Goal: Task Accomplishment & Management: Use online tool/utility

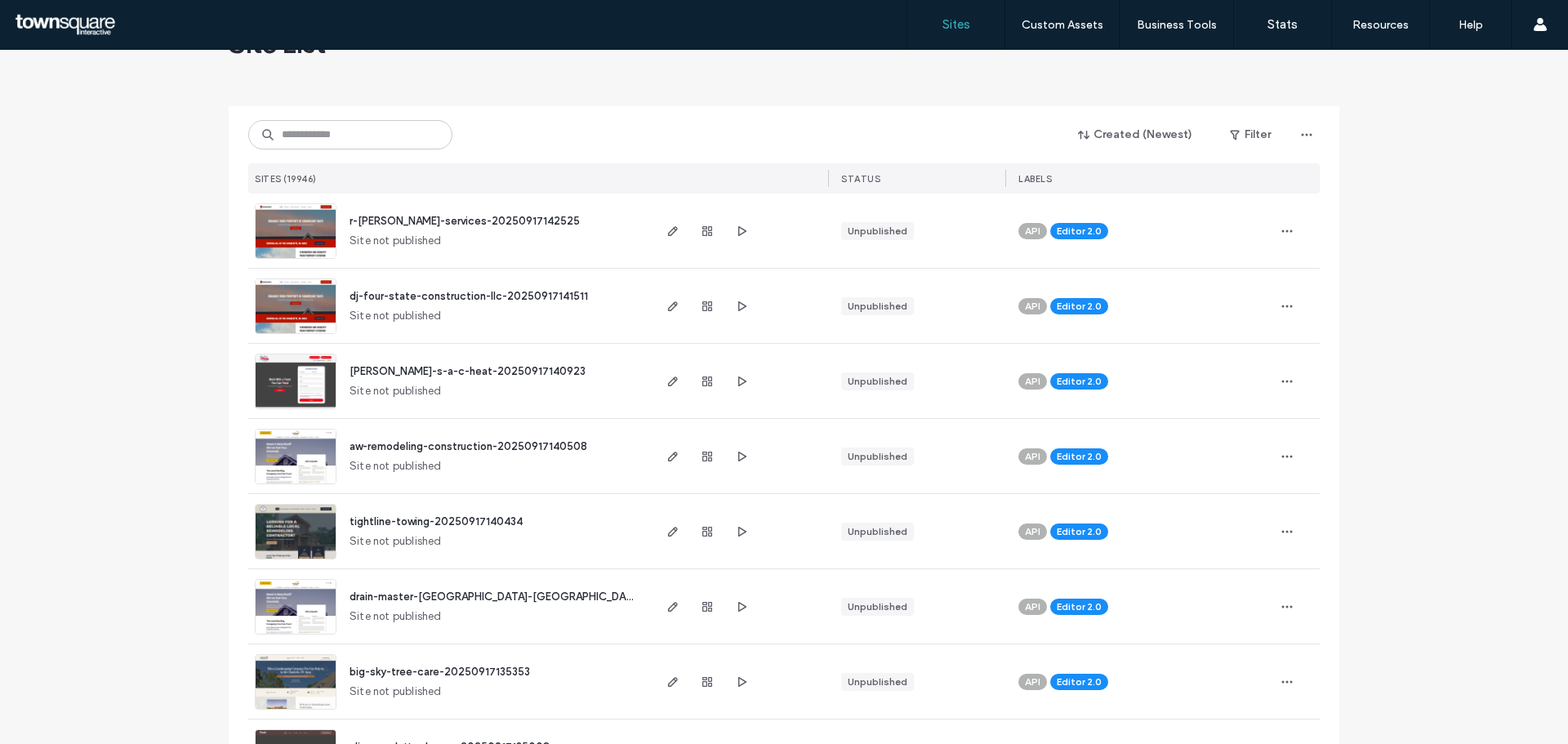
scroll to position [81, 0]
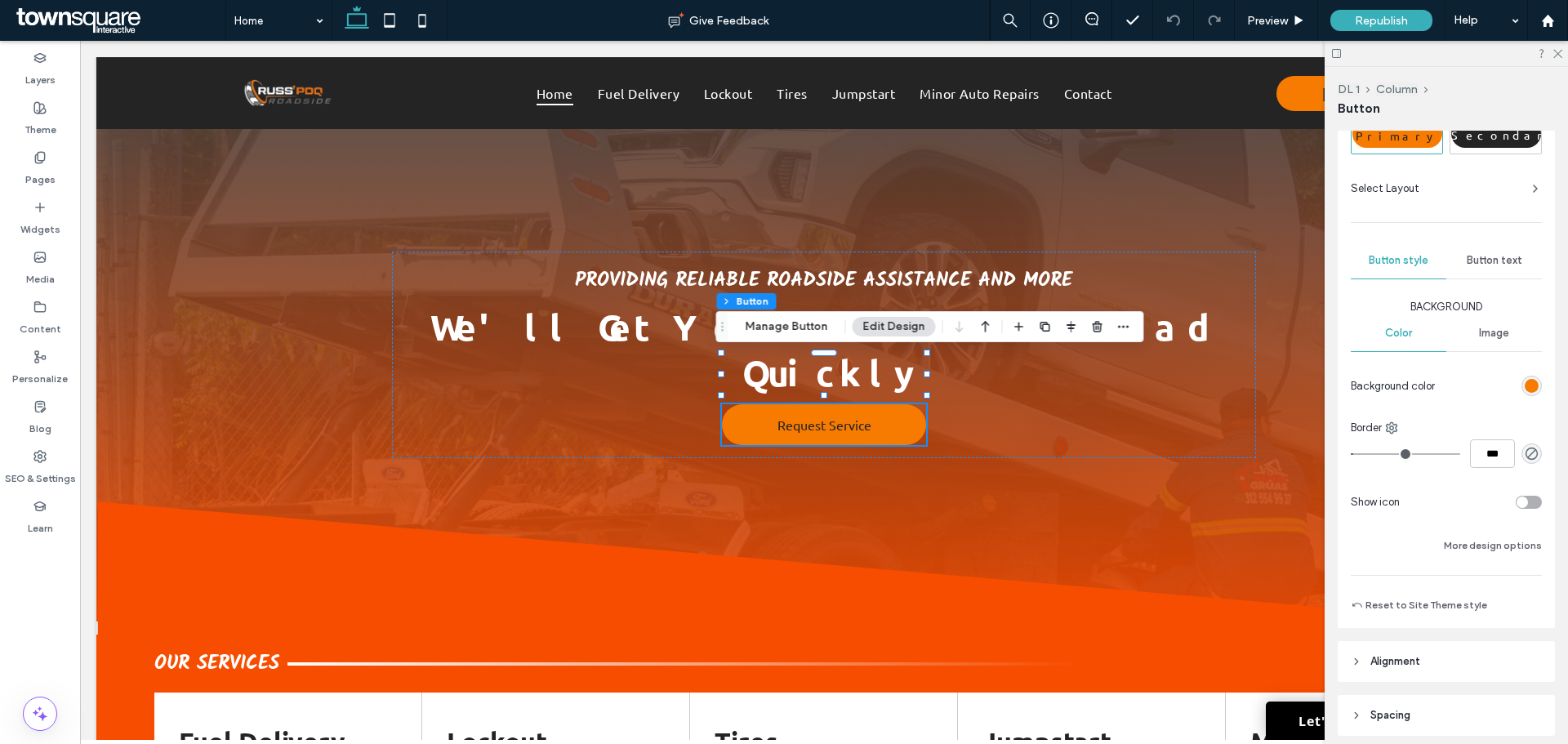
scroll to position [81, 0]
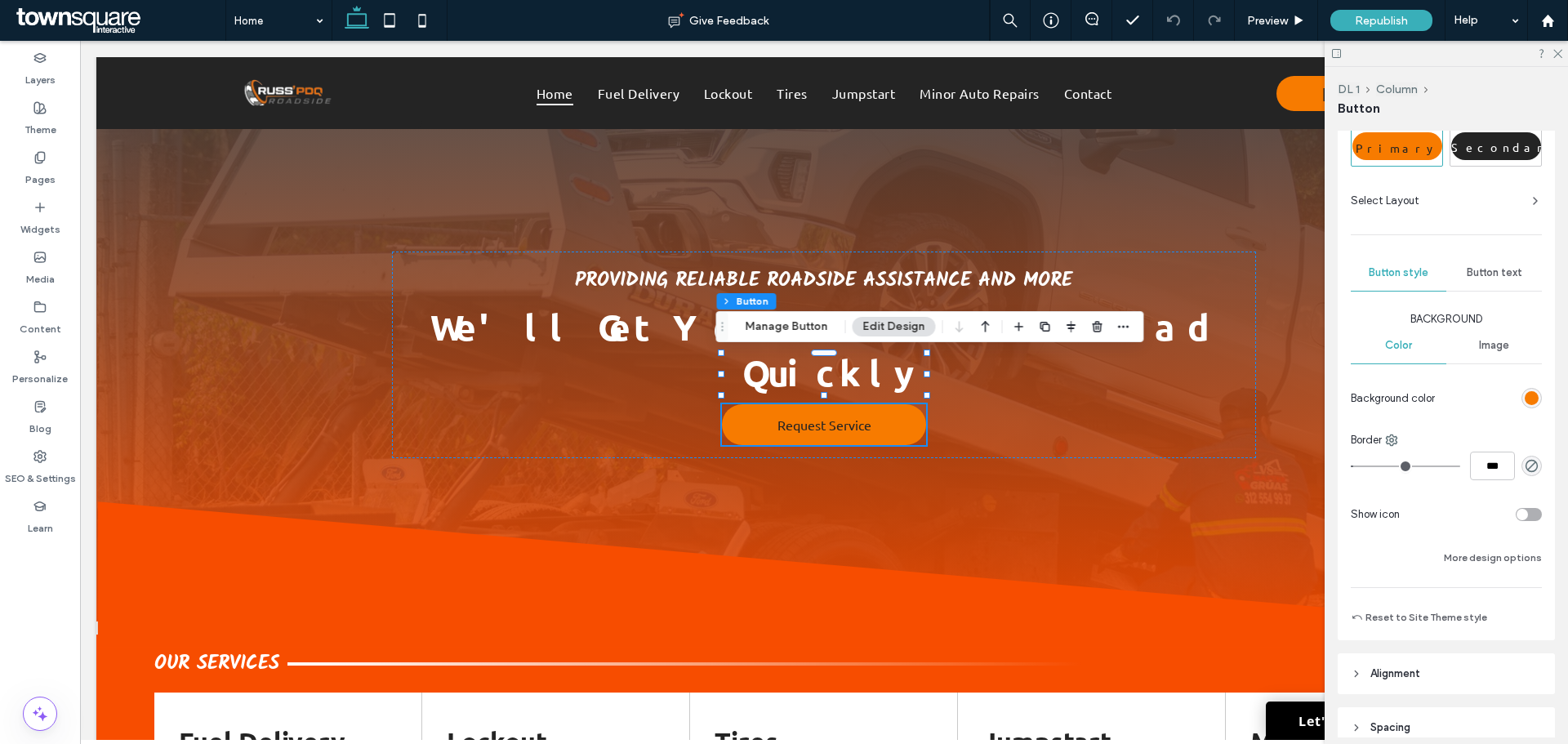
click at [1481, 274] on span "Button text" at bounding box center [1494, 273] width 55 height 13
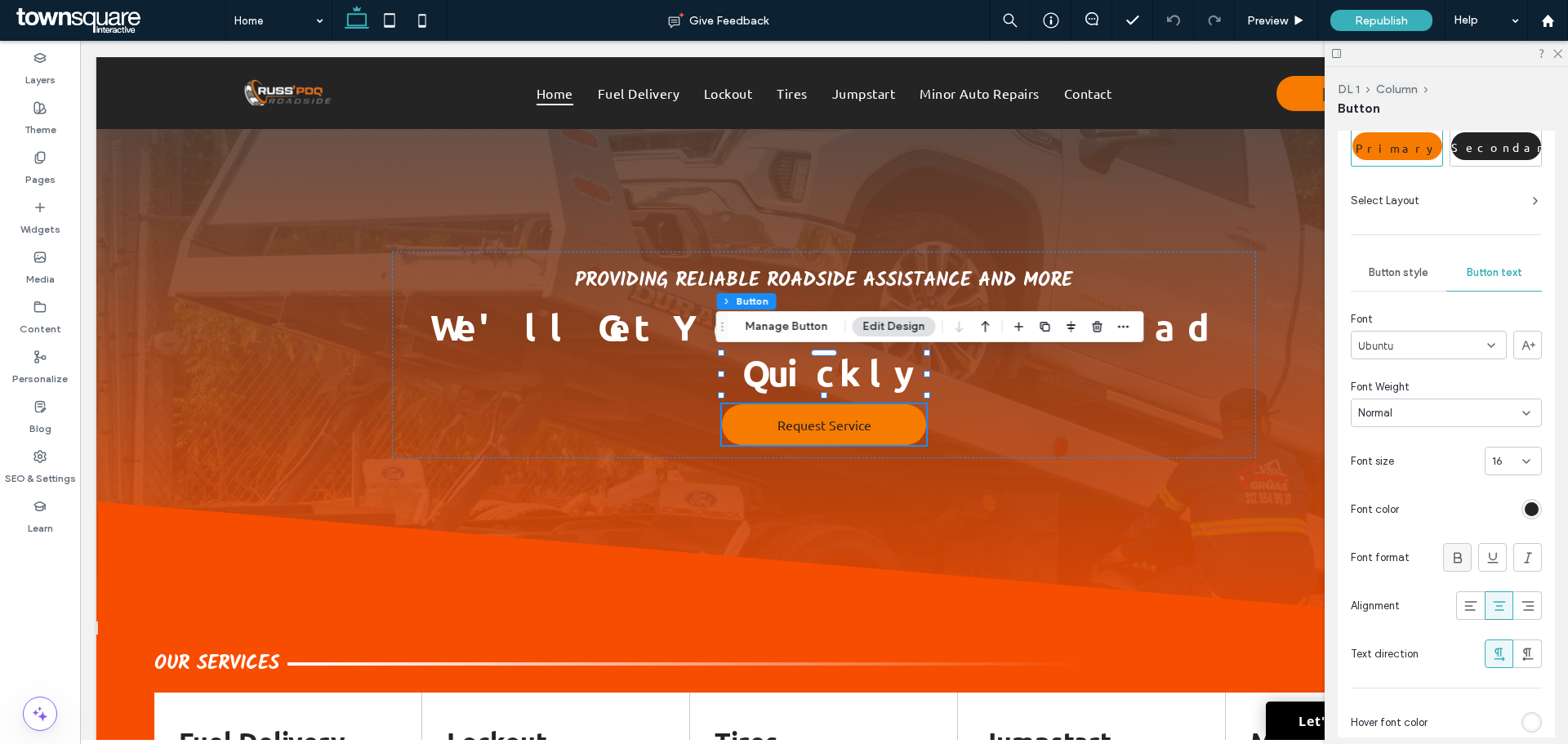
click at [1457, 557] on icon at bounding box center [1458, 558] width 16 height 16
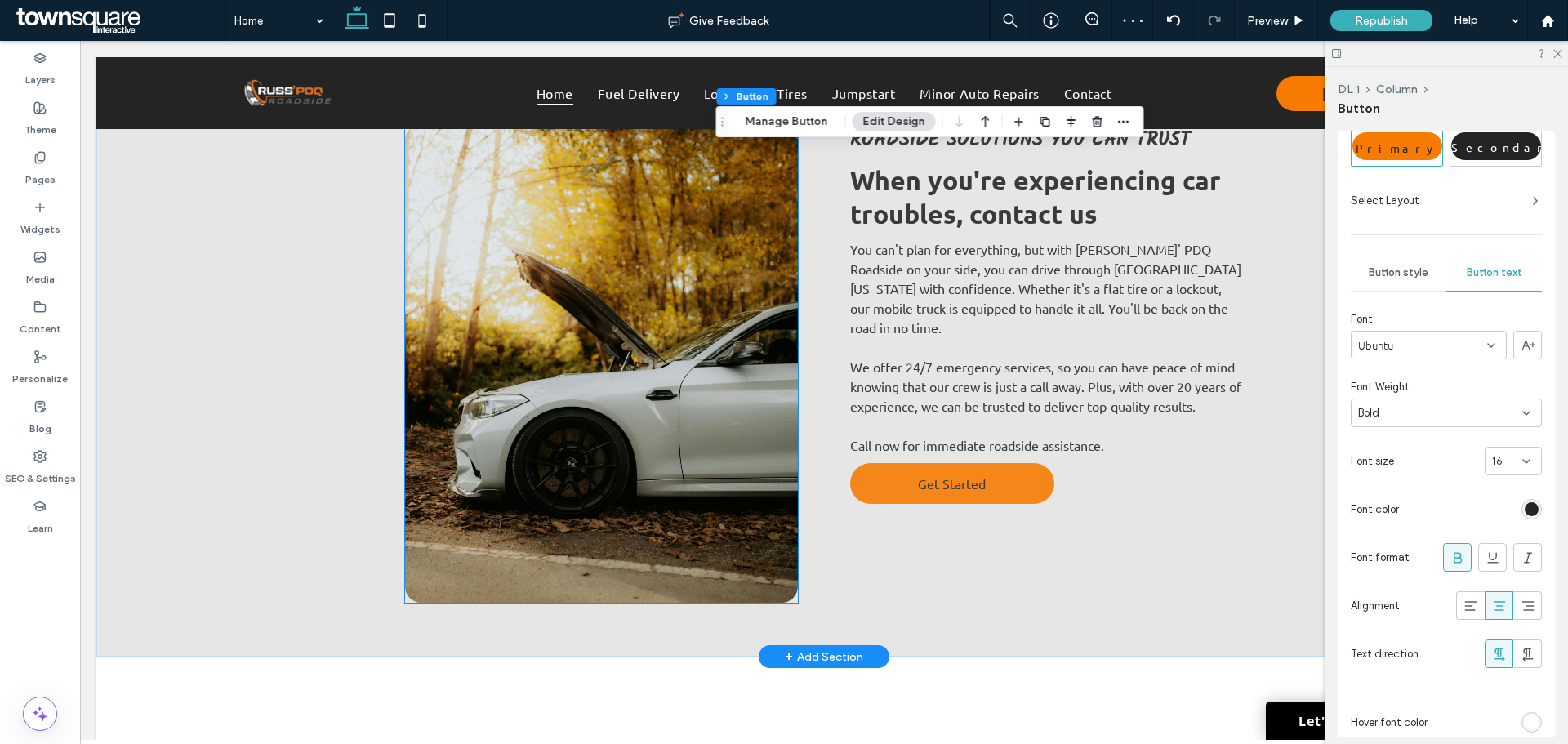
scroll to position [899, 0]
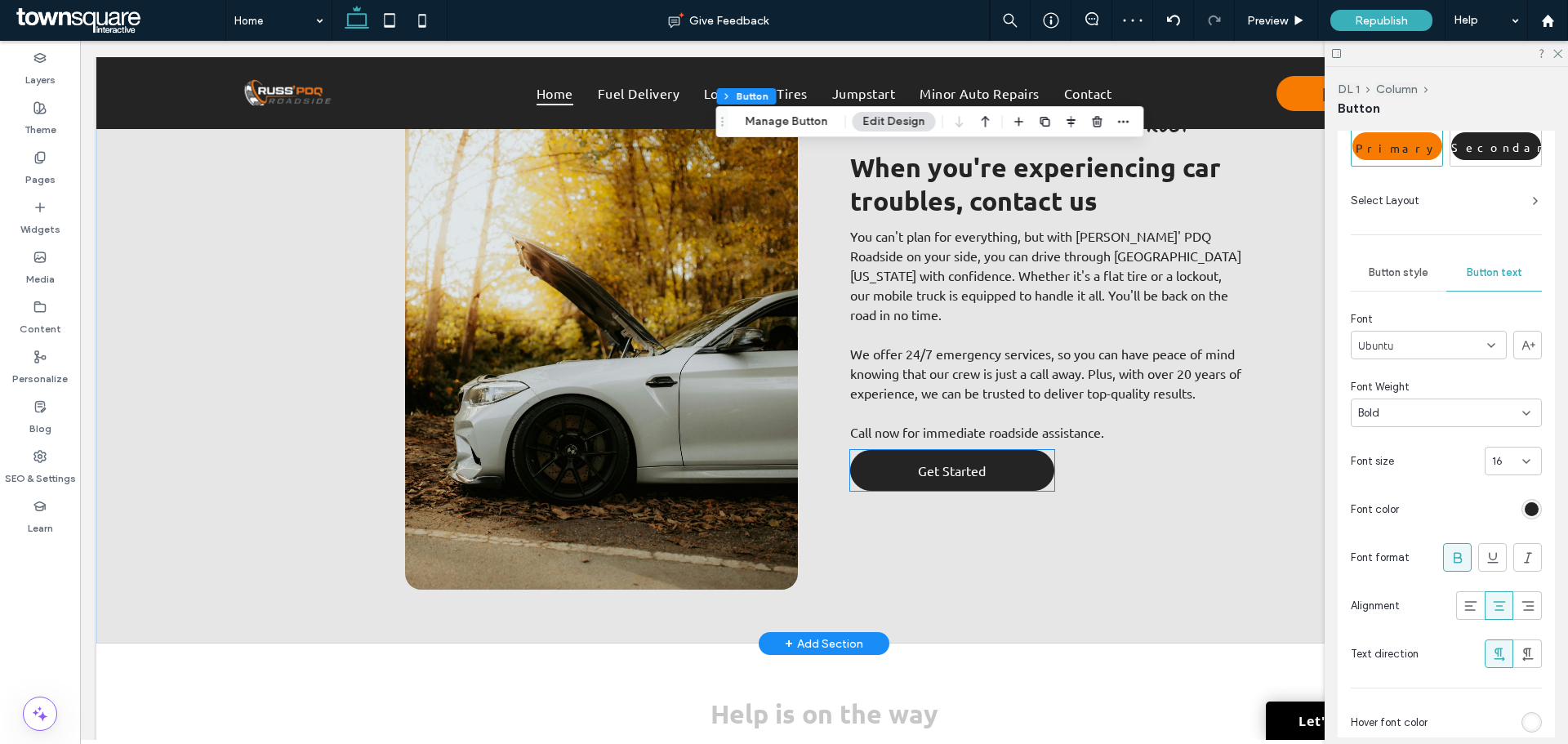
click at [899, 450] on link "Get Started" at bounding box center [952, 470] width 204 height 41
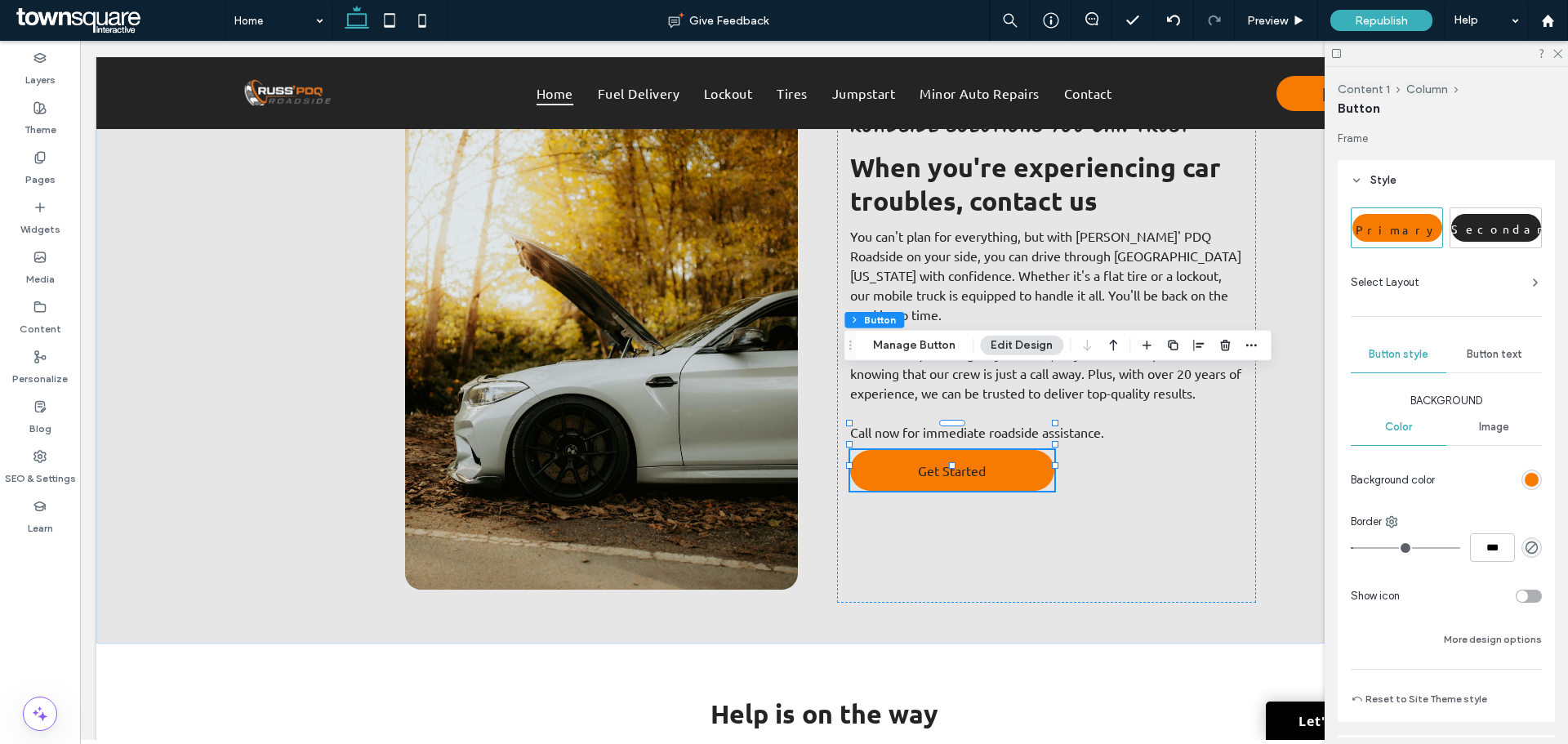
click at [1501, 357] on span "Button text" at bounding box center [1494, 354] width 55 height 13
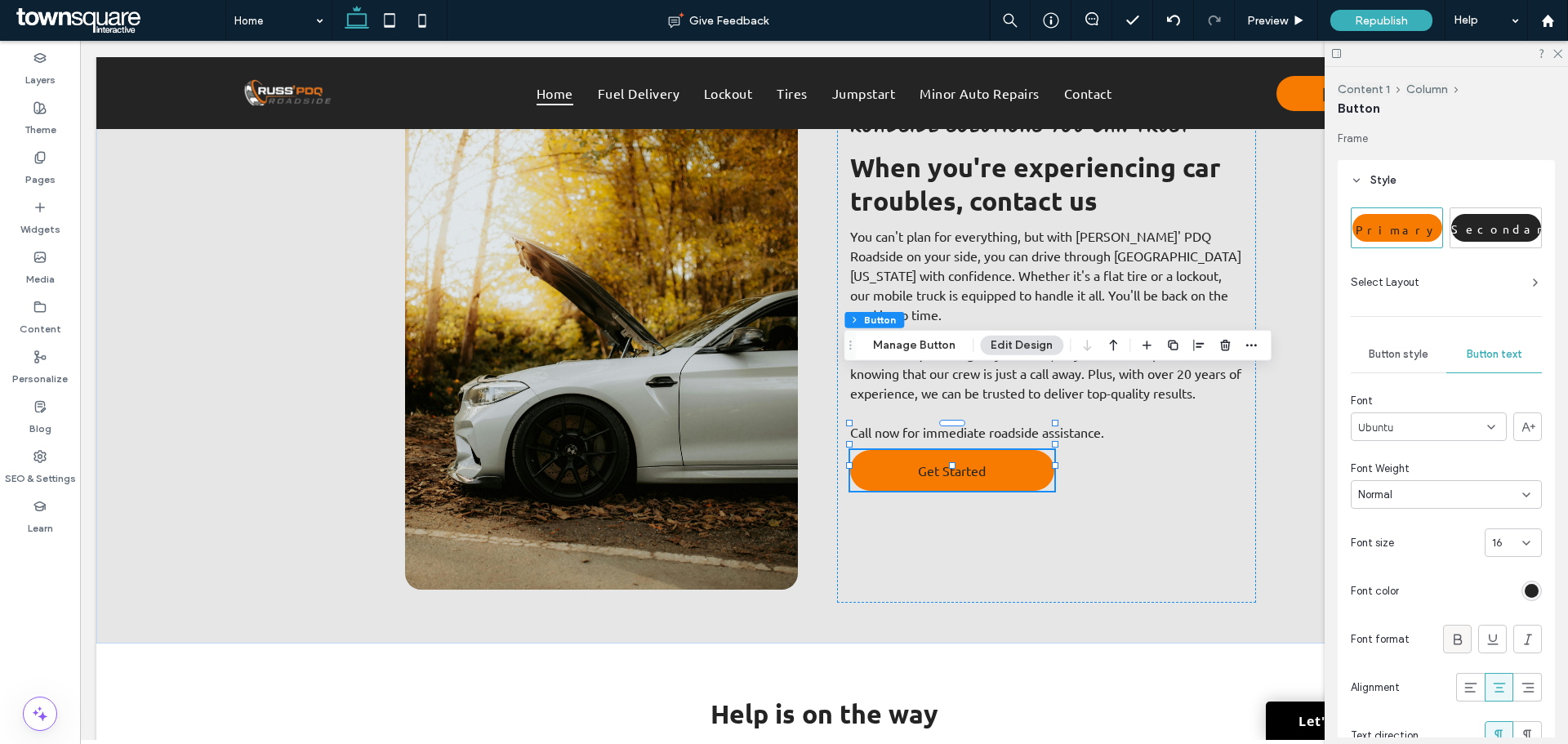
click at [1454, 640] on use at bounding box center [1457, 639] width 8 height 10
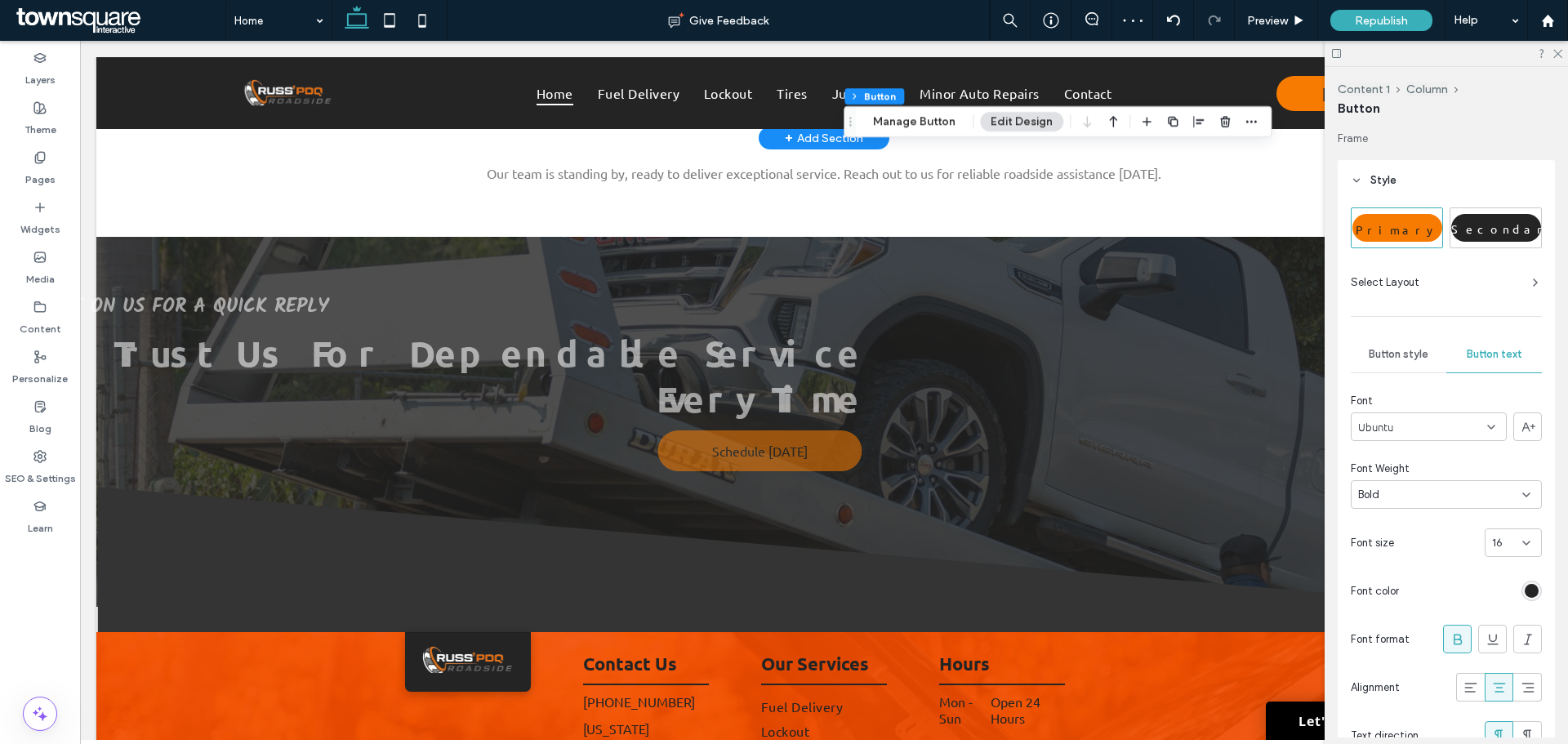
scroll to position [1913, 0]
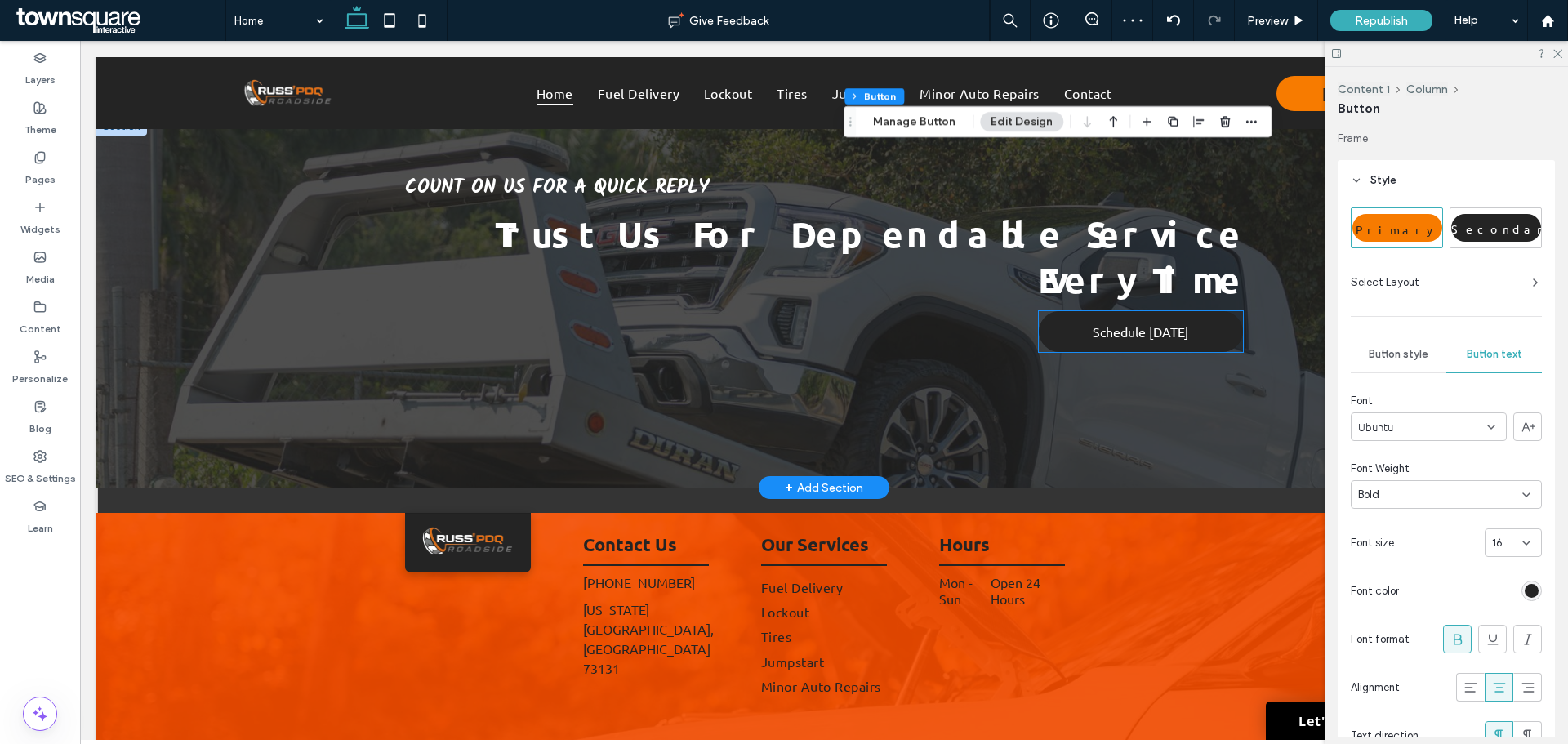
click at [1061, 311] on link "Schedule Today" at bounding box center [1141, 331] width 204 height 41
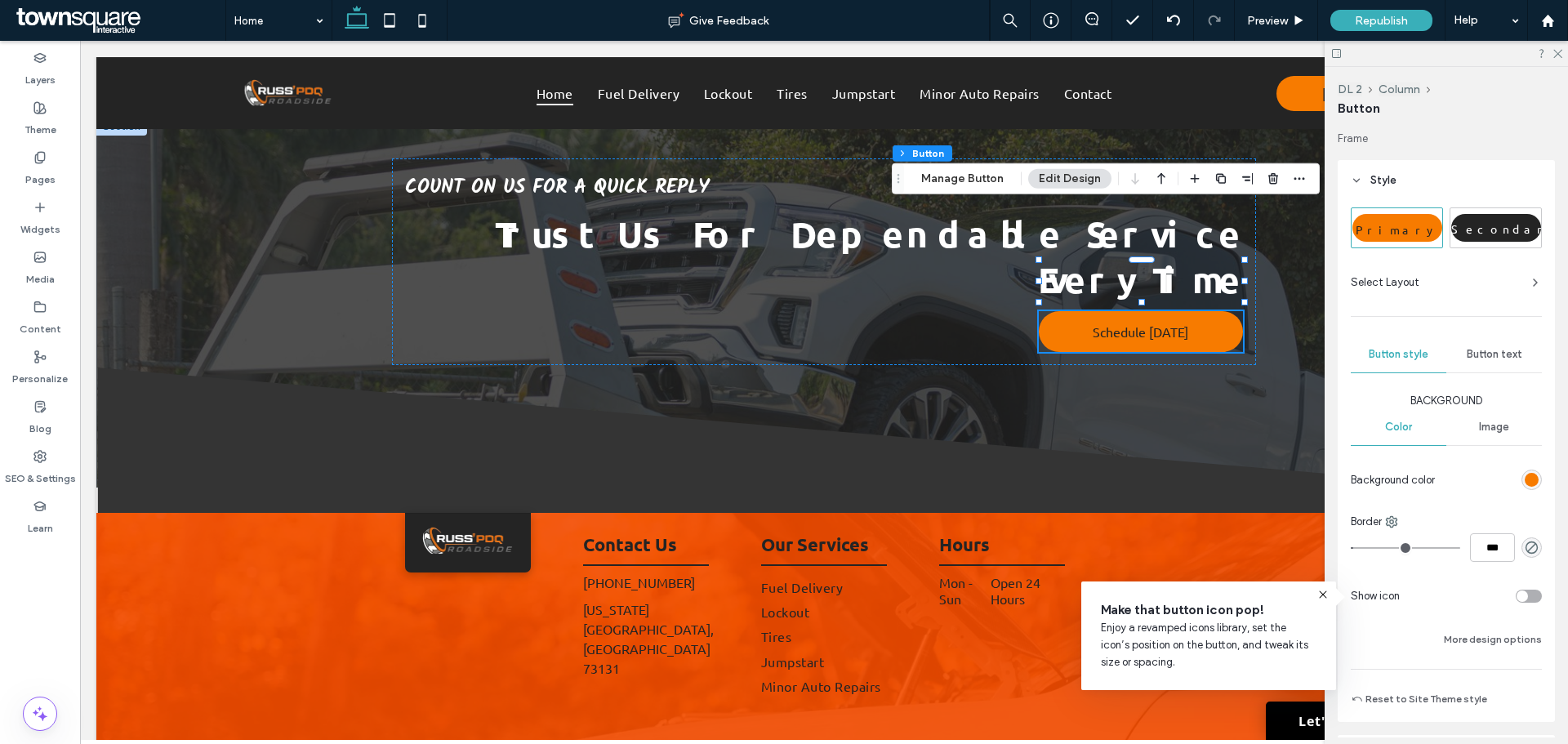
click at [1502, 356] on span "Button text" at bounding box center [1494, 354] width 55 height 13
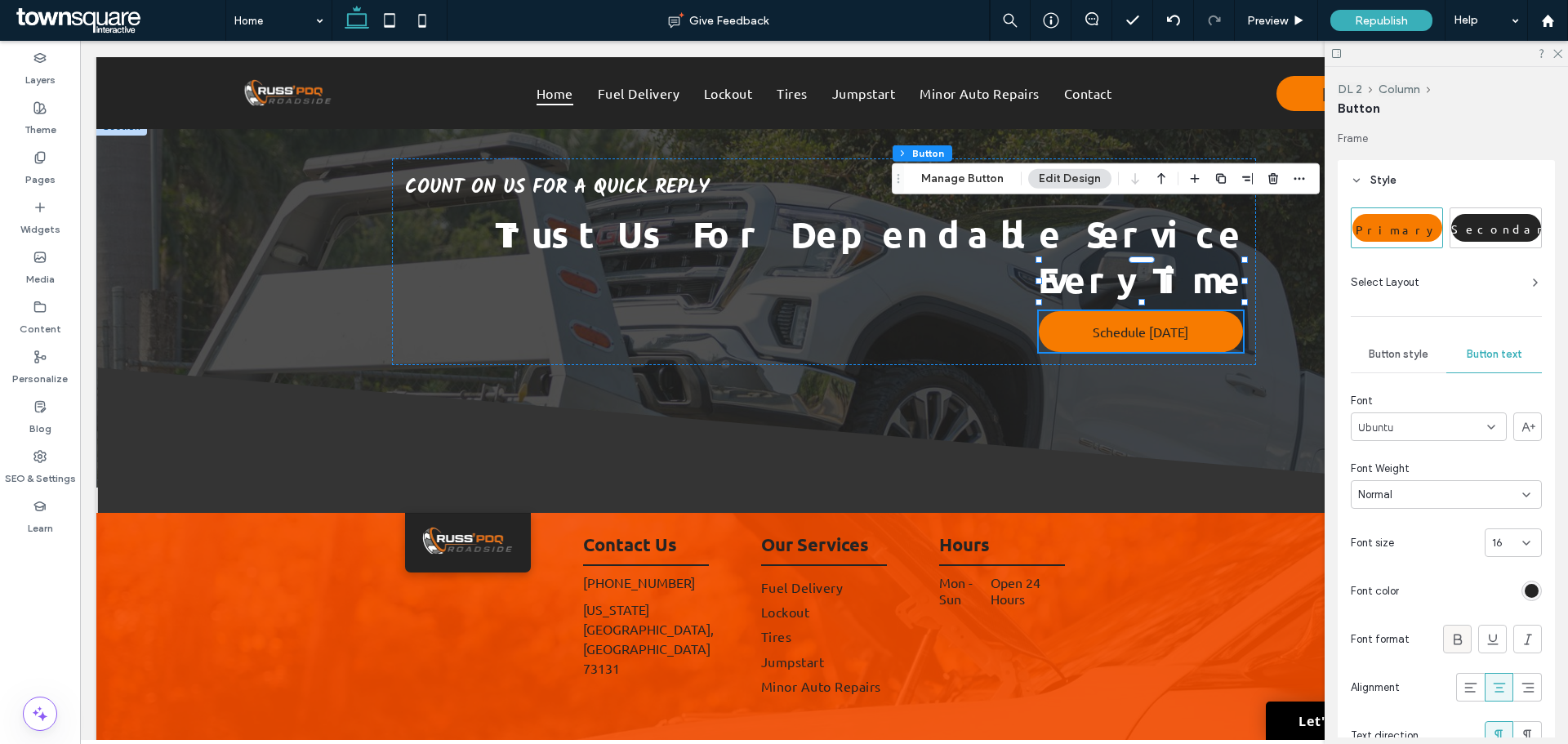
click at [1450, 642] on icon at bounding box center [1458, 639] width 16 height 16
click at [37, 165] on label "Pages" at bounding box center [40, 176] width 30 height 23
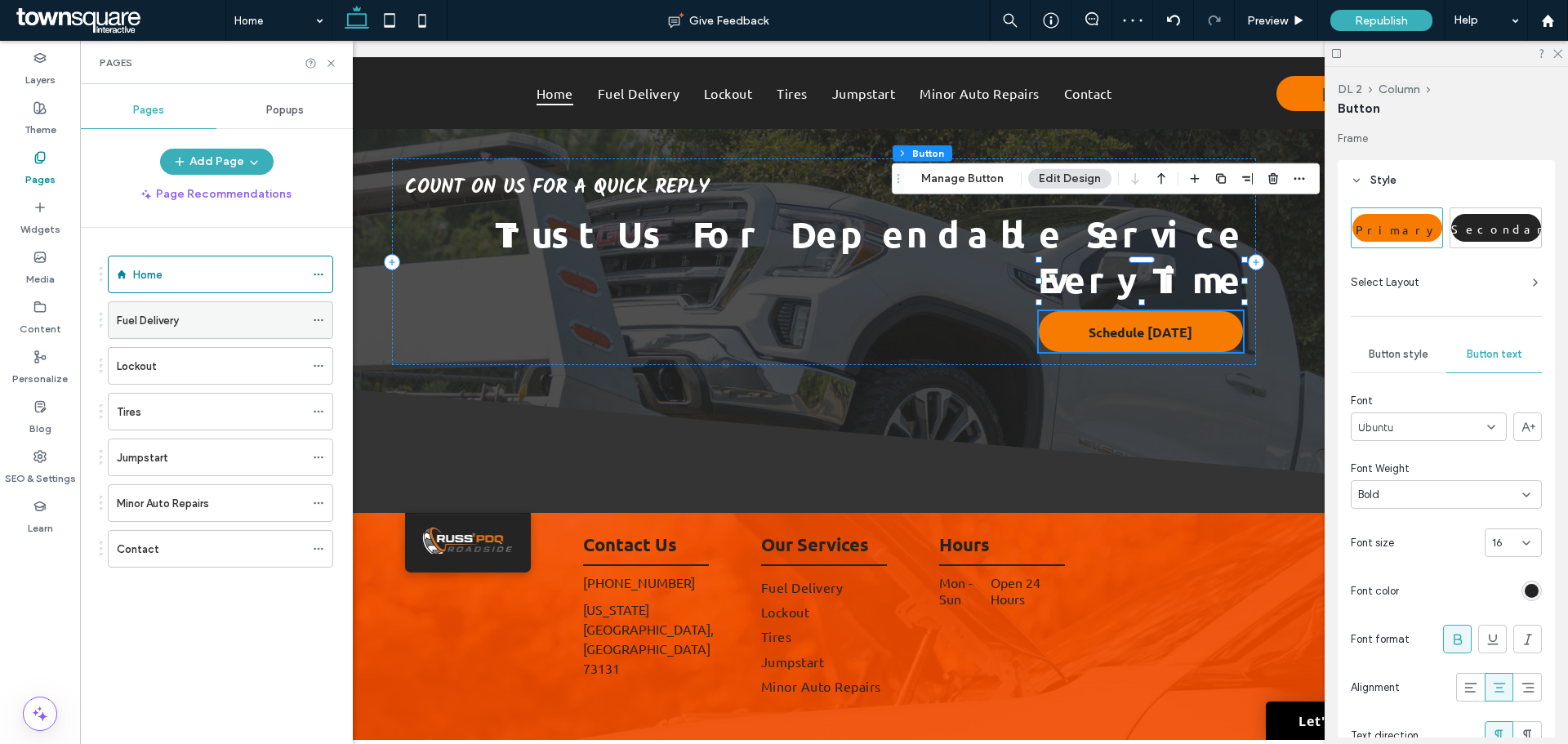
click at [144, 314] on label "Fuel Delivery" at bounding box center [148, 320] width 62 height 29
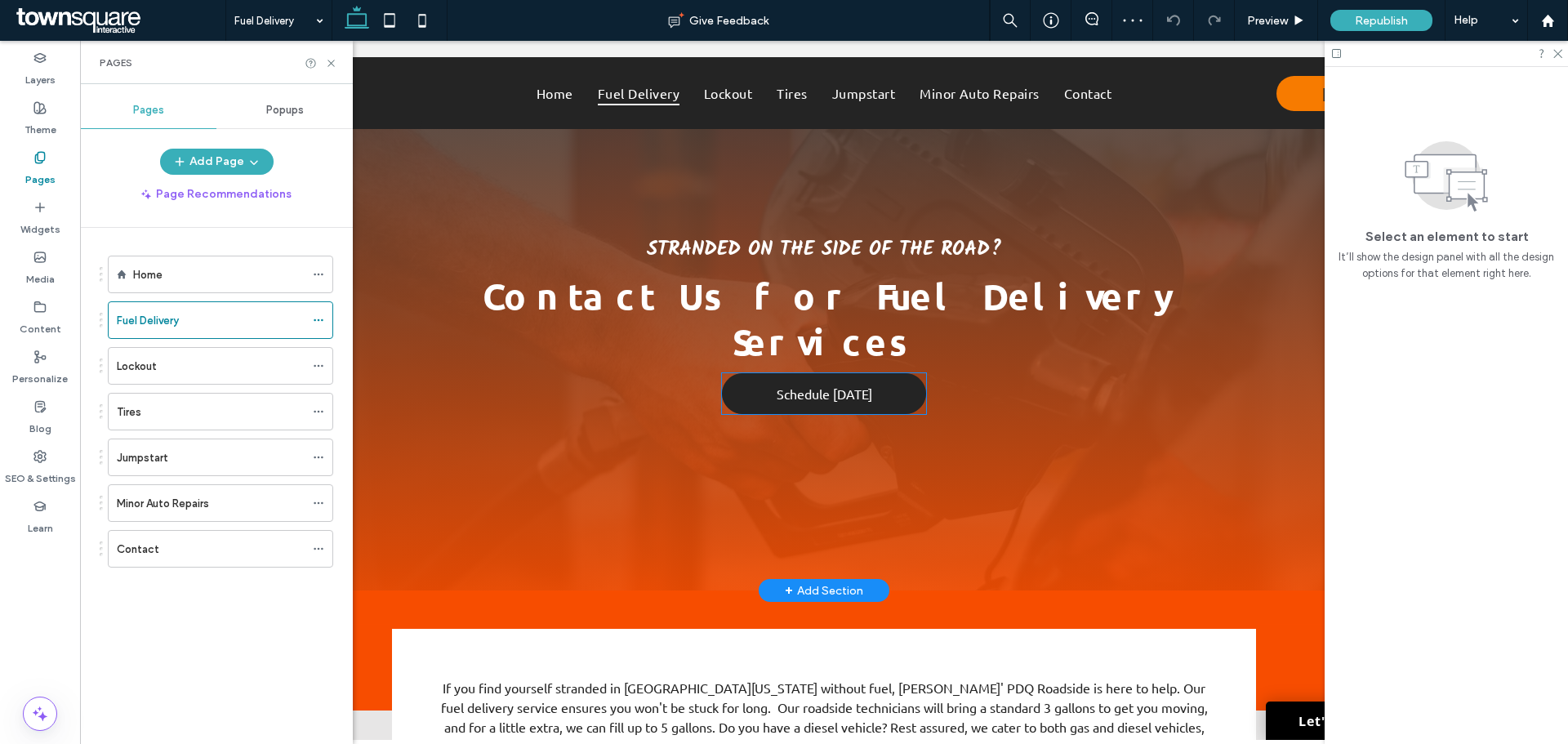
click at [885, 373] on link "Schedule Today" at bounding box center [824, 393] width 204 height 41
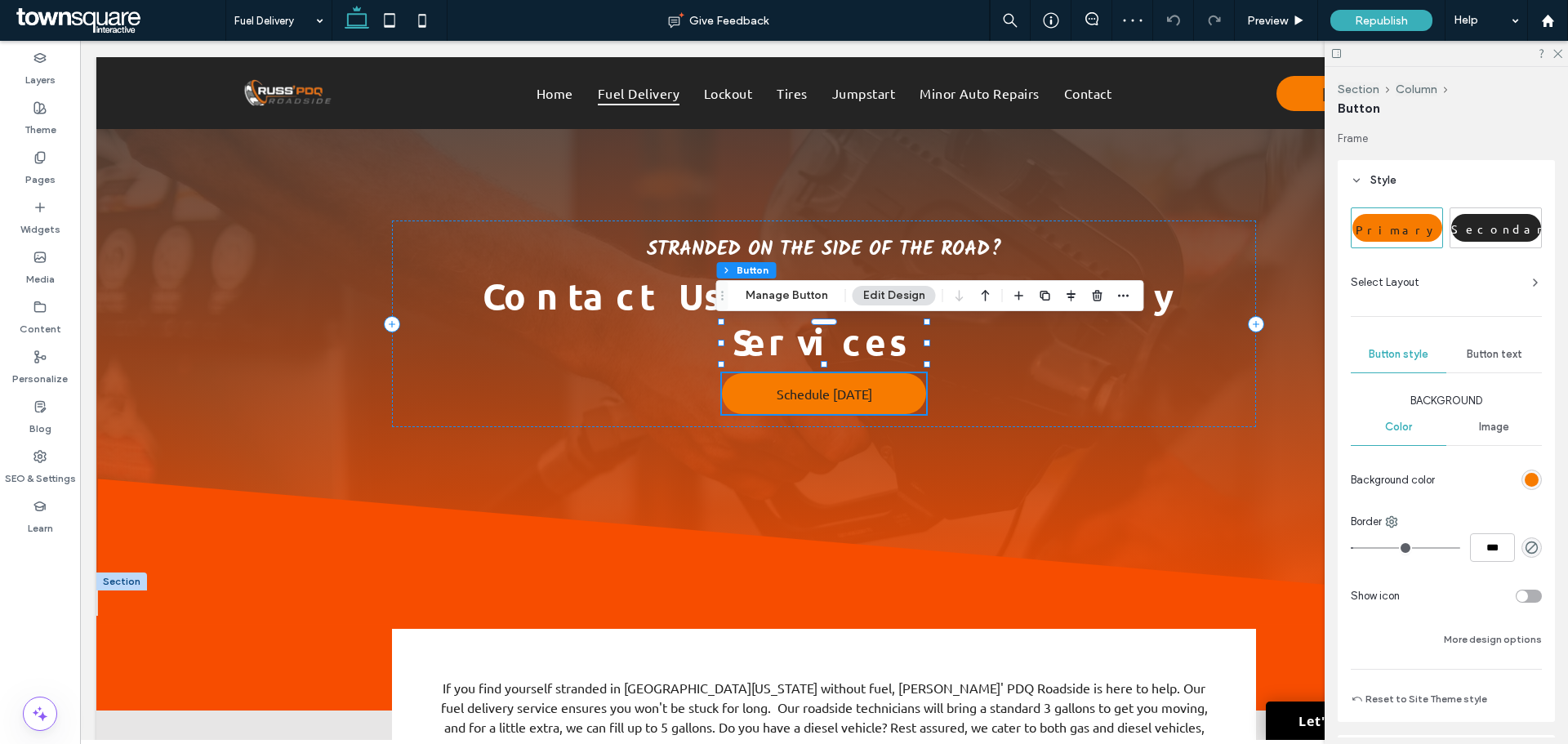
click at [1493, 347] on div "Button text" at bounding box center [1494, 355] width 95 height 36
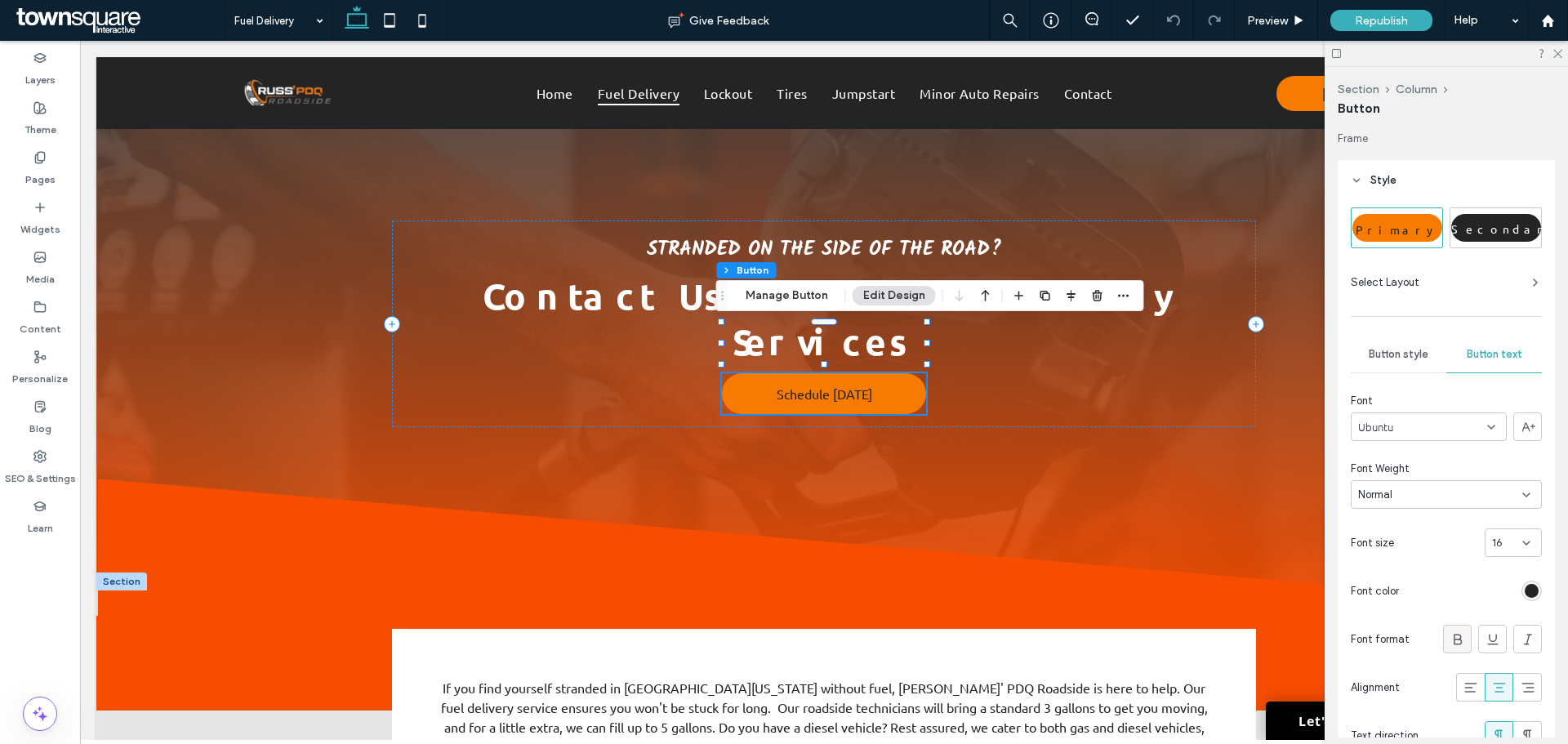
click at [1450, 635] on icon at bounding box center [1458, 639] width 16 height 16
click at [1279, 16] on span "Preview" at bounding box center [1268, 21] width 41 height 14
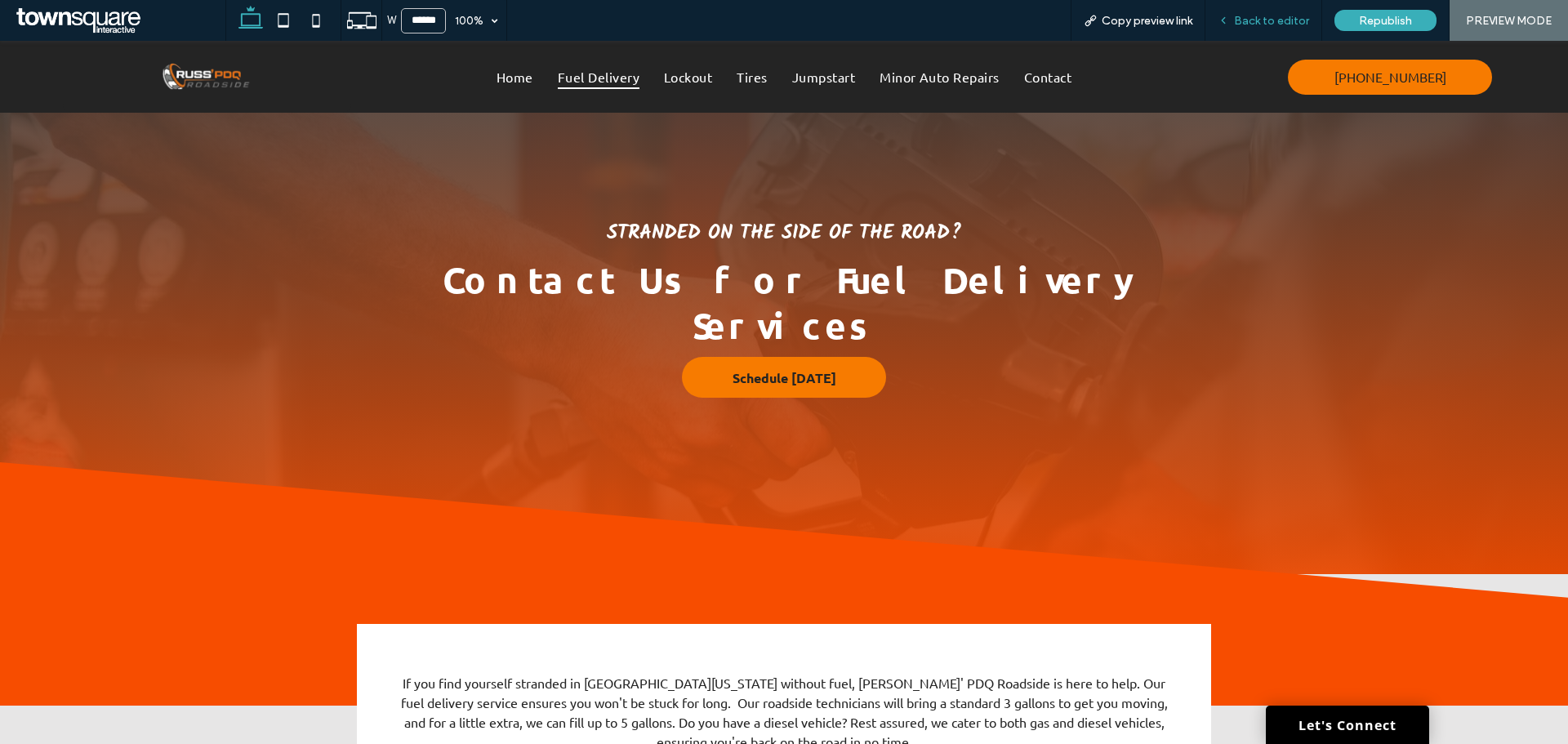
click at [1285, 21] on span "Back to editor" at bounding box center [1271, 21] width 75 height 14
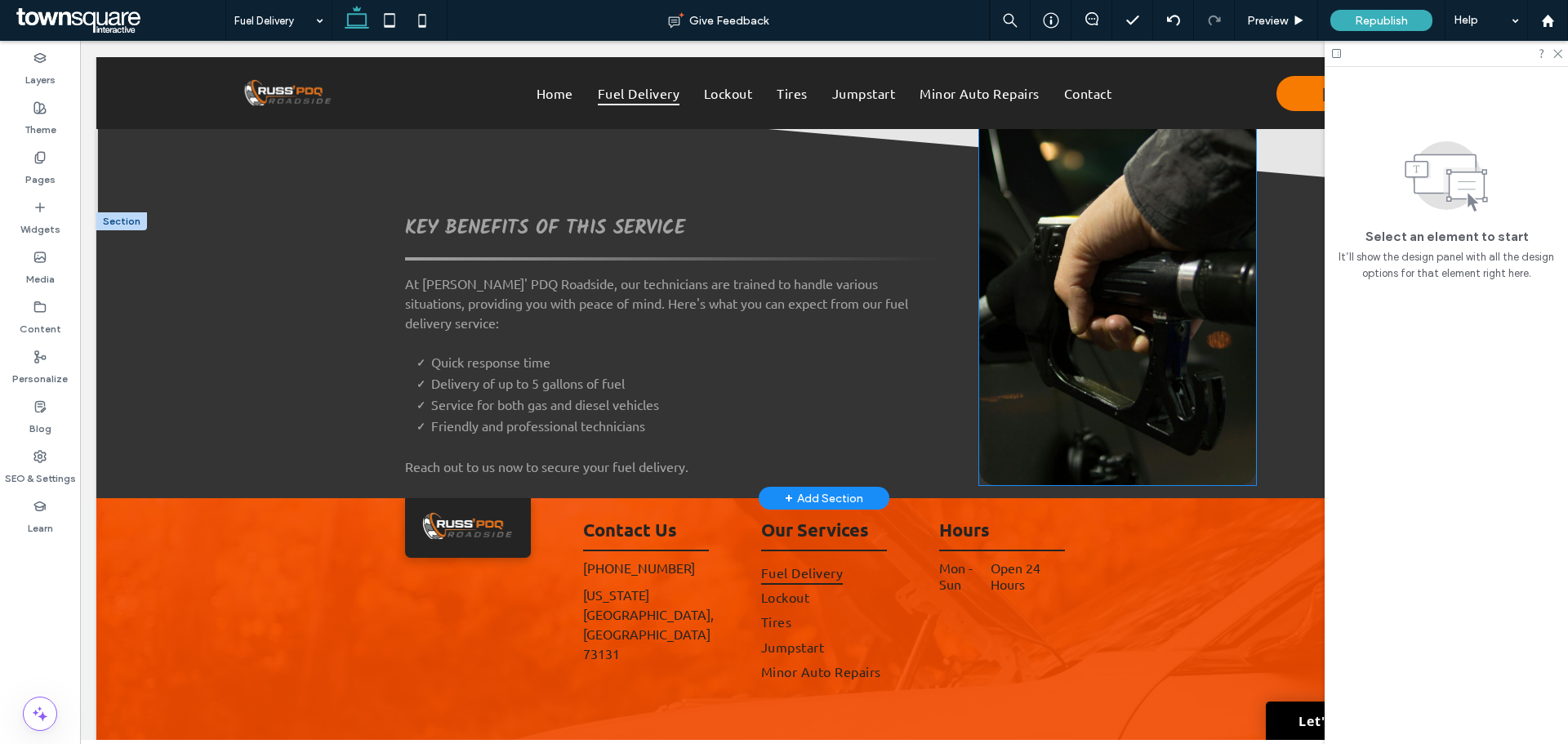
scroll to position [572, 0]
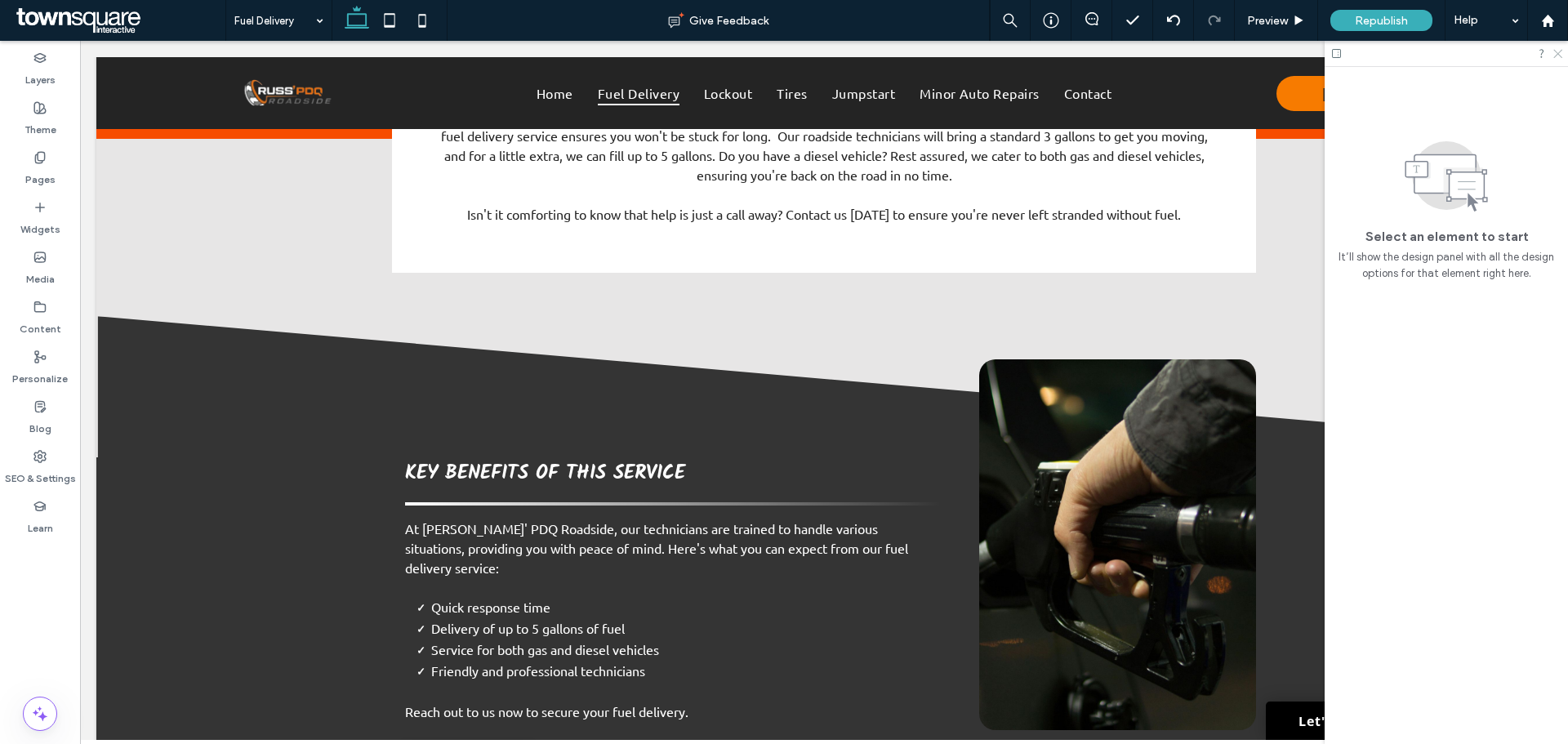
click at [1556, 51] on use at bounding box center [1558, 55] width 9 height 9
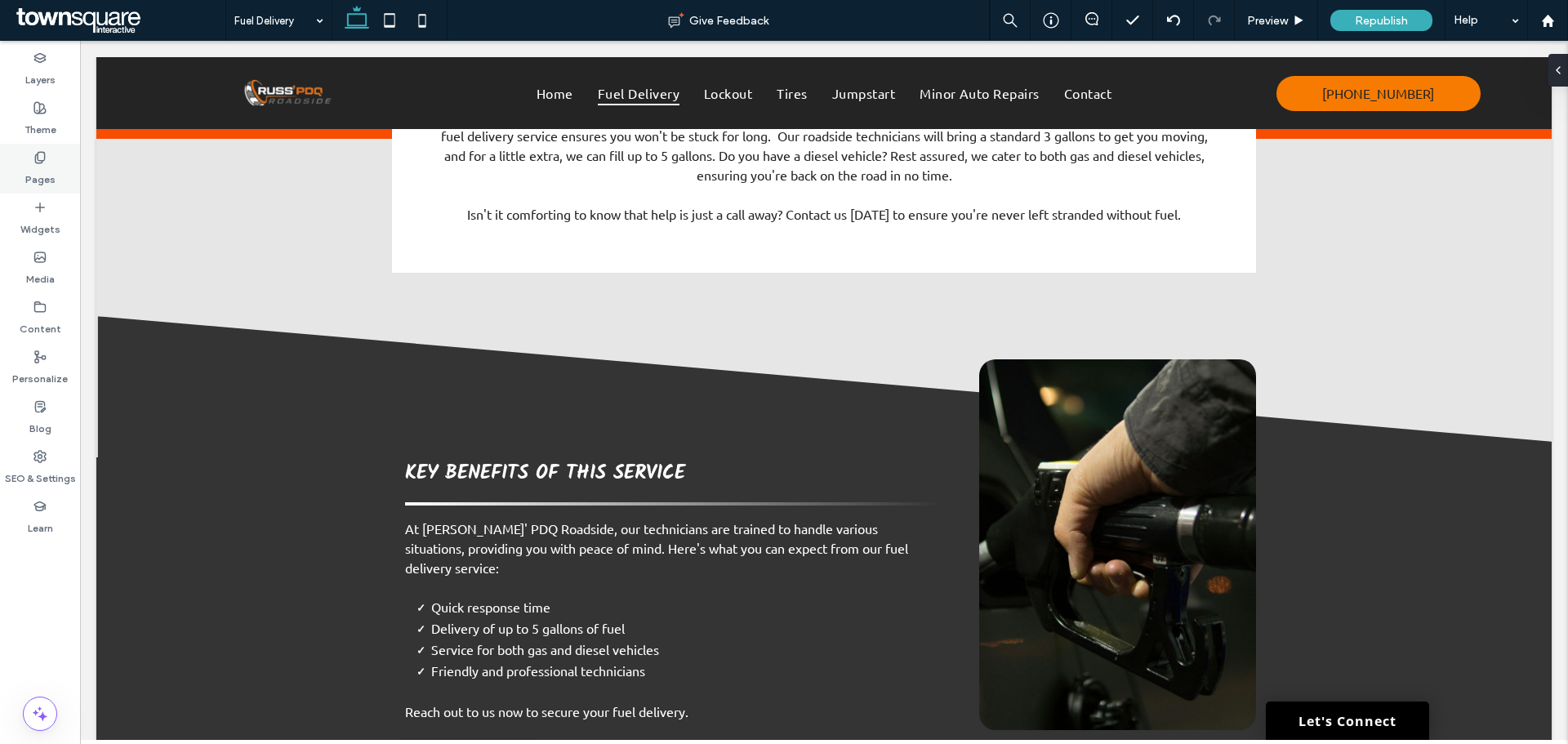
click at [27, 165] on label "Pages" at bounding box center [40, 176] width 30 height 23
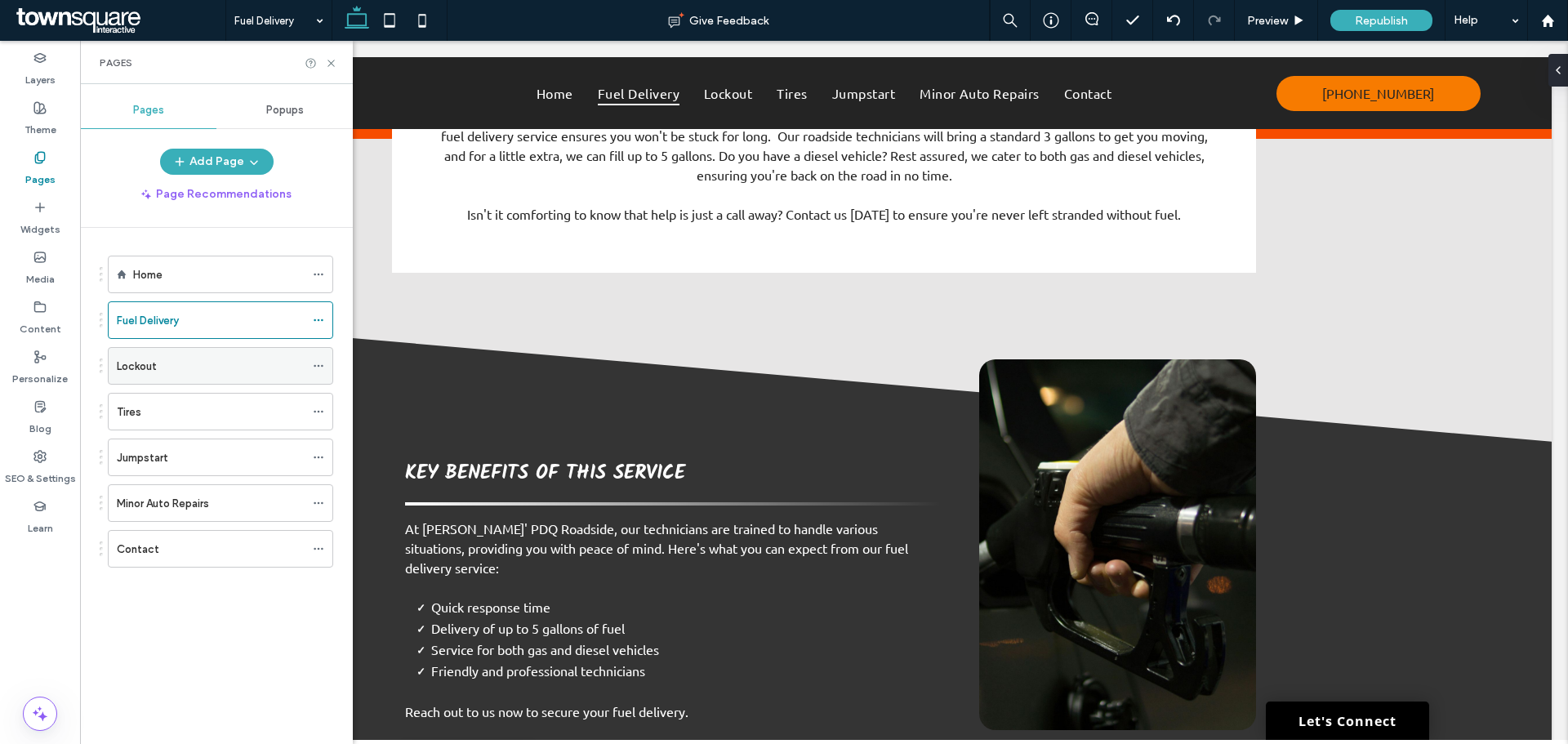
click at [141, 372] on label "Lockout" at bounding box center [137, 366] width 40 height 29
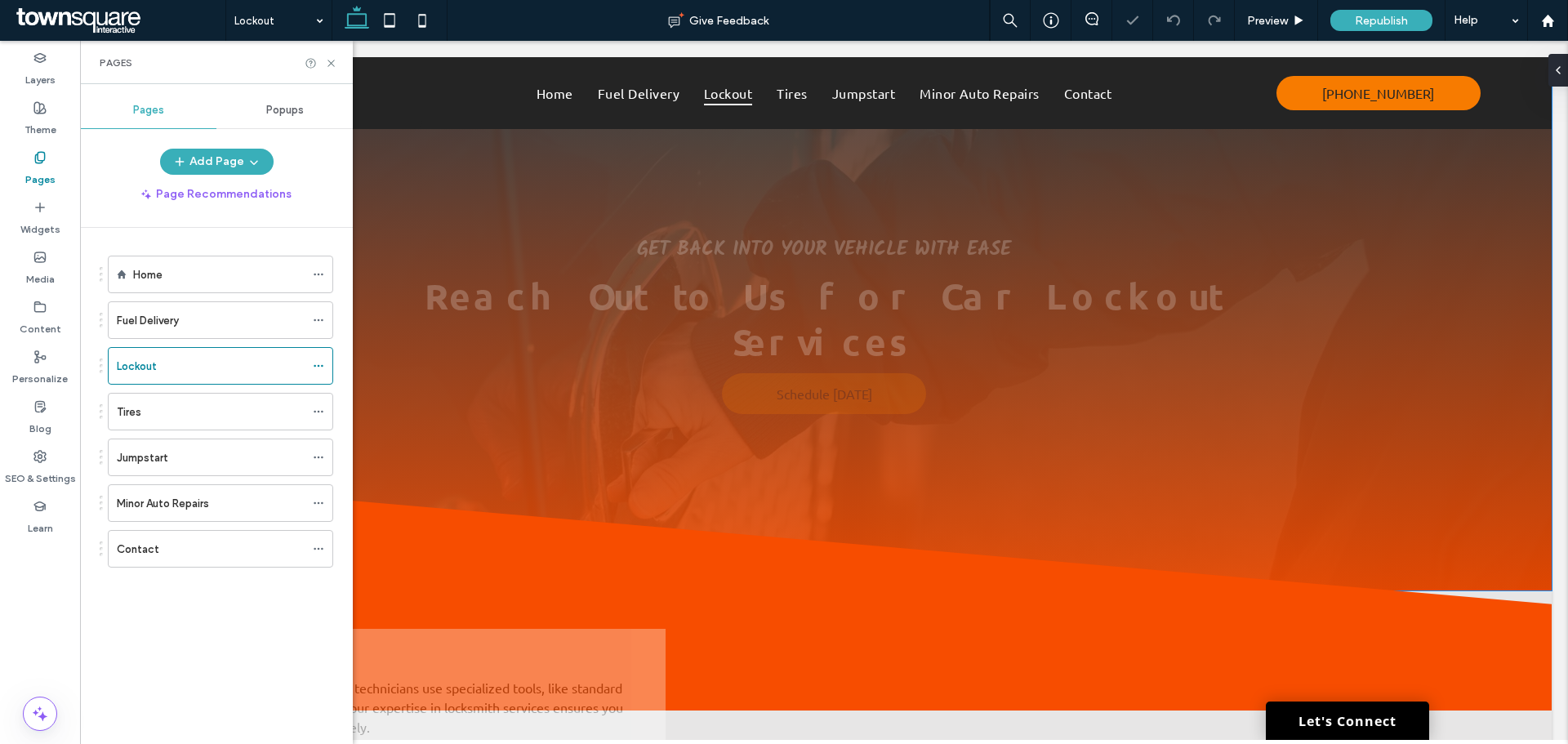
scroll to position [81, 0]
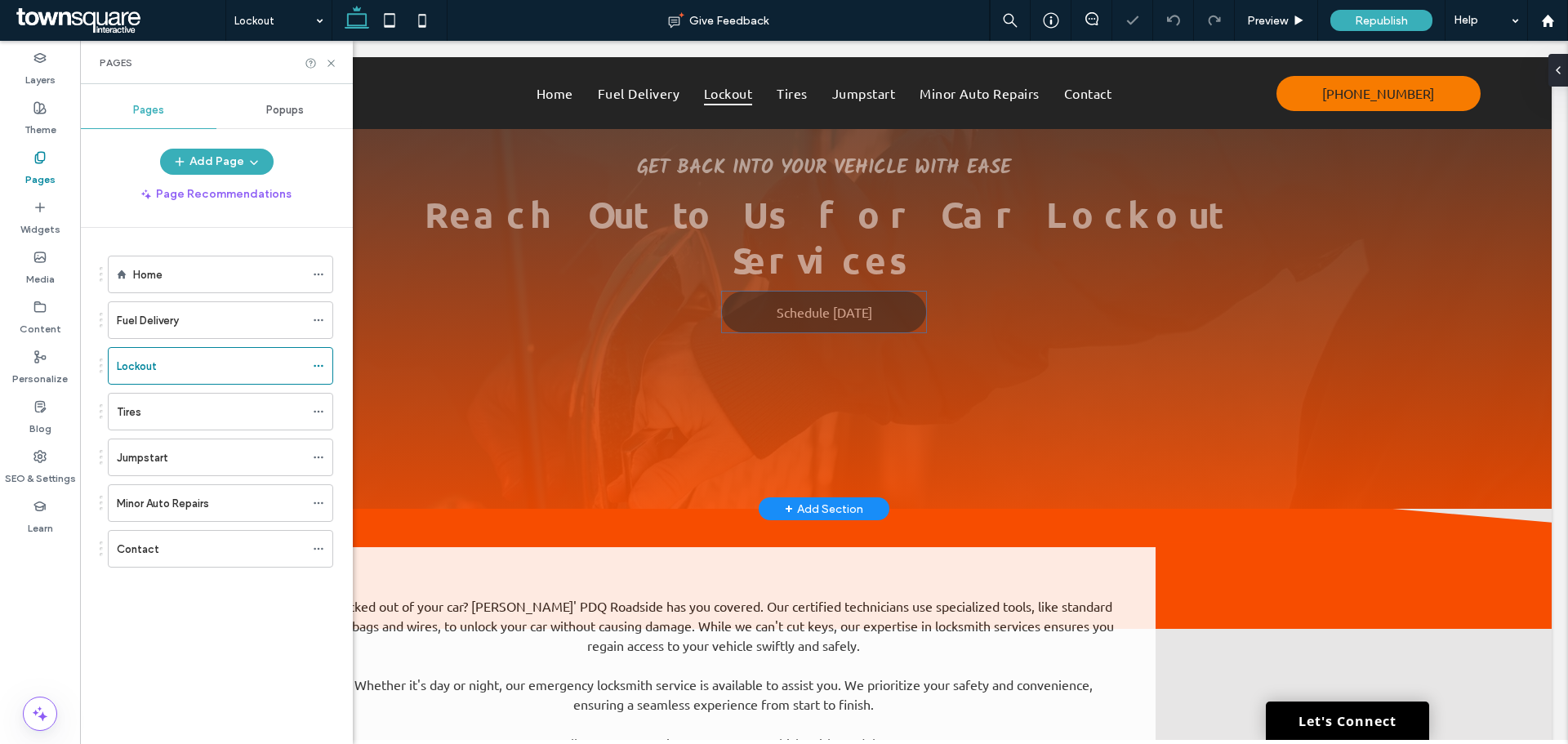
click at [830, 304] on span "Schedule Today" at bounding box center [824, 312] width 95 height 16
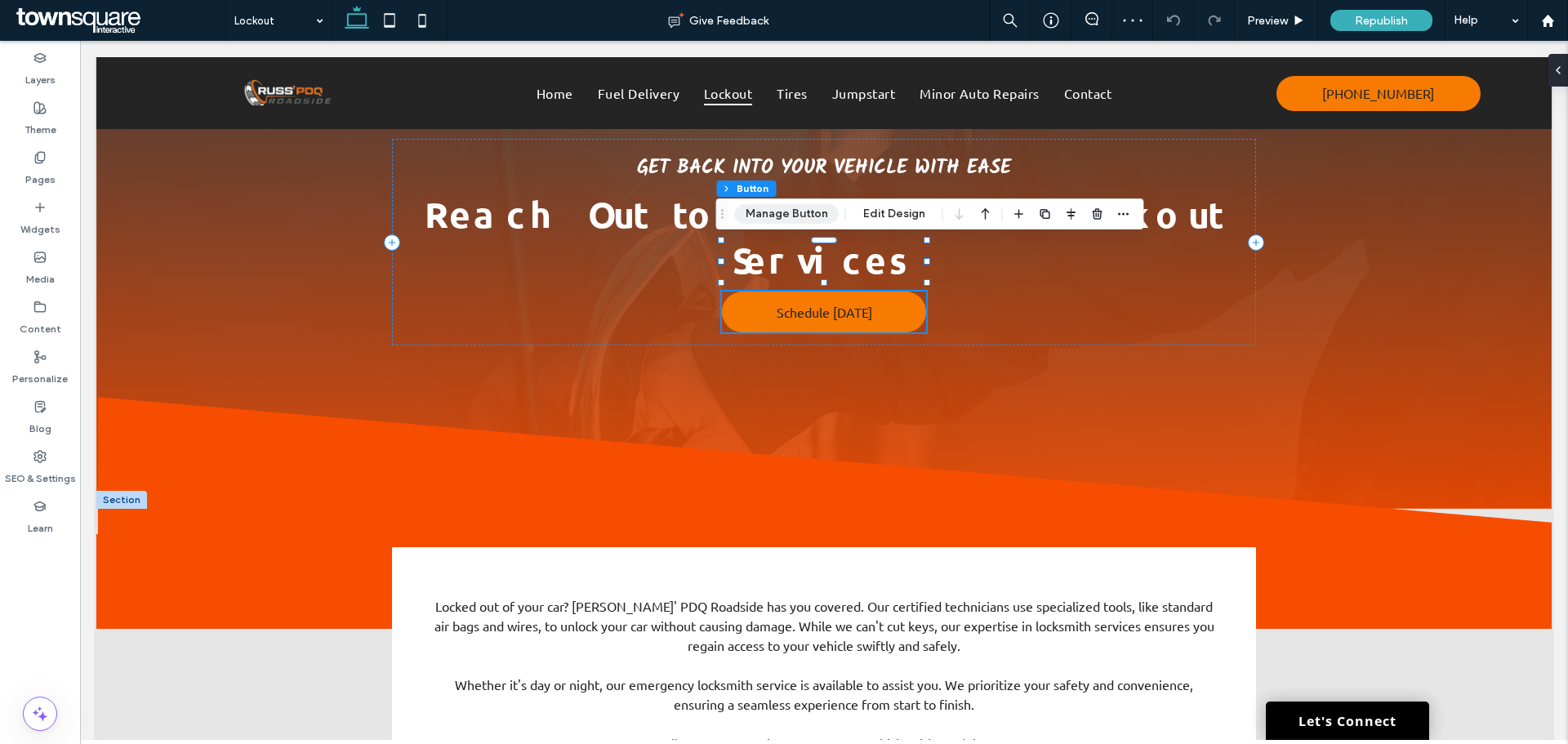
click at [801, 207] on button "Manage Button" at bounding box center [787, 214] width 104 height 20
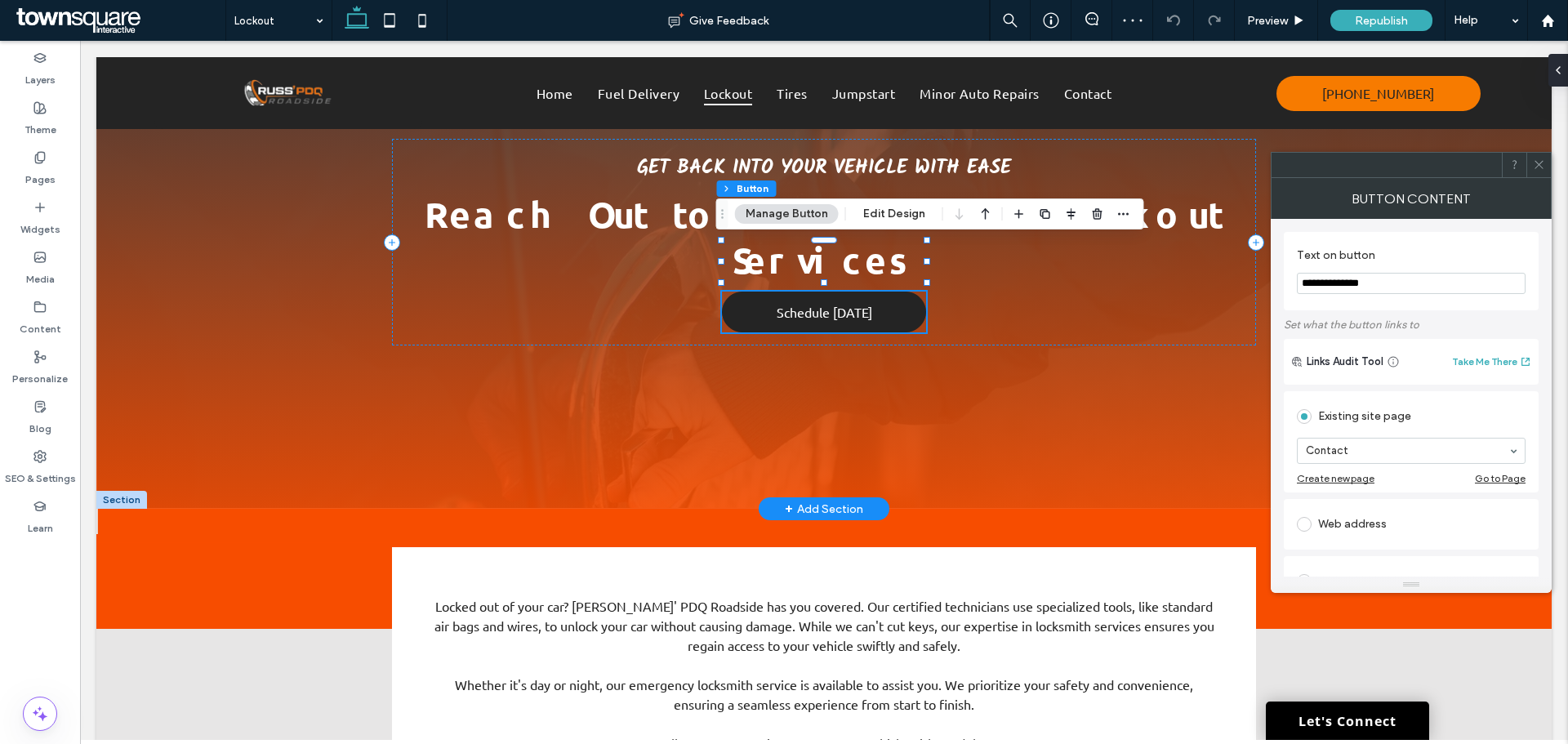
click at [827, 304] on span "Schedule Today" at bounding box center [824, 312] width 95 height 16
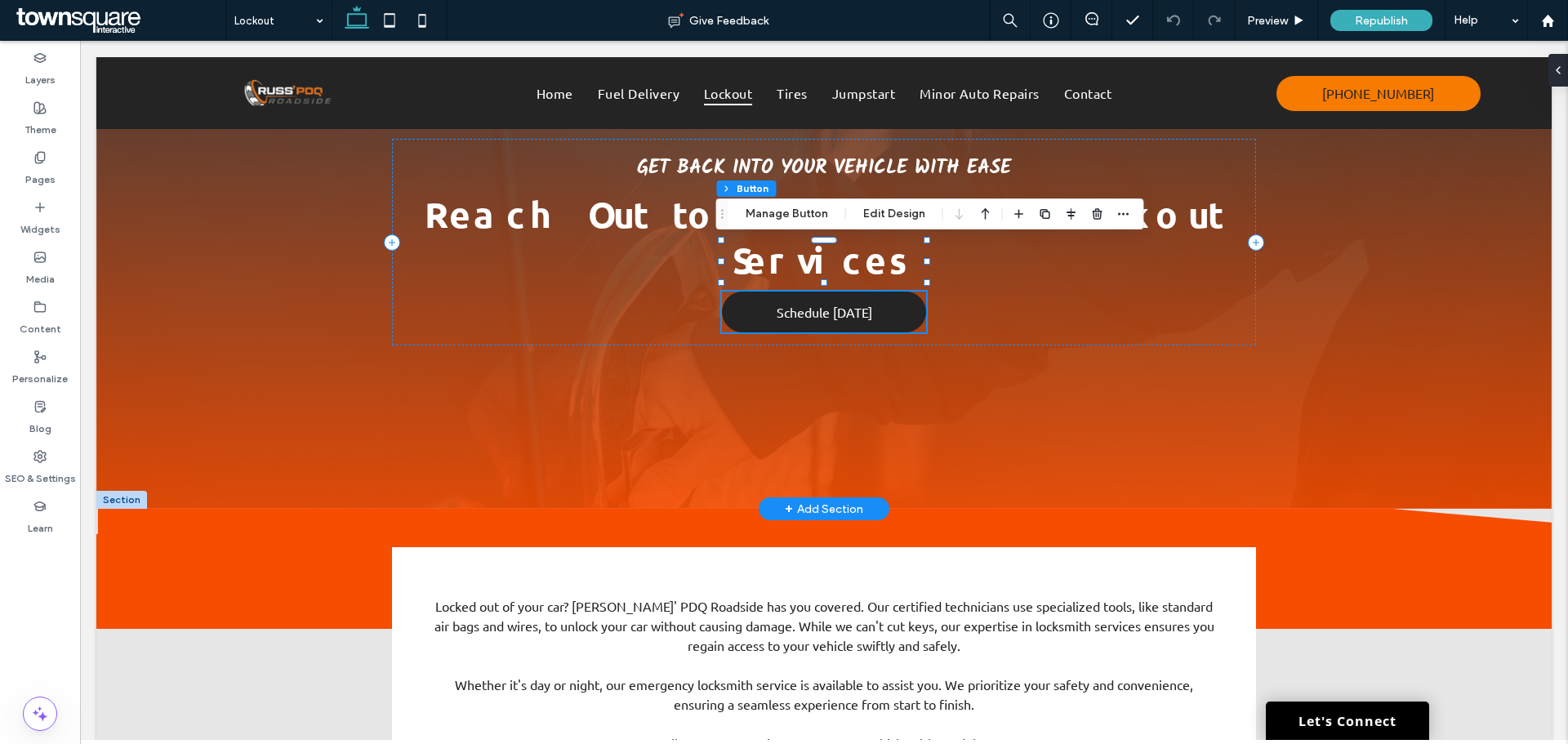
click at [827, 304] on span "Schedule Today" at bounding box center [824, 312] width 95 height 16
click at [898, 292] on link "Schedule Today" at bounding box center [824, 312] width 204 height 41
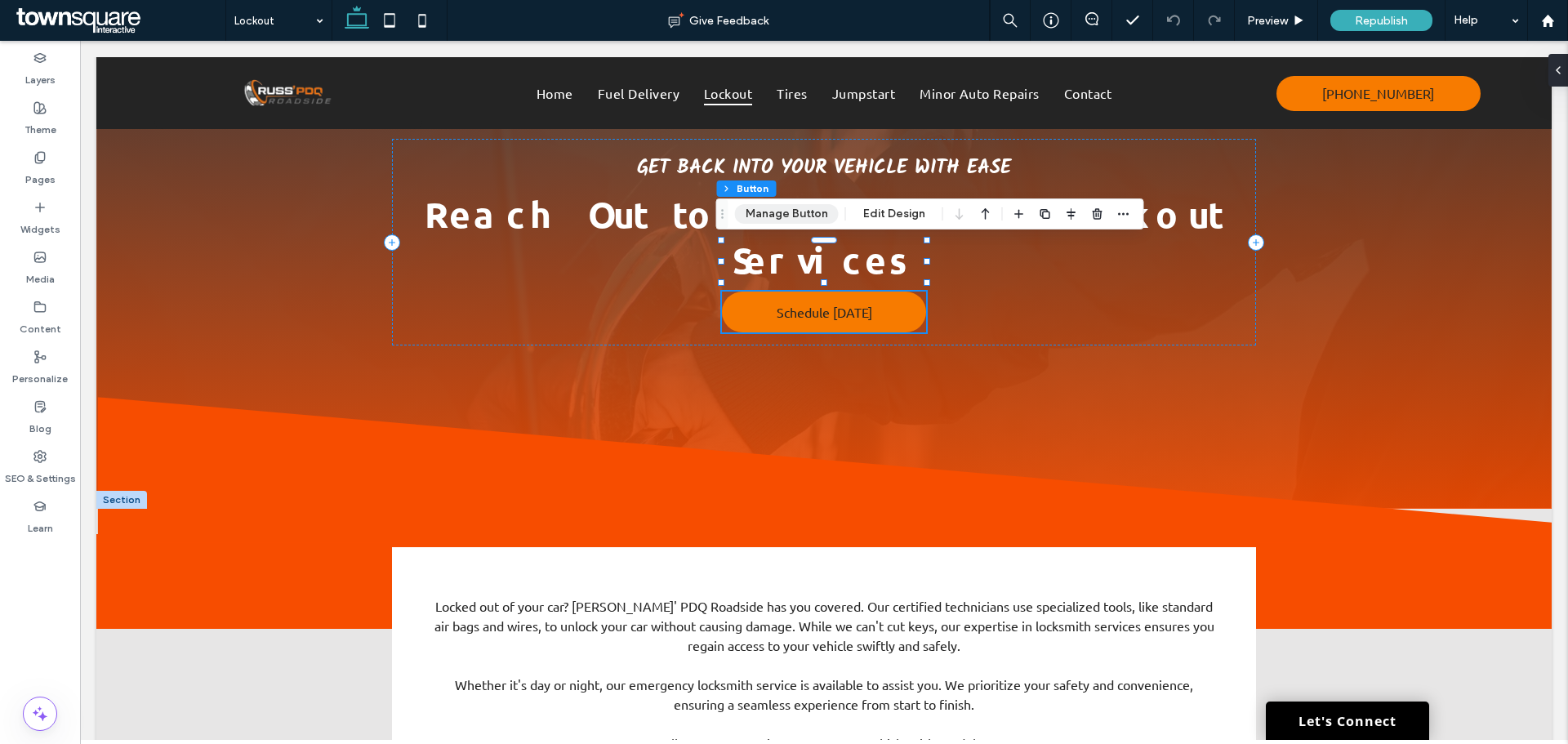
click at [825, 212] on button "Manage Button" at bounding box center [787, 214] width 104 height 20
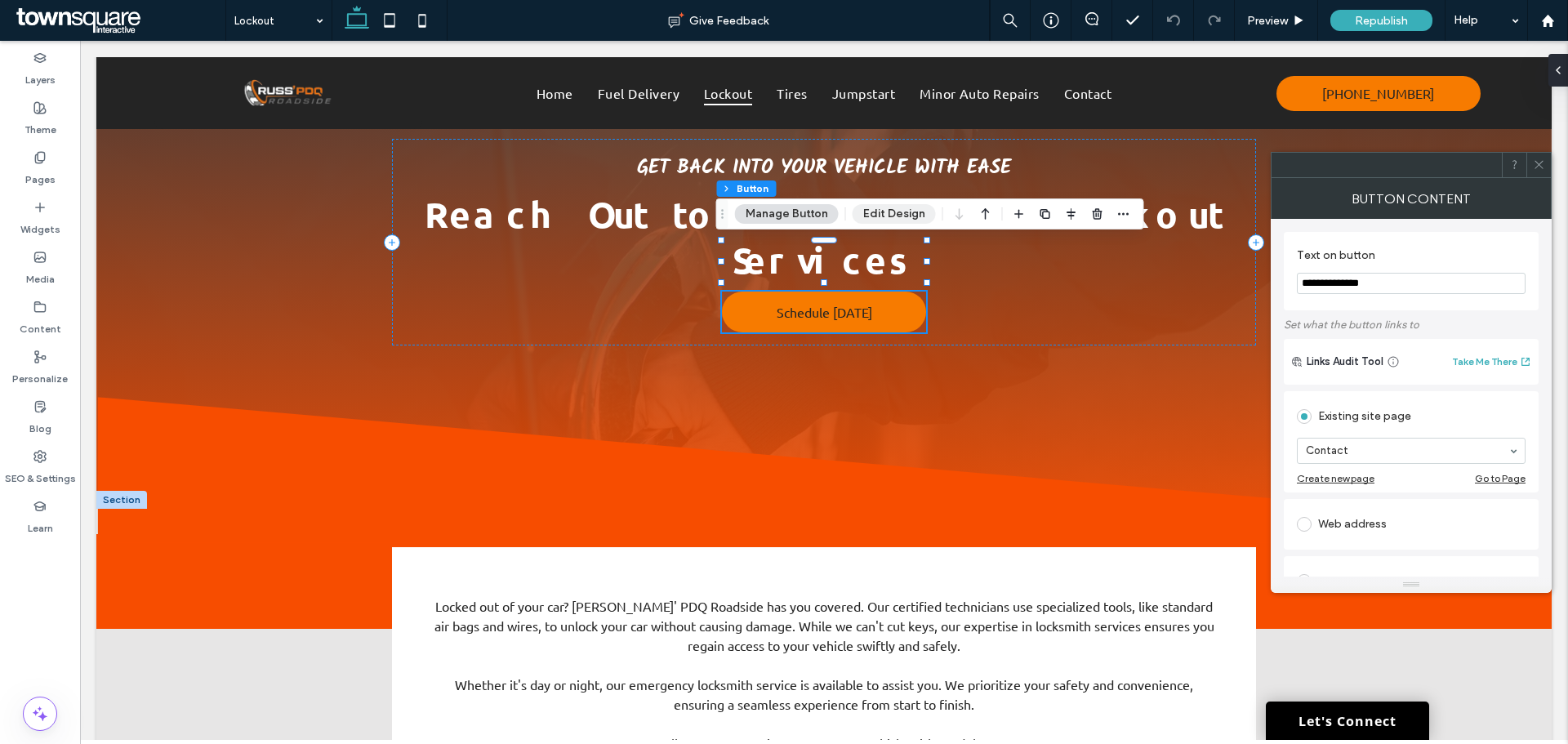
click at [907, 210] on button "Edit Design" at bounding box center [894, 214] width 83 height 20
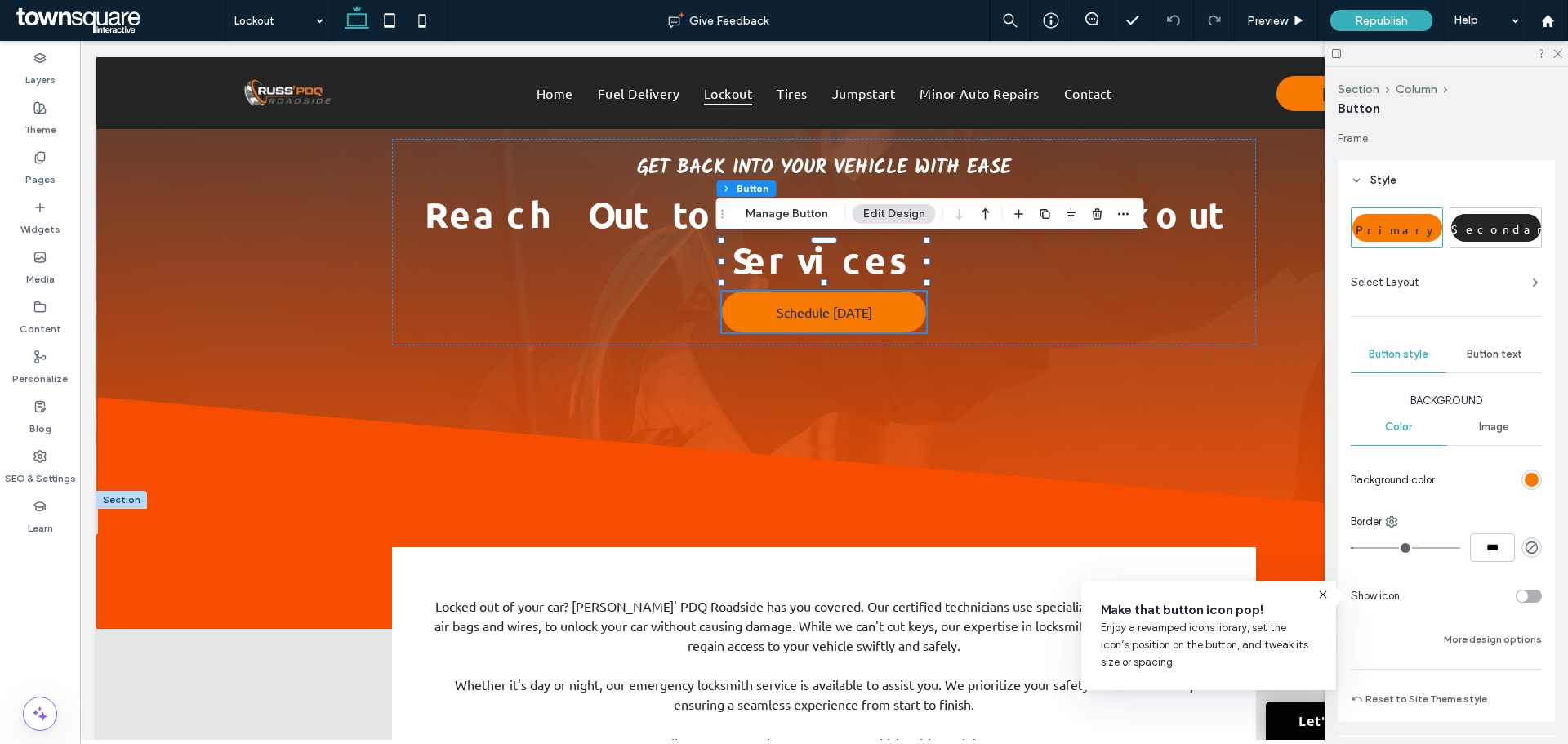
click at [1479, 352] on span "Button text" at bounding box center [1494, 354] width 55 height 13
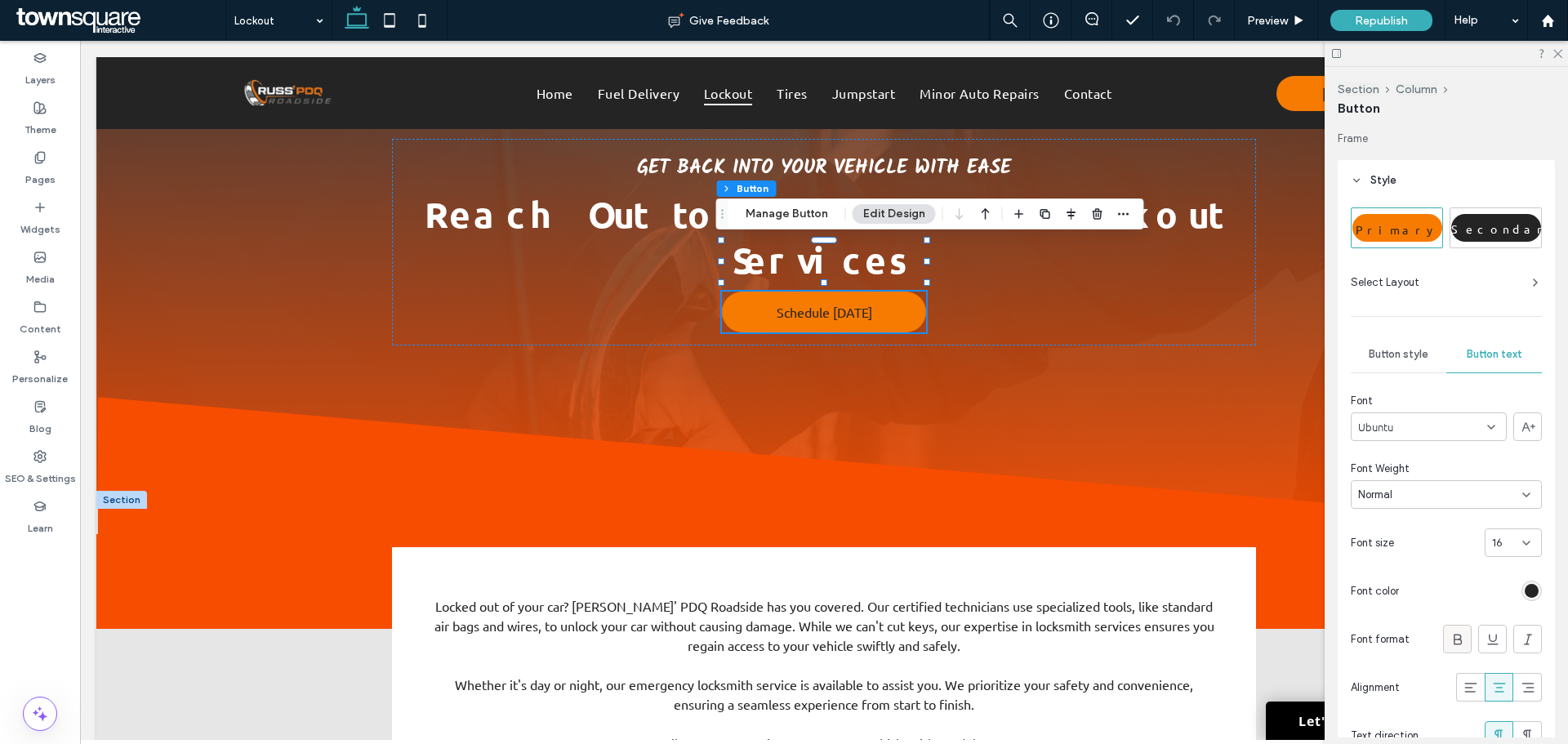
click at [1444, 631] on div at bounding box center [1457, 639] width 27 height 27
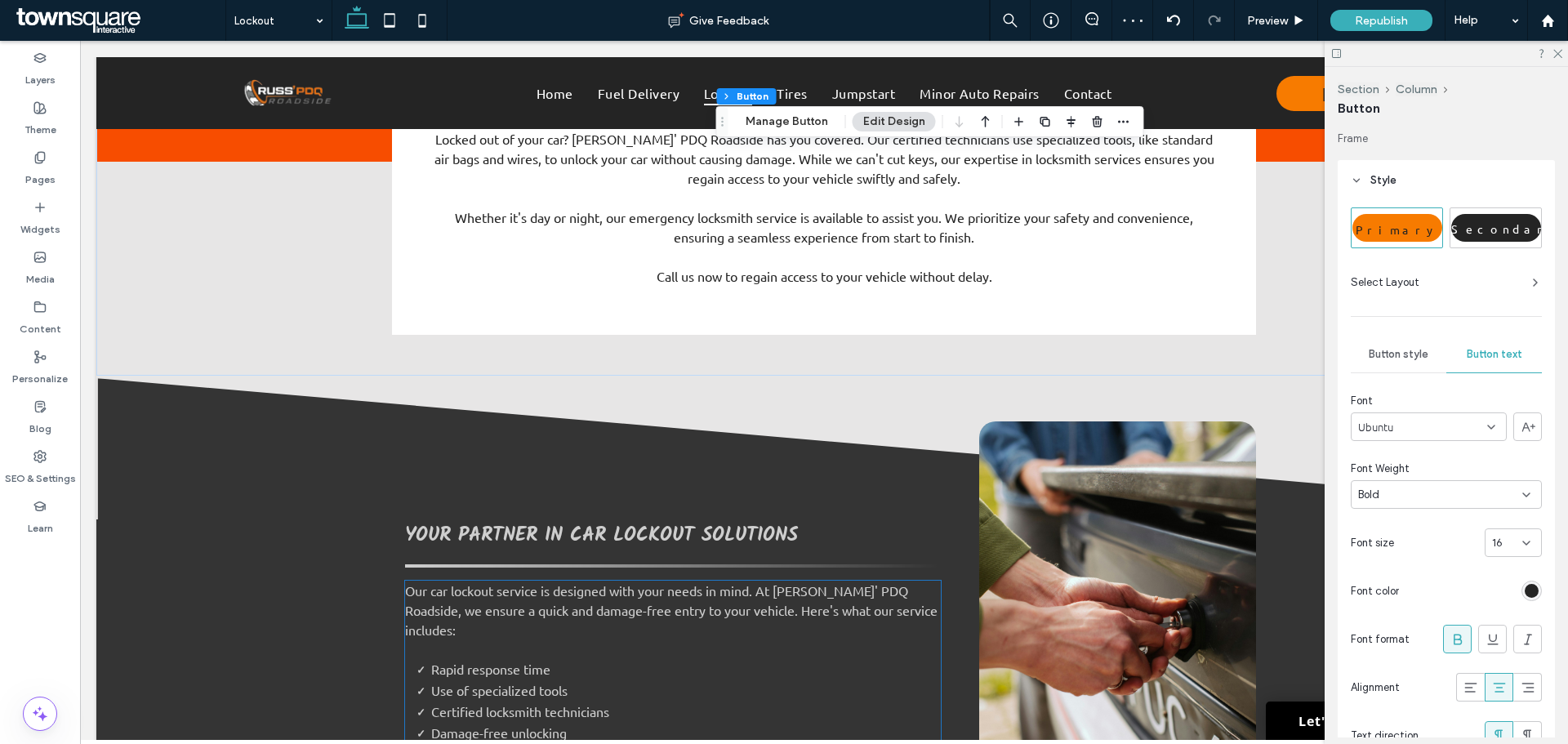
scroll to position [446, 0]
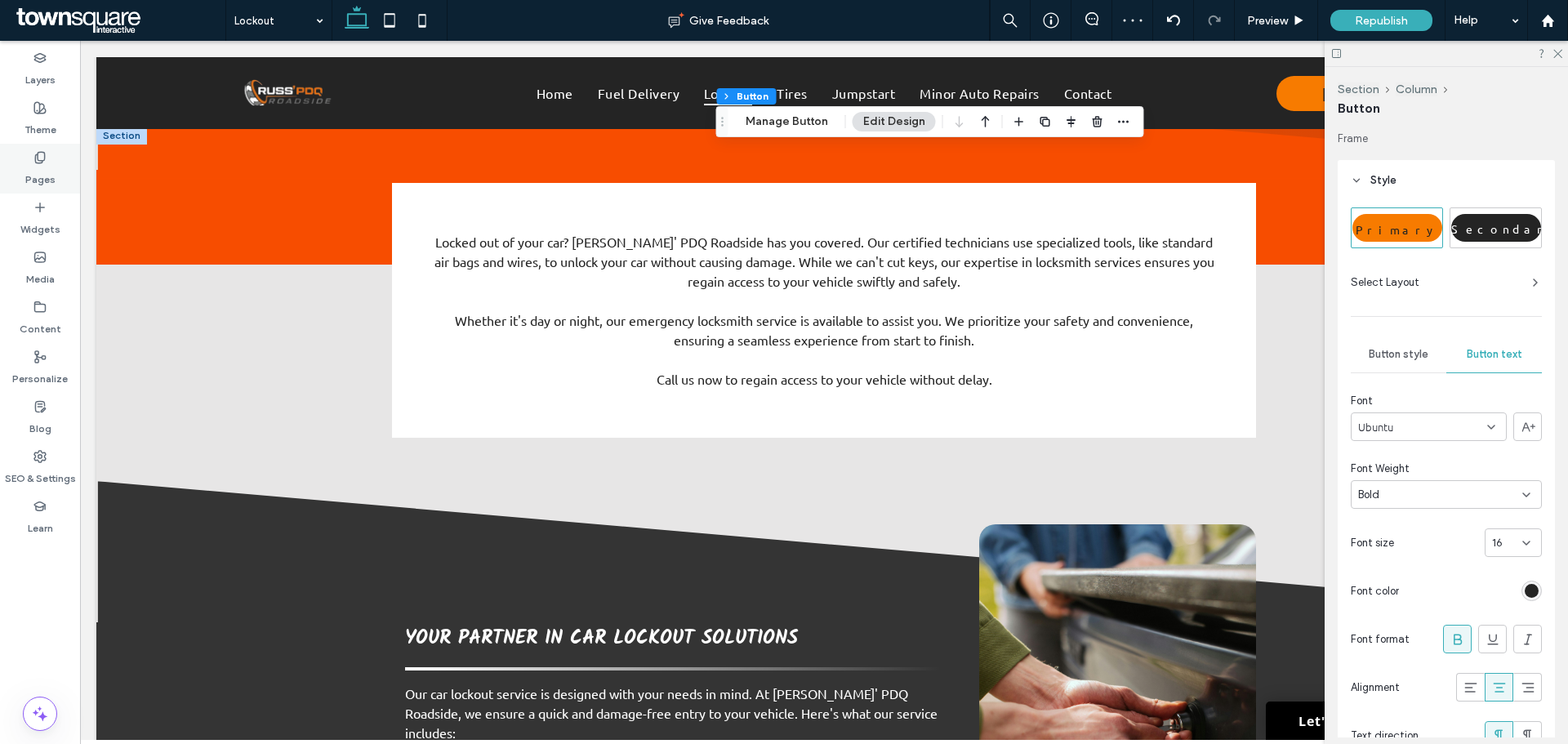
click at [37, 177] on label "Pages" at bounding box center [40, 176] width 30 height 23
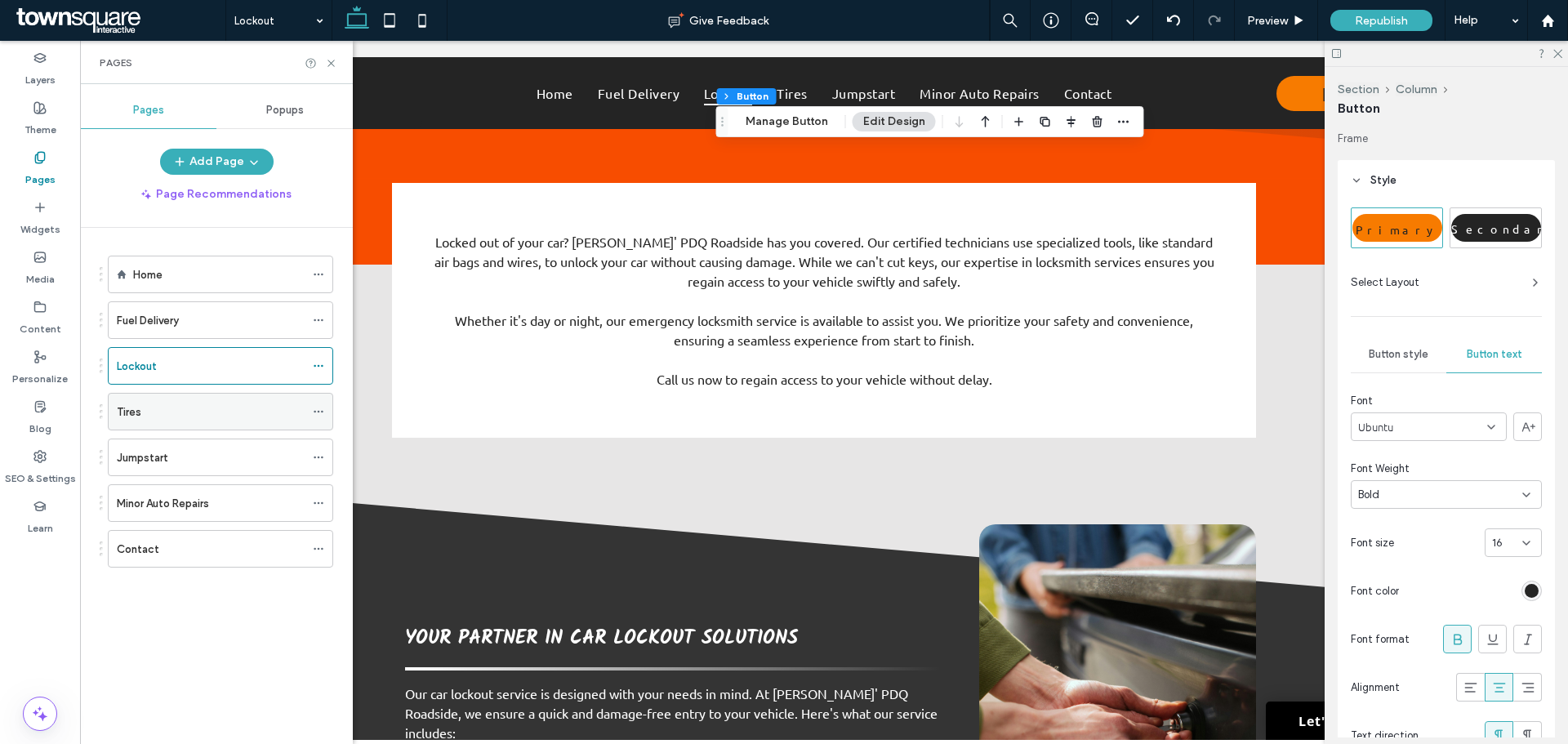
click at [135, 410] on label "Tires" at bounding box center [129, 411] width 24 height 29
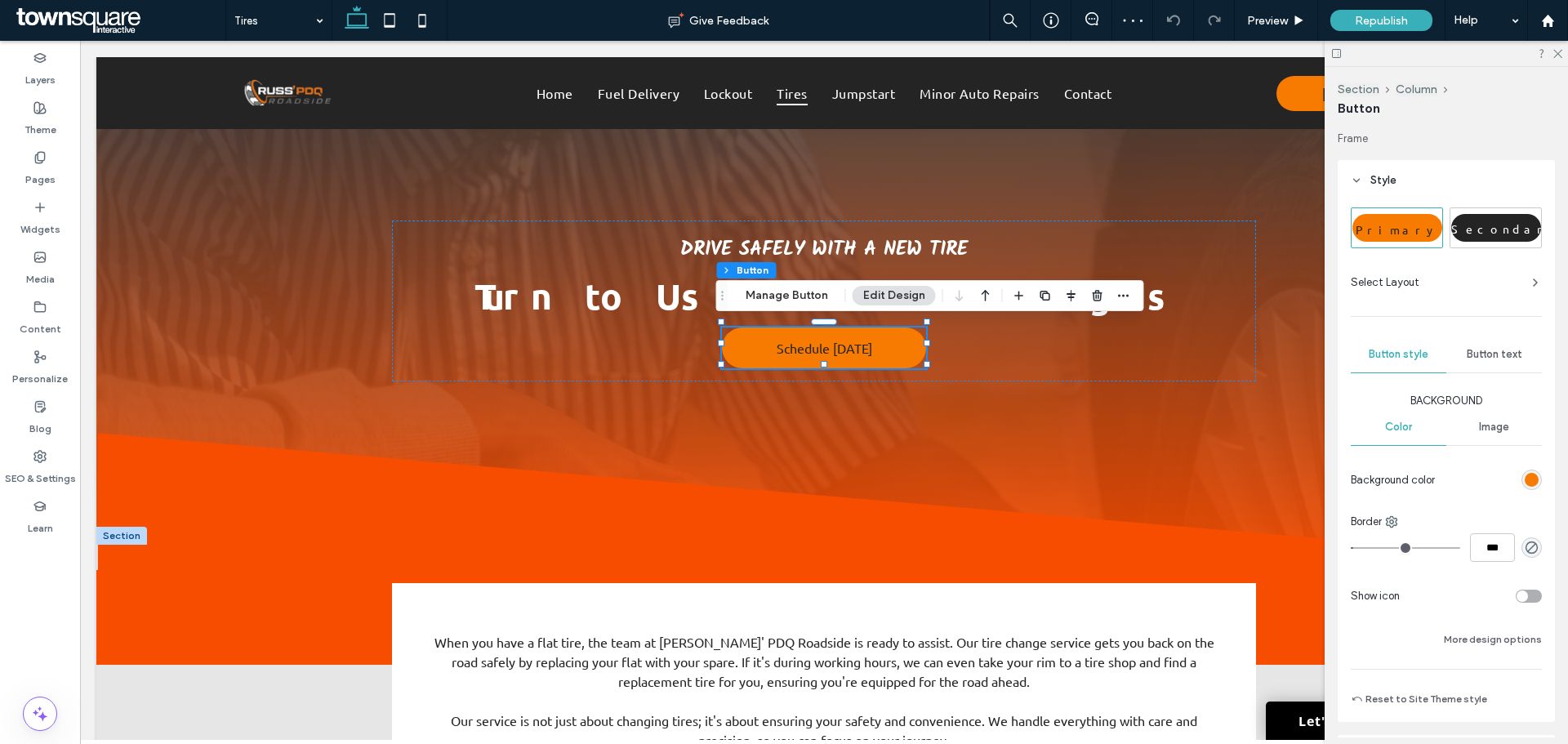
click at [1488, 349] on span "Button text" at bounding box center [1494, 354] width 55 height 13
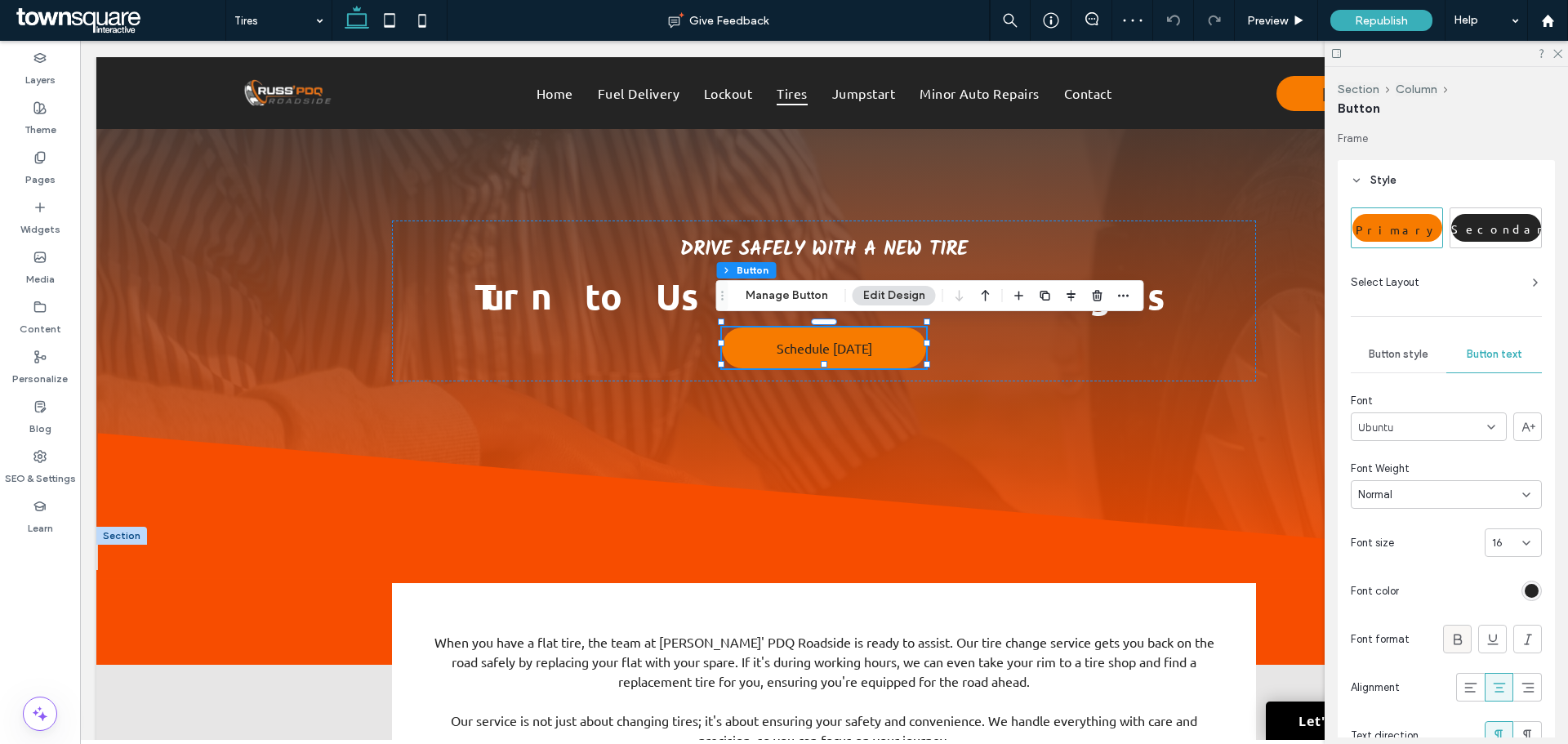
click at [1450, 634] on icon at bounding box center [1458, 639] width 16 height 16
click at [39, 170] on label "Pages" at bounding box center [40, 176] width 30 height 23
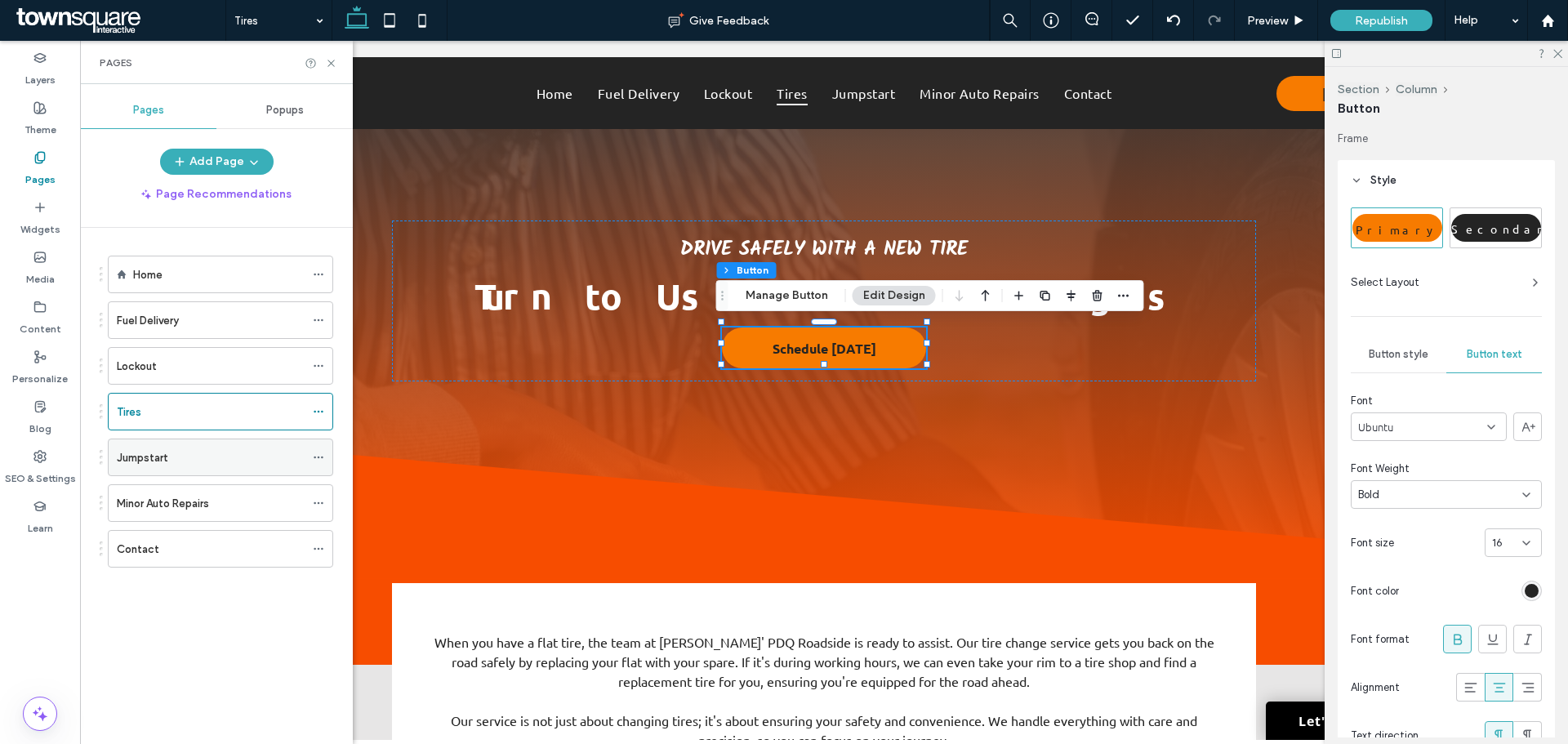
click at [161, 447] on div "Jumpstart" at bounding box center [210, 458] width 188 height 36
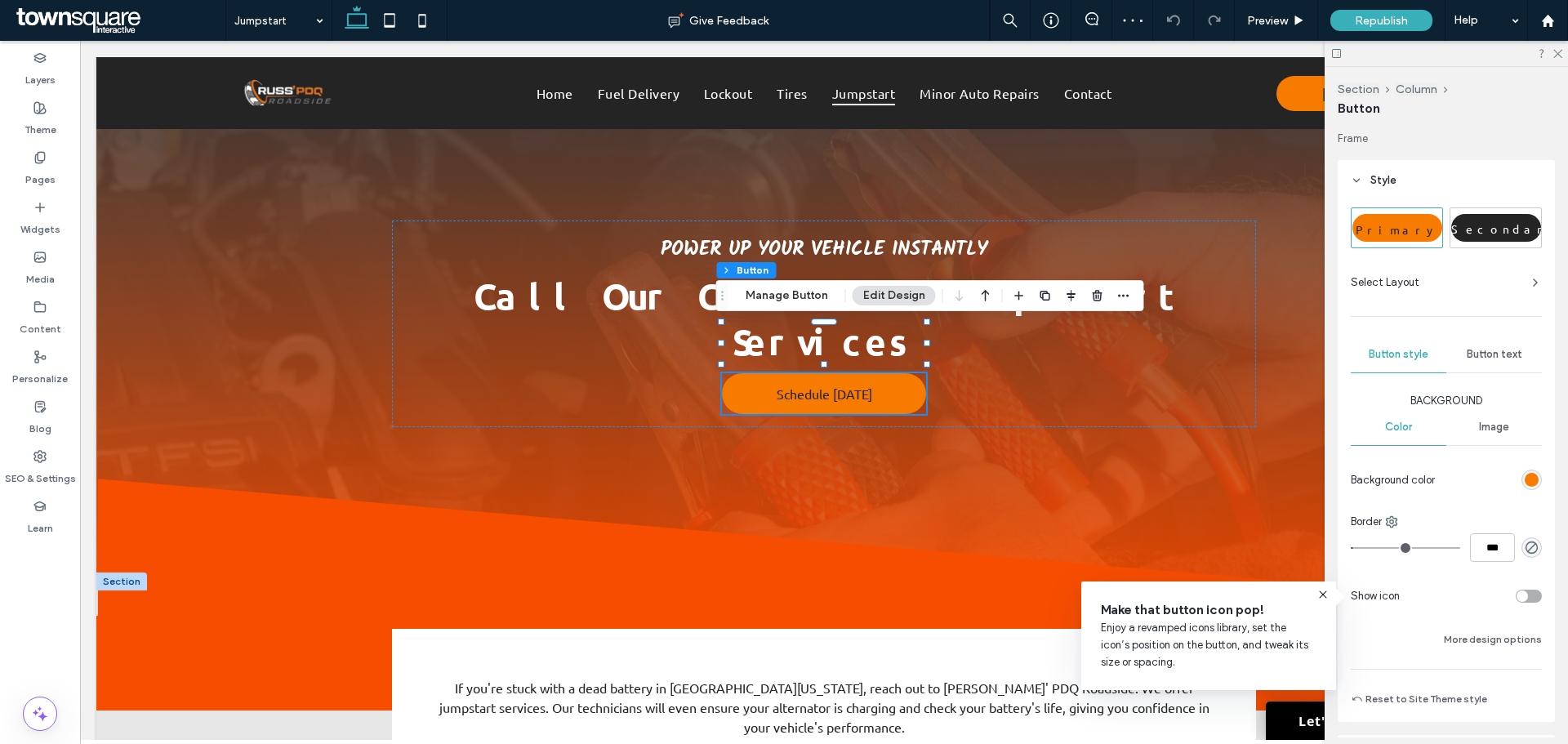
click at [1537, 353] on div "Primary Secondary Select Layout Button style Button text Background Color Image…" at bounding box center [1446, 462] width 217 height 521
click at [1521, 352] on div "Button text" at bounding box center [1494, 355] width 95 height 36
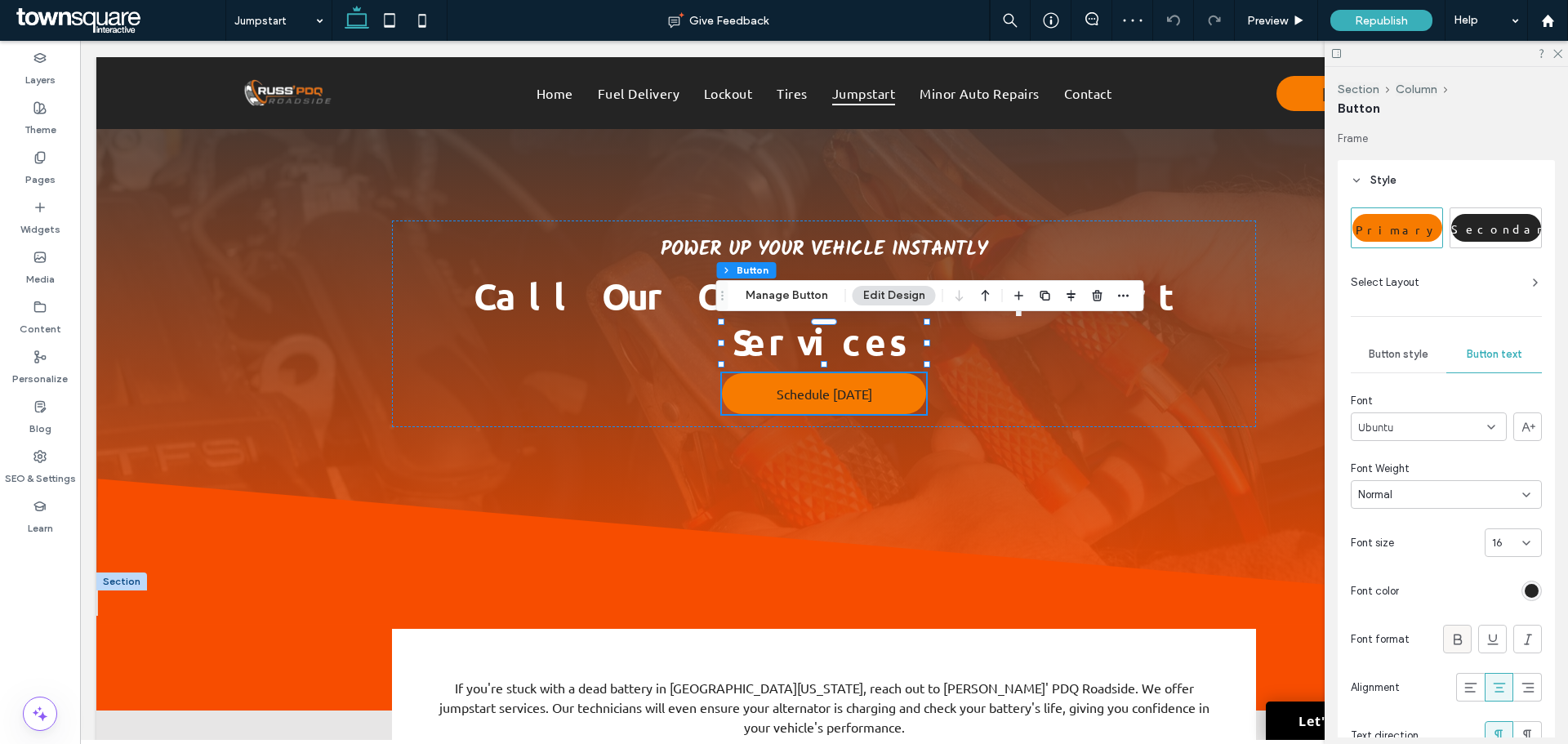
click at [1454, 638] on use at bounding box center [1457, 639] width 8 height 10
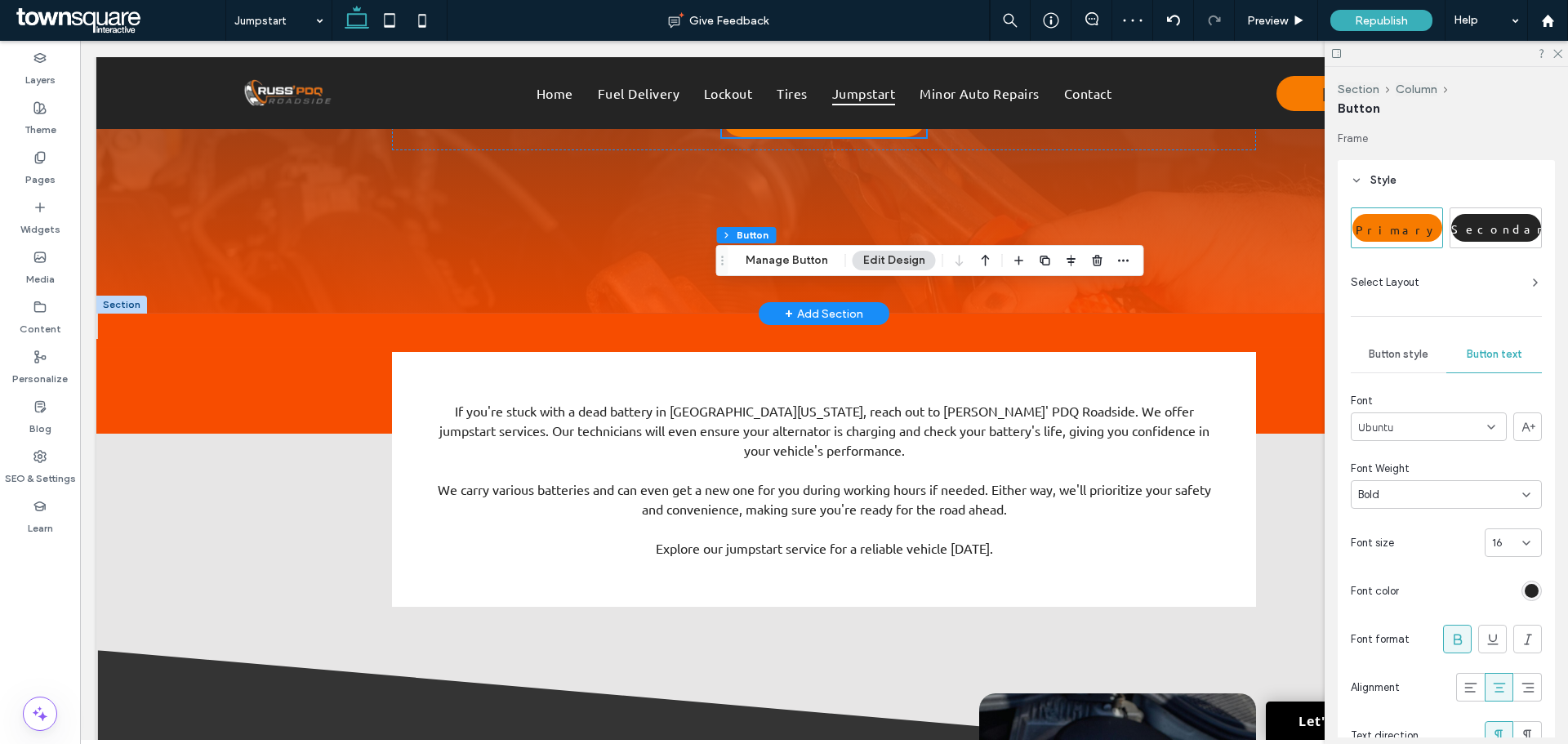
scroll to position [327, 0]
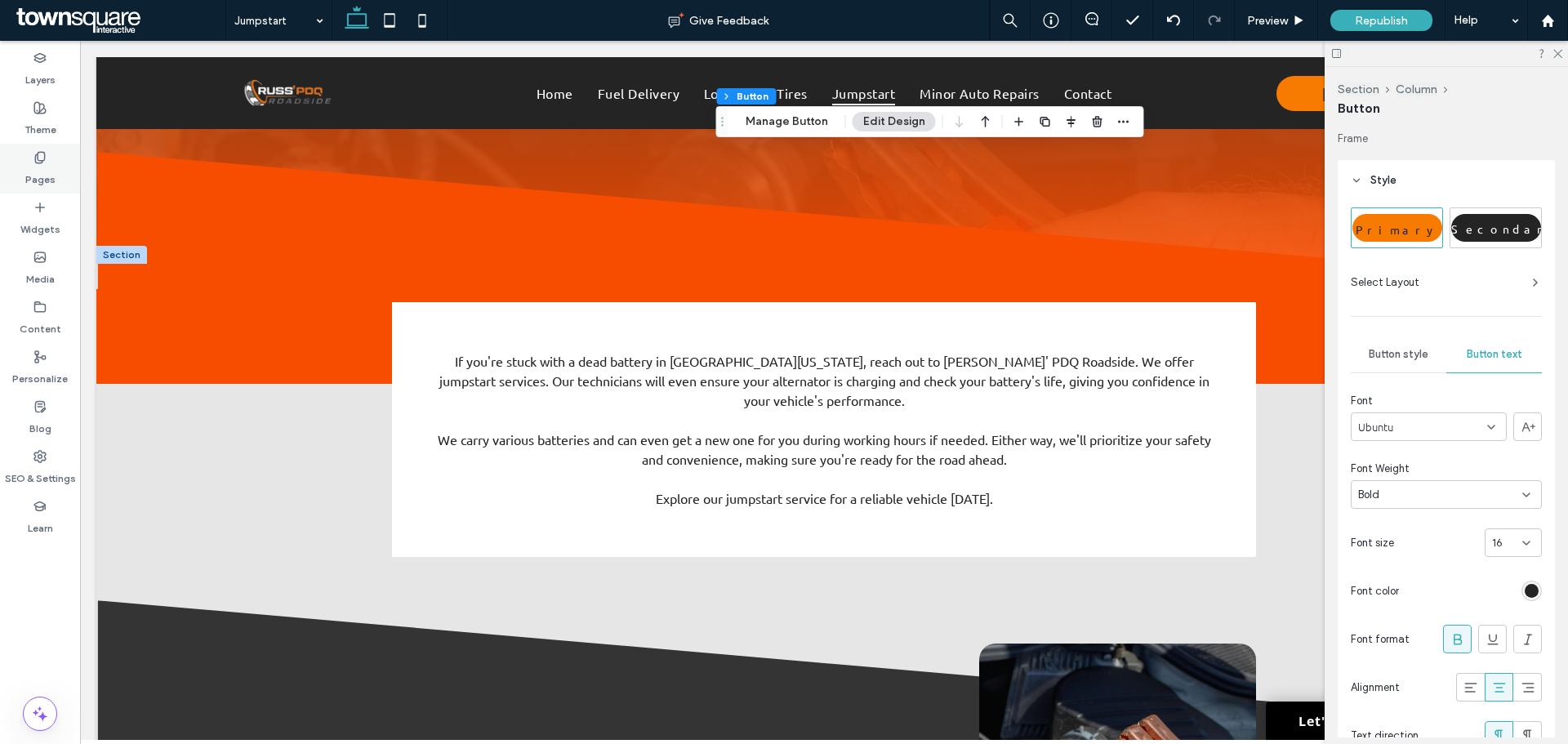
click at [26, 169] on label "Pages" at bounding box center [40, 176] width 30 height 23
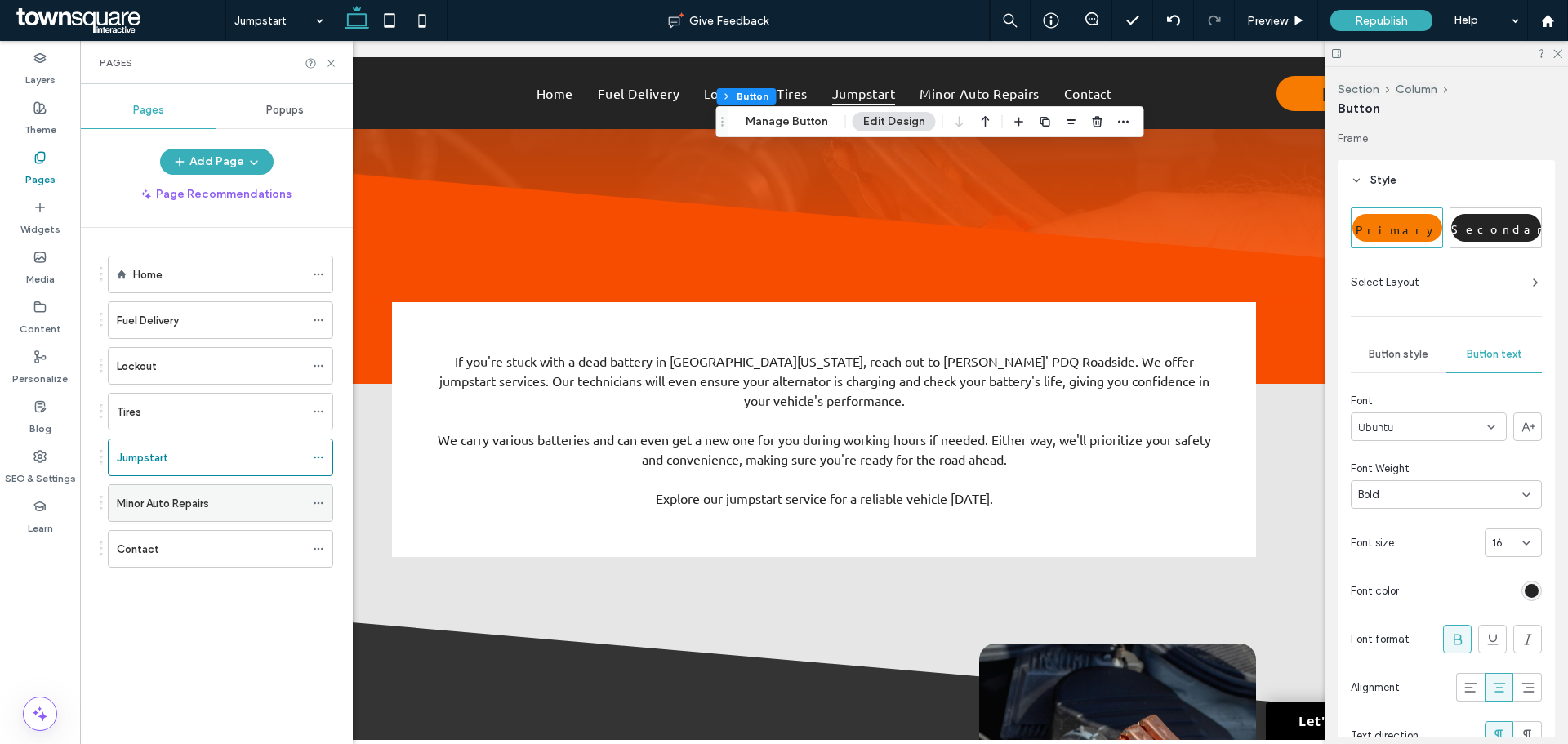
click at [165, 493] on div "Minor Auto Repairs" at bounding box center [210, 503] width 188 height 36
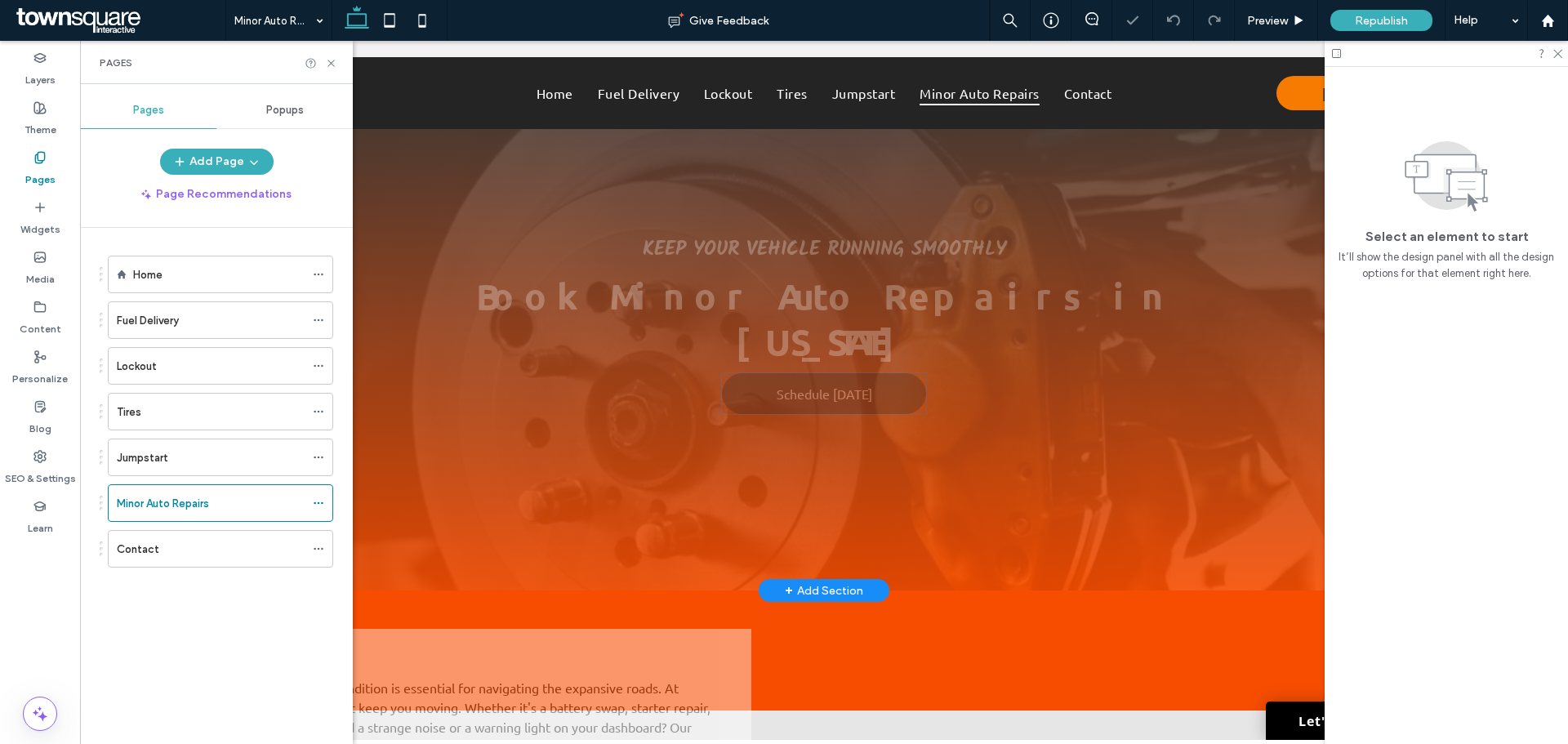
click at [854, 373] on link "Schedule Today" at bounding box center [824, 393] width 204 height 41
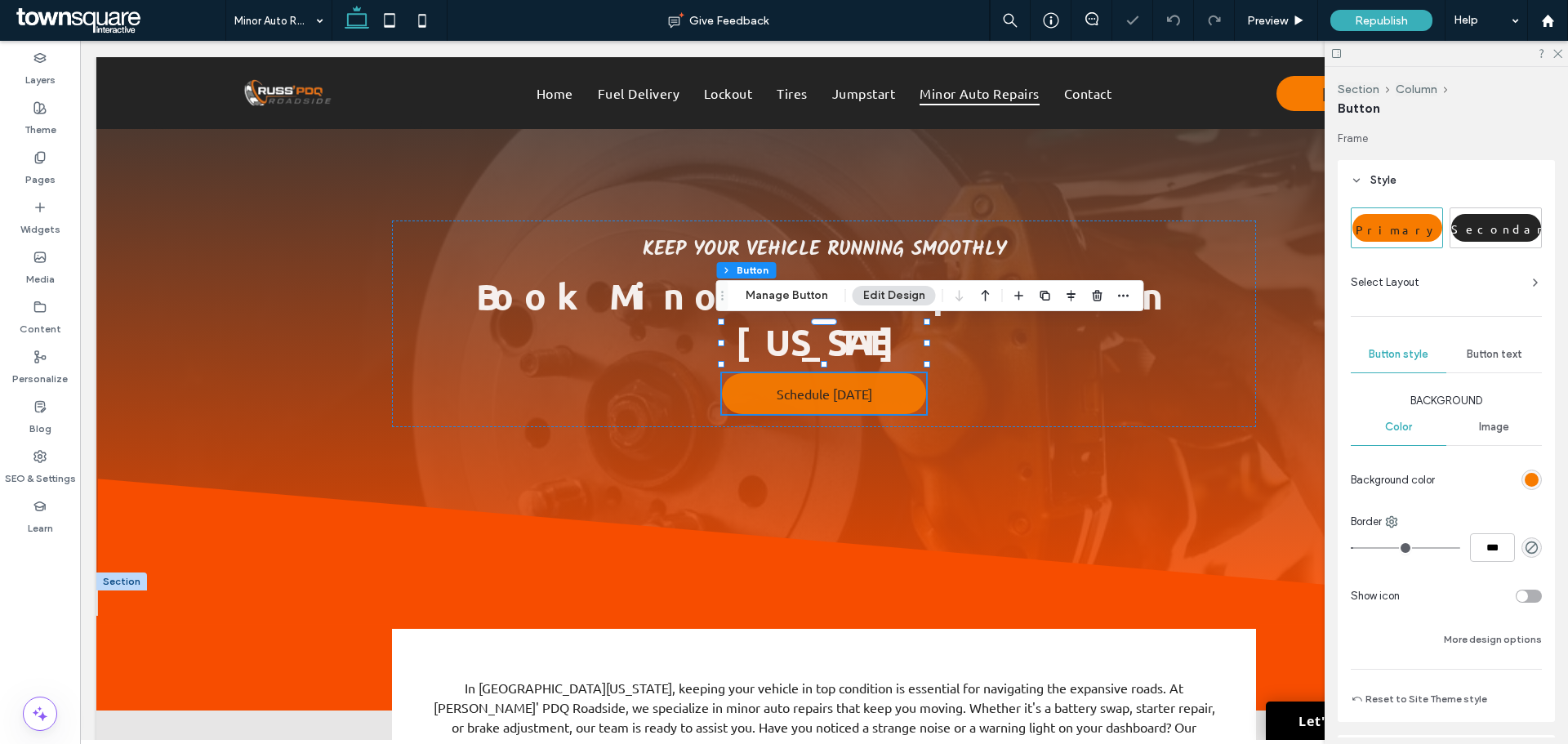
click at [1462, 364] on div "Button text" at bounding box center [1494, 355] width 95 height 36
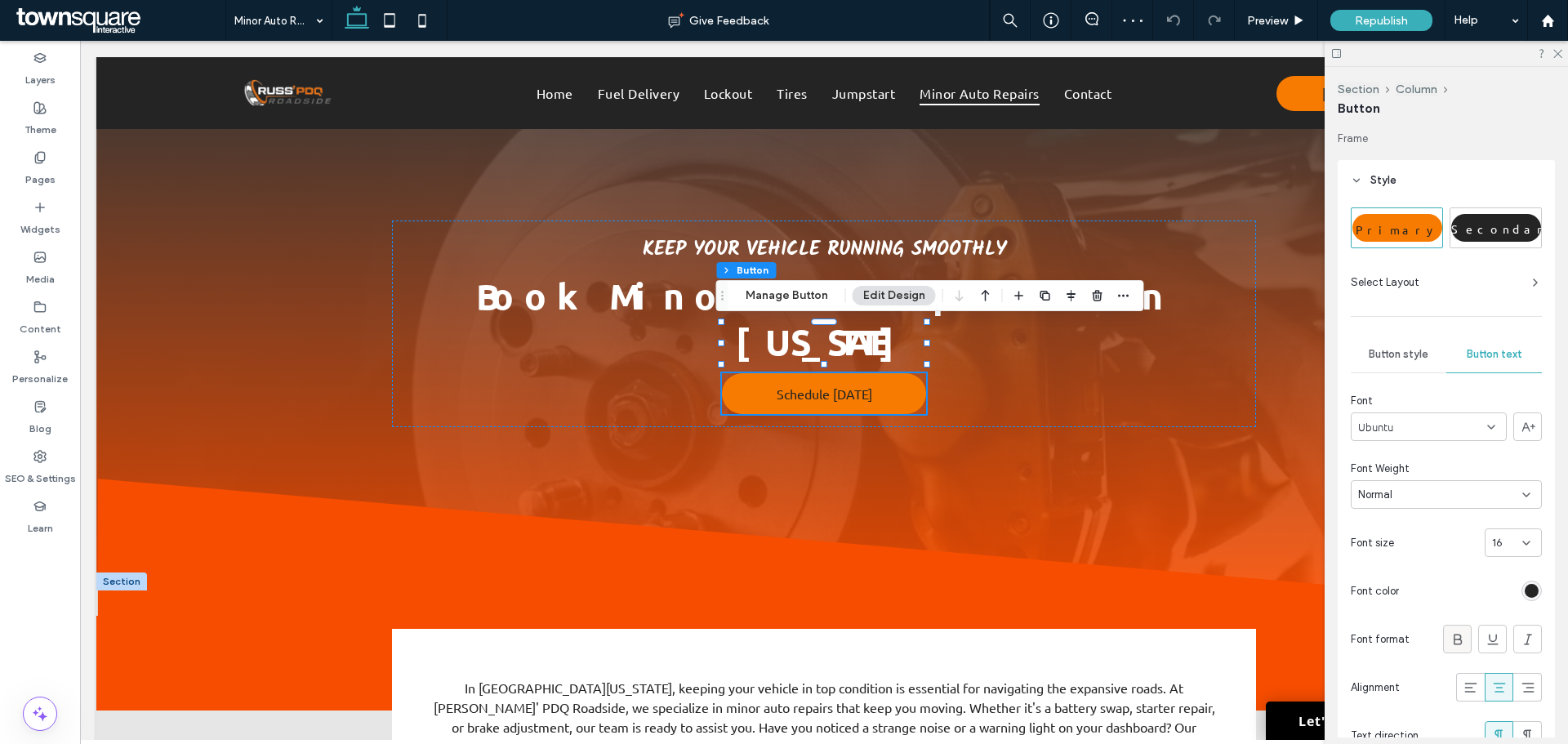
click at [1456, 640] on icon at bounding box center [1458, 639] width 16 height 16
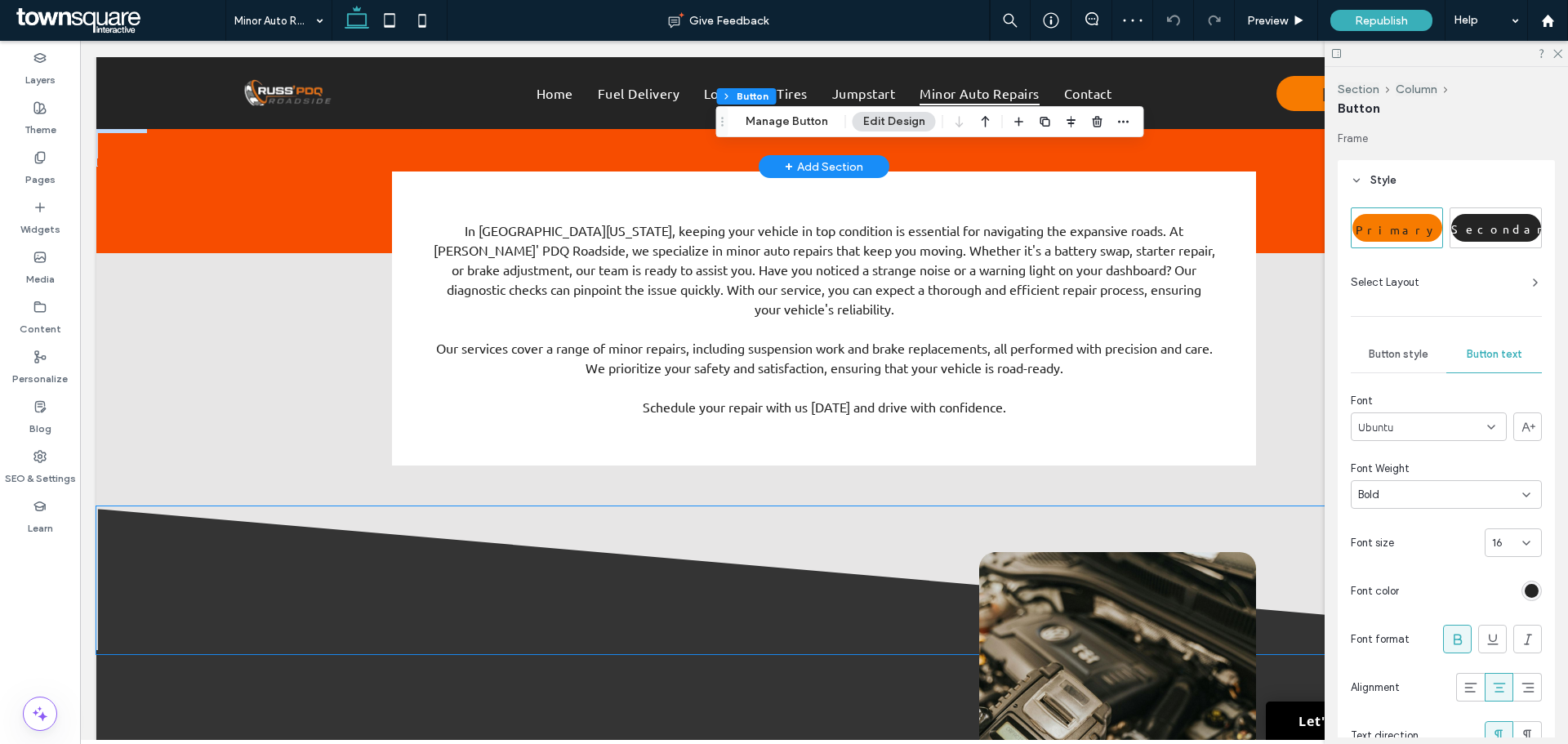
scroll to position [490, 0]
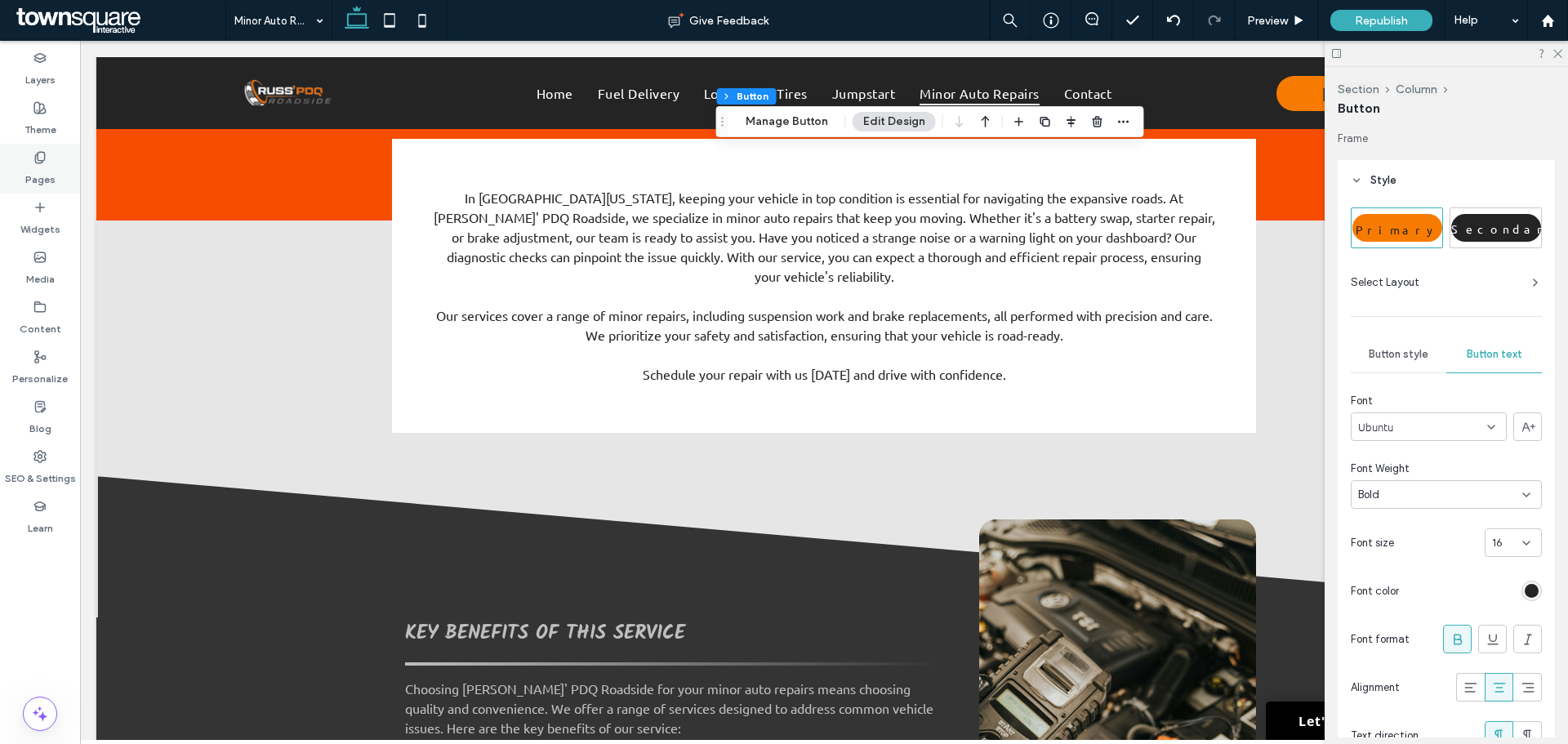
click at [35, 159] on icon at bounding box center [40, 158] width 13 height 13
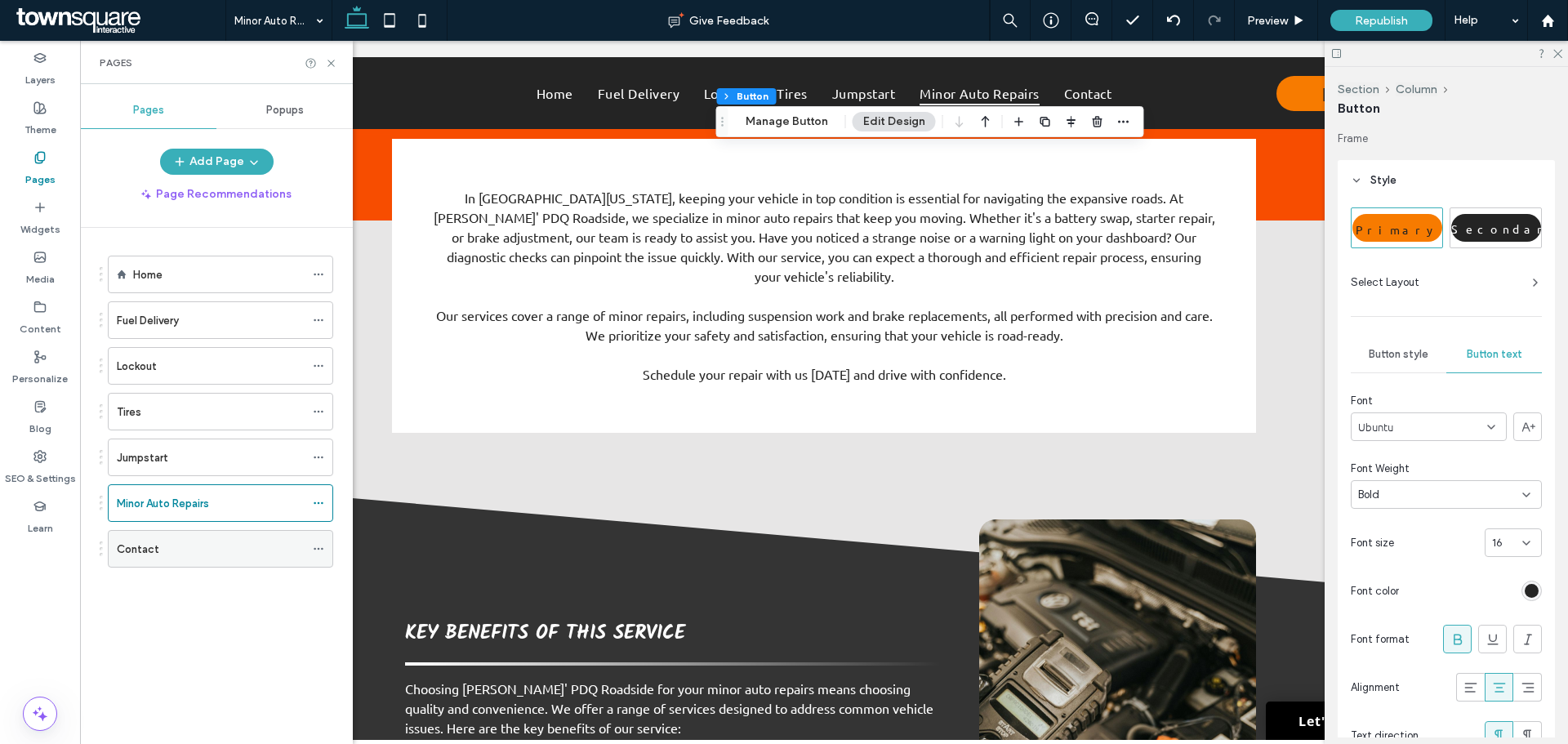
click at [140, 541] on label "Contact" at bounding box center [138, 549] width 42 height 29
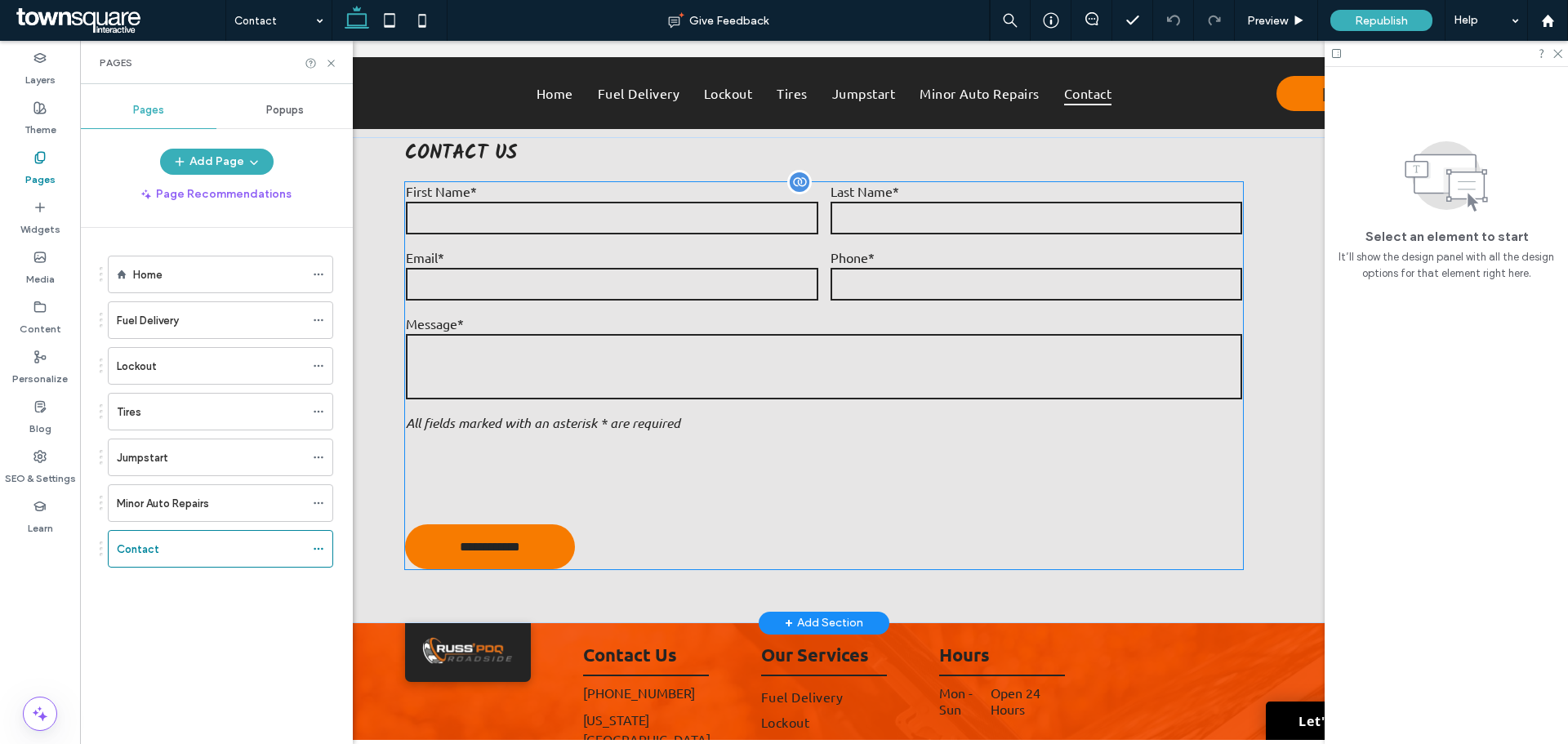
scroll to position [735, 0]
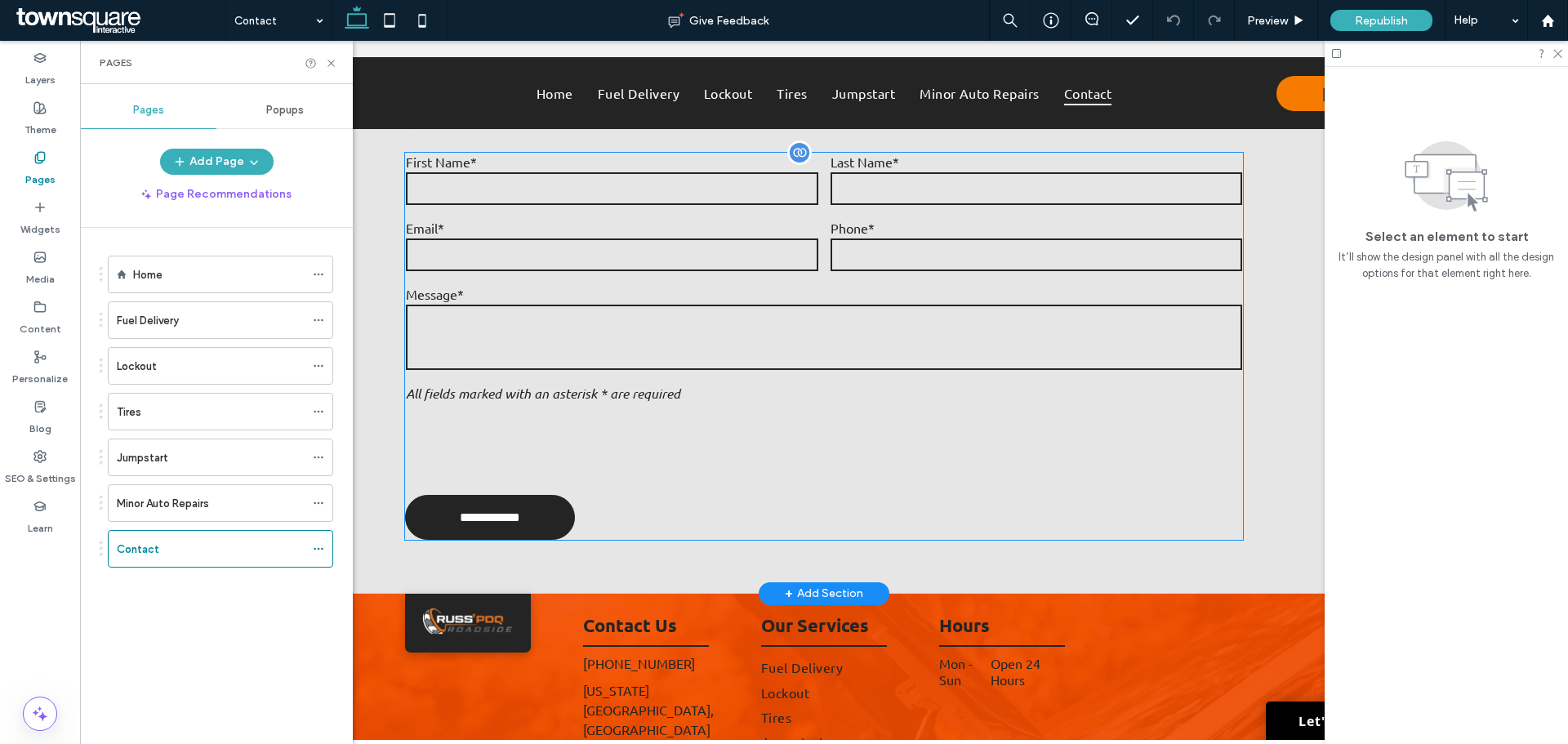
click at [513, 502] on input "**********" at bounding box center [490, 517] width 165 height 30
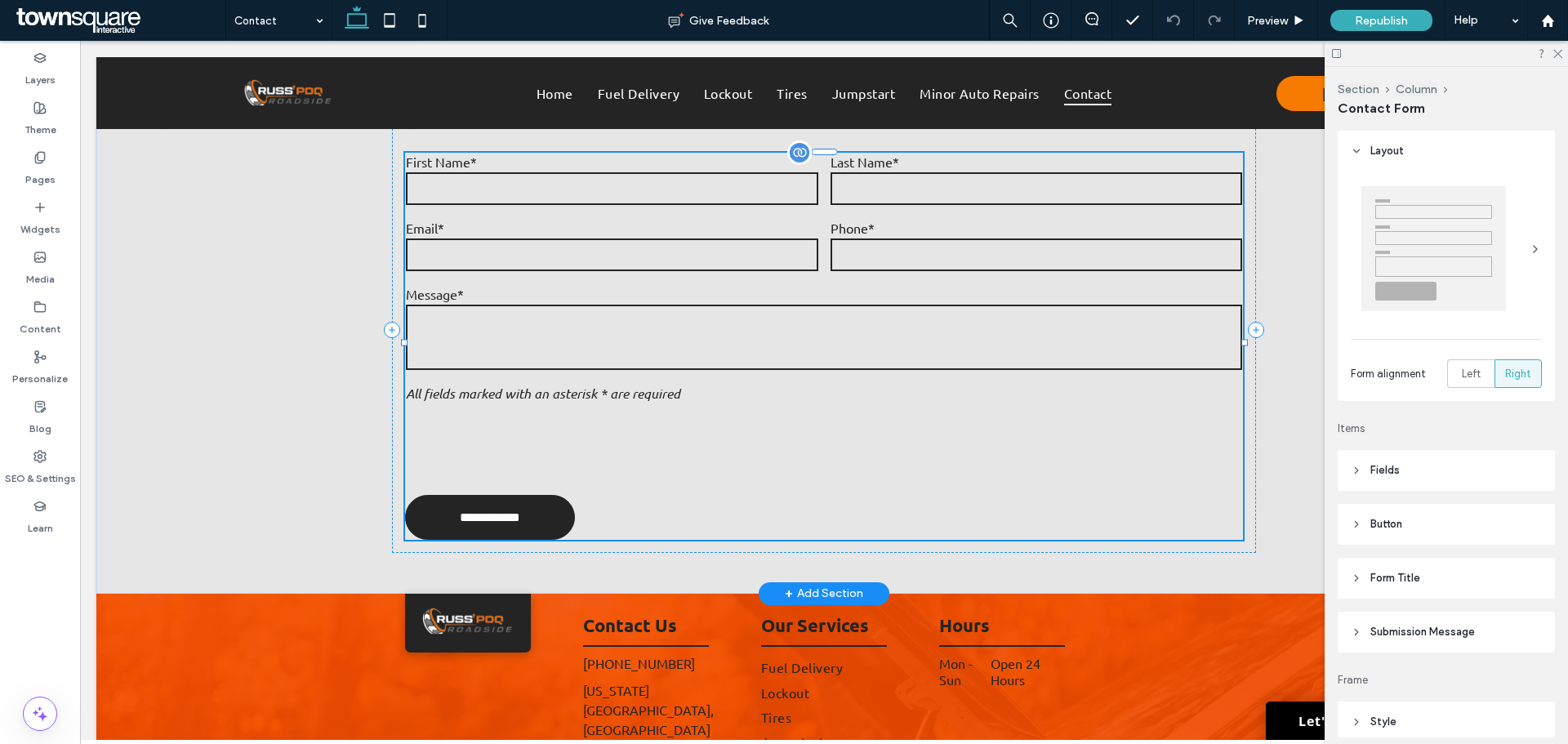
type input "*"
type input "***"
type input "*"
type input "***"
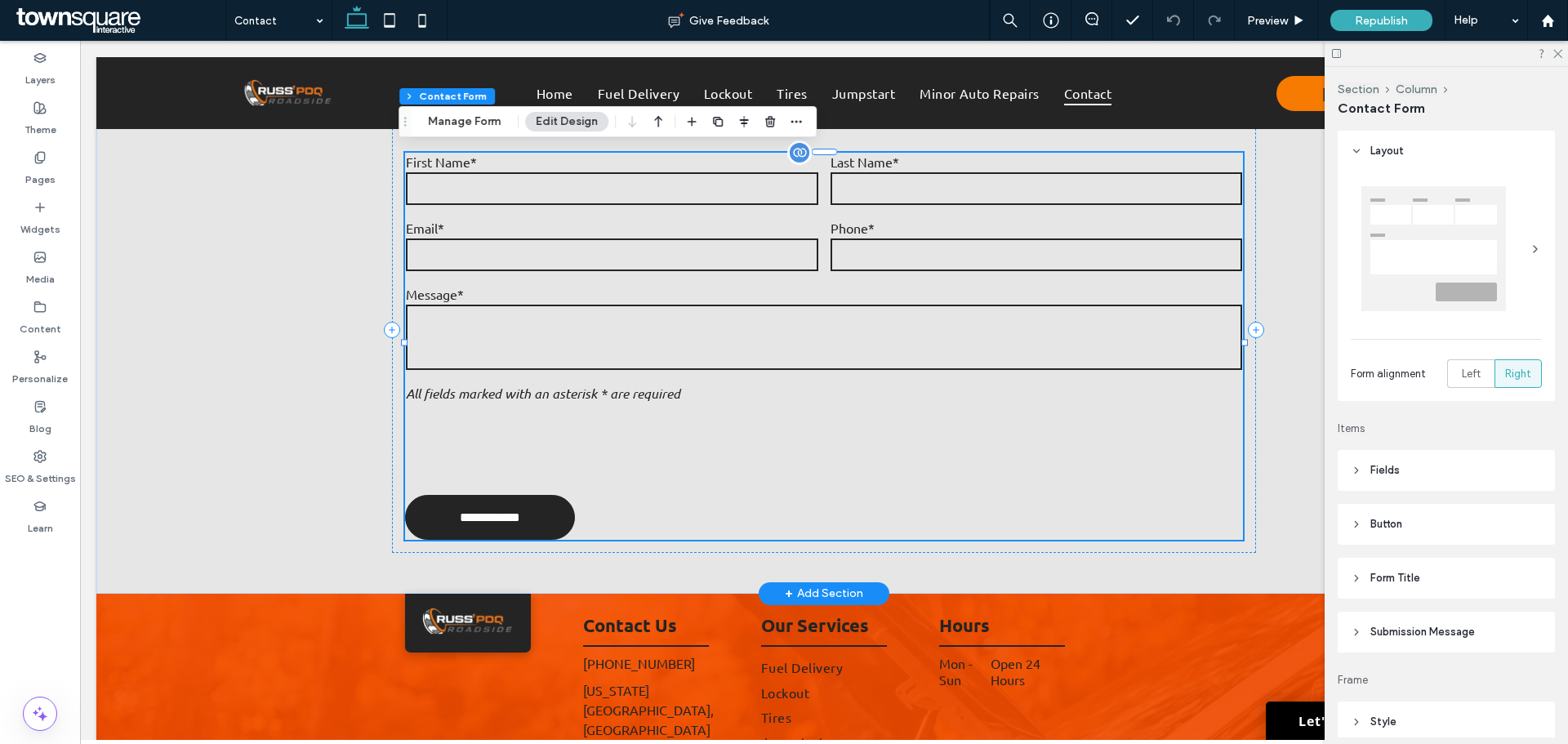
click at [423, 502] on input "**********" at bounding box center [490, 517] width 165 height 30
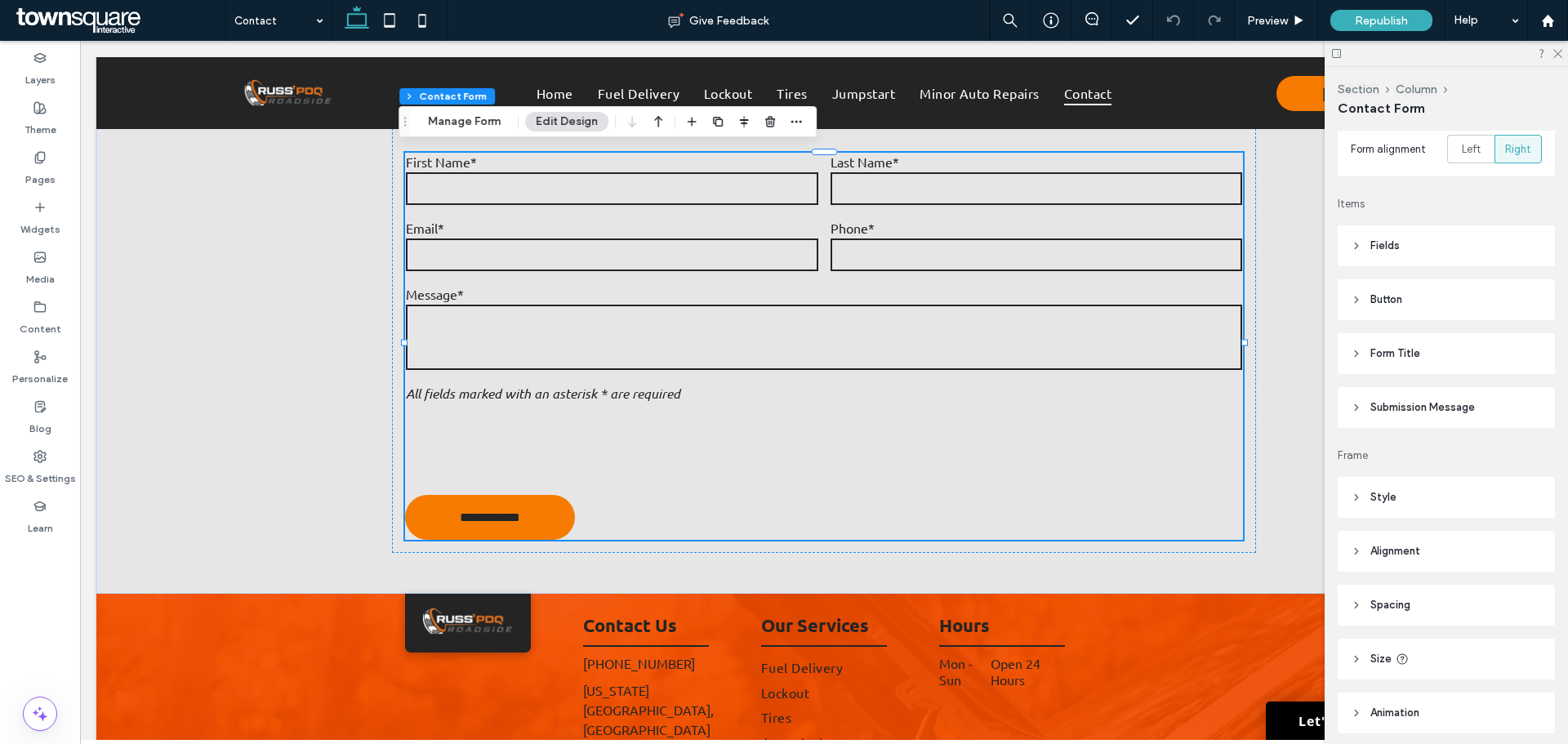
scroll to position [245, 0]
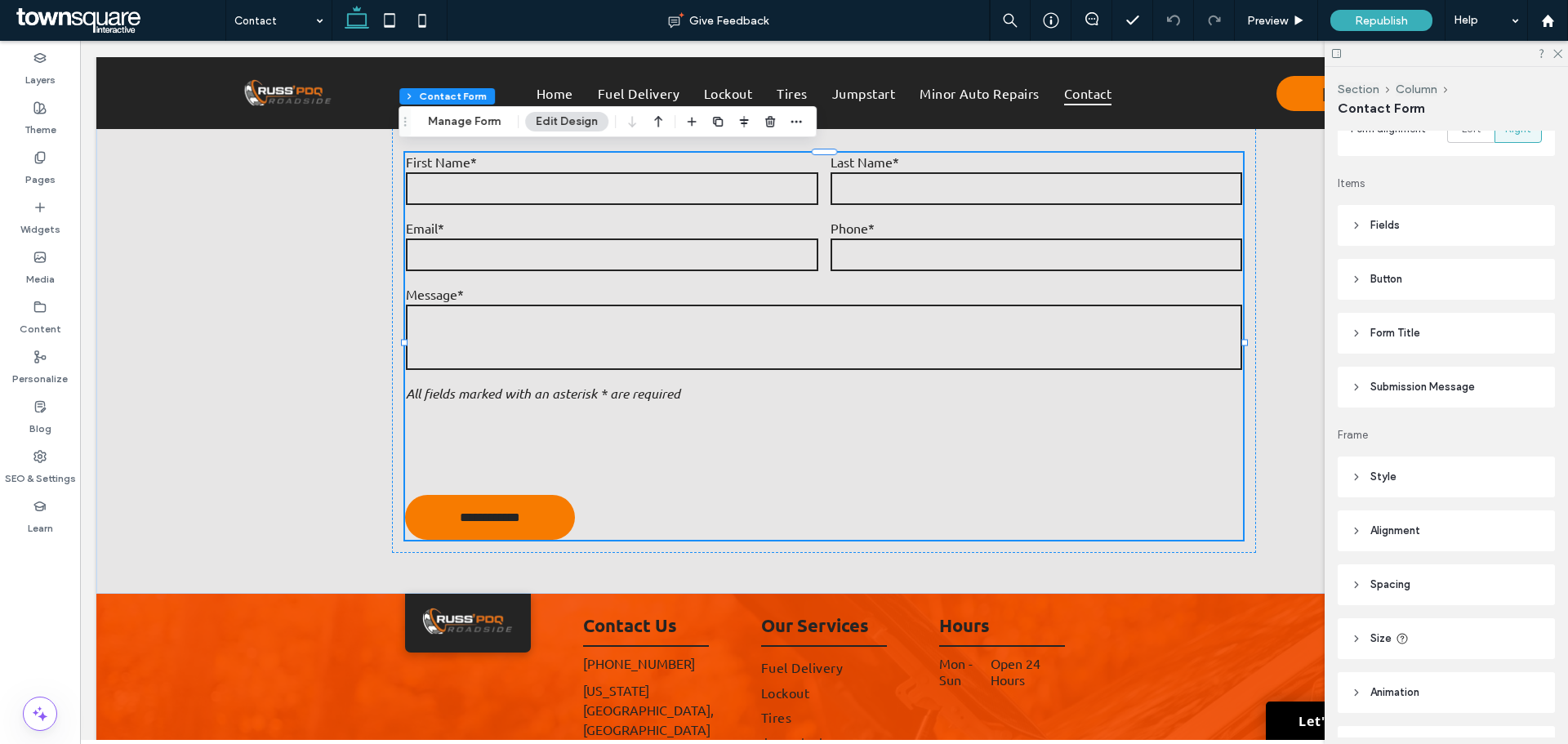
click at [1347, 280] on header "Button" at bounding box center [1446, 279] width 217 height 41
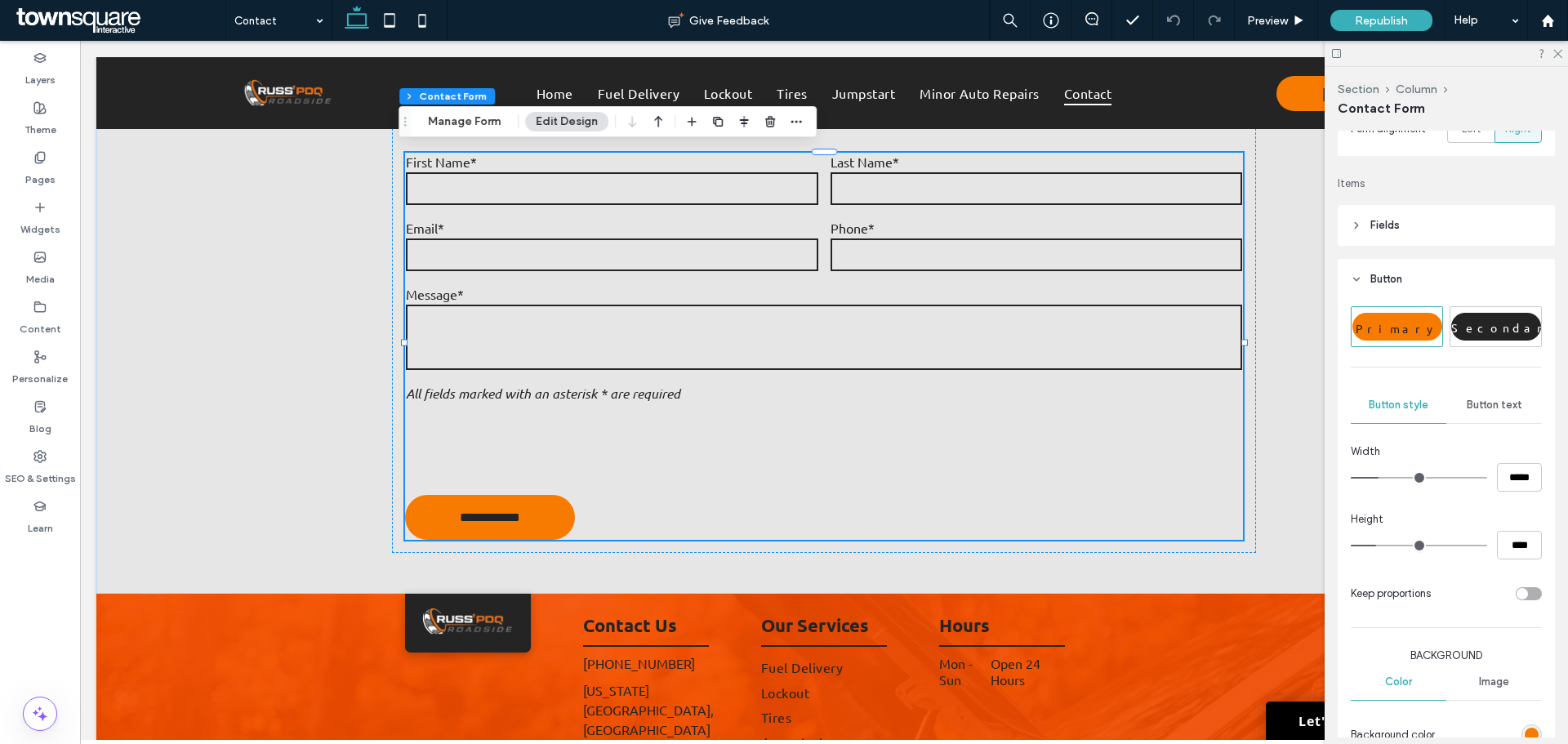
click at [1511, 411] on div "Button text" at bounding box center [1494, 405] width 95 height 36
click at [1450, 680] on span at bounding box center [1458, 689] width 16 height 27
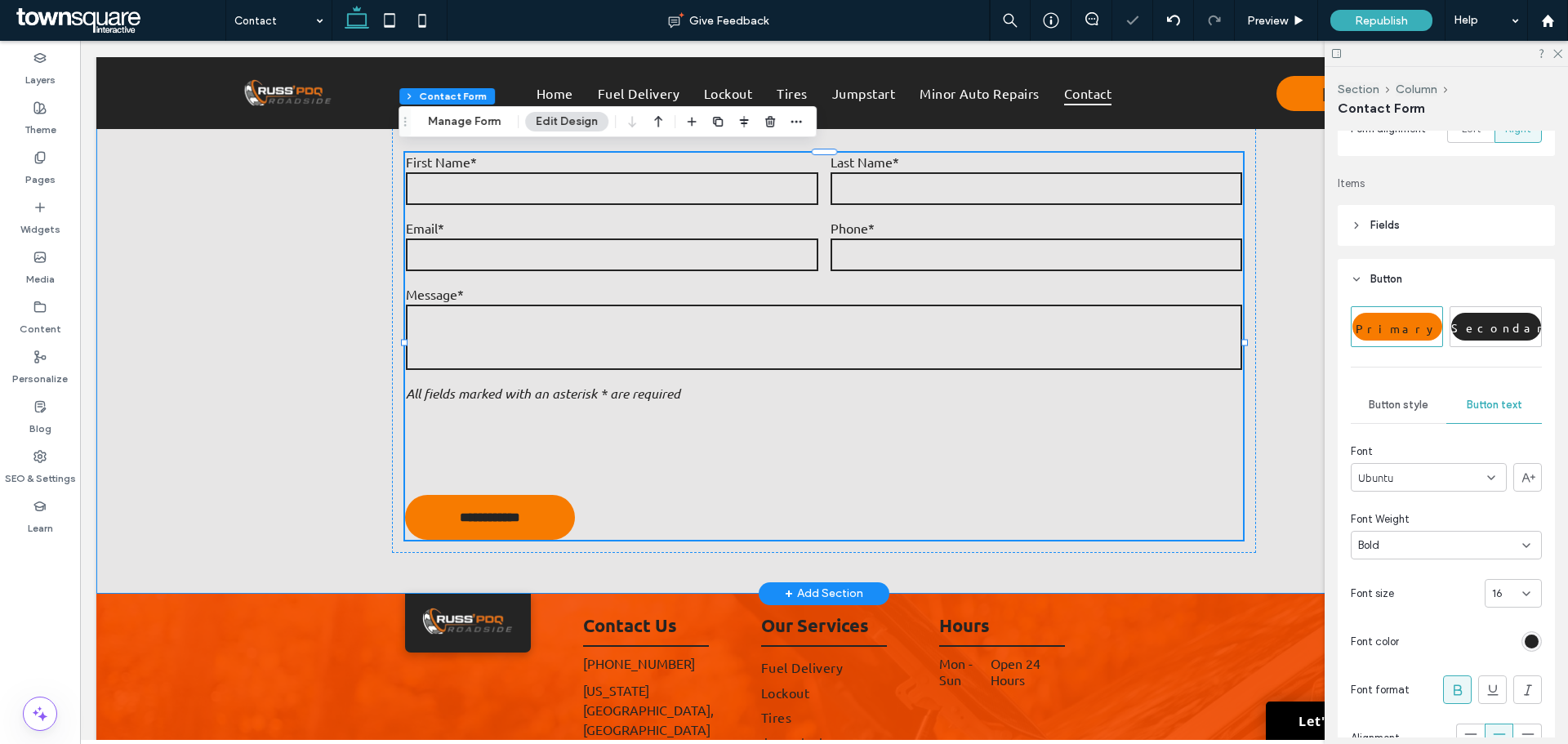
click at [184, 304] on div "**********" at bounding box center [823, 351] width 1455 height 486
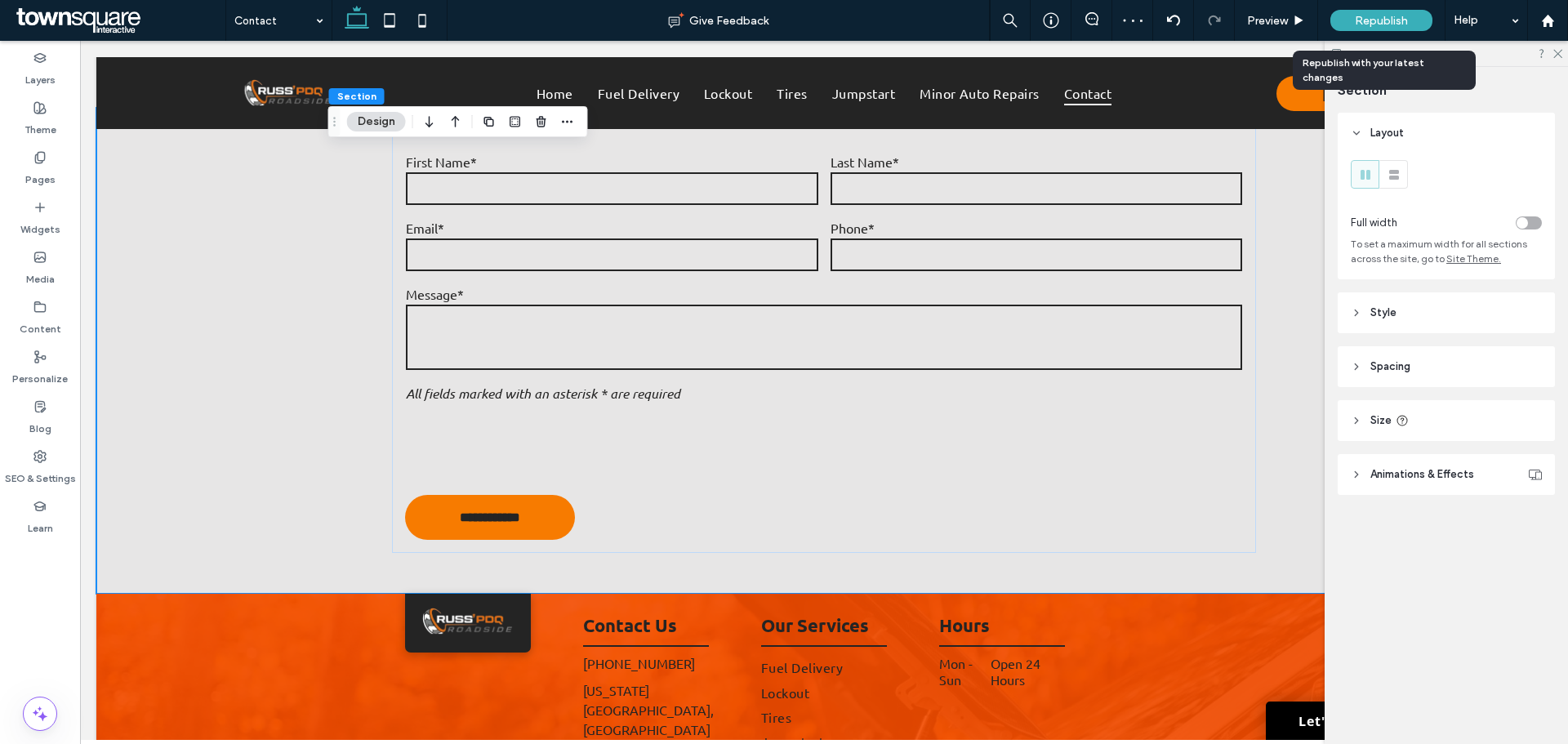
click at [1374, 10] on div "Republish" at bounding box center [1382, 20] width 102 height 22
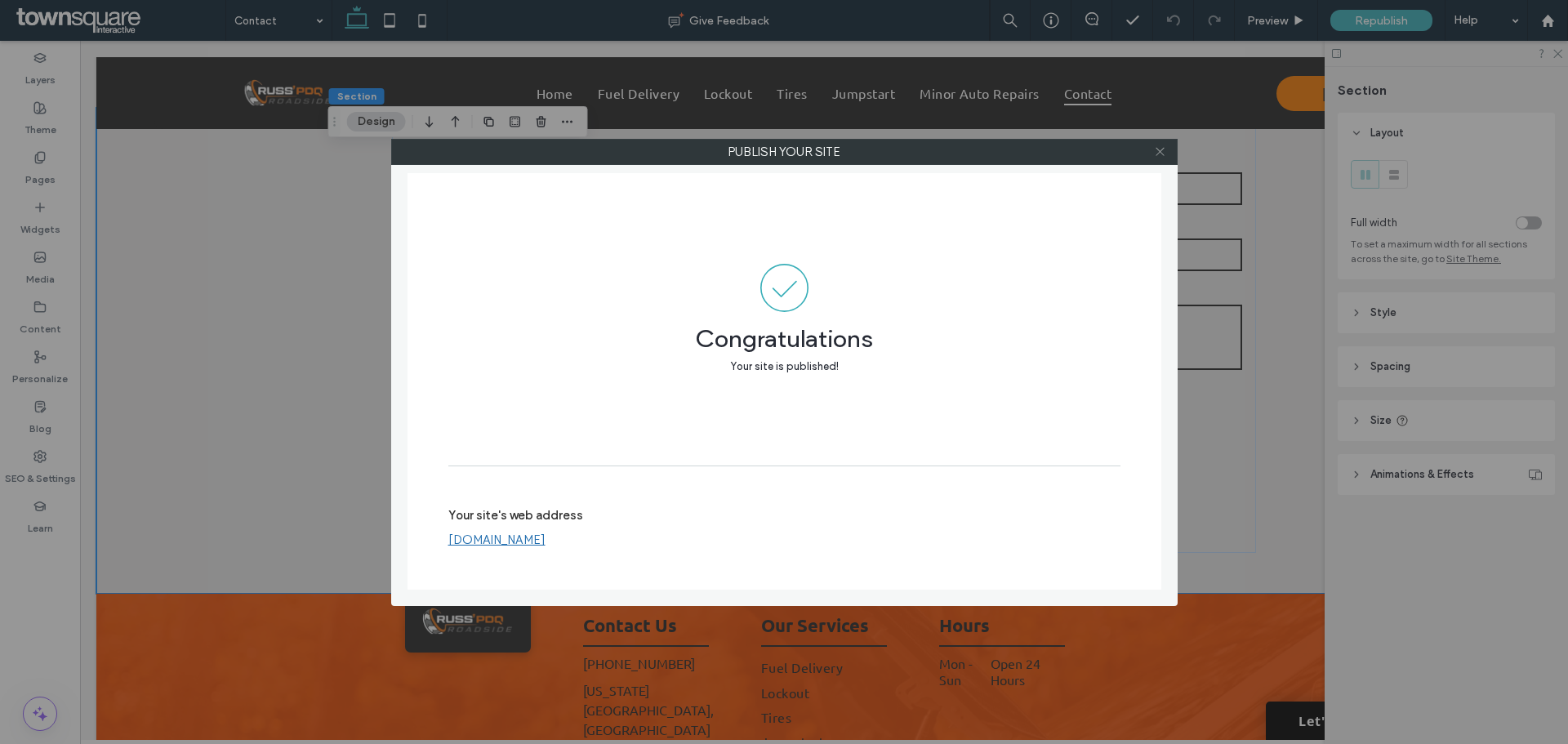
click at [1160, 147] on icon at bounding box center [1160, 152] width 12 height 12
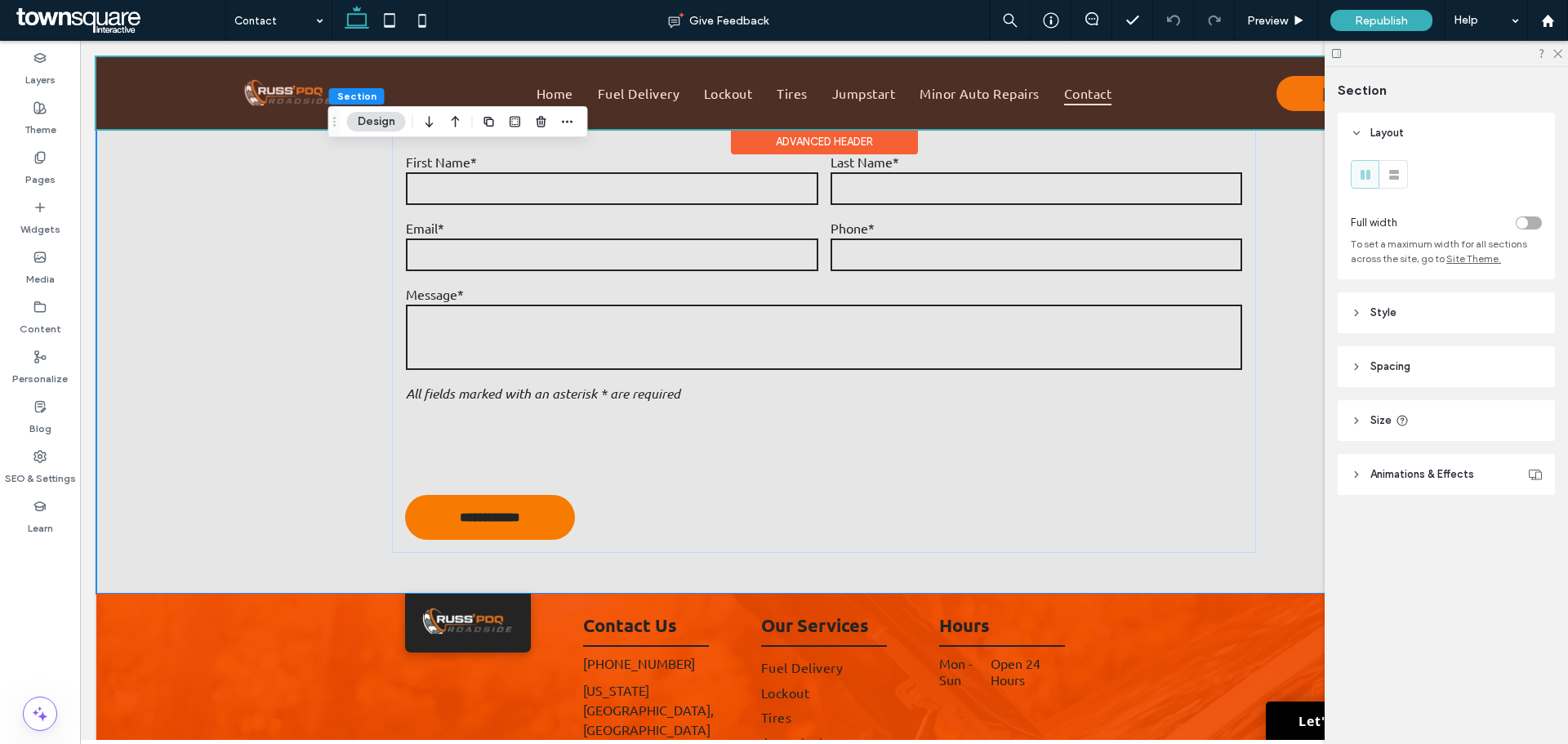
click at [1146, 97] on div at bounding box center [823, 93] width 1455 height 72
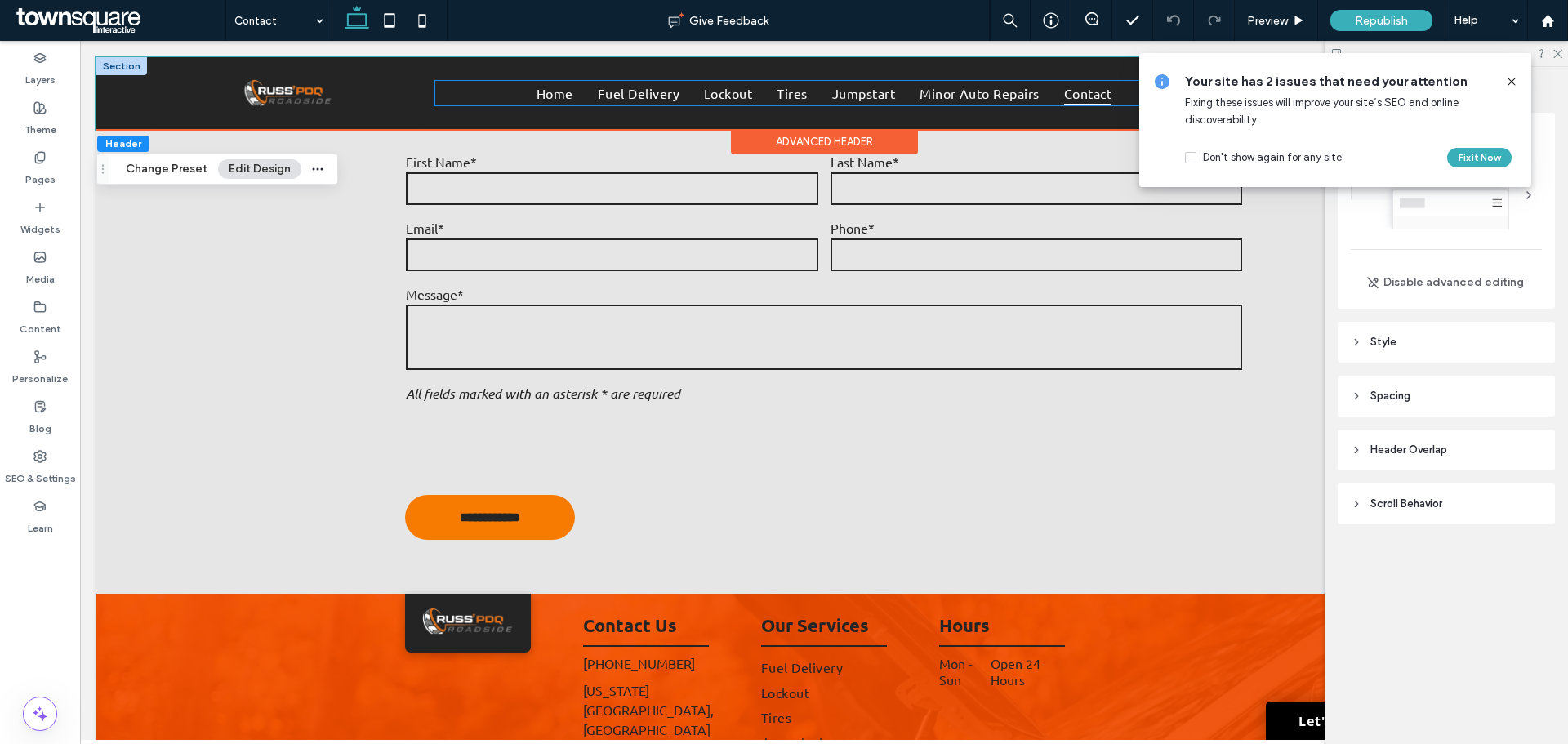
click at [1123, 89] on ul "Home Fuel Delivery Lockout Tires Jumpstart Minor Auto Repairs Contact" at bounding box center [824, 93] width 778 height 24
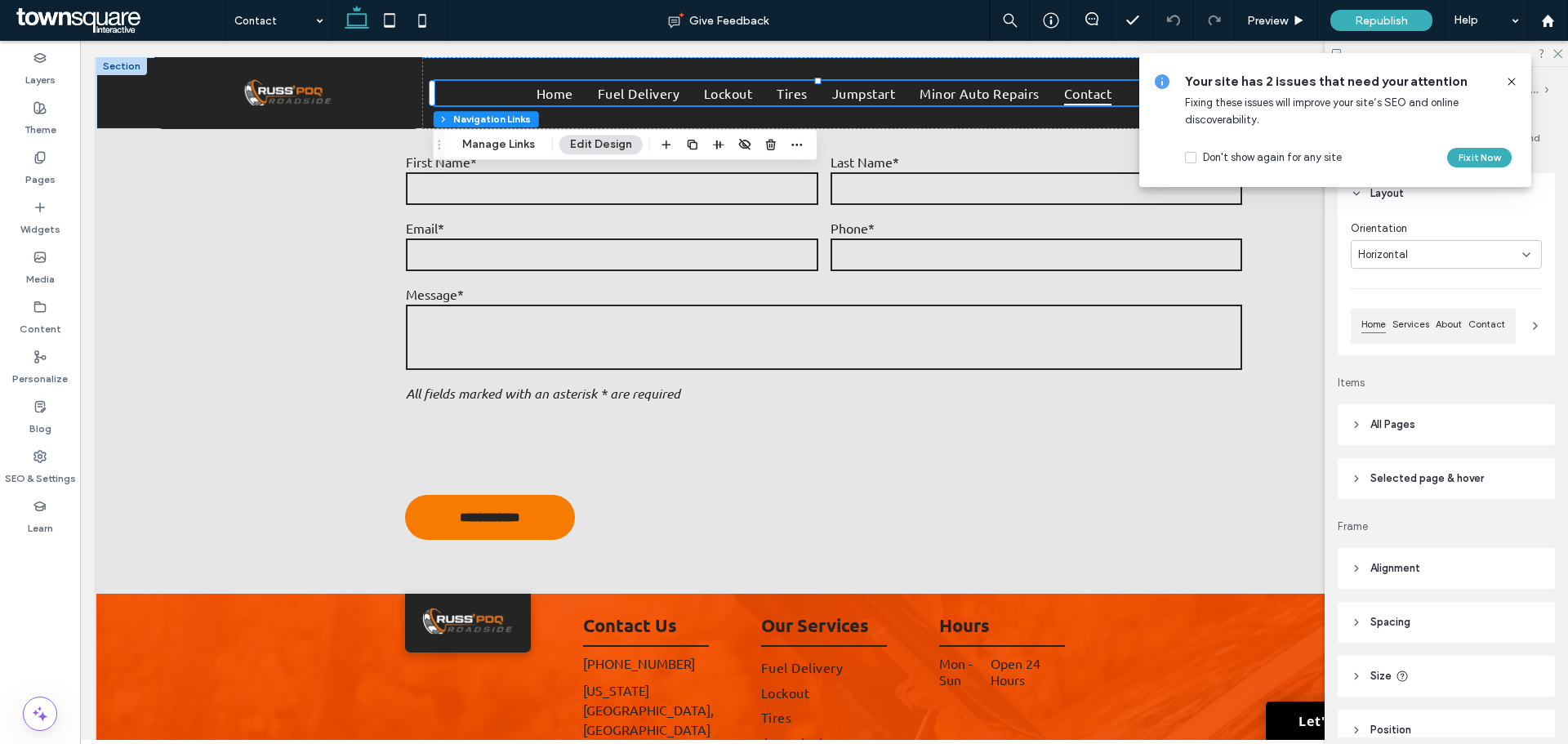
click at [1513, 78] on icon at bounding box center [1512, 81] width 13 height 13
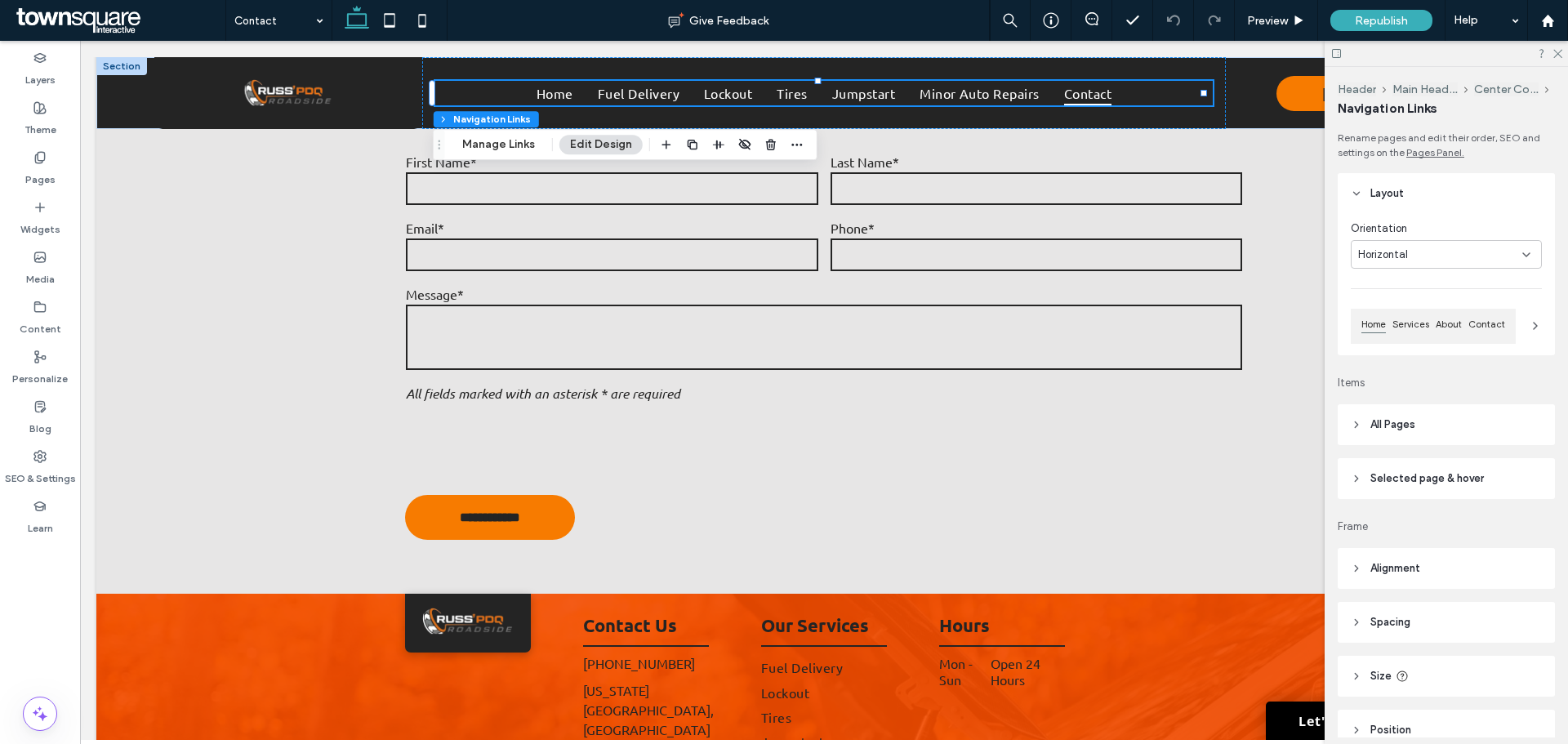
scroll to position [79, 0]
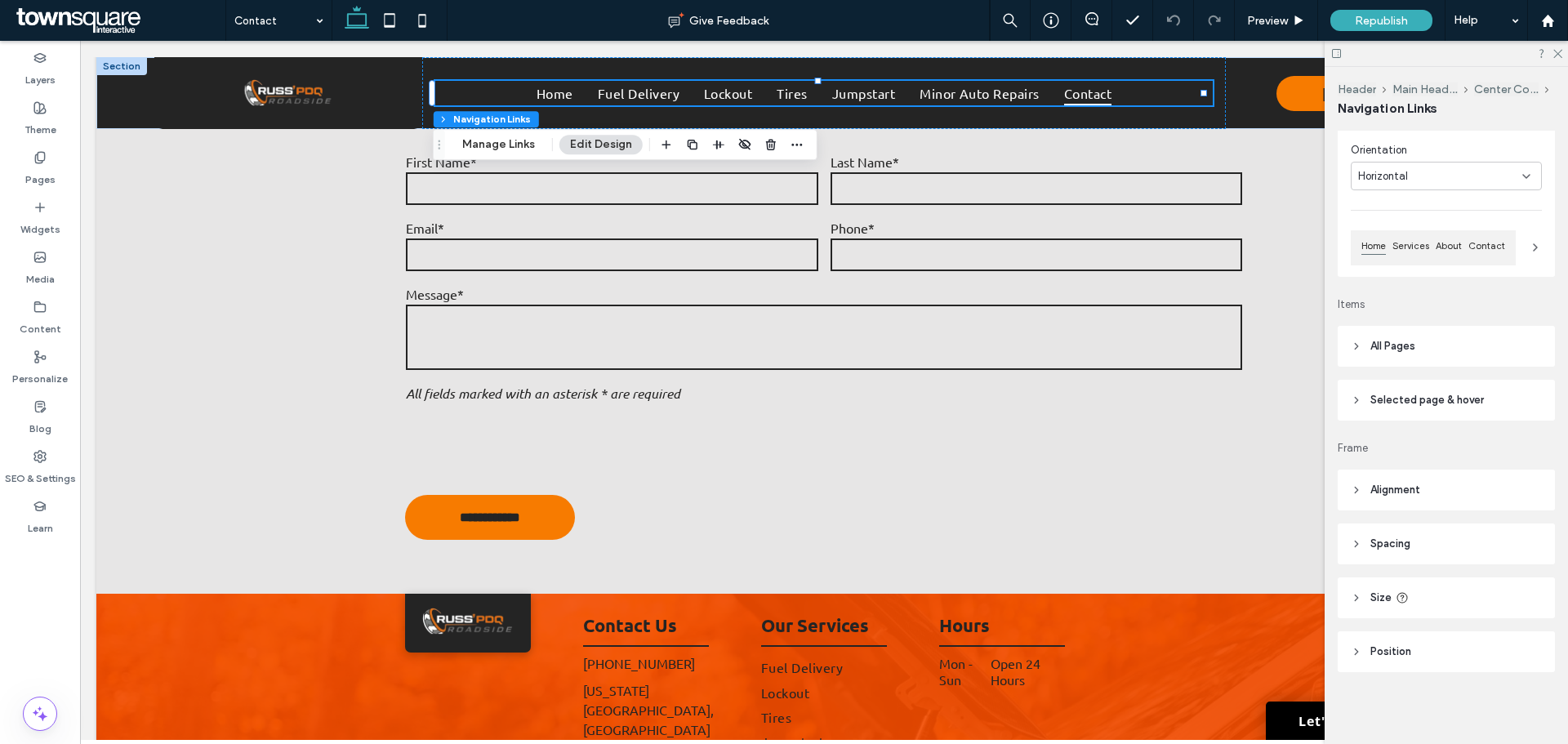
click at [1358, 406] on header "Selected page & hover" at bounding box center [1446, 400] width 217 height 41
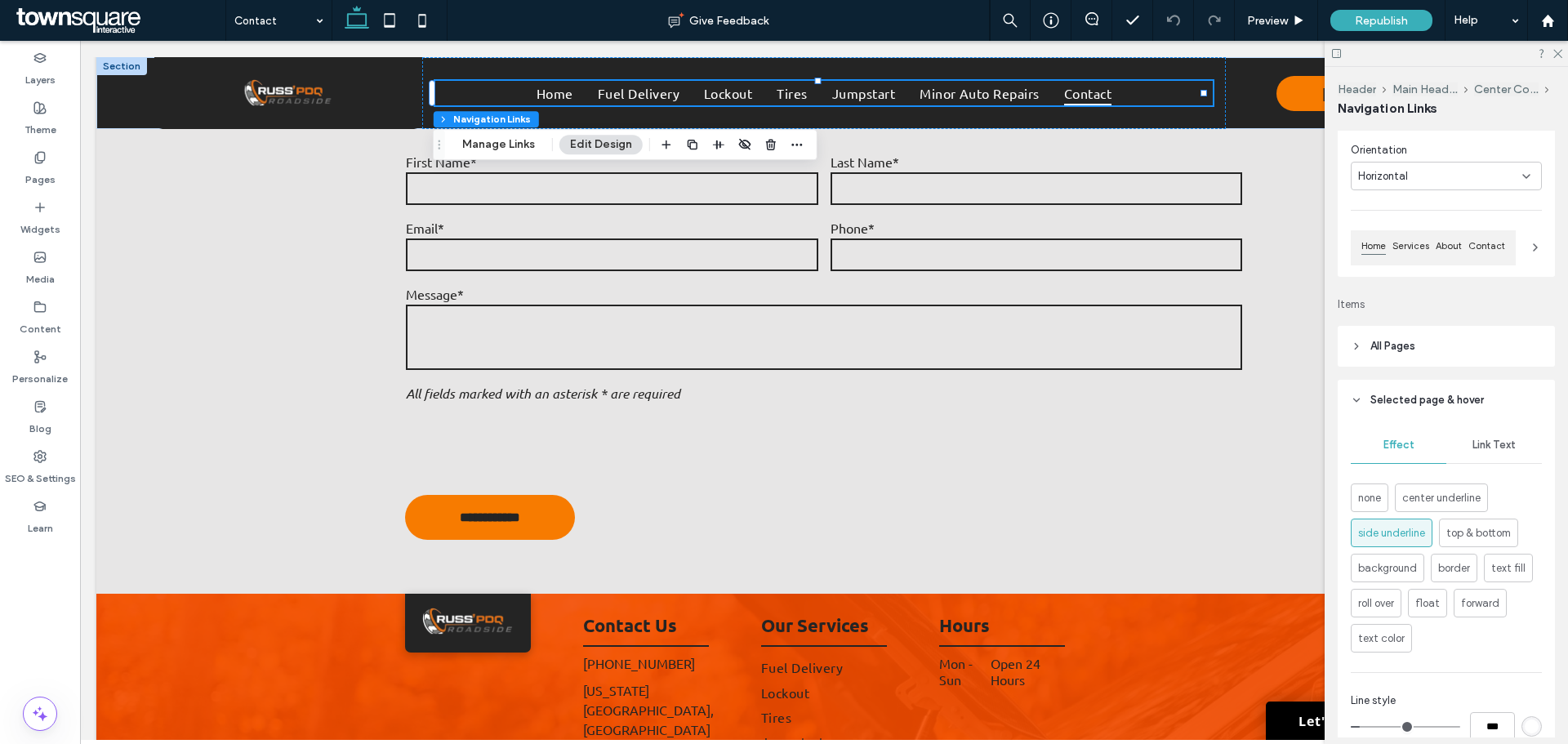
click at [1361, 346] on icon at bounding box center [1356, 346] width 11 height 11
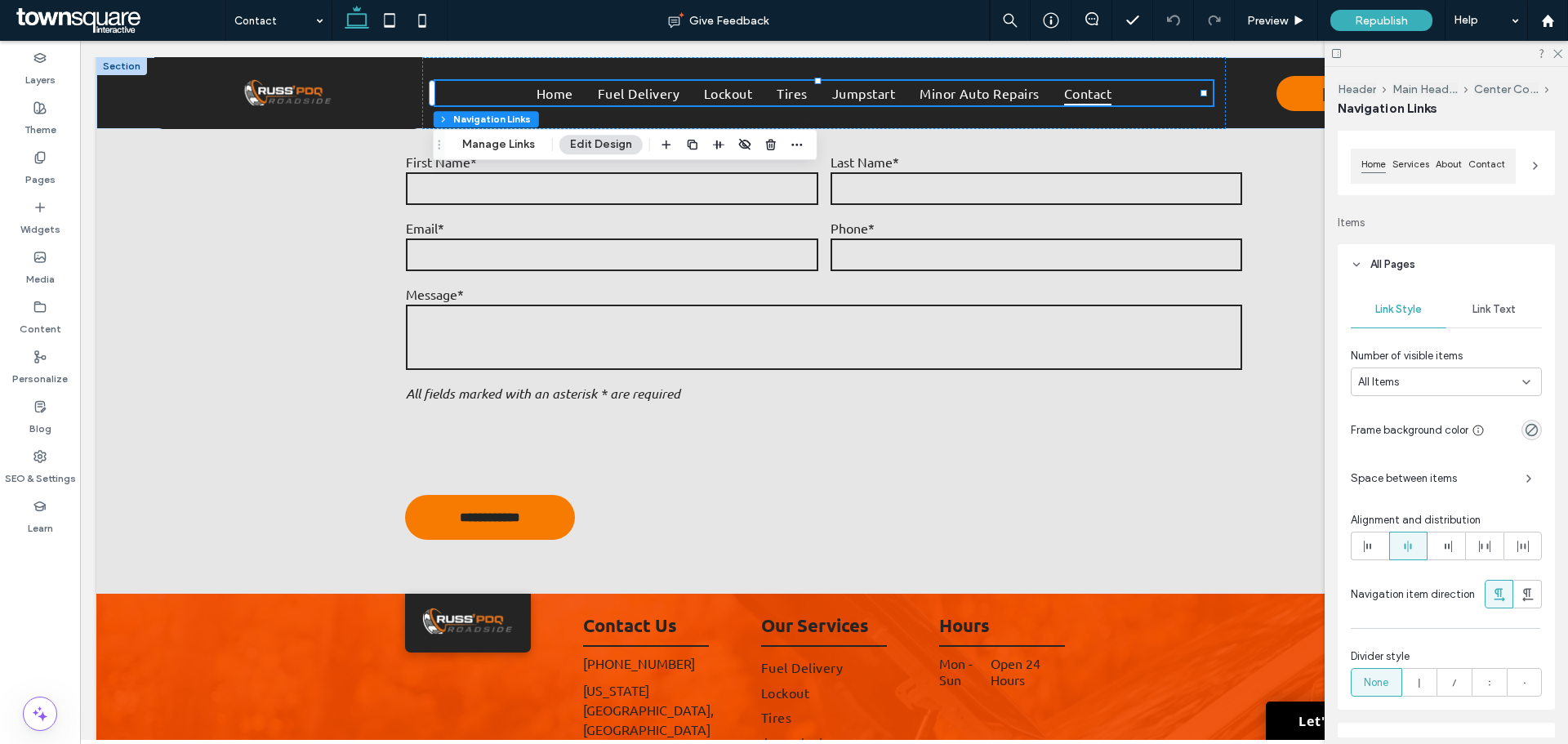
scroll to position [242, 0]
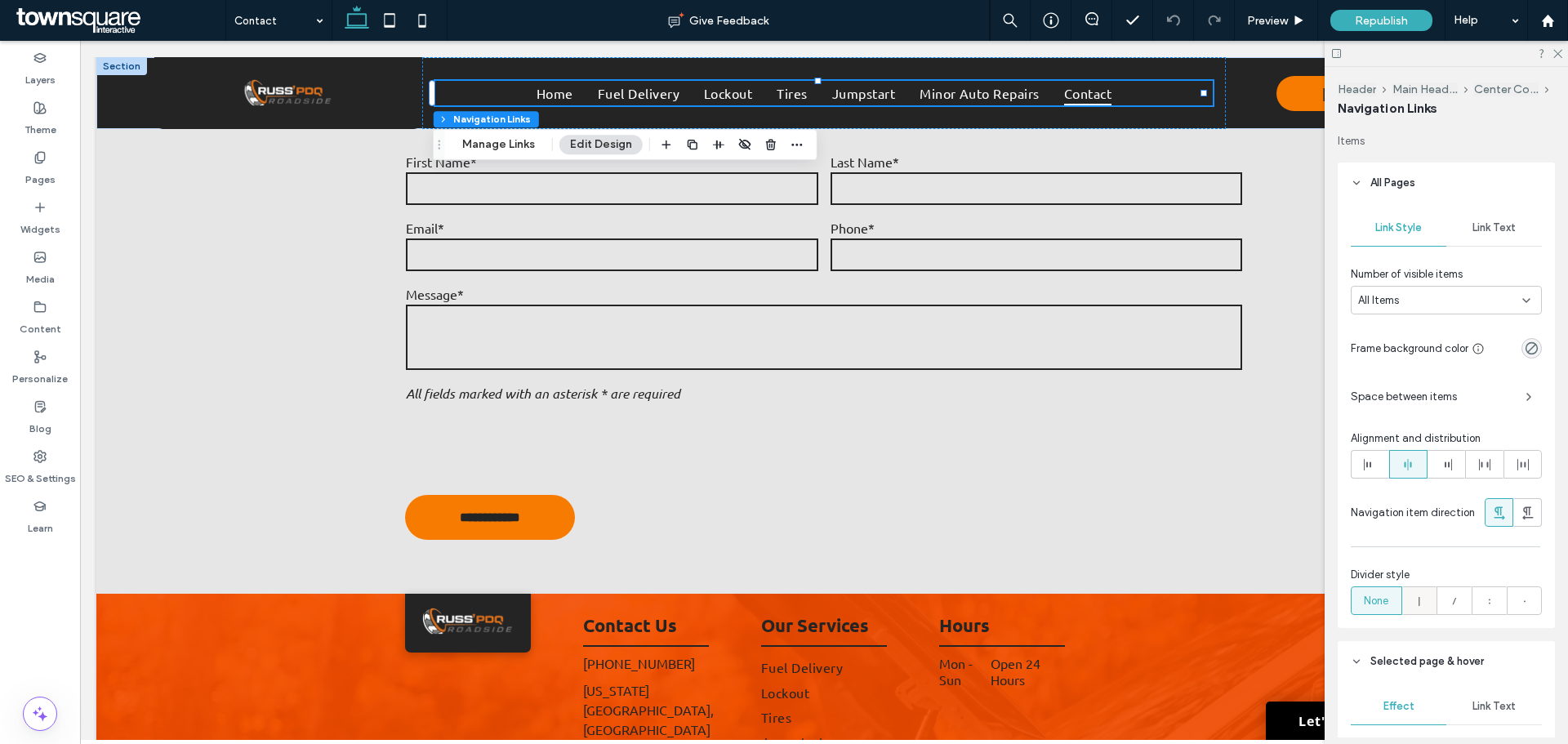
click at [1419, 599] on icon at bounding box center [1419, 601] width 16 height 16
click at [1532, 652] on div "rgb(36, 36, 36)" at bounding box center [1533, 650] width 21 height 21
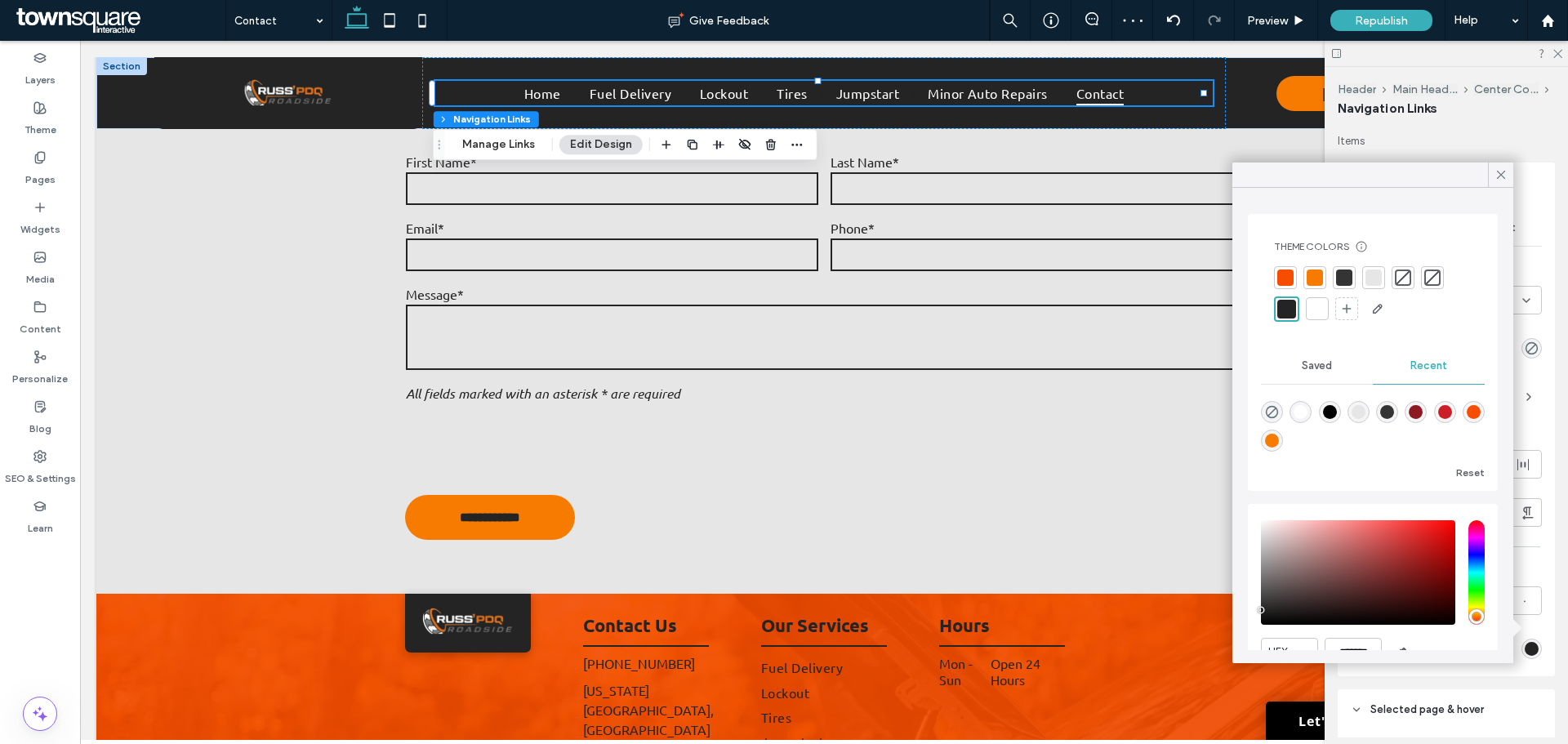
click at [1298, 405] on div "rgba(255, 255, 255, 1)" at bounding box center [1300, 412] width 14 height 14
type input "*******"
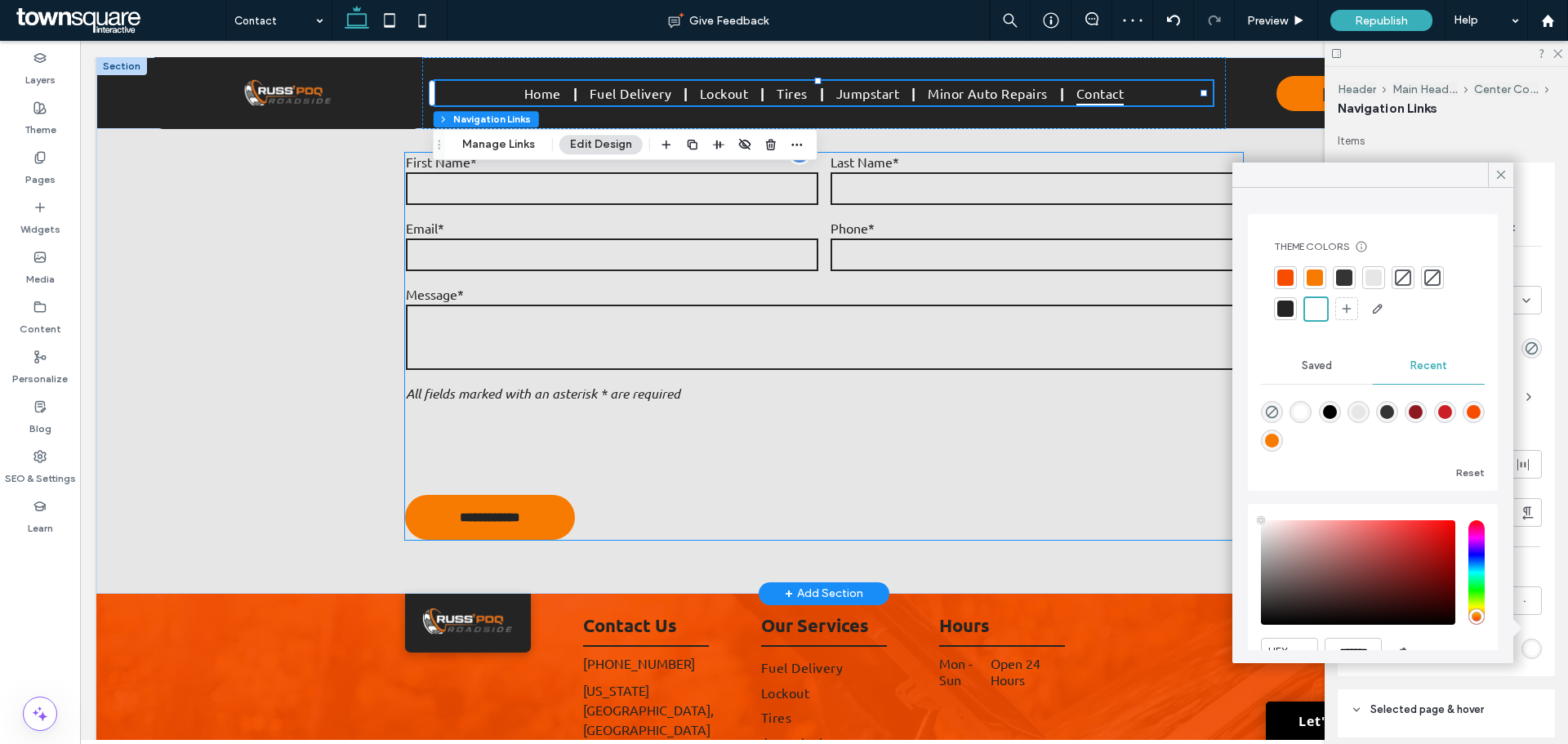
click at [1046, 408] on div at bounding box center [823, 446] width 848 height 76
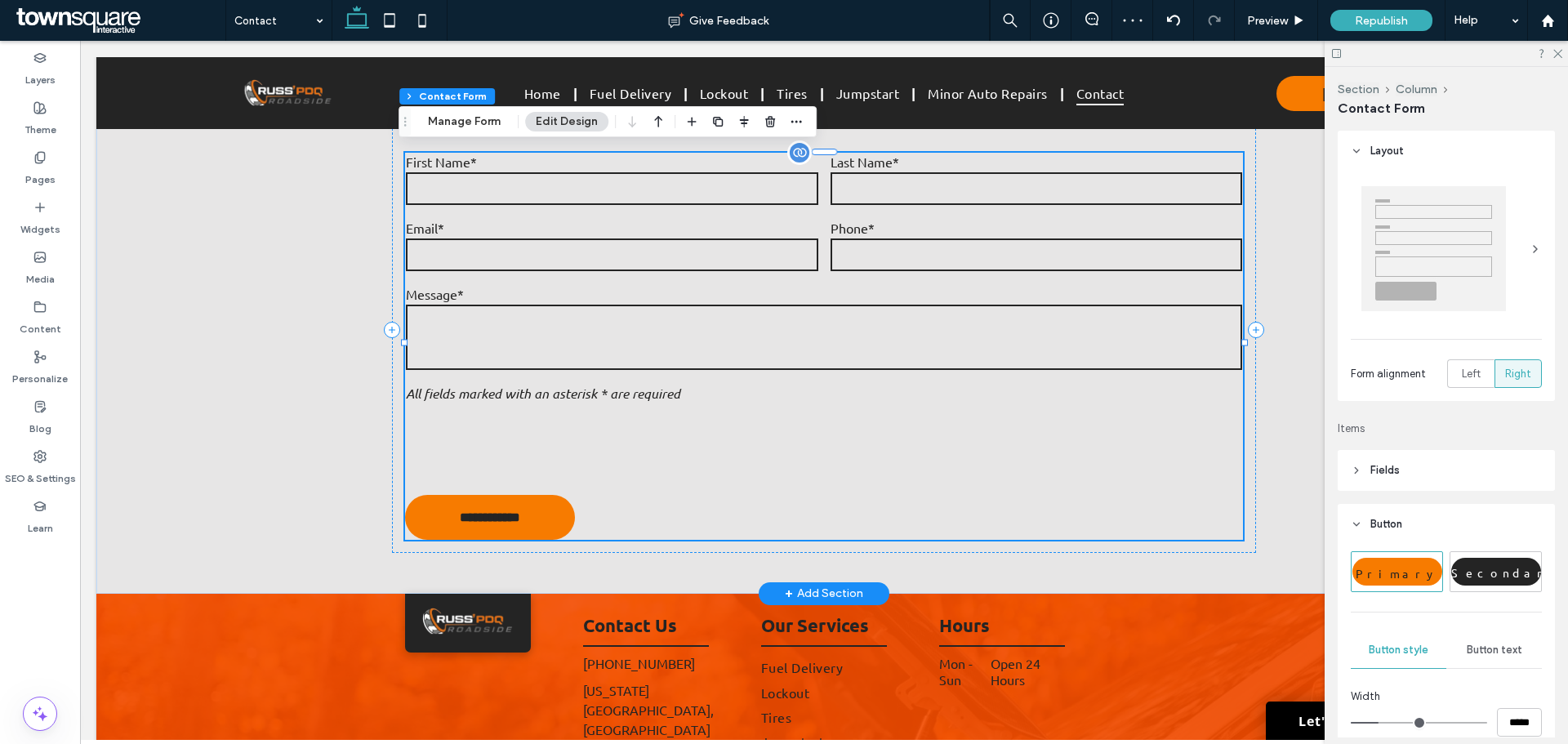
type input "*"
type input "***"
type input "*"
type input "***"
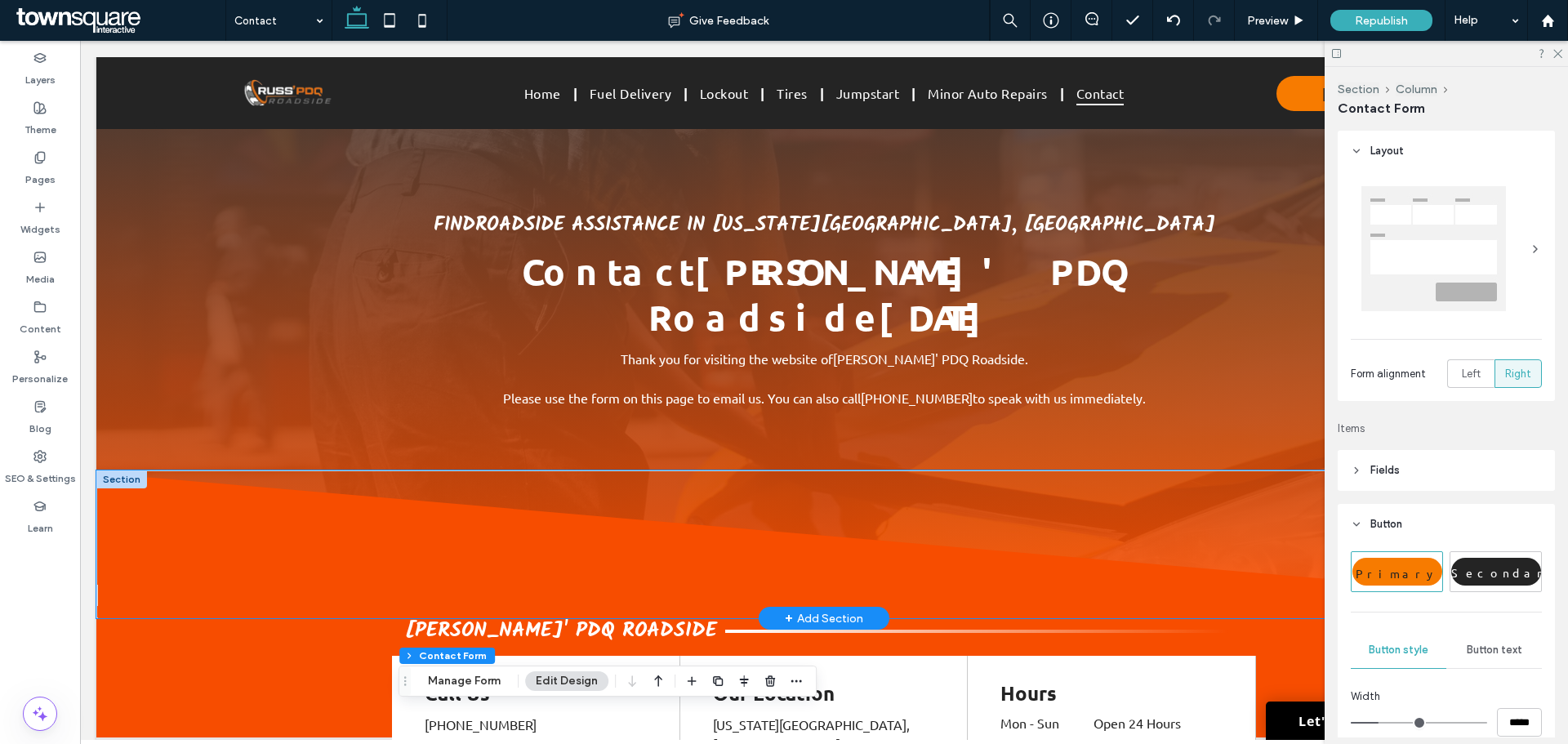
scroll to position [0, 0]
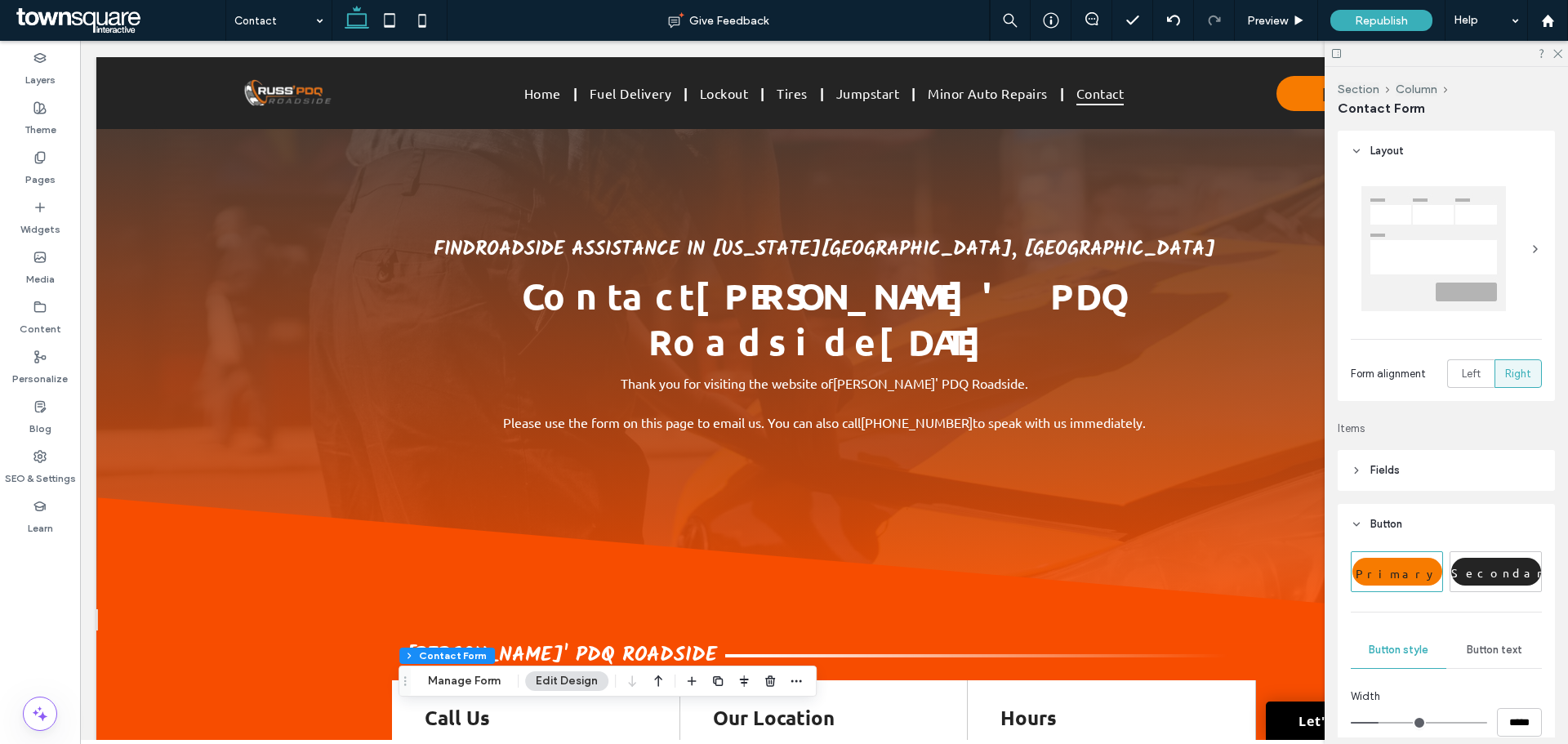
click at [1563, 55] on div at bounding box center [1446, 53] width 243 height 25
click at [1563, 49] on div at bounding box center [1446, 53] width 243 height 25
click at [1557, 50] on icon at bounding box center [1557, 53] width 10 height 10
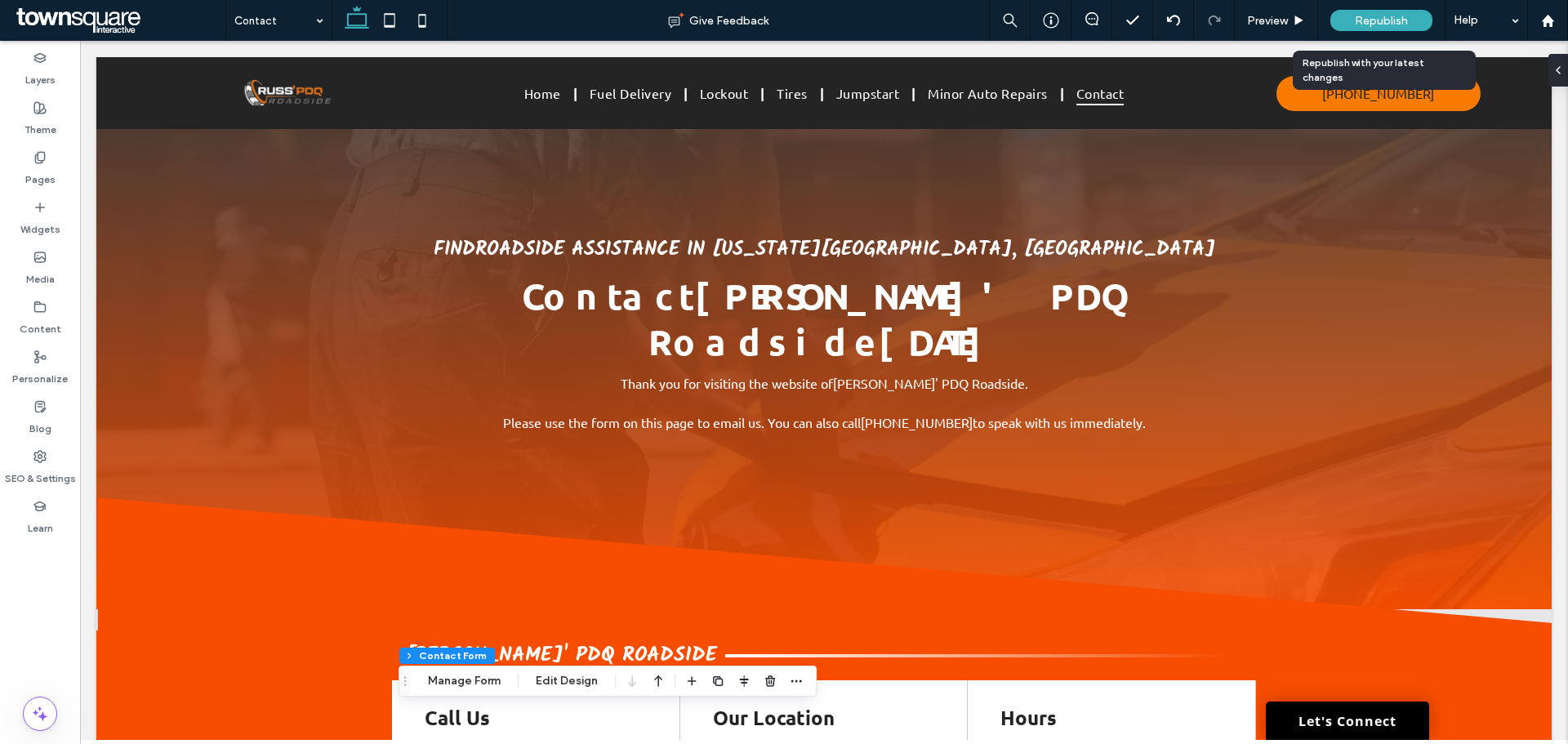
click at [1397, 12] on div "Republish" at bounding box center [1382, 20] width 102 height 22
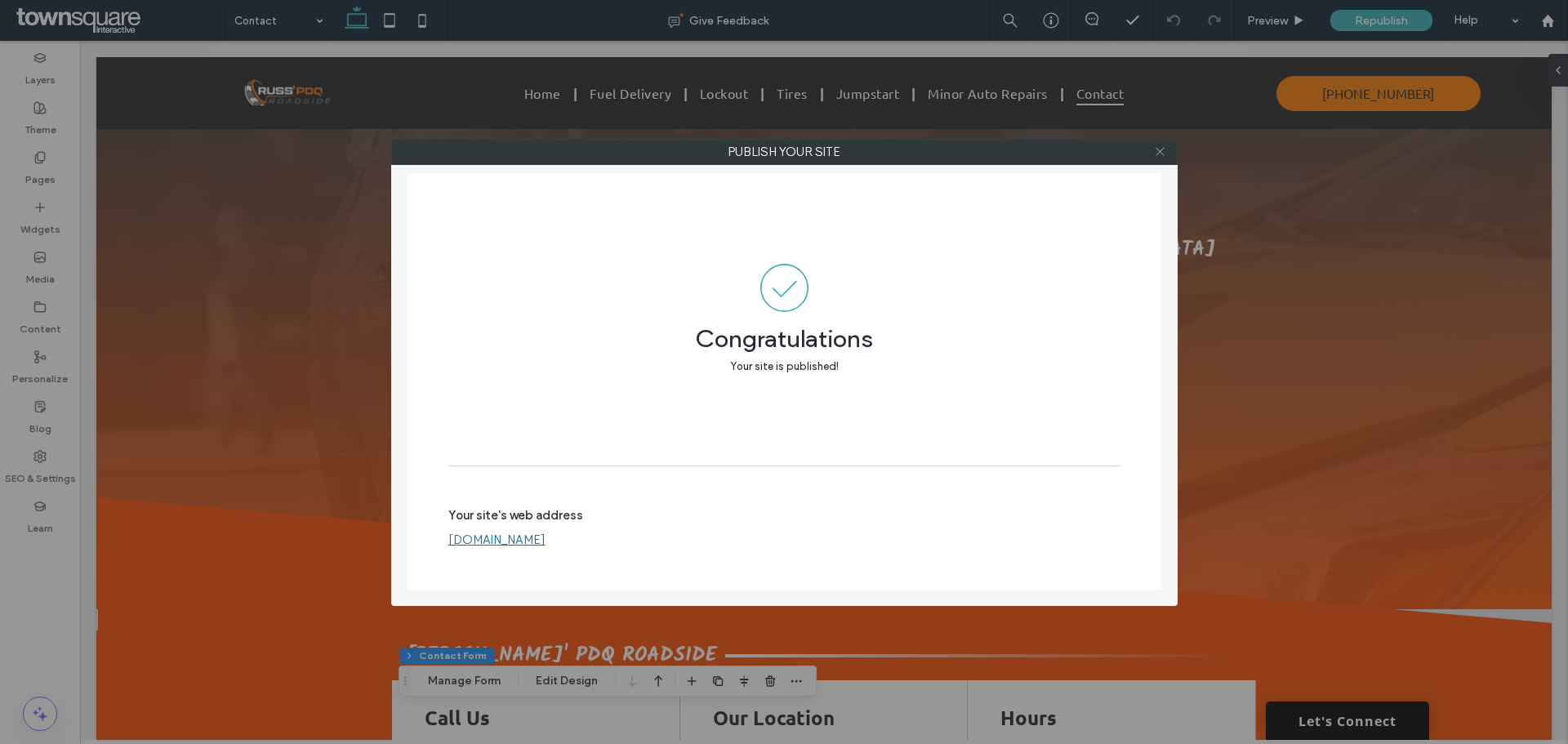
click at [1158, 152] on icon at bounding box center [1160, 152] width 12 height 12
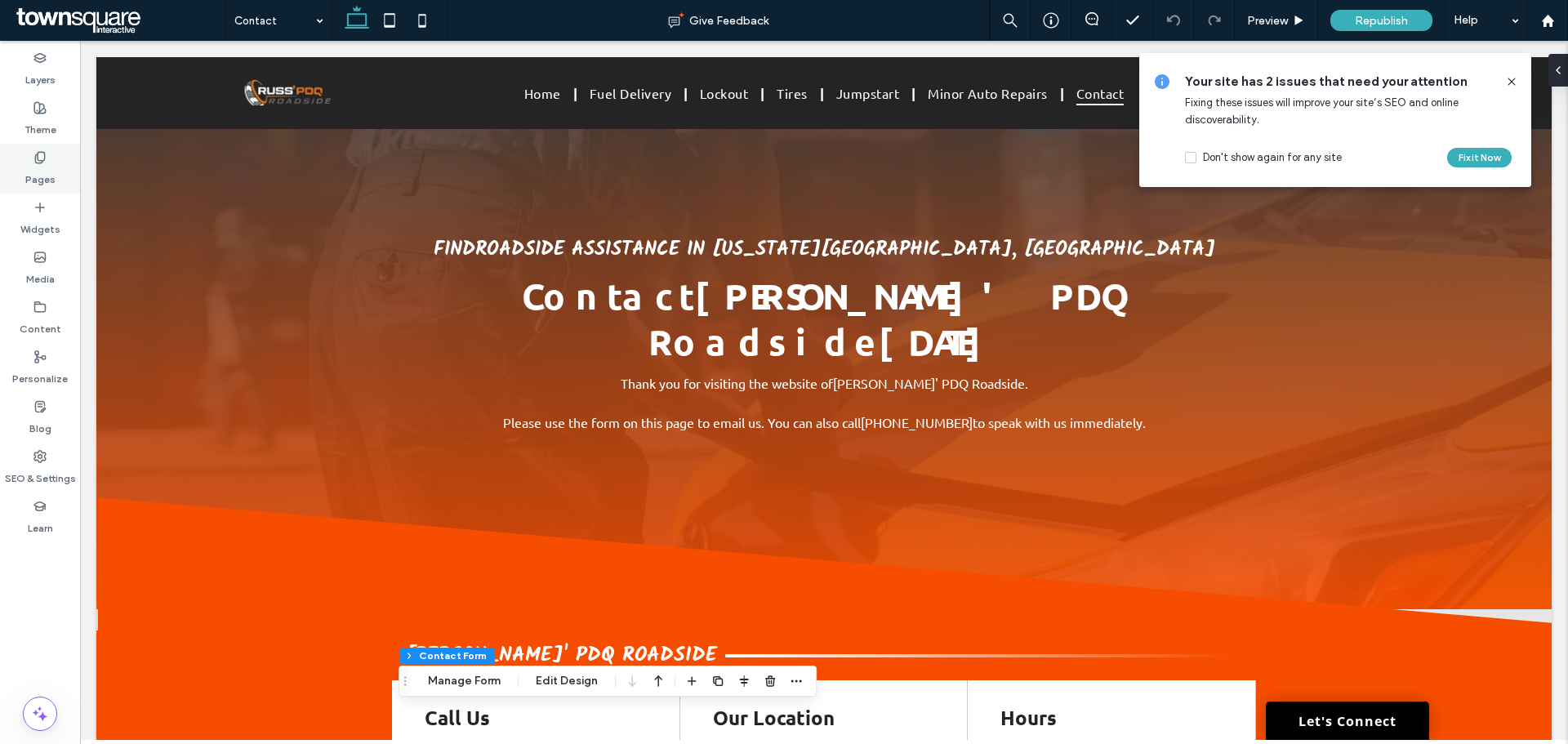
click at [47, 156] on div "Pages" at bounding box center [40, 169] width 80 height 50
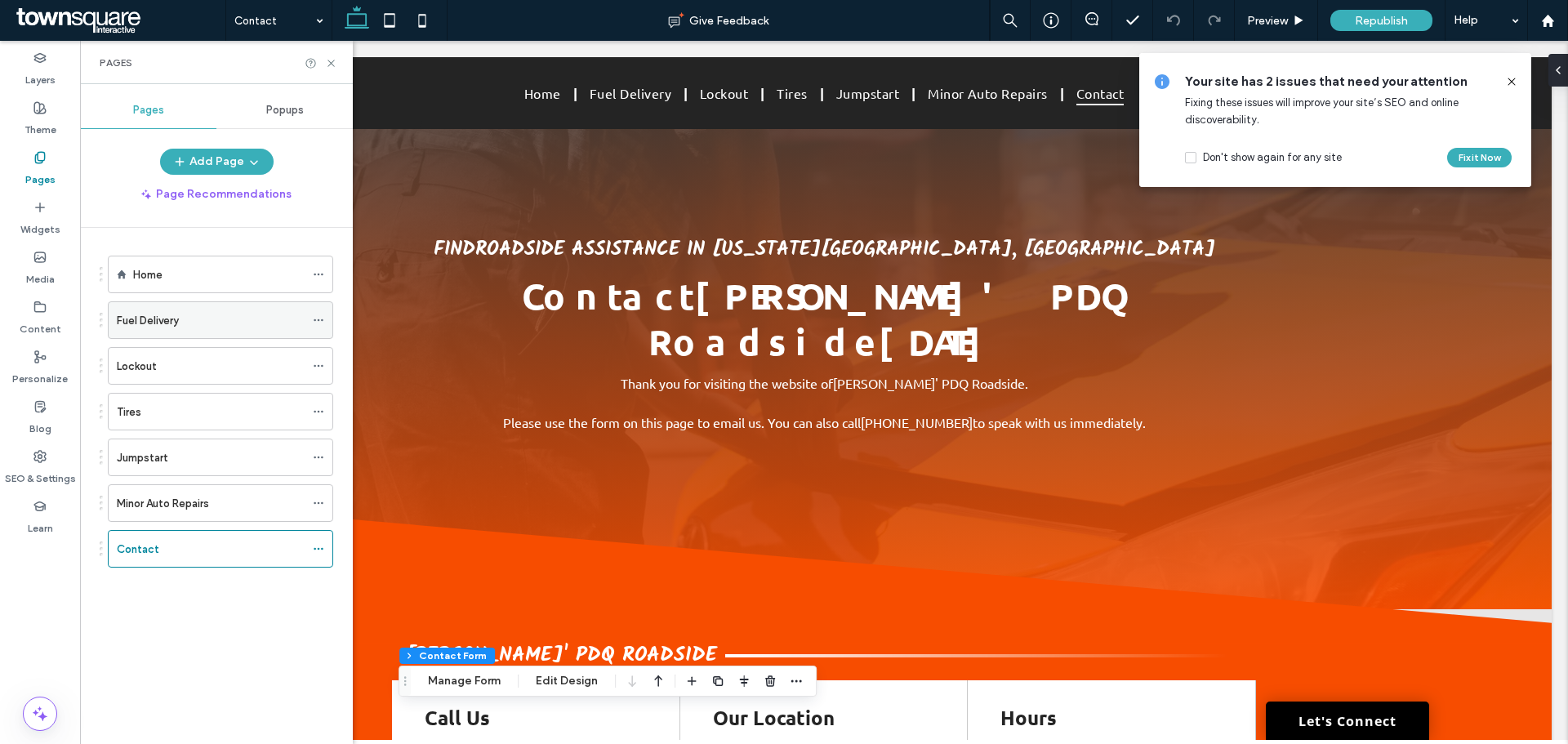
click at [139, 325] on label "Fuel Delivery" at bounding box center [148, 320] width 62 height 29
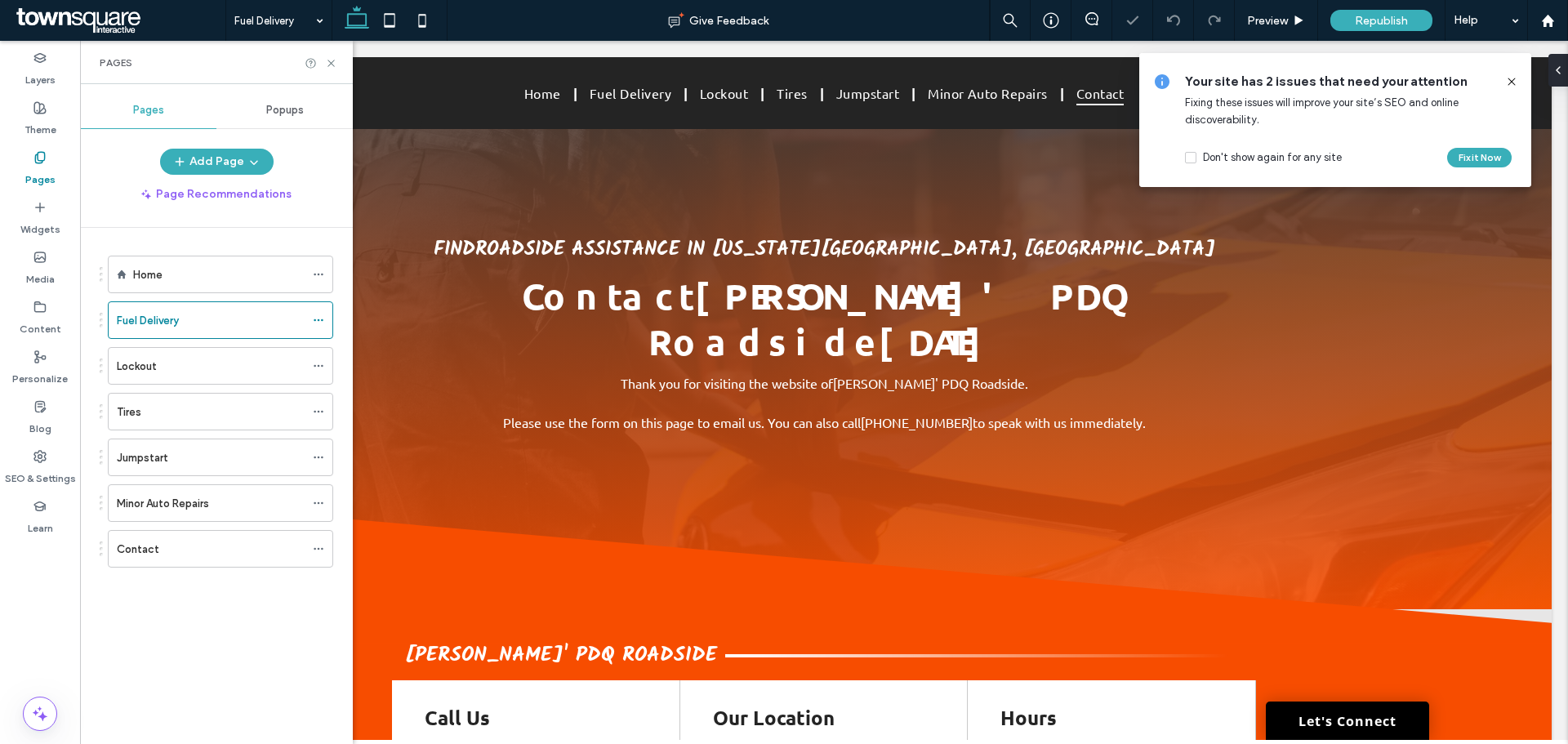
click at [1514, 81] on icon at bounding box center [1512, 81] width 13 height 13
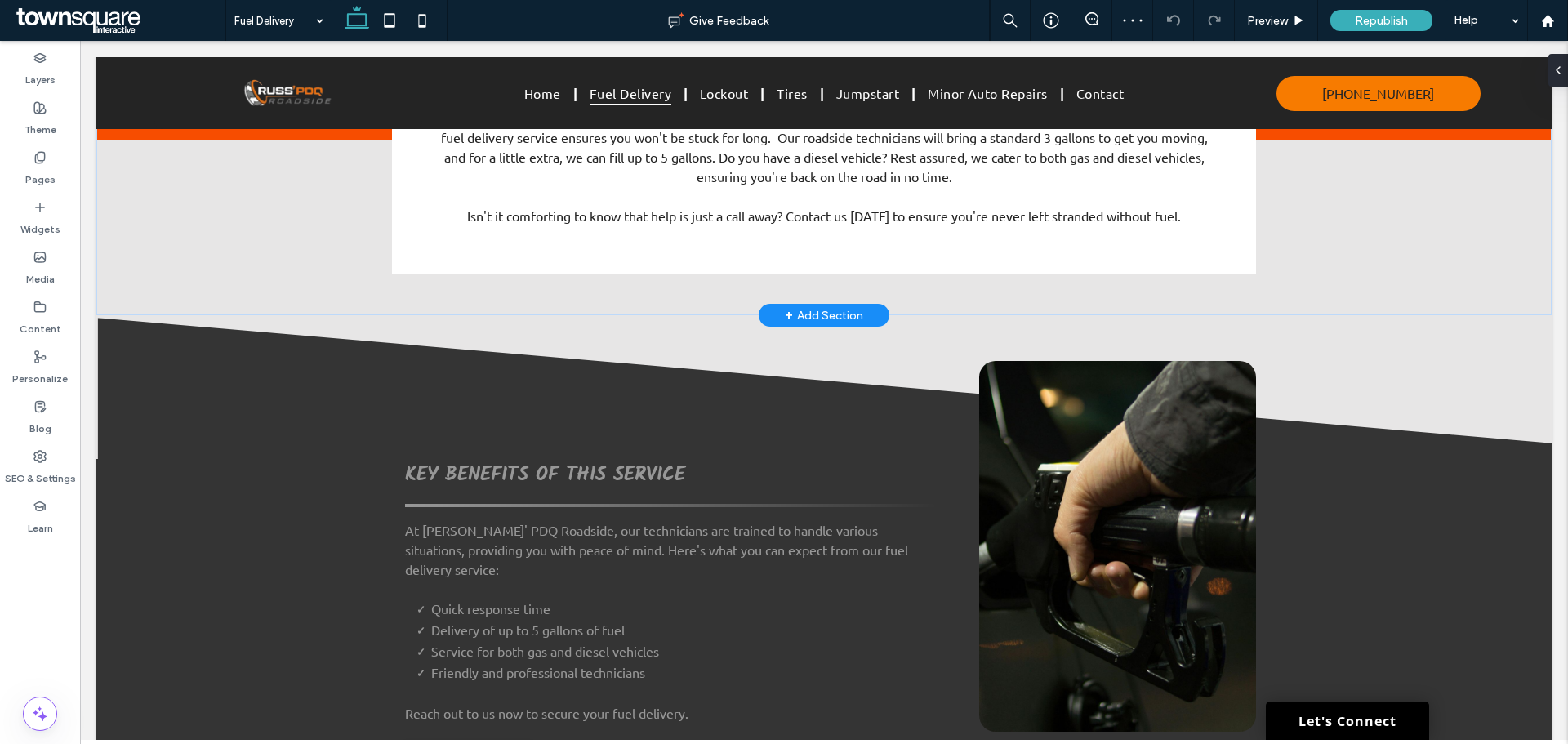
scroll to position [572, 0]
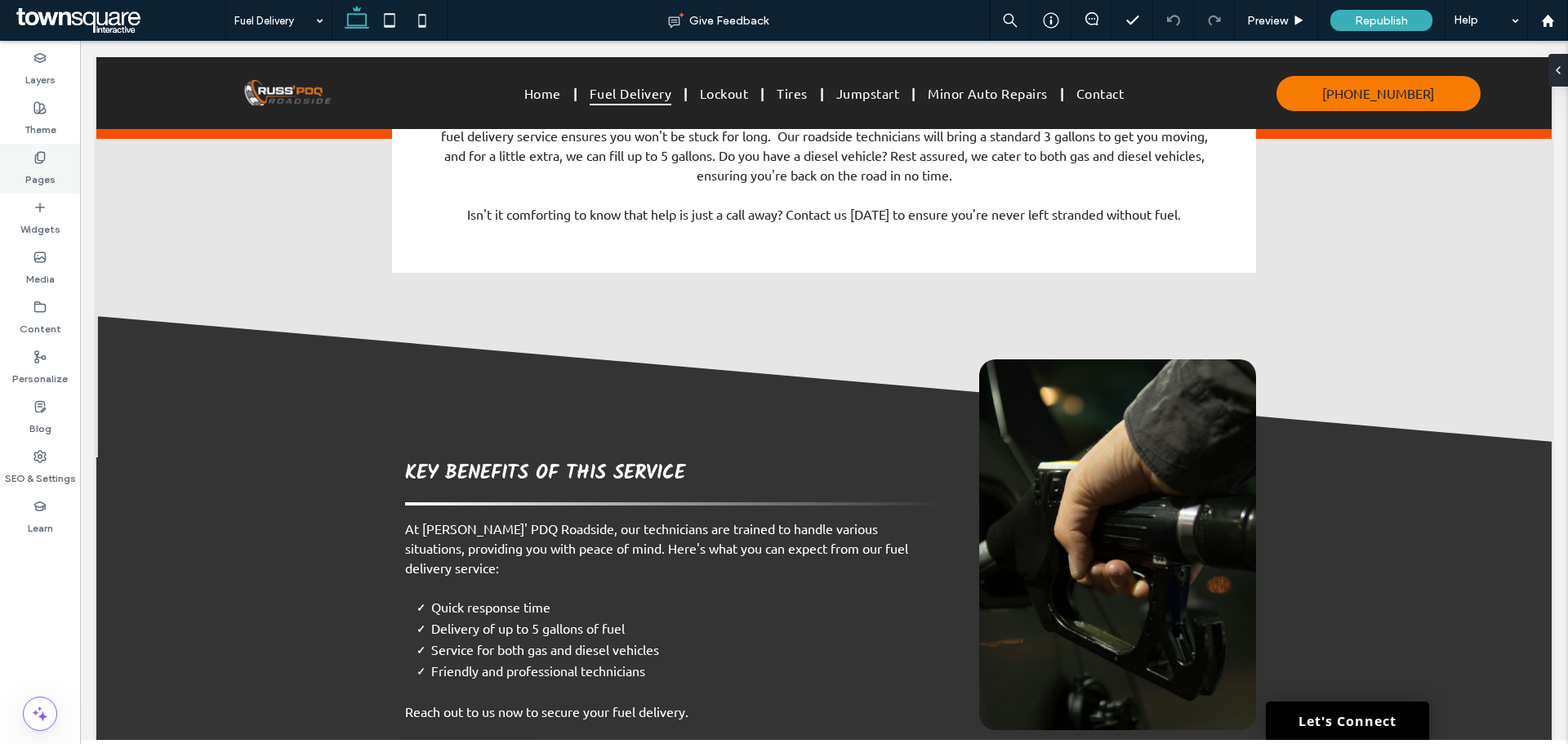
click at [40, 155] on icon at bounding box center [40, 158] width 13 height 13
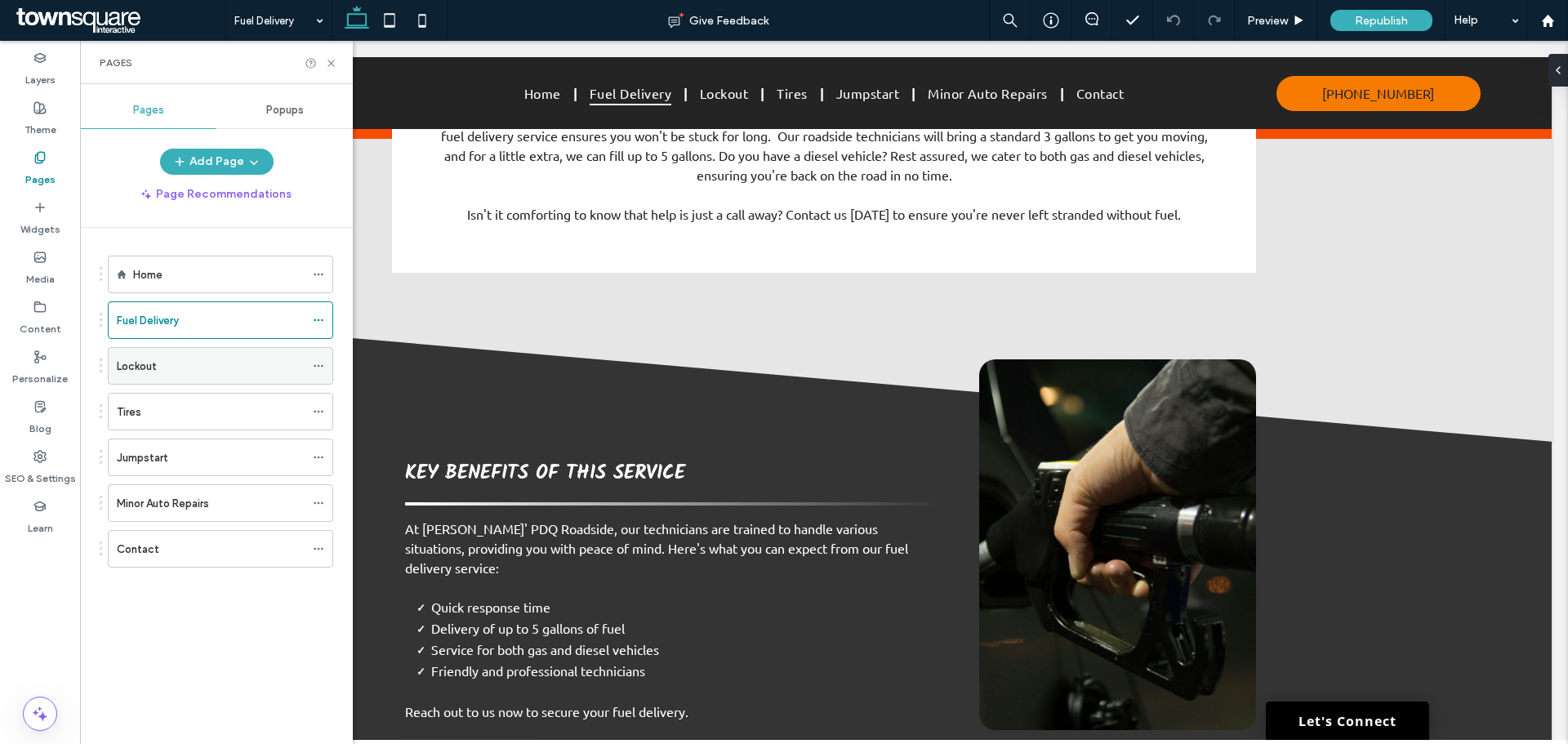
click at [150, 371] on label "Lockout" at bounding box center [137, 366] width 40 height 29
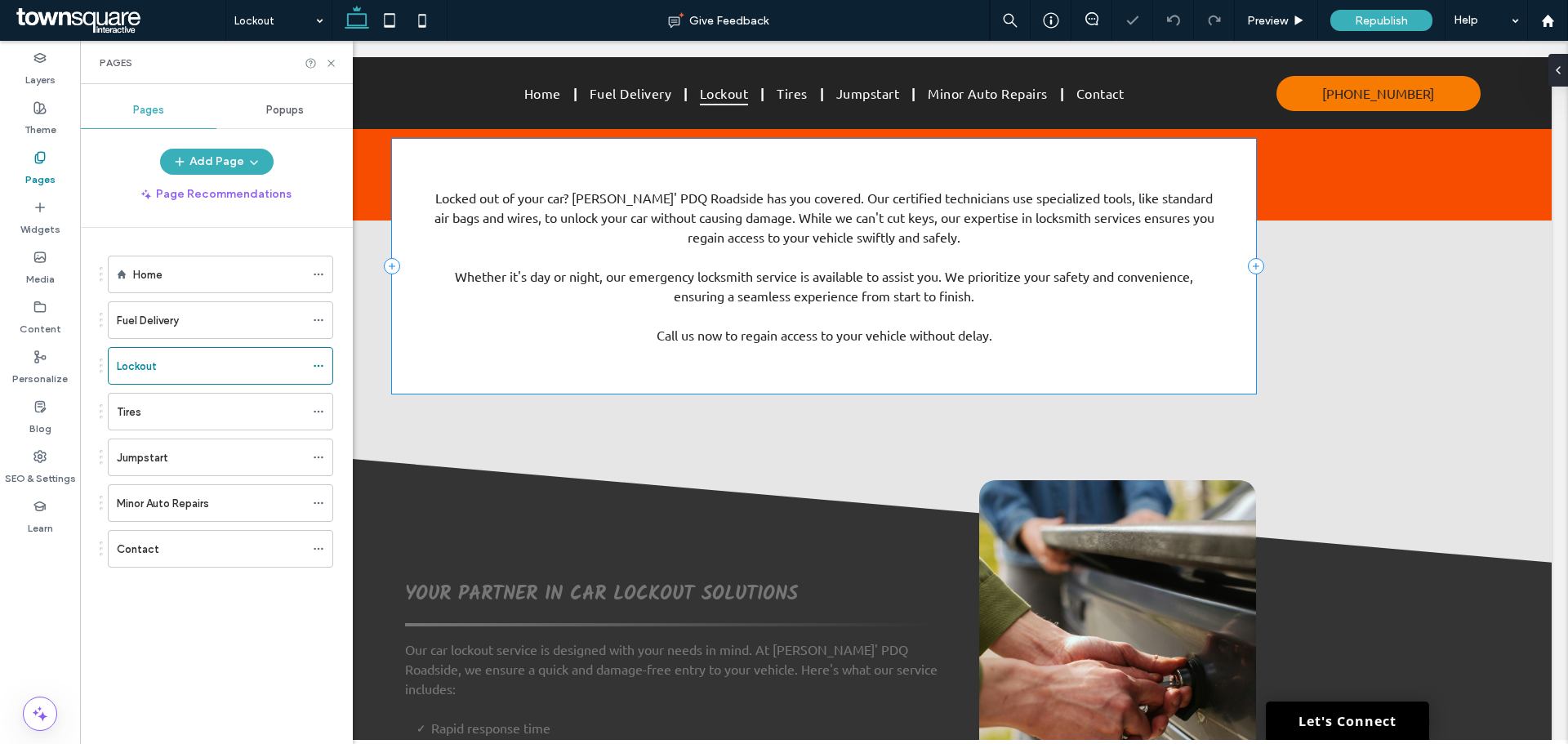
scroll to position [654, 0]
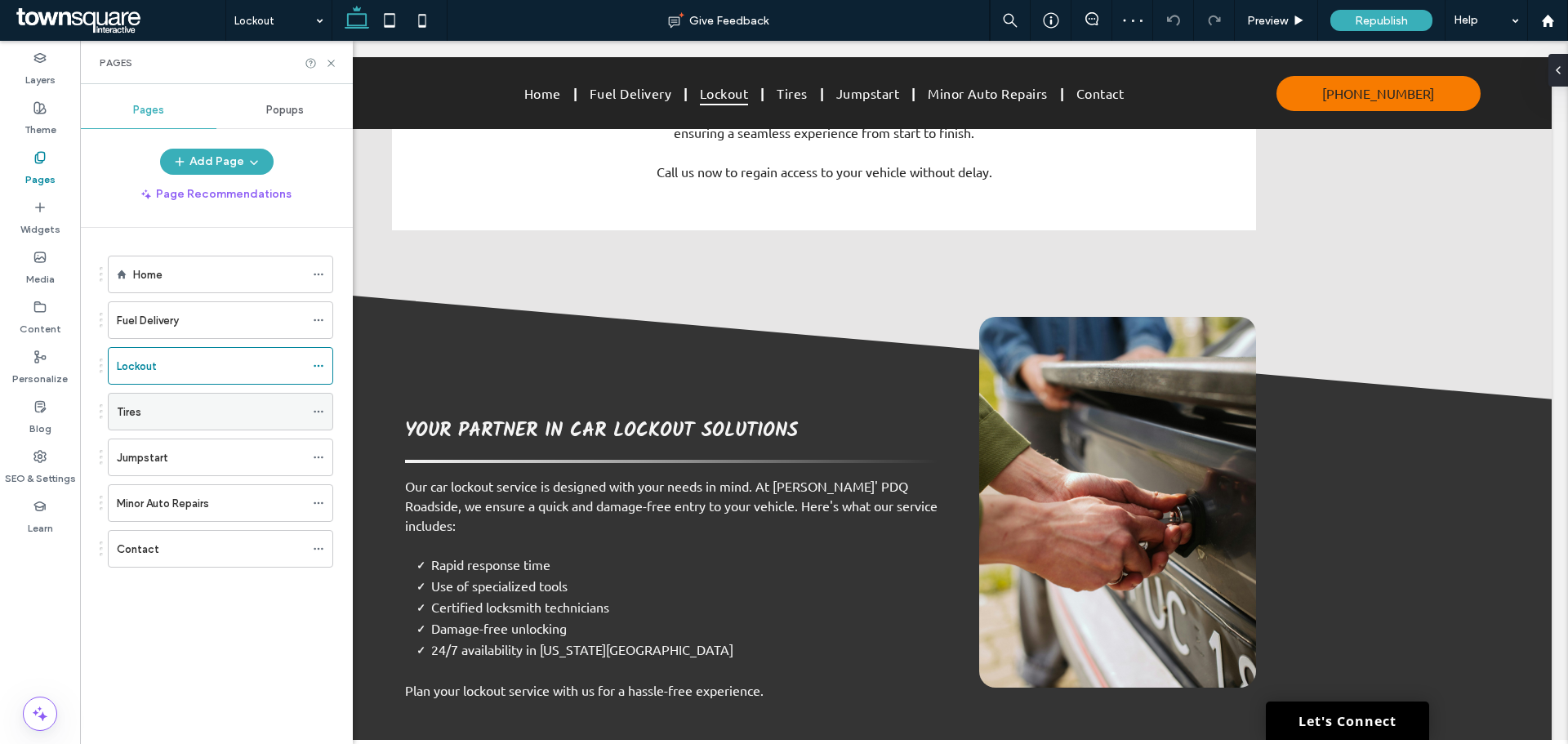
click at [144, 410] on div "Tires" at bounding box center [210, 412] width 188 height 17
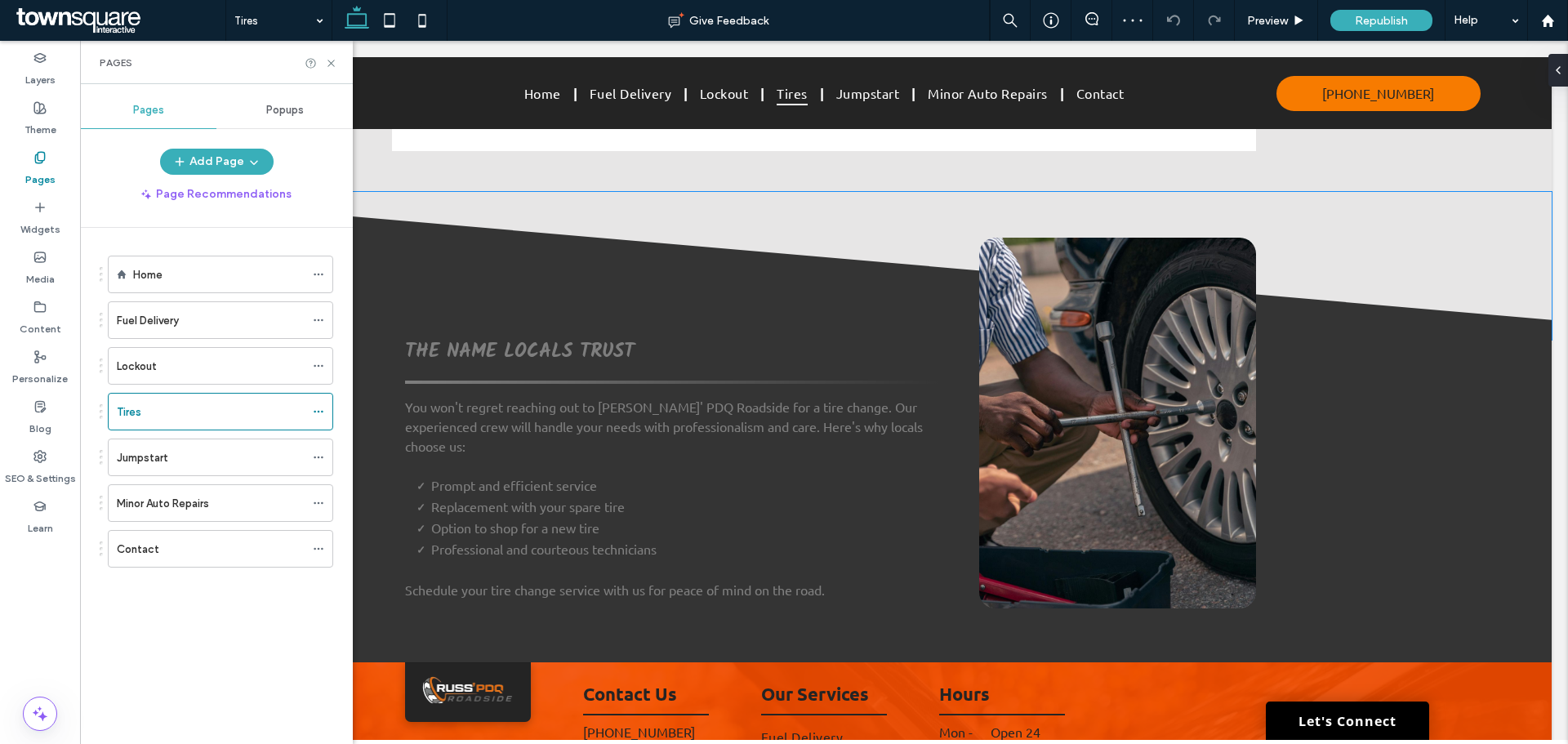
scroll to position [735, 0]
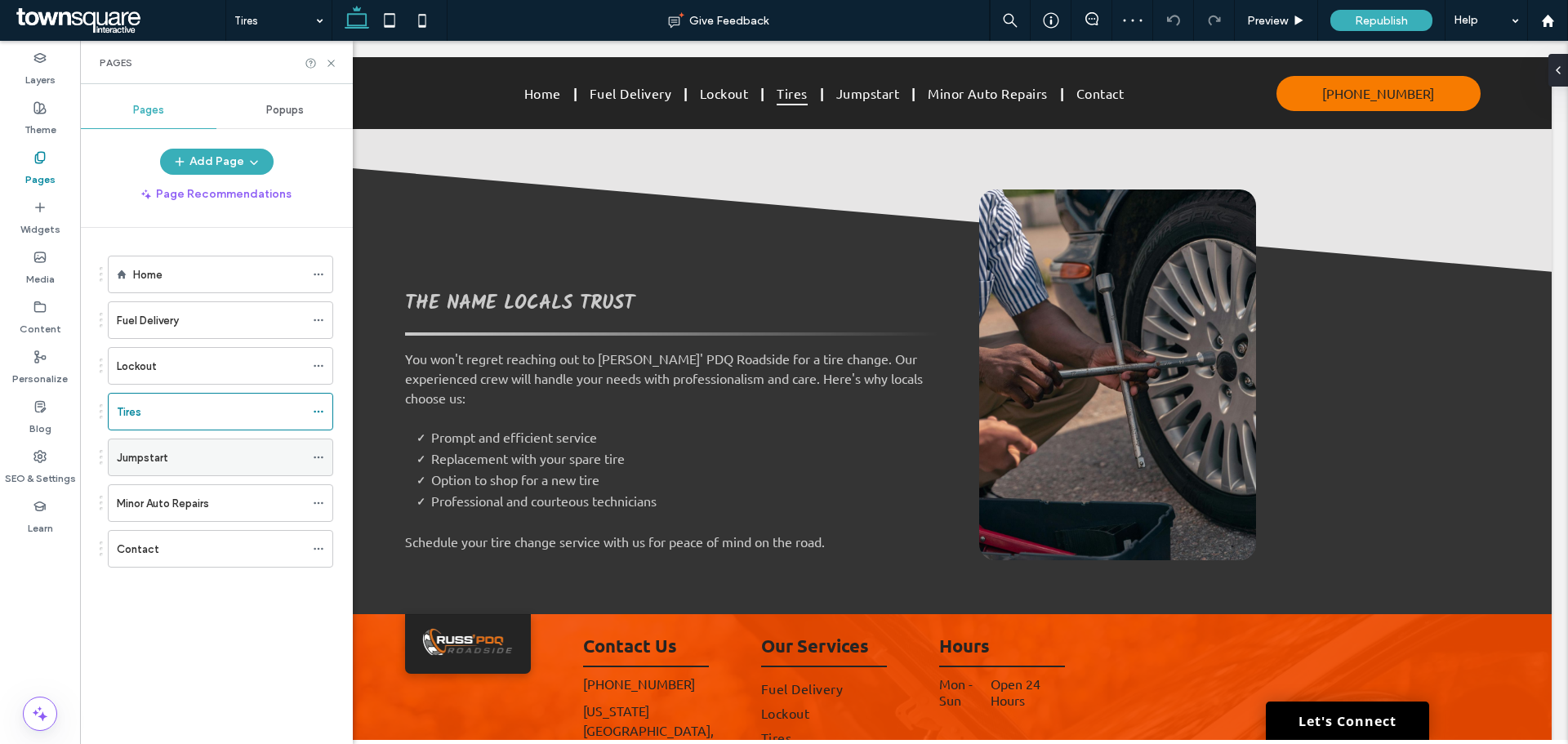
click at [171, 457] on div "Jumpstart" at bounding box center [210, 458] width 188 height 17
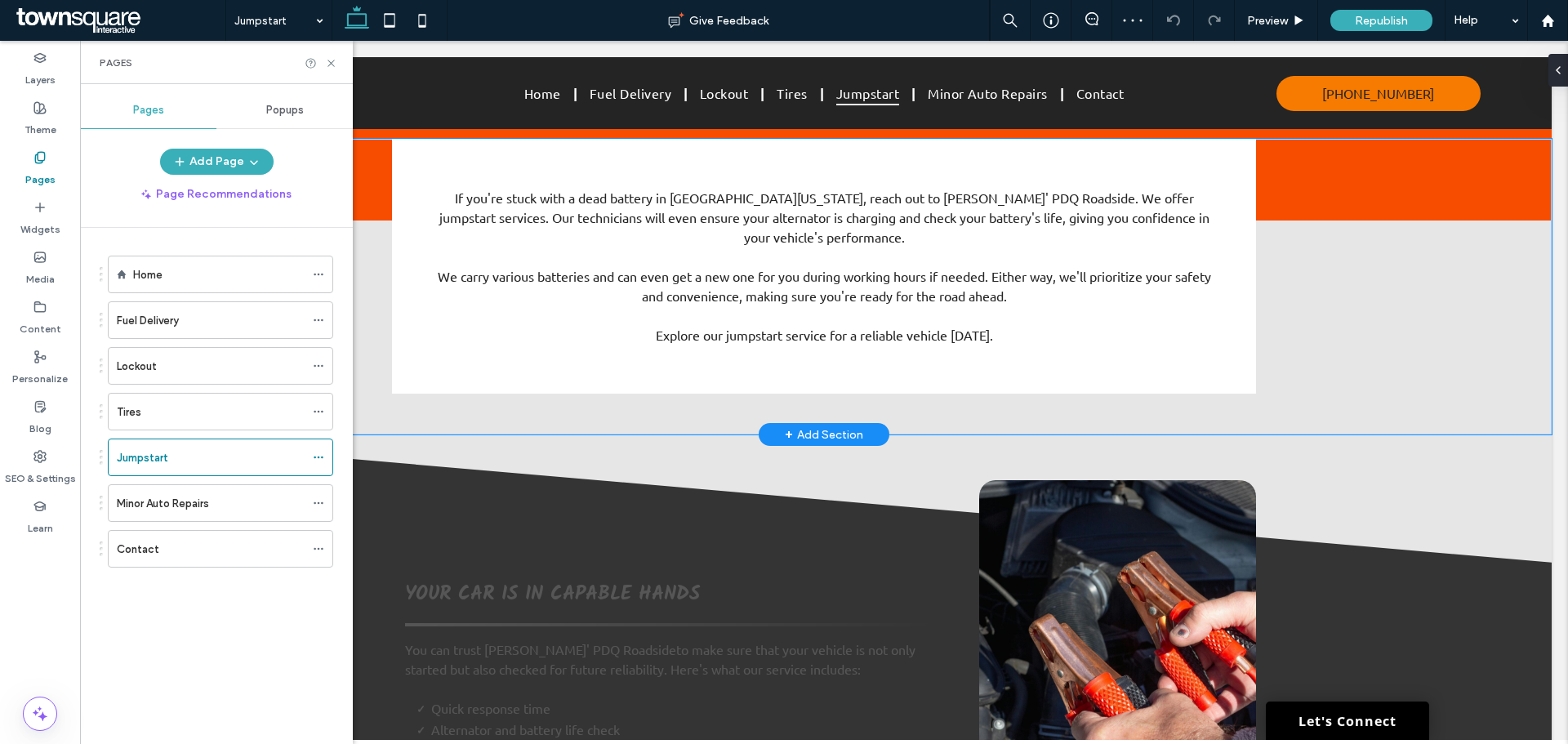
scroll to position [735, 0]
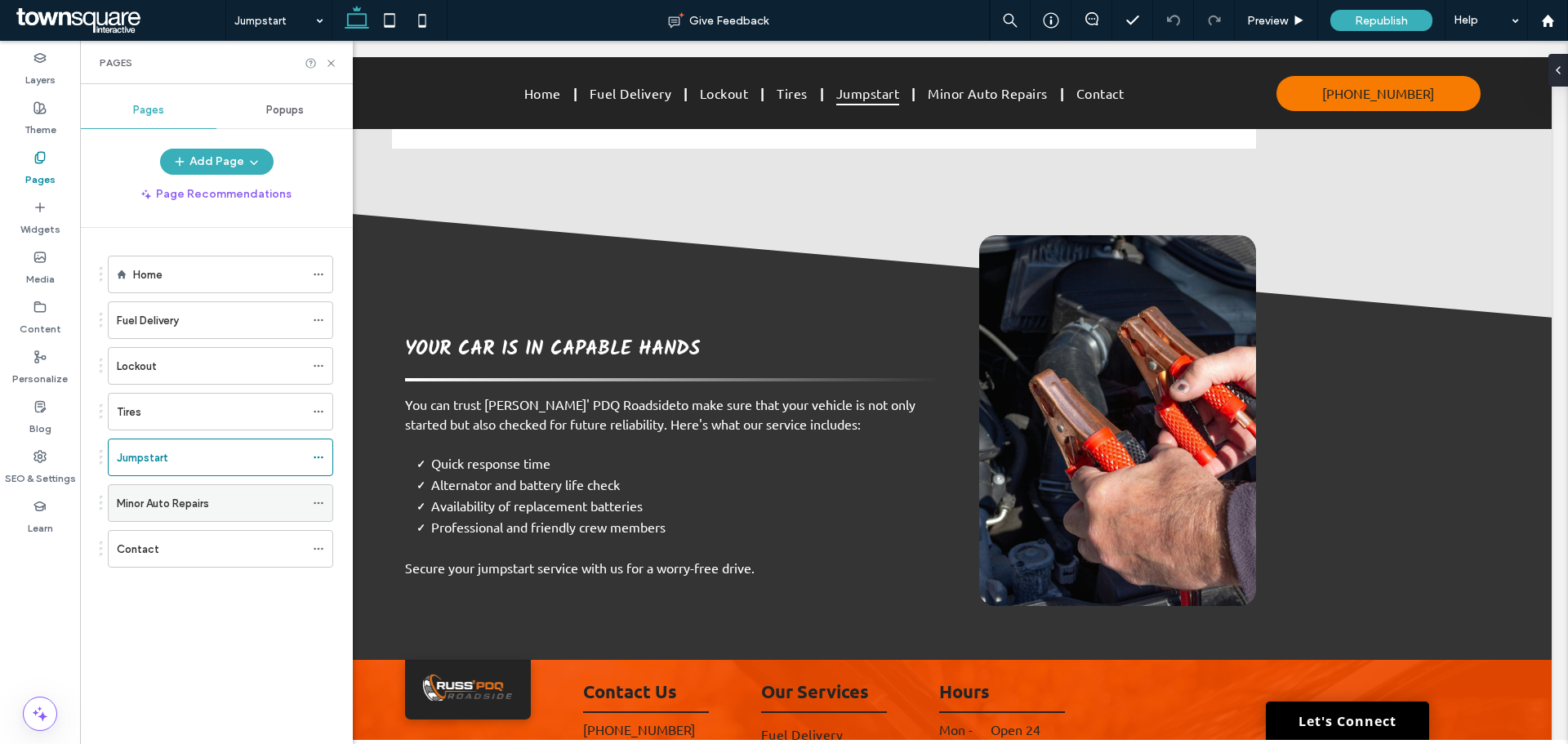
click at [136, 498] on label "Minor Auto Repairs" at bounding box center [163, 503] width 93 height 29
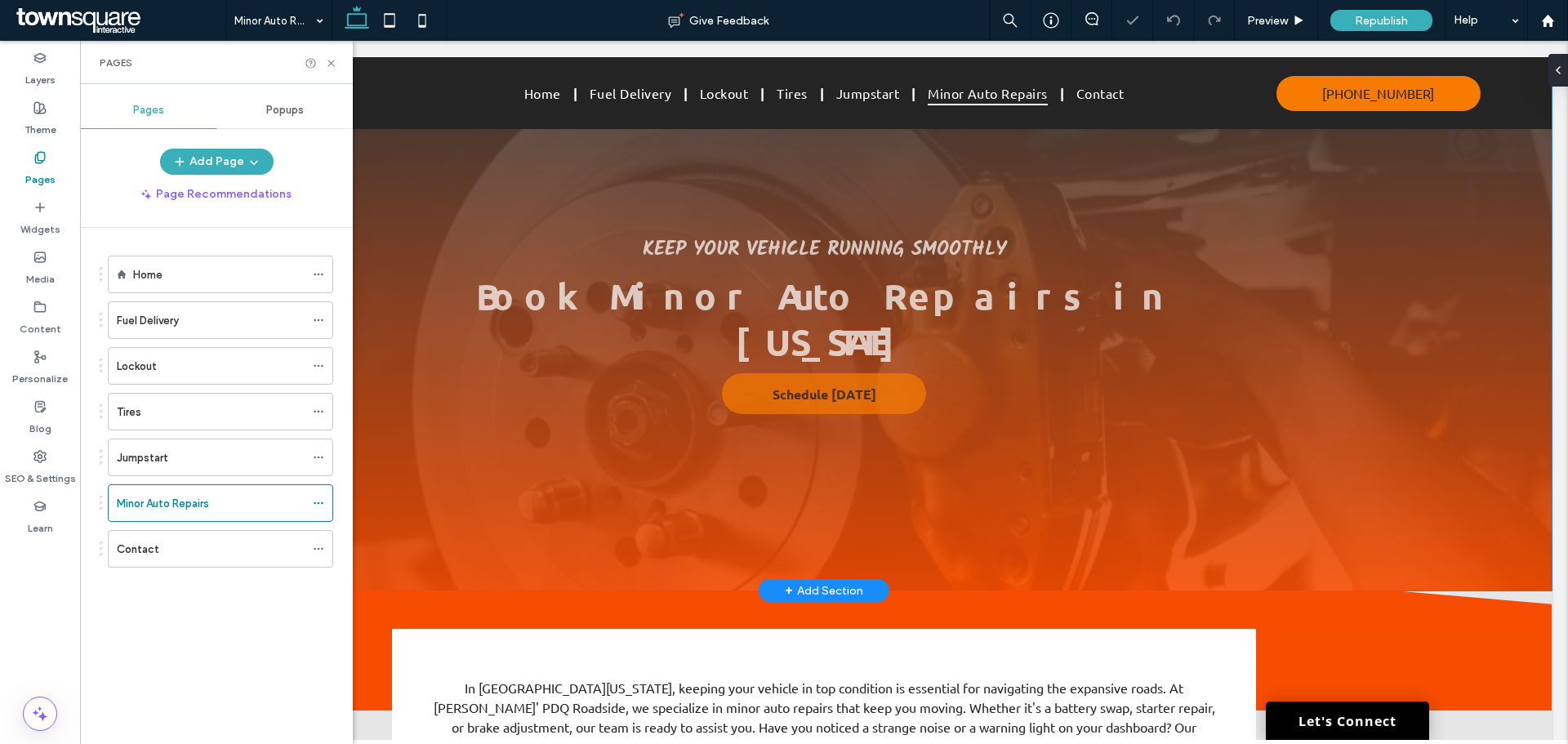
click at [1366, 307] on div "Book Minor Auto Repairs in Oklahoma Schedule Today Keep Your Vehicle Running Sm…" at bounding box center [823, 324] width 1455 height 534
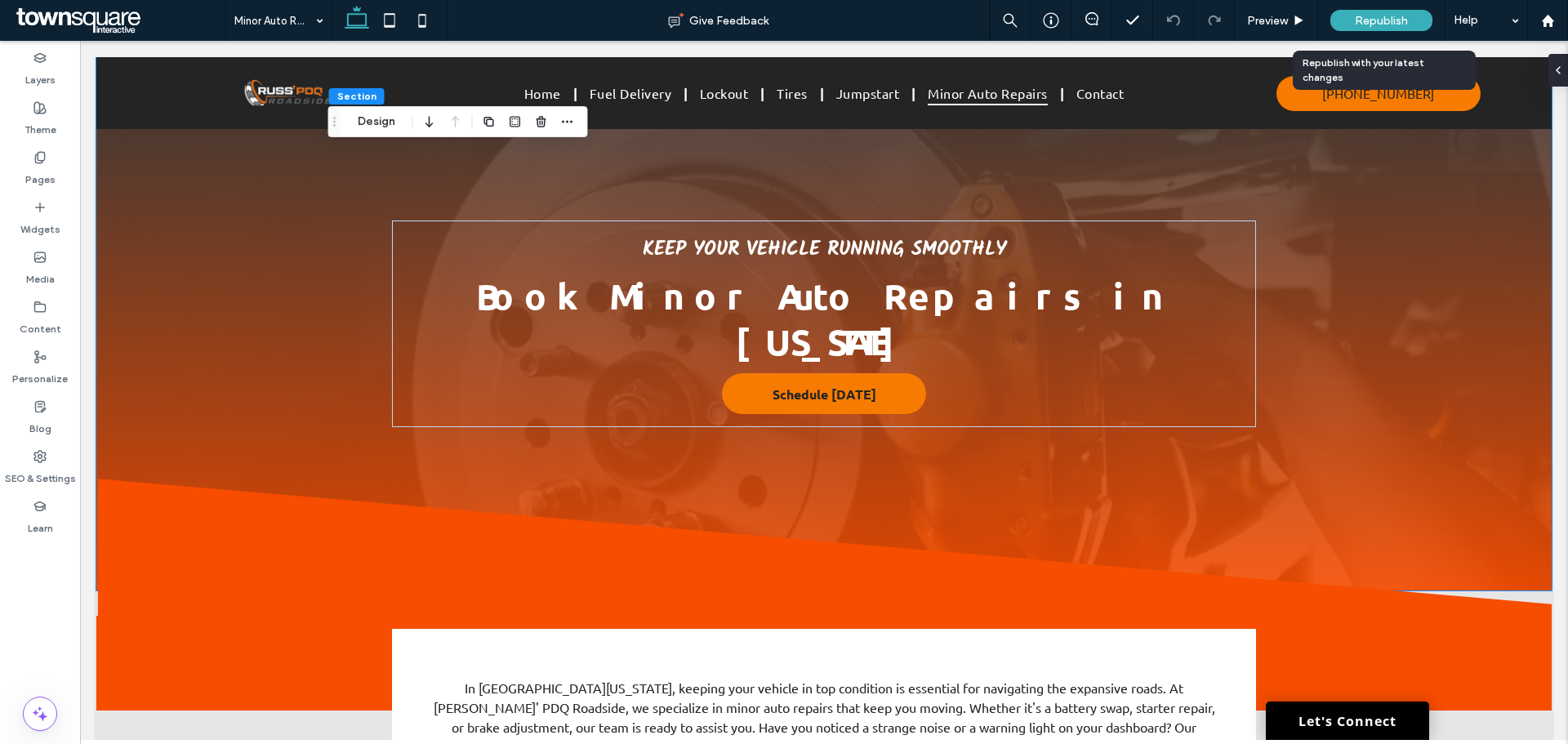
click at [1408, 21] on span "Republish" at bounding box center [1381, 21] width 53 height 14
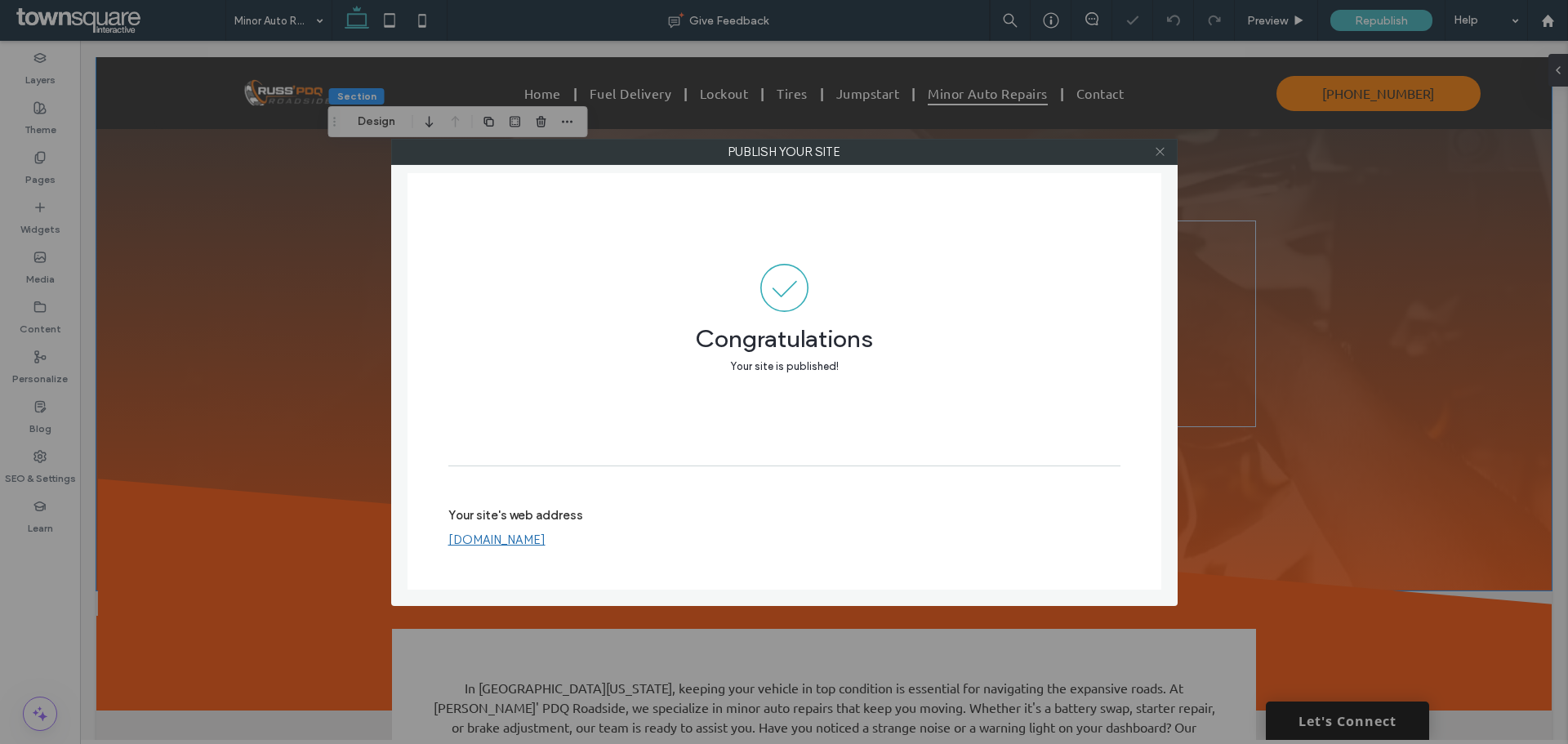
click at [1163, 154] on use at bounding box center [1159, 152] width 8 height 8
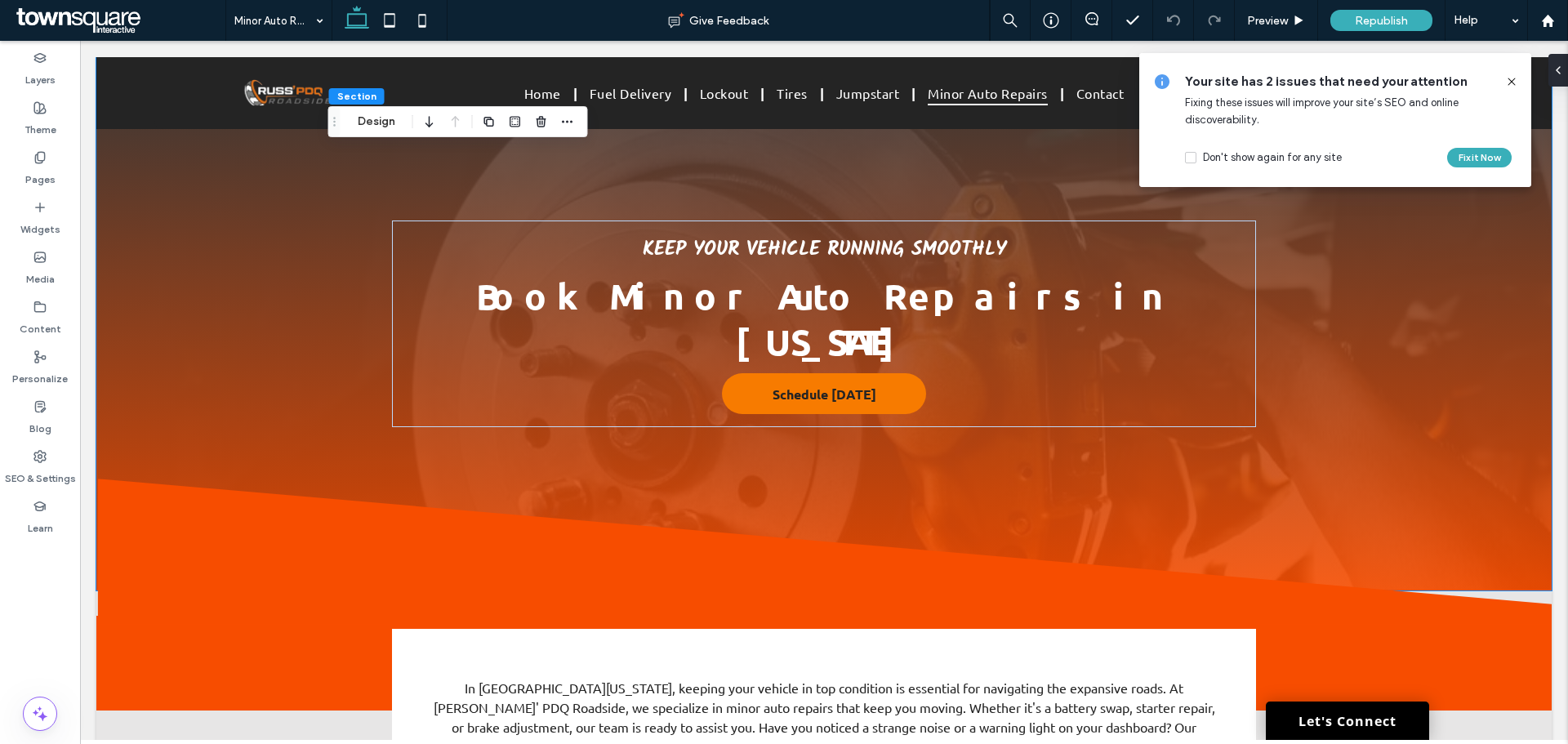
click at [1512, 82] on icon at bounding box center [1512, 81] width 13 height 13
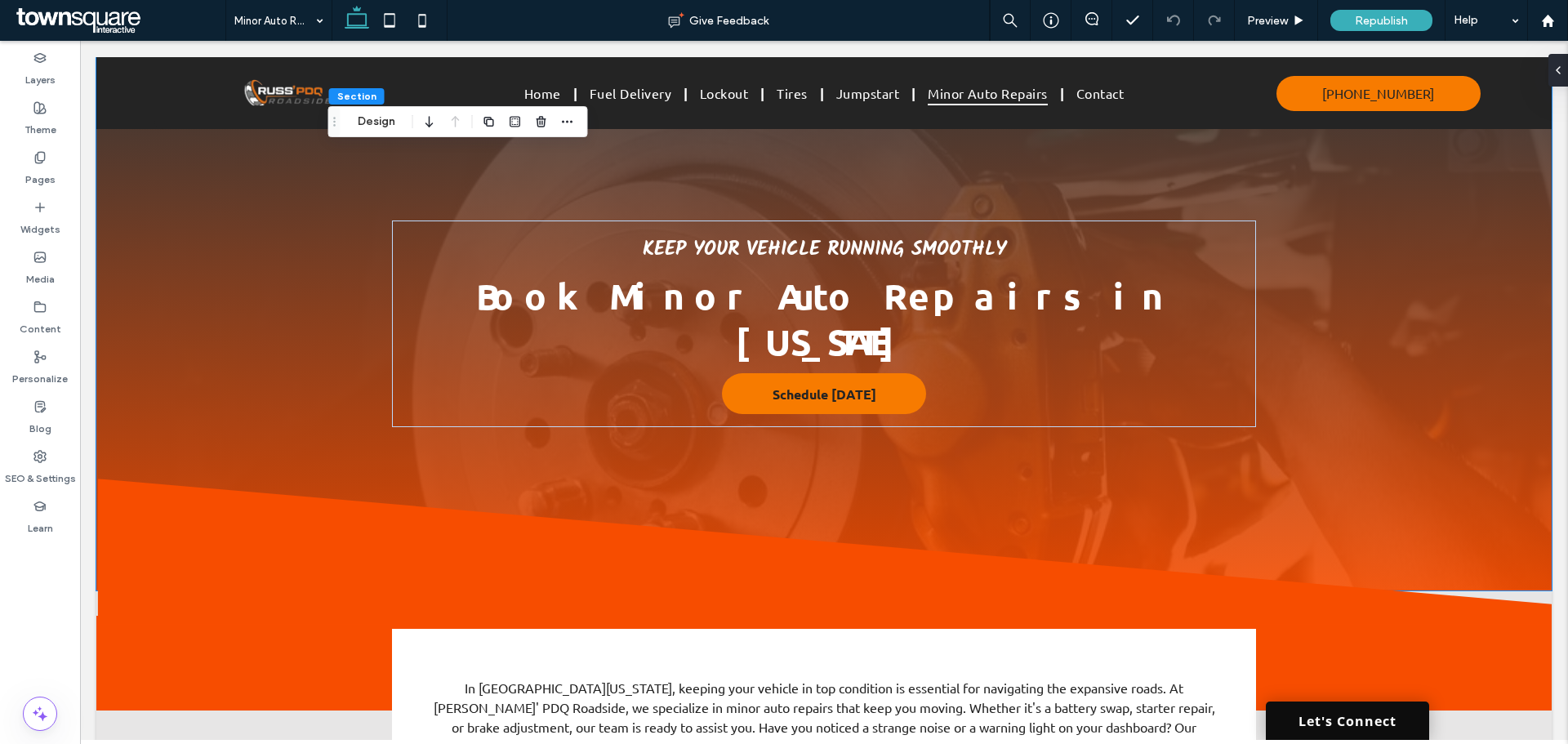
click at [1321, 725] on link "Let's Connect" at bounding box center [1347, 721] width 164 height 38
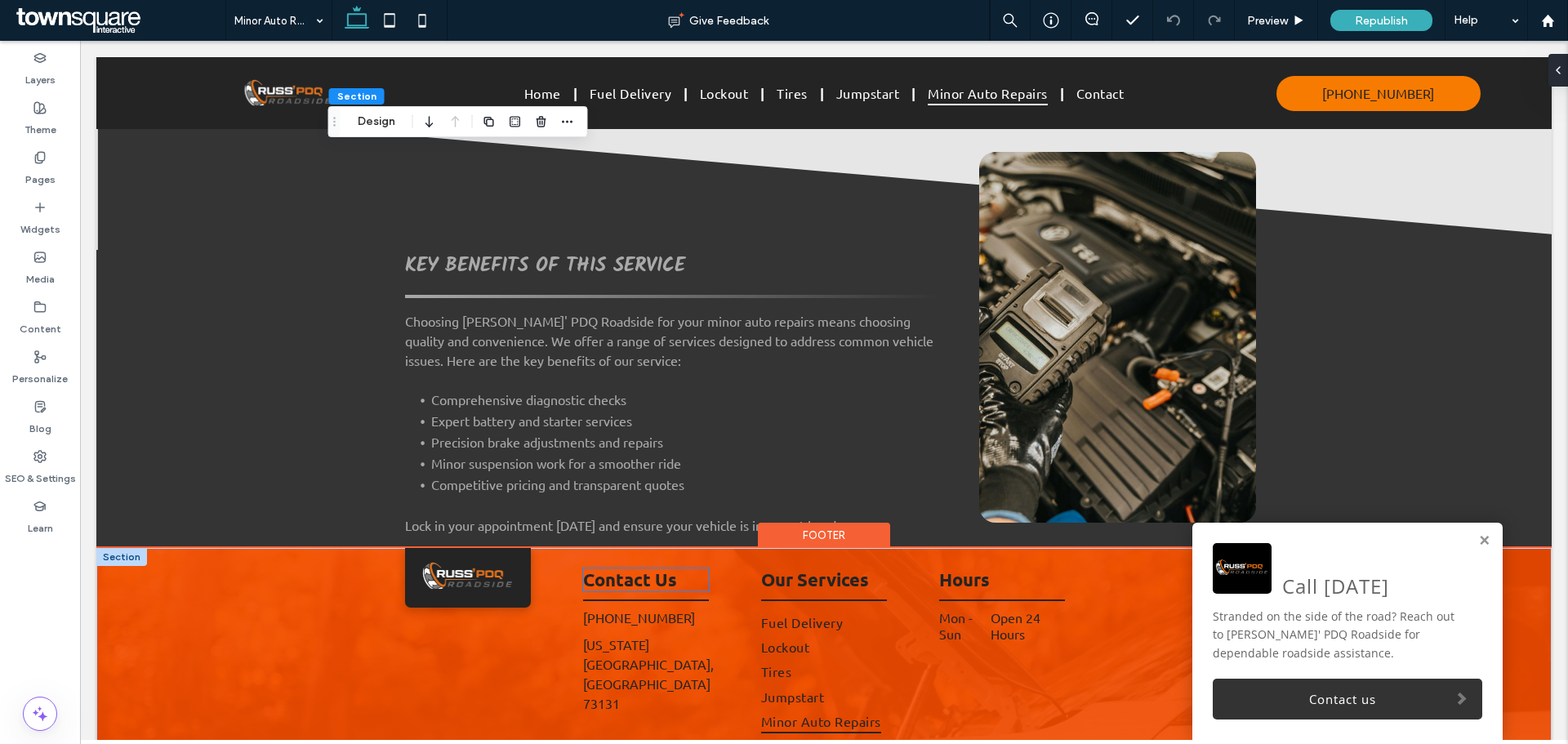
scroll to position [899, 0]
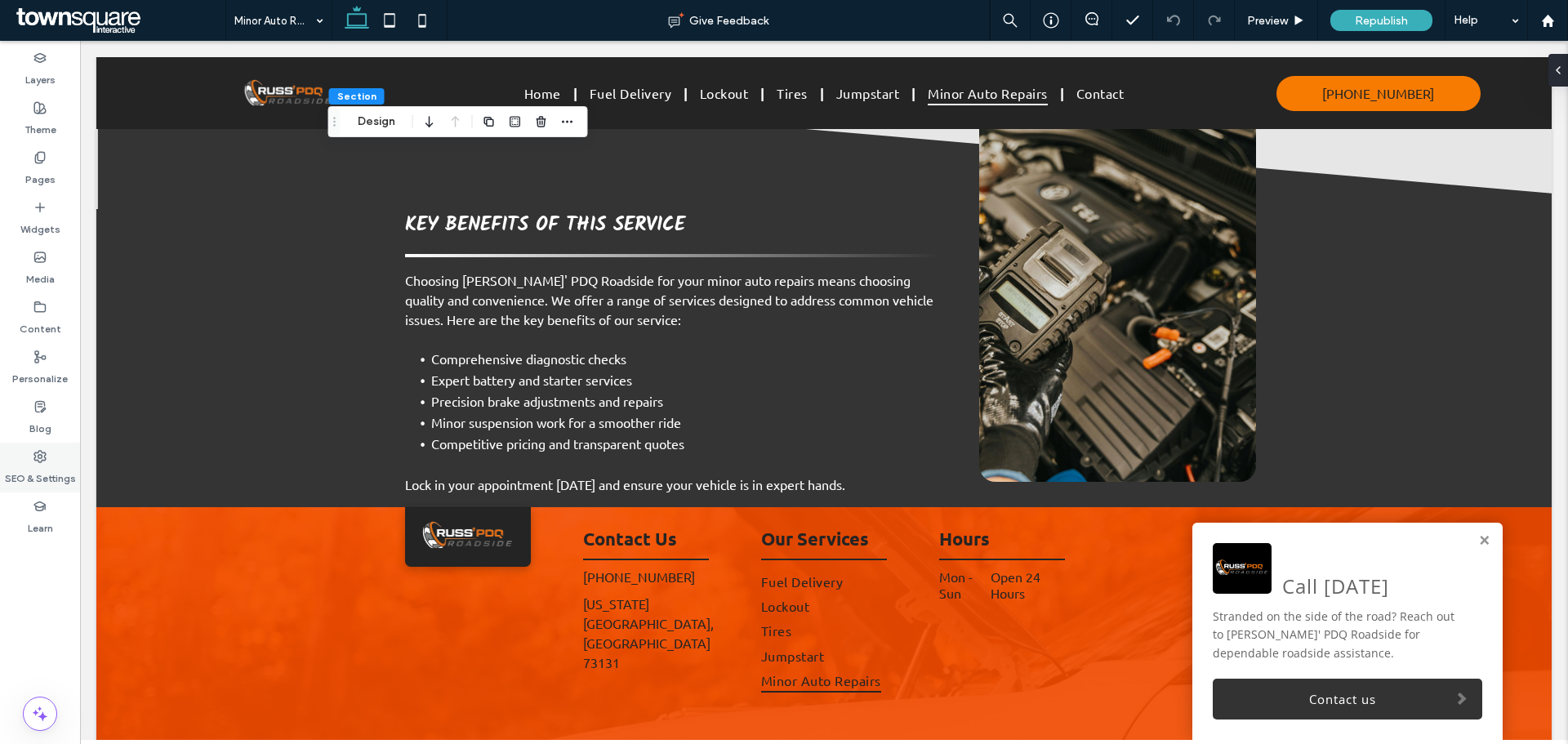
click at [29, 463] on label "SEO & Settings" at bounding box center [41, 475] width 71 height 23
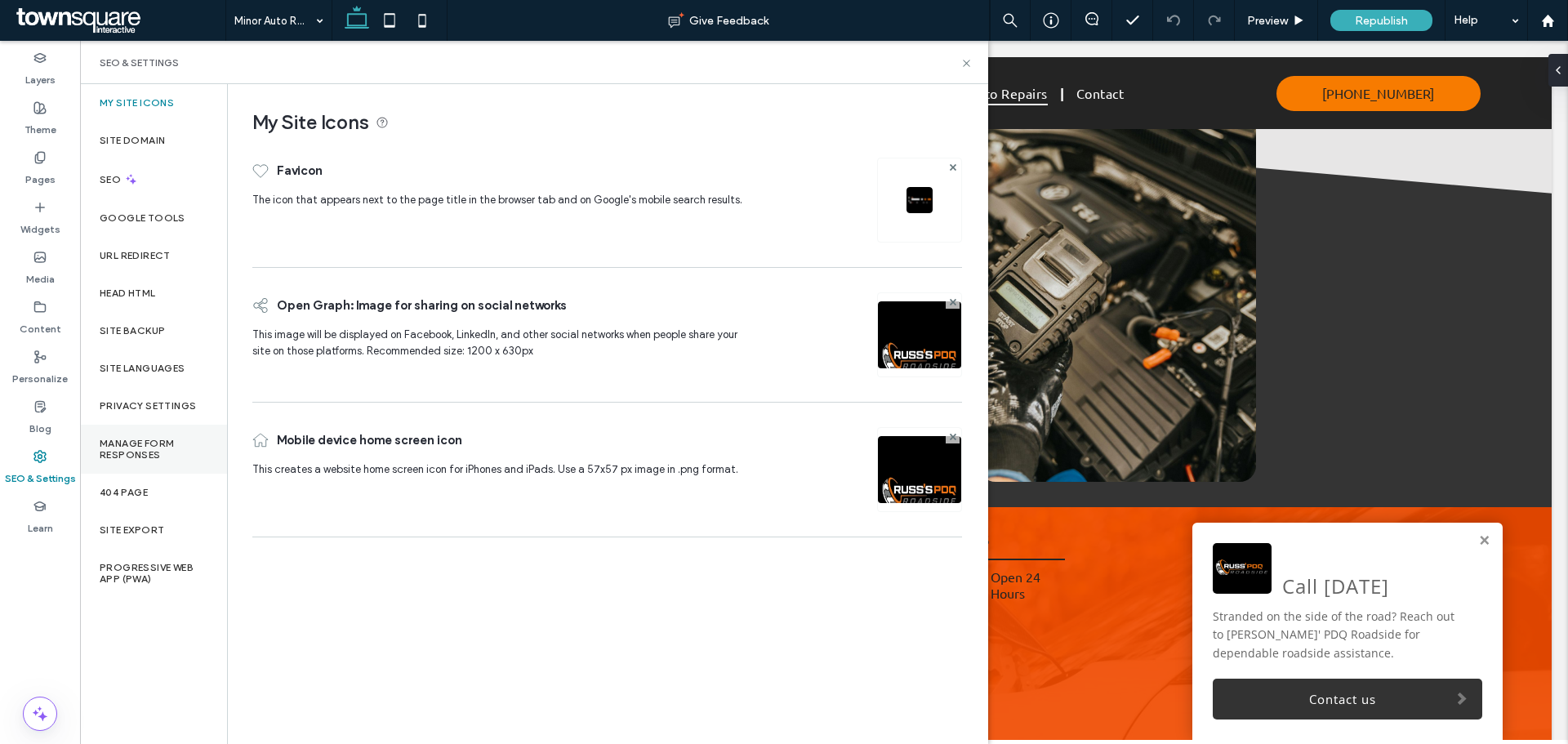
click at [160, 445] on label "Manage Form Responses" at bounding box center [153, 450] width 108 height 23
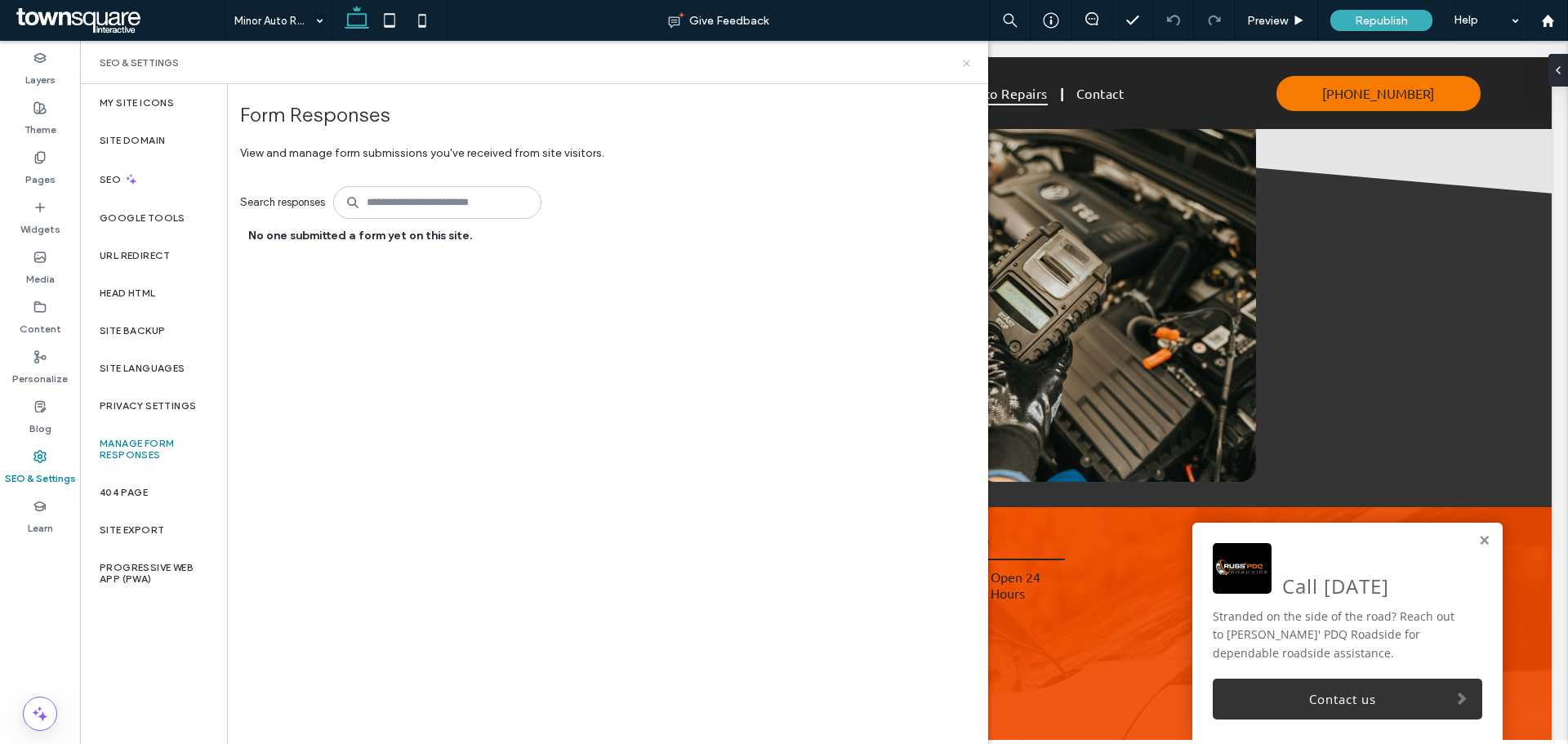
click at [965, 61] on icon at bounding box center [966, 63] width 12 height 12
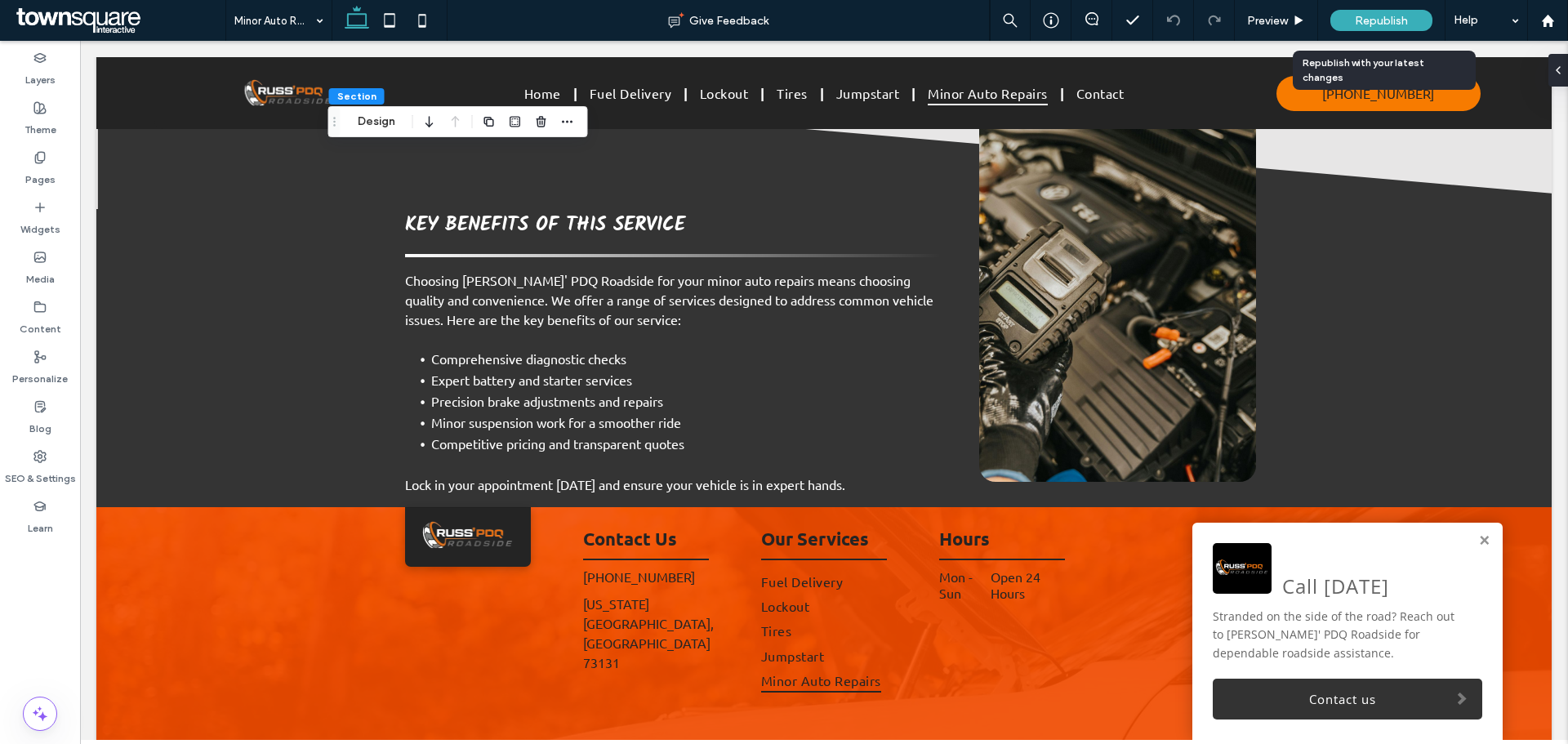
click at [1368, 11] on div "Republish" at bounding box center [1382, 20] width 102 height 22
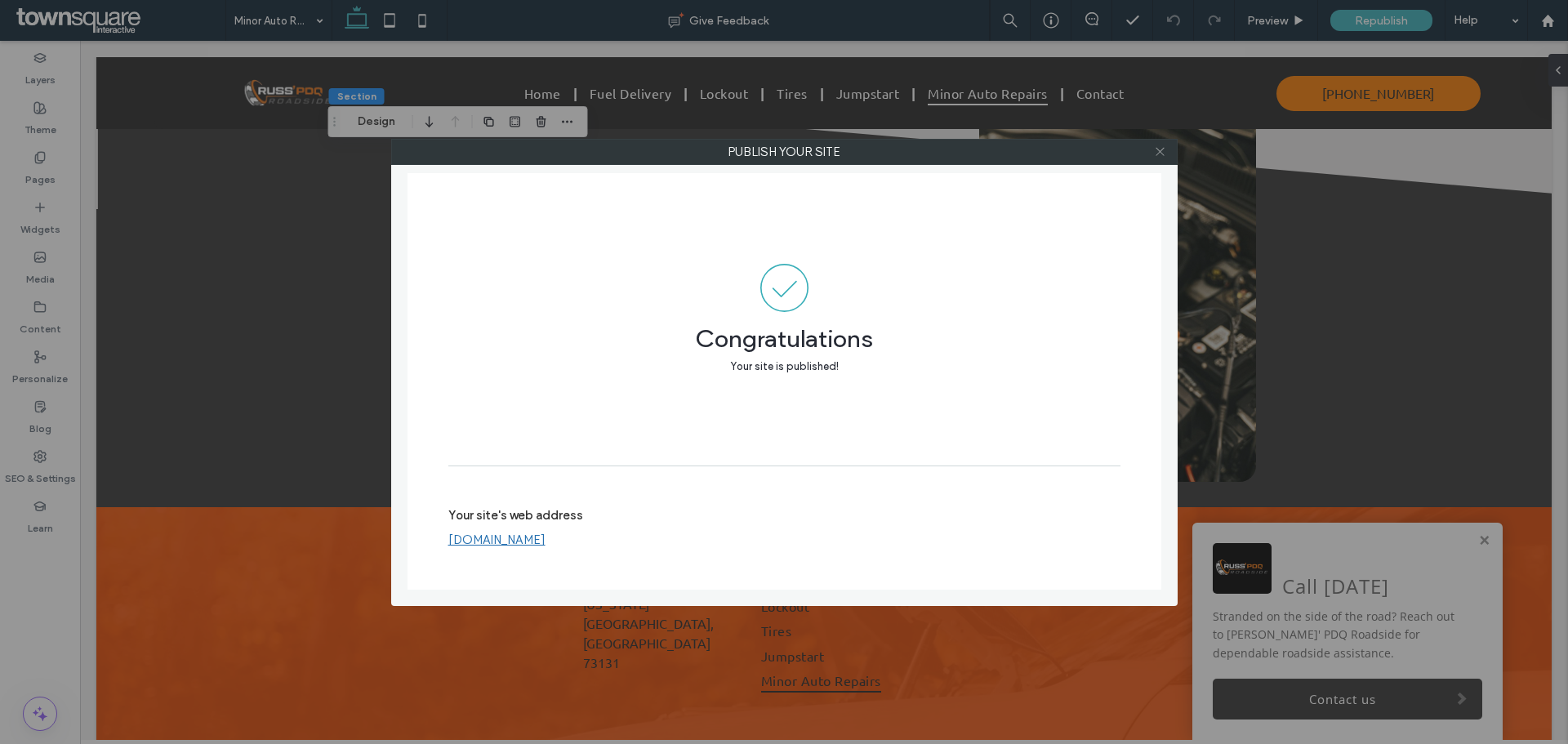
click at [1160, 157] on icon at bounding box center [1160, 152] width 12 height 12
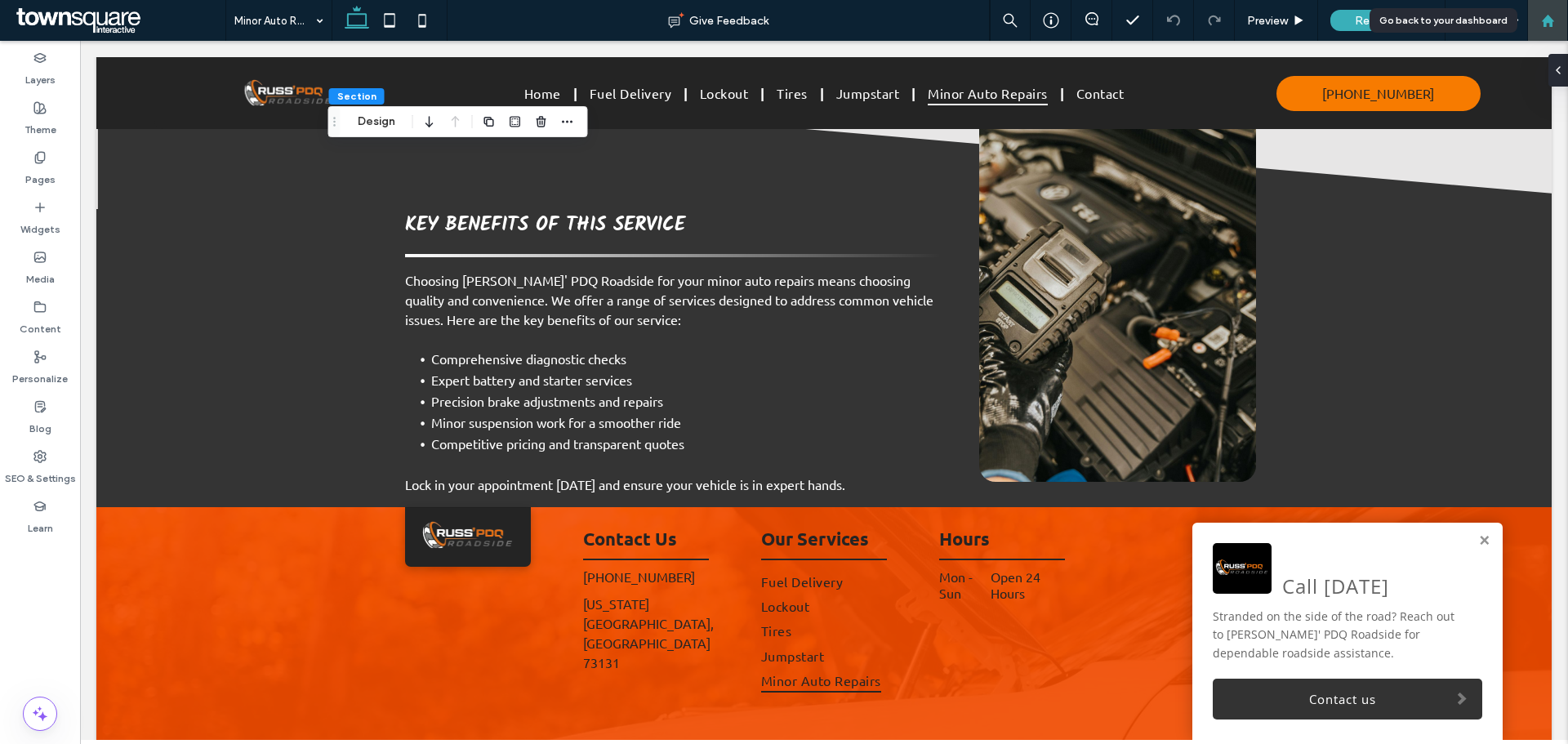
click at [1552, 22] on use at bounding box center [1547, 20] width 12 height 12
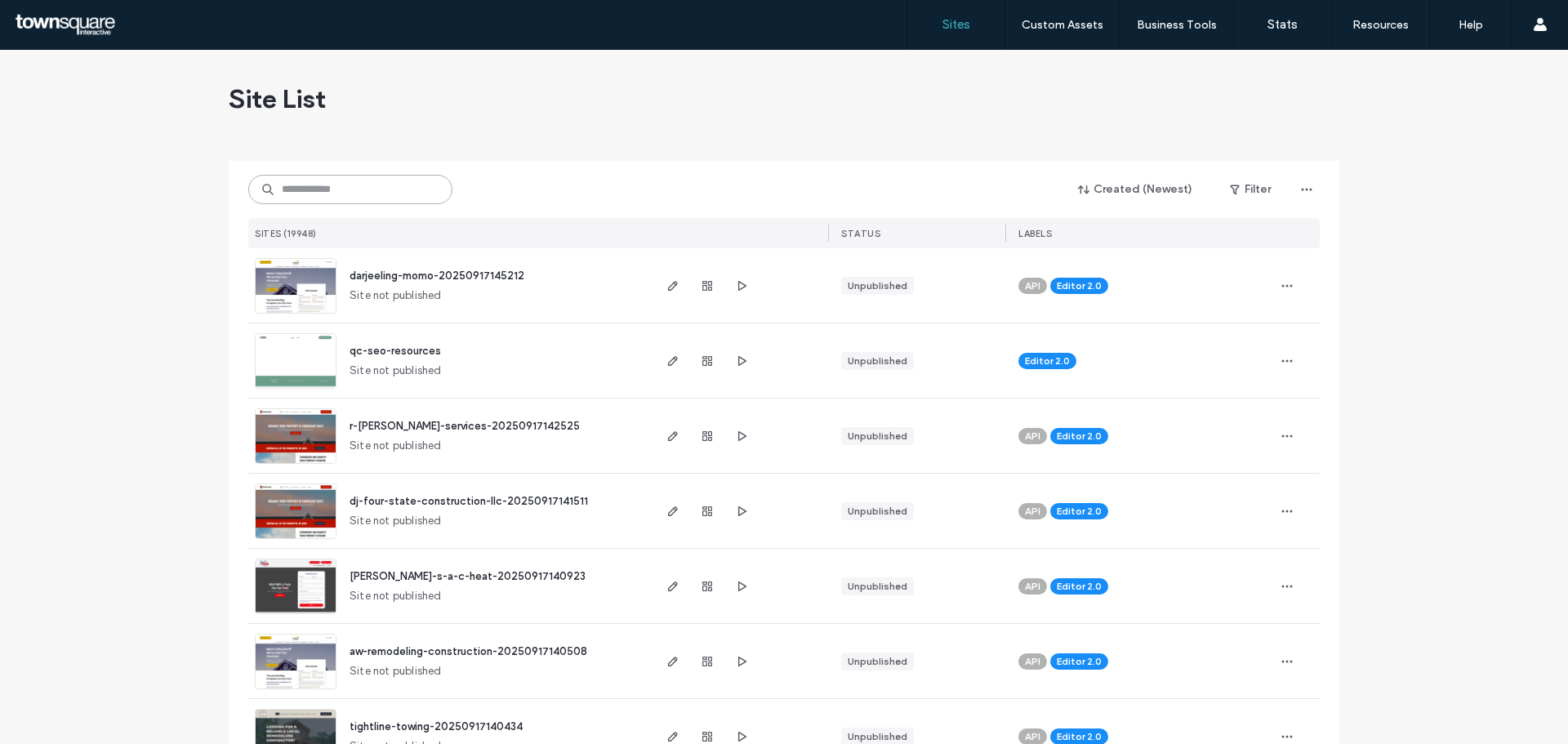
click at [331, 195] on input at bounding box center [351, 190] width 204 height 29
paste input "**********"
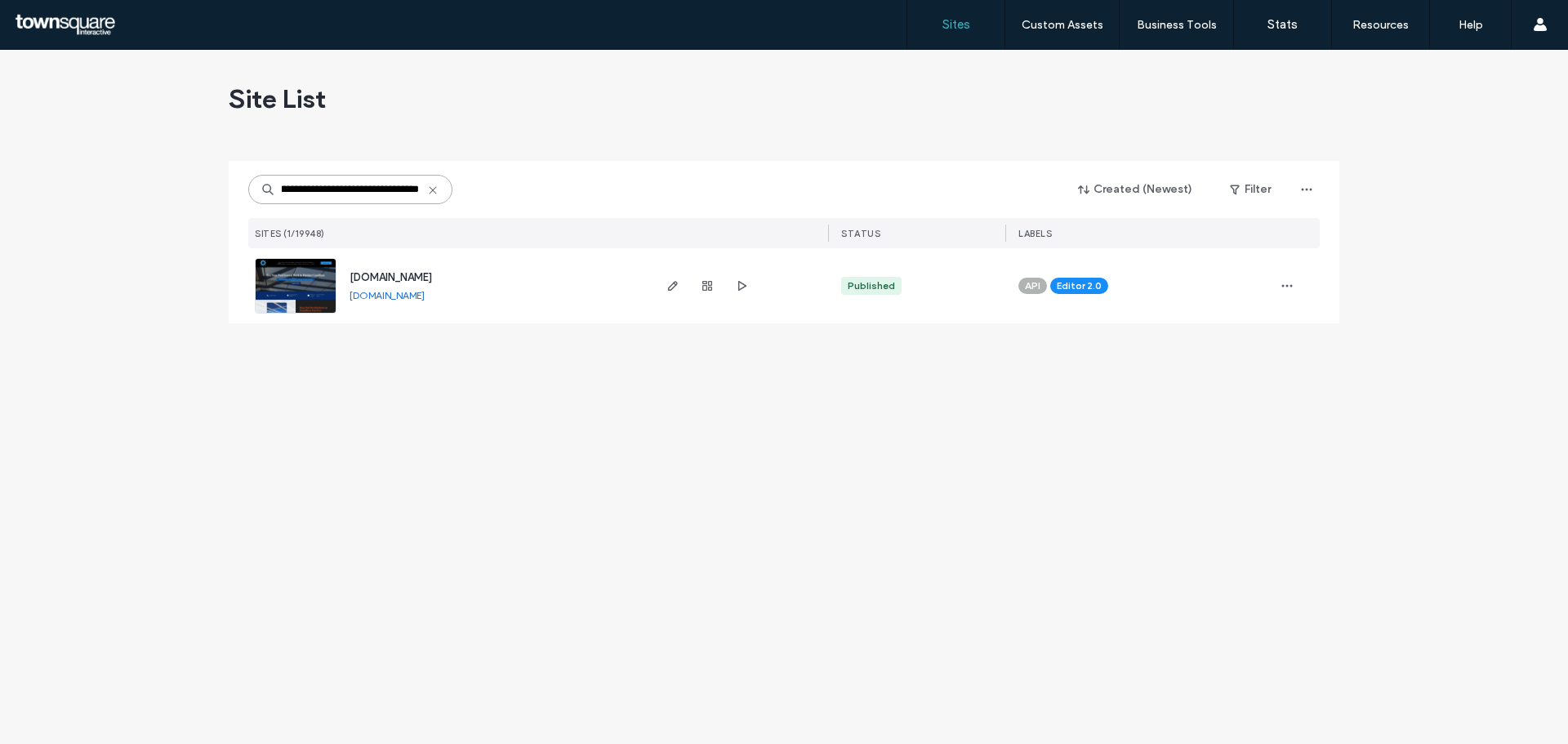
type input "**********"
click at [398, 275] on span "www.pool-screen-repairs.net" at bounding box center [390, 277] width 82 height 12
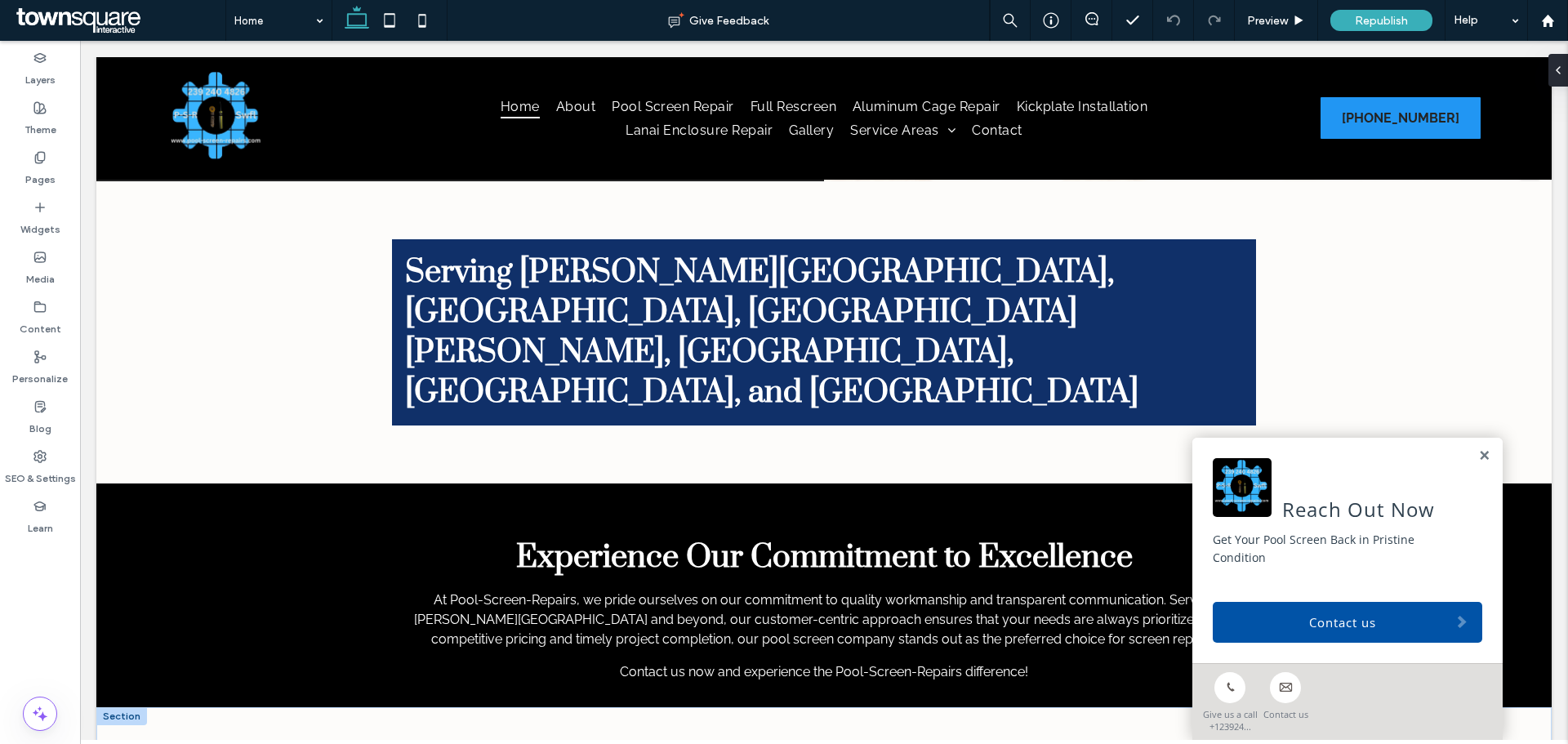
scroll to position [2533, 0]
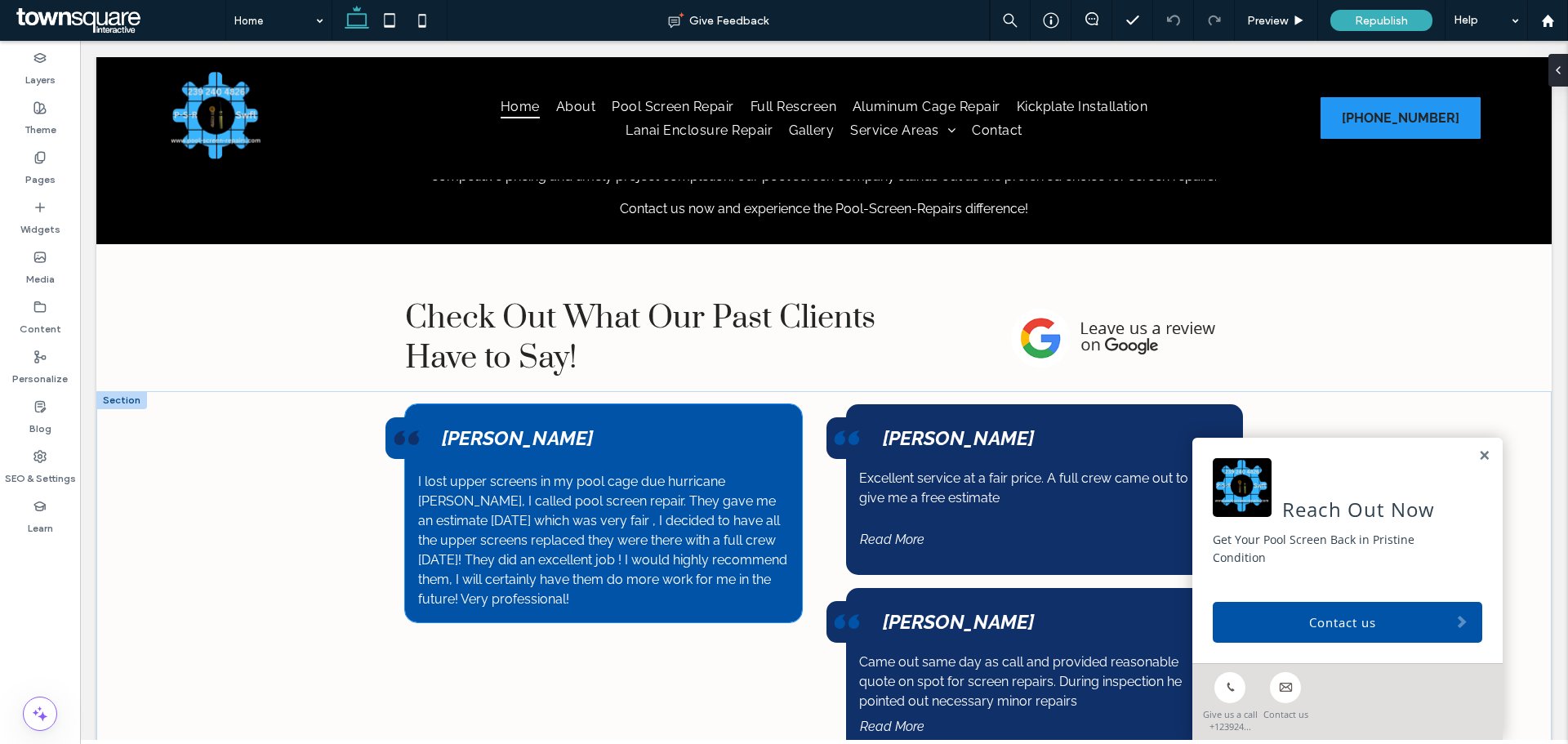
click at [526, 472] on p "I lost upper screens in my pool cage due hurricane Milton, I called pool screen…" at bounding box center [603, 540] width 371 height 137
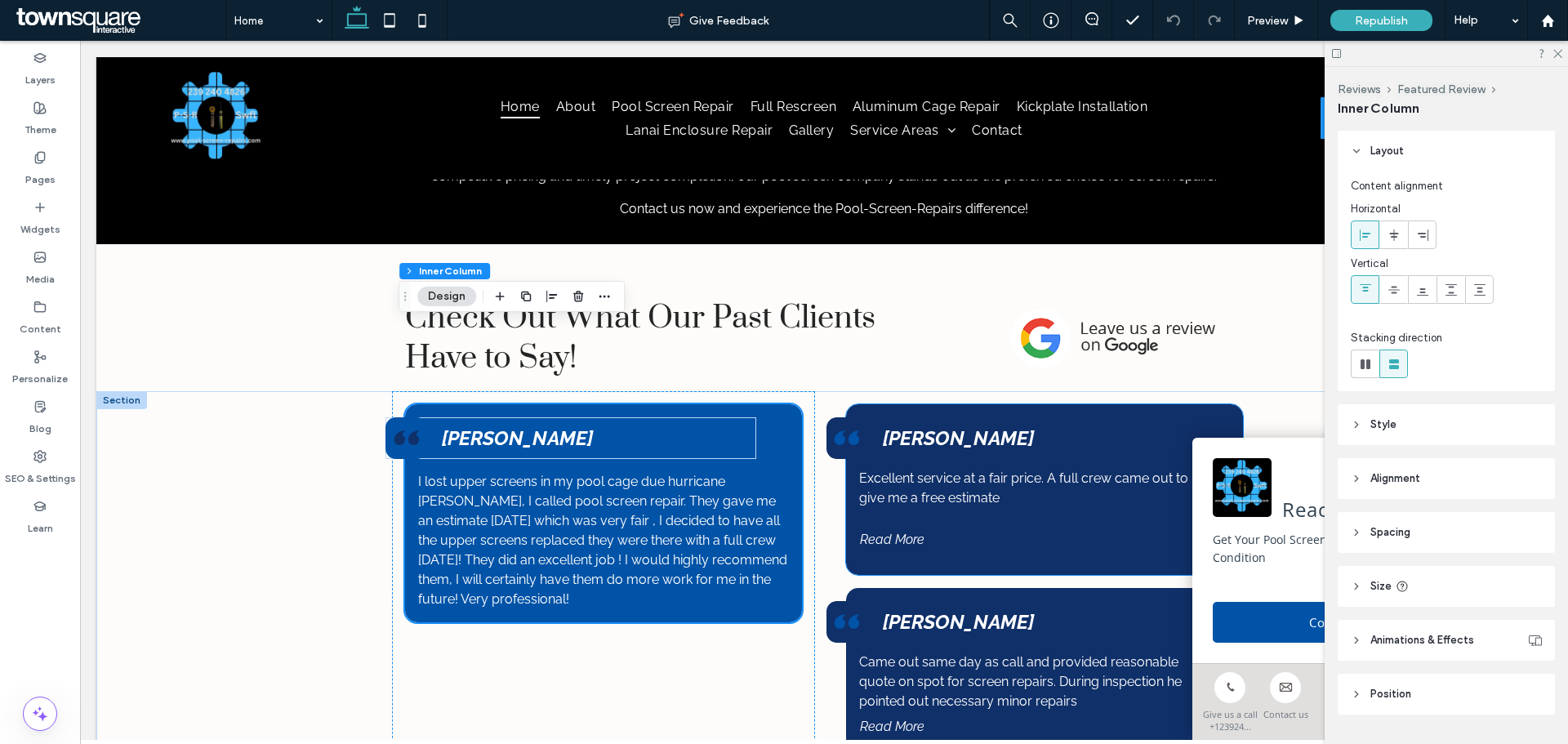
scroll to position [2696, 0]
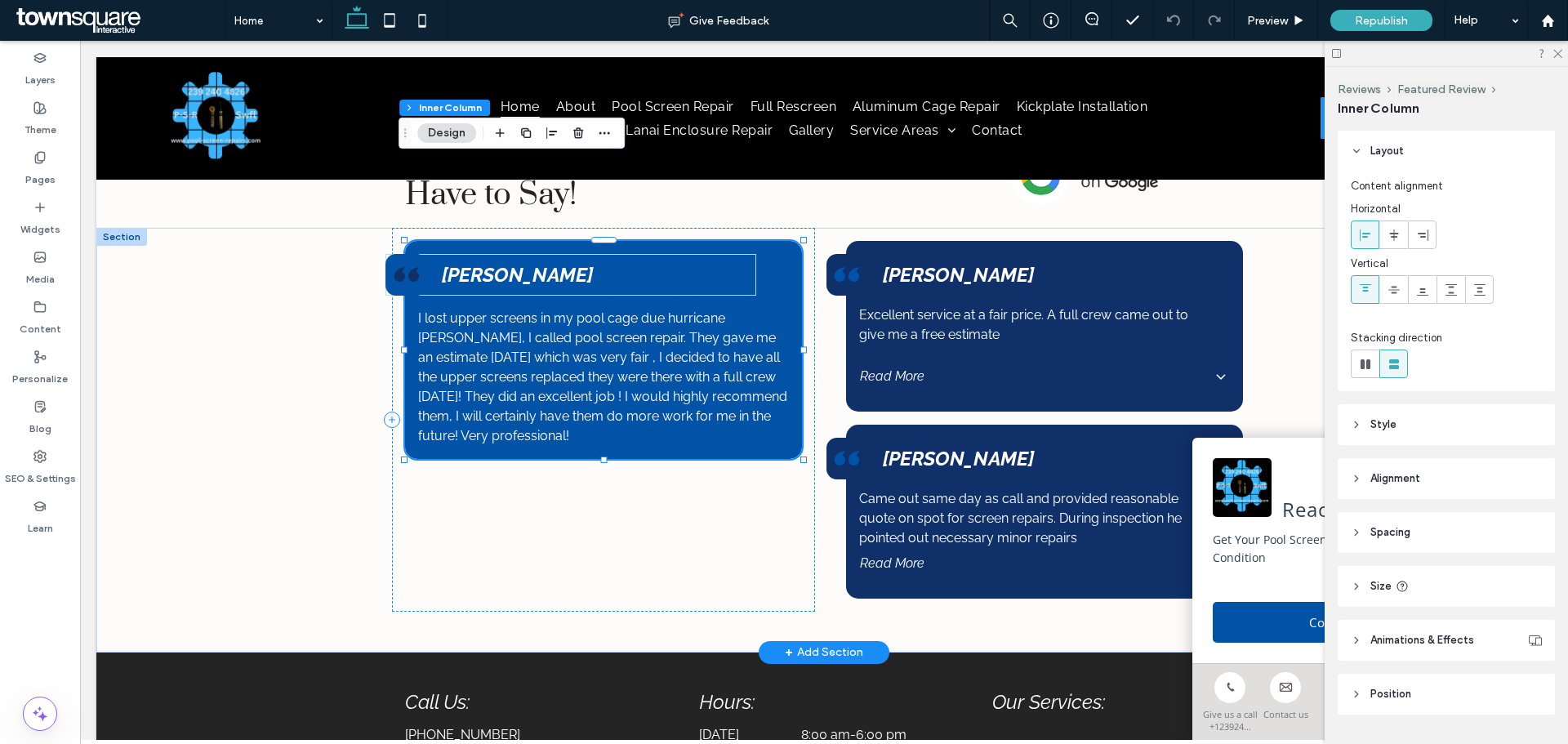
click at [660, 373] on div "I lost upper screens in my pool cage due hurricane Milton, I called pool screen…" at bounding box center [603, 350] width 397 height 218
click at [524, 128] on use "button" at bounding box center [526, 133] width 10 height 10
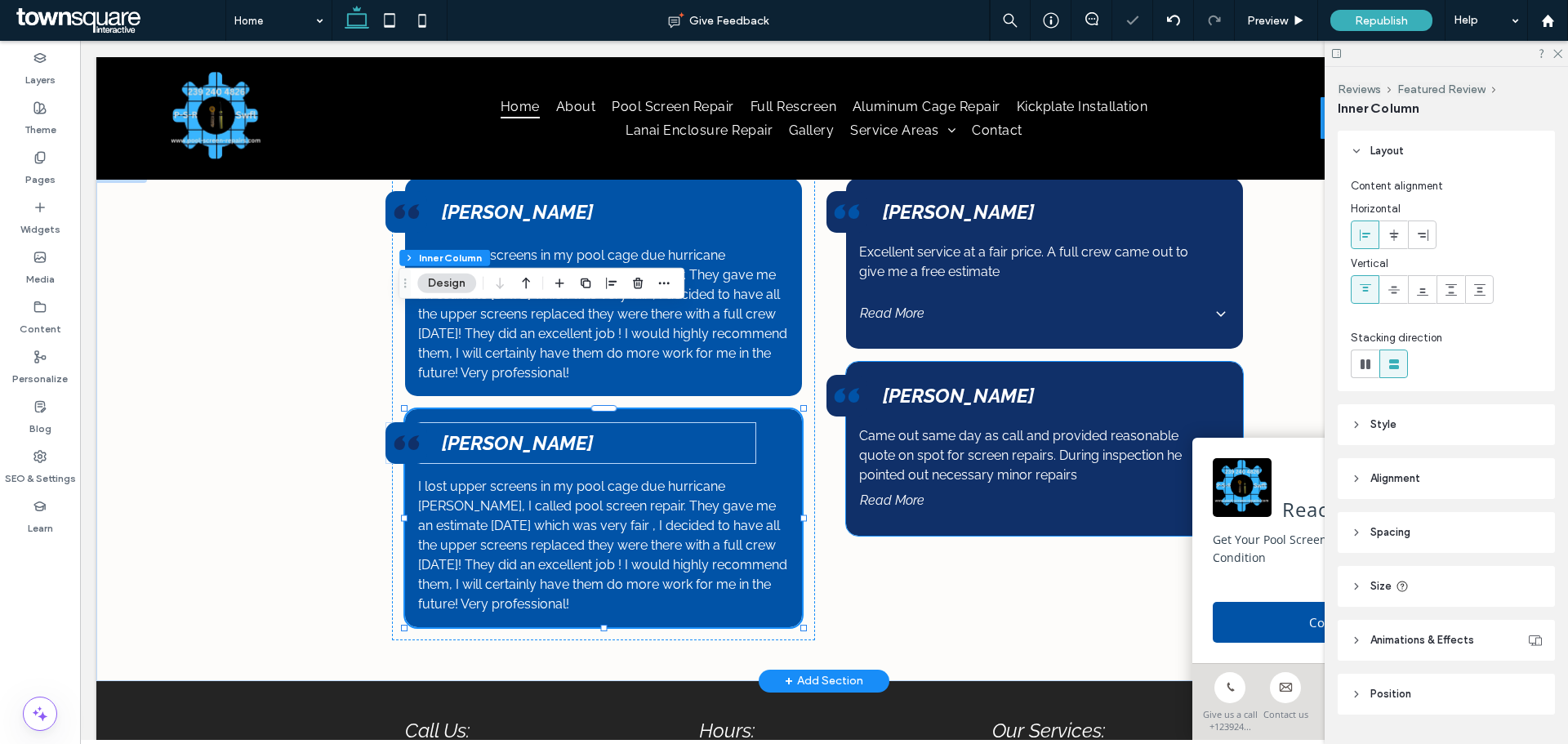
scroll to position [2779, 0]
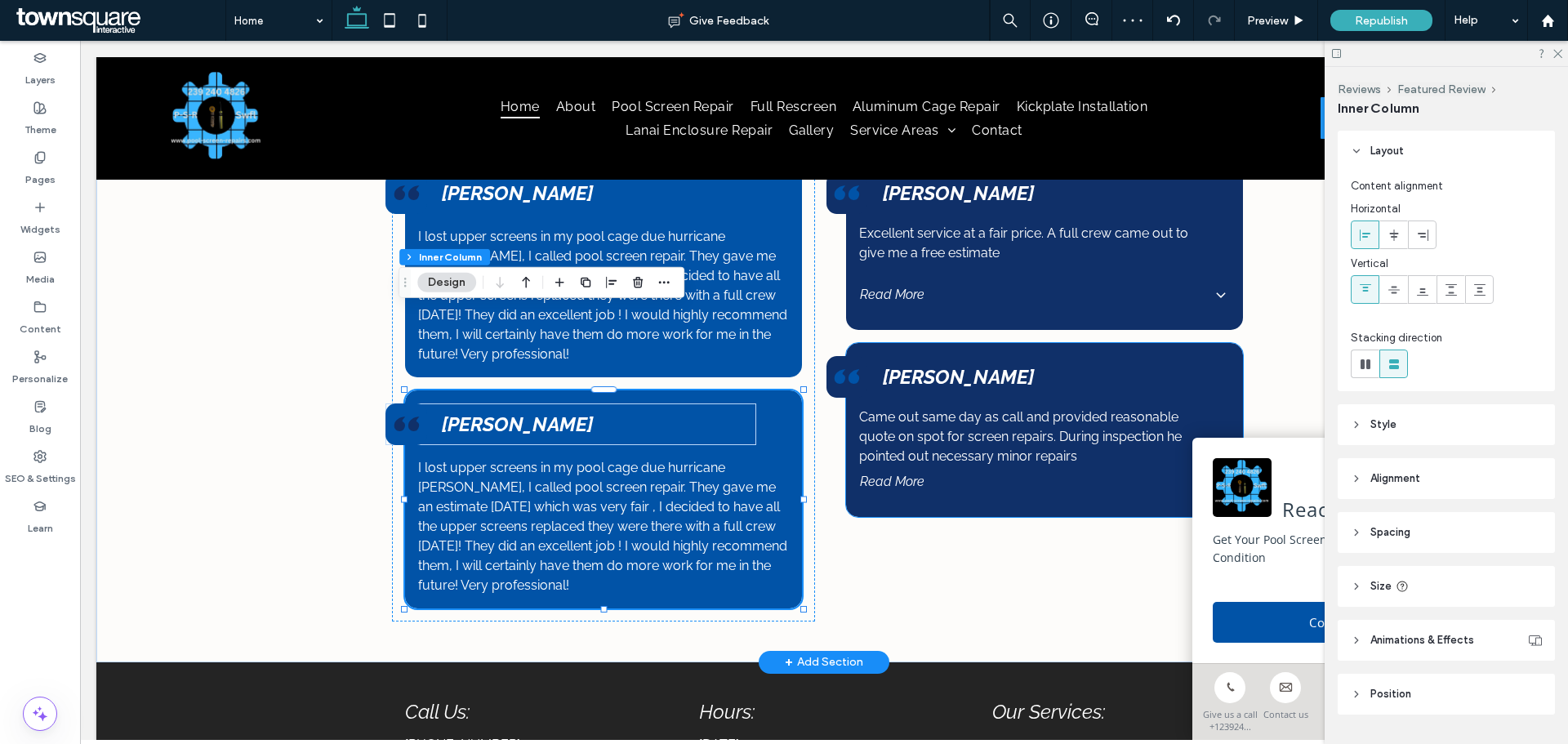
click at [1031, 474] on span "Read More" at bounding box center [1033, 482] width 346 height 16
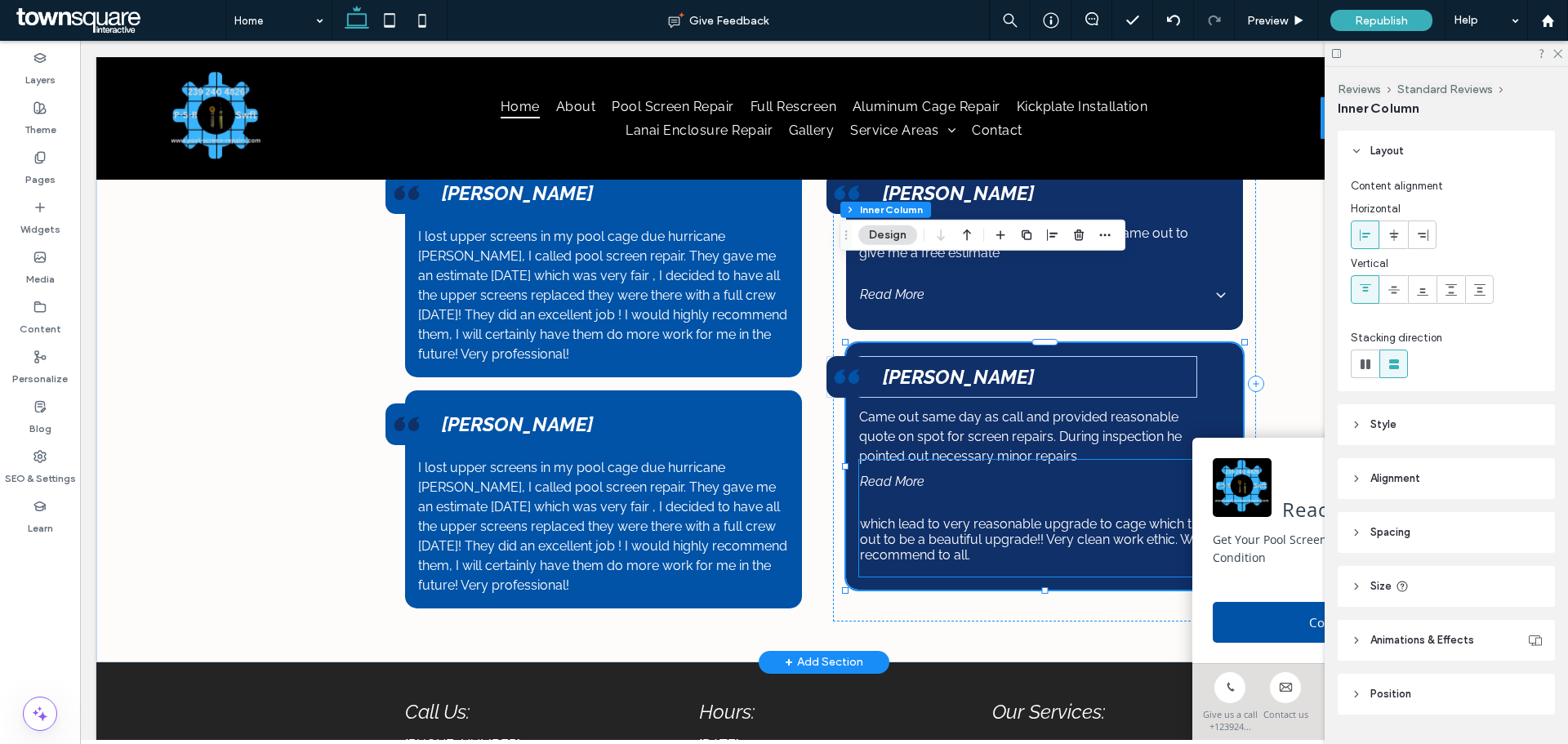
click at [907, 474] on span "Read More" at bounding box center [1033, 482] width 346 height 16
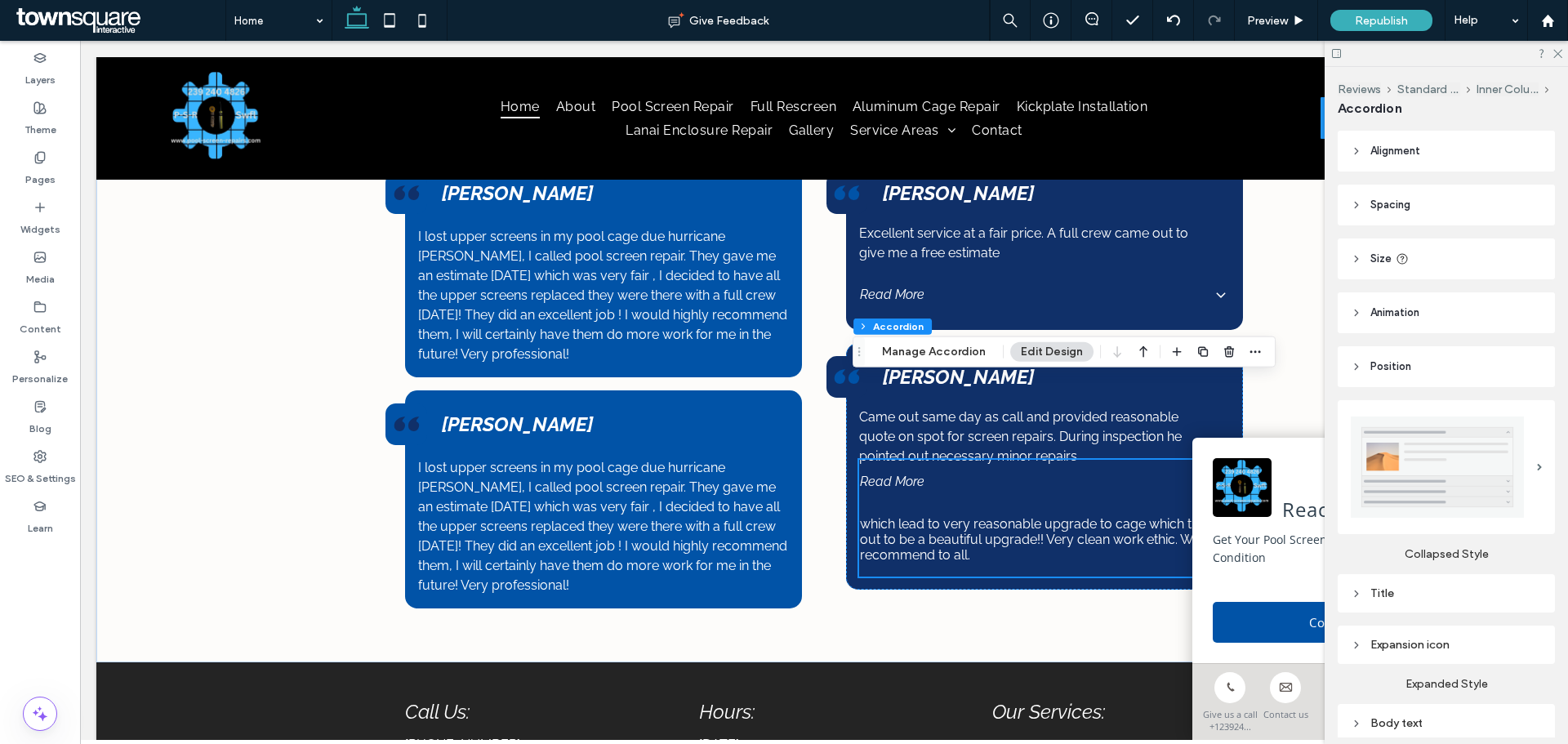
scroll to position [2696, 0]
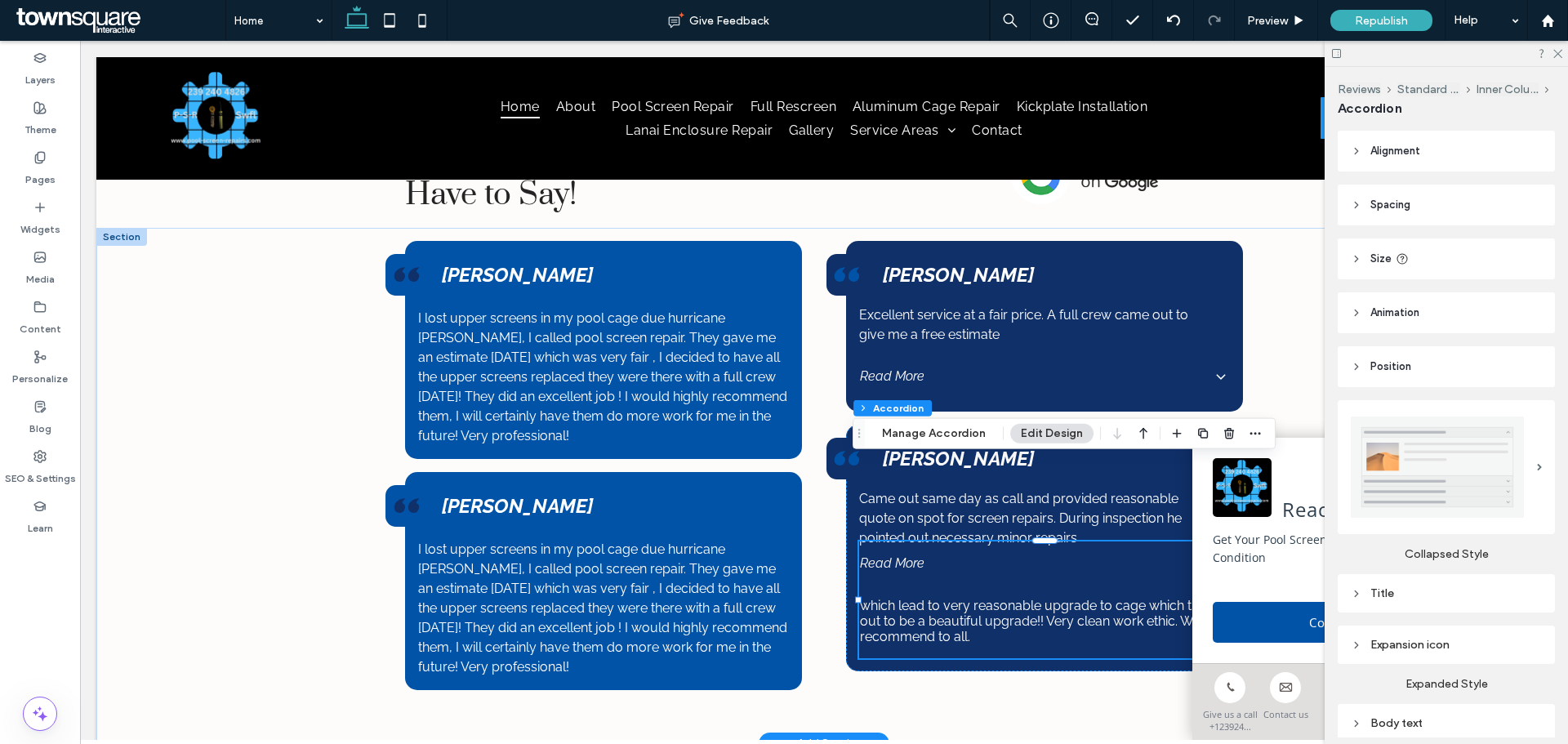
click at [881, 556] on span "Read More" at bounding box center [1033, 564] width 346 height 16
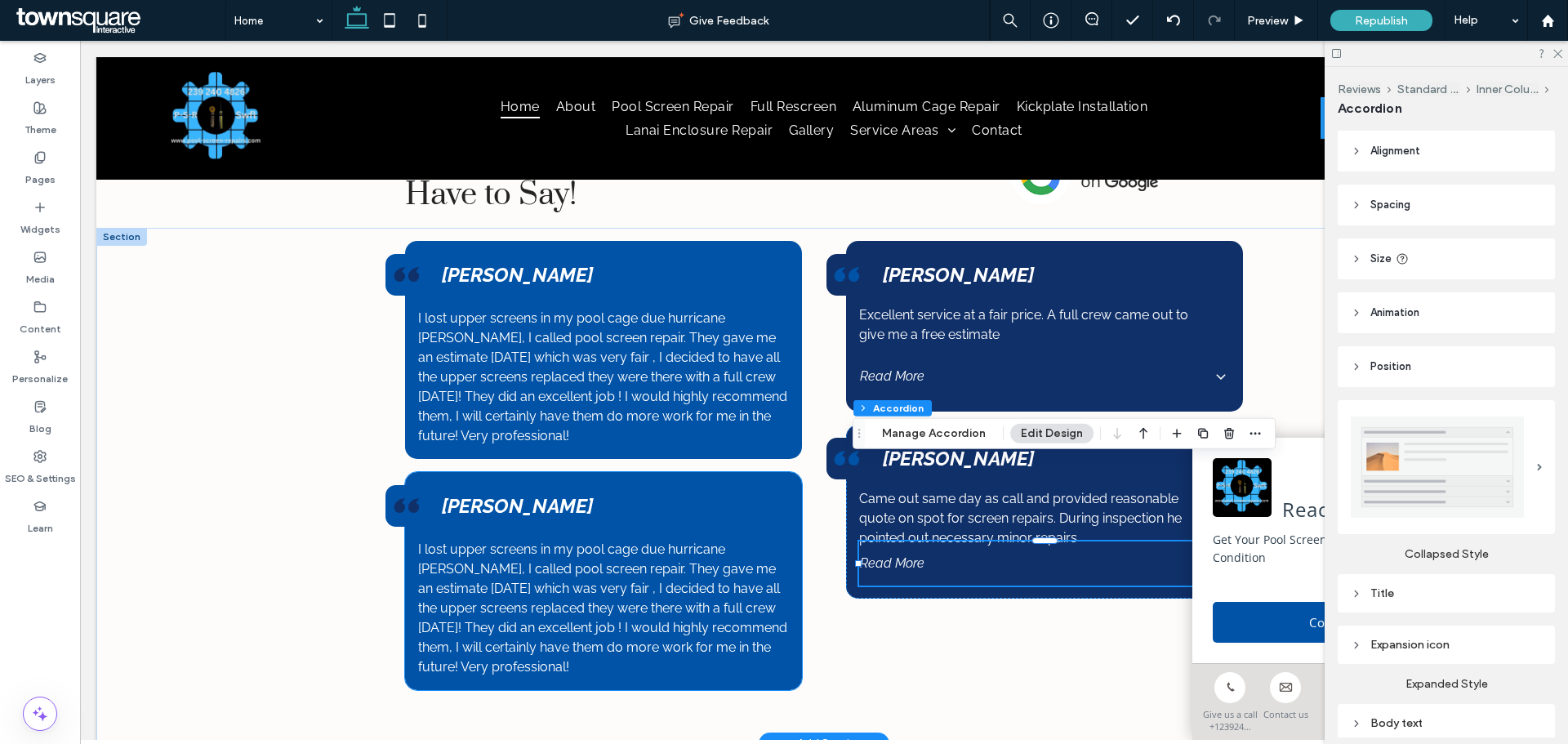
click at [621, 541] on span "I lost upper screens in my pool cage due hurricane Milton, I called pool screen…" at bounding box center [603, 608] width 369 height 133
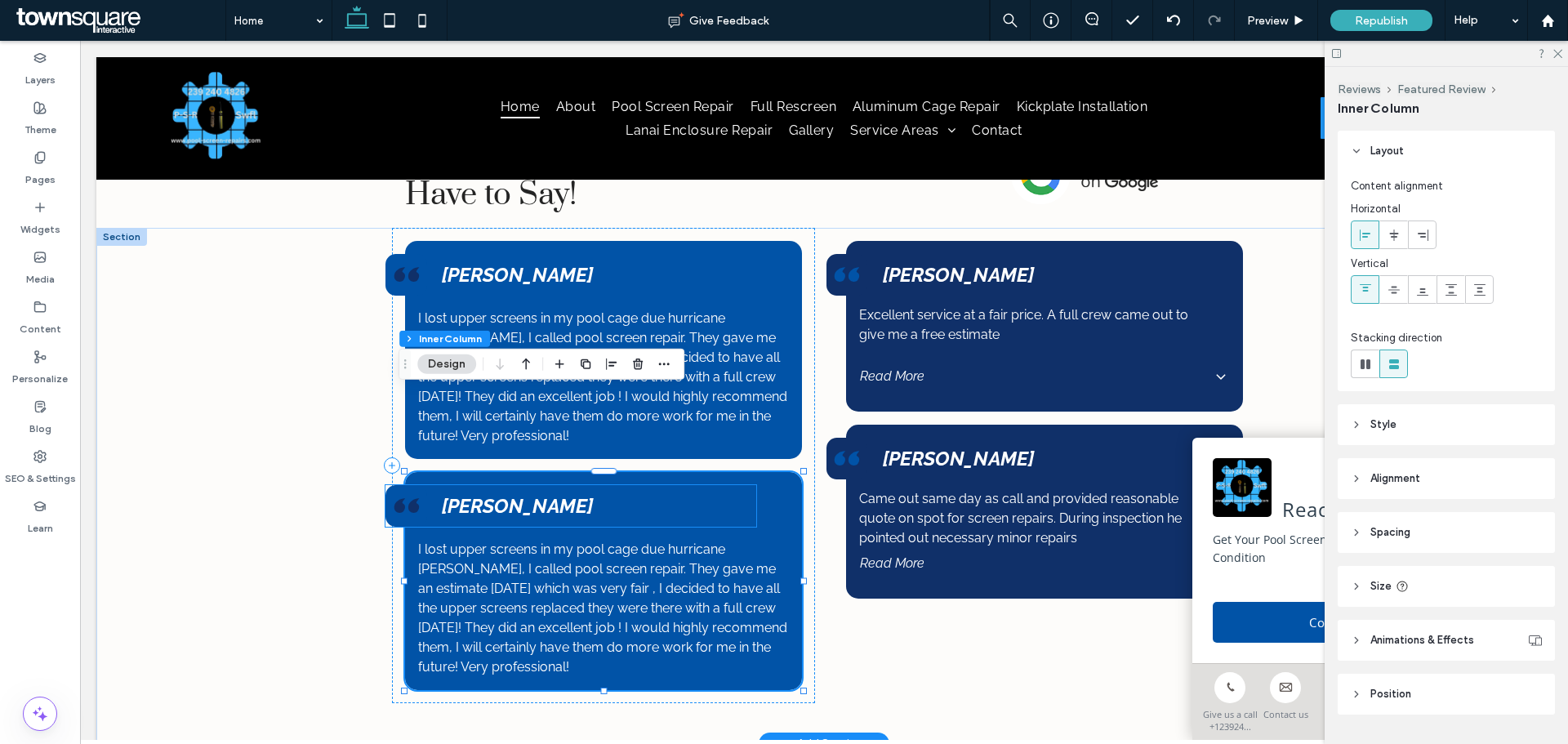
click at [515, 495] on strong "Jim Covello" at bounding box center [517, 506] width 152 height 23
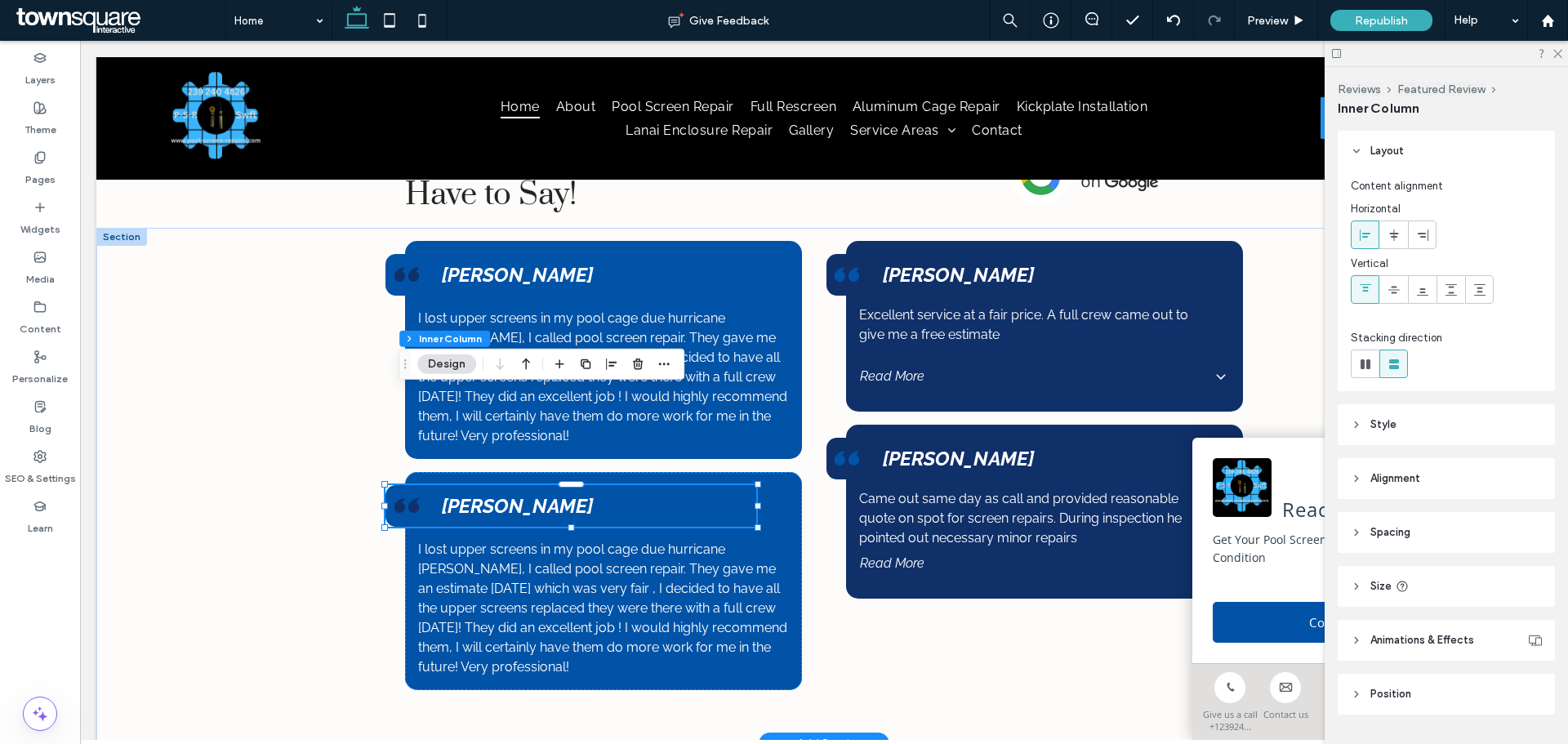
click at [515, 495] on strong "Jim Covello" at bounding box center [517, 506] width 152 height 23
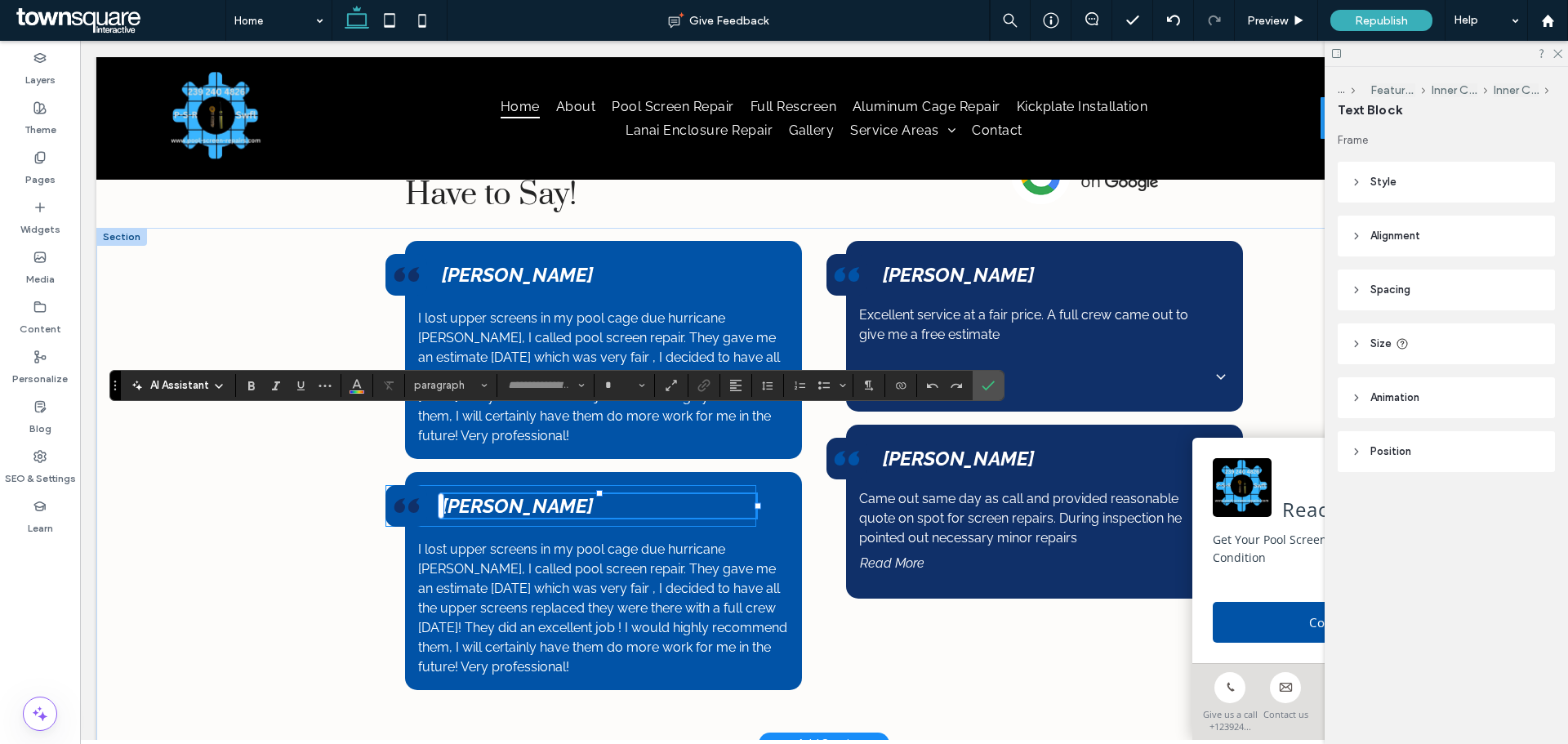
type input "*******"
type input "**"
click at [506, 496] on strong "**********" at bounding box center [482, 506] width 82 height 20
click at [468, 569] on span "I lost upper screens in my pool cage due hurricane Milton, I called pool screen…" at bounding box center [603, 608] width 369 height 133
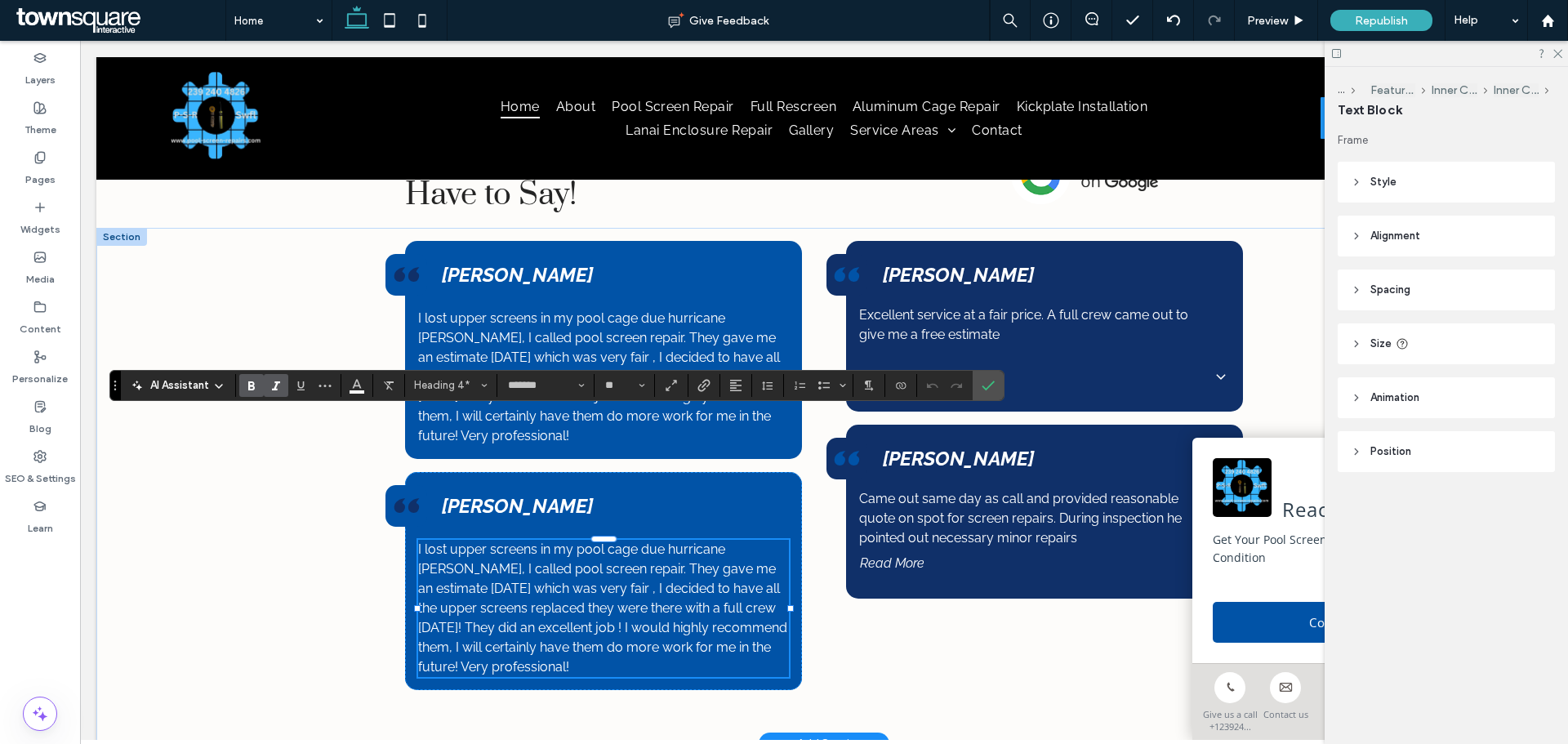
click at [468, 569] on div "I lost upper screens in my pool cage due hurricane Milton, I called pool screen…" at bounding box center [603, 609] width 371 height 137
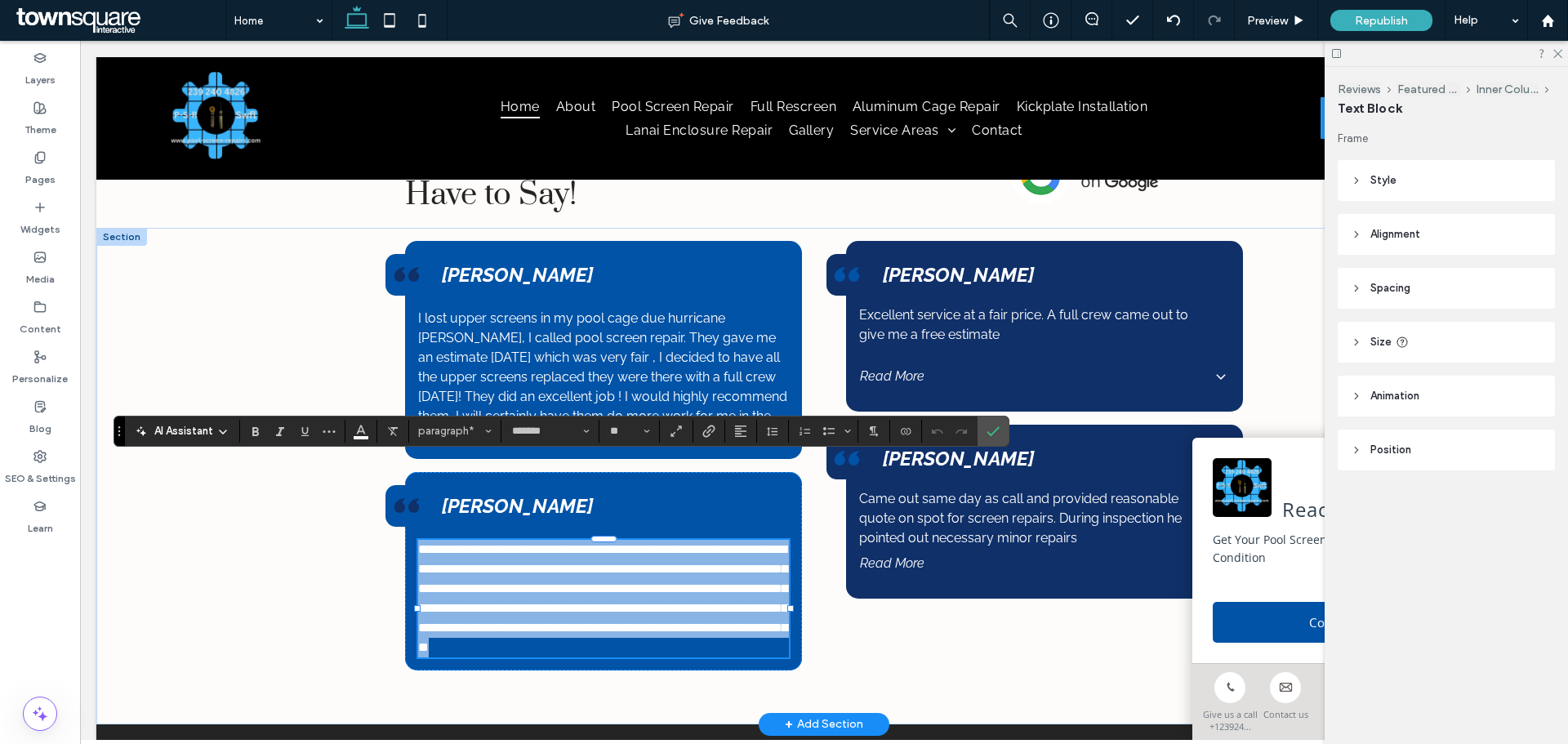
click at [468, 569] on span "**********" at bounding box center [603, 598] width 369 height 110
paste div
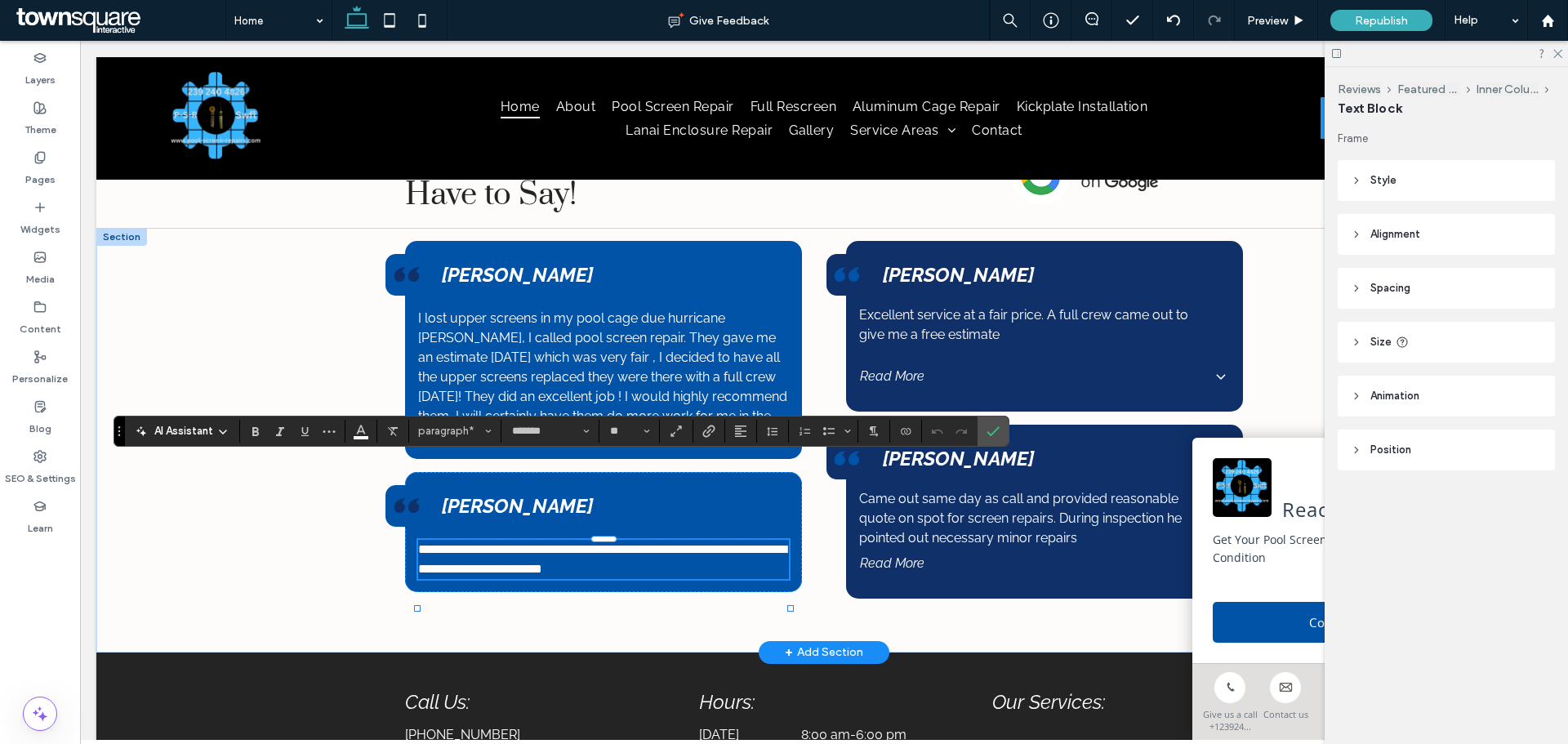
type input "**"
click at [319, 505] on div "**********" at bounding box center [823, 440] width 1455 height 425
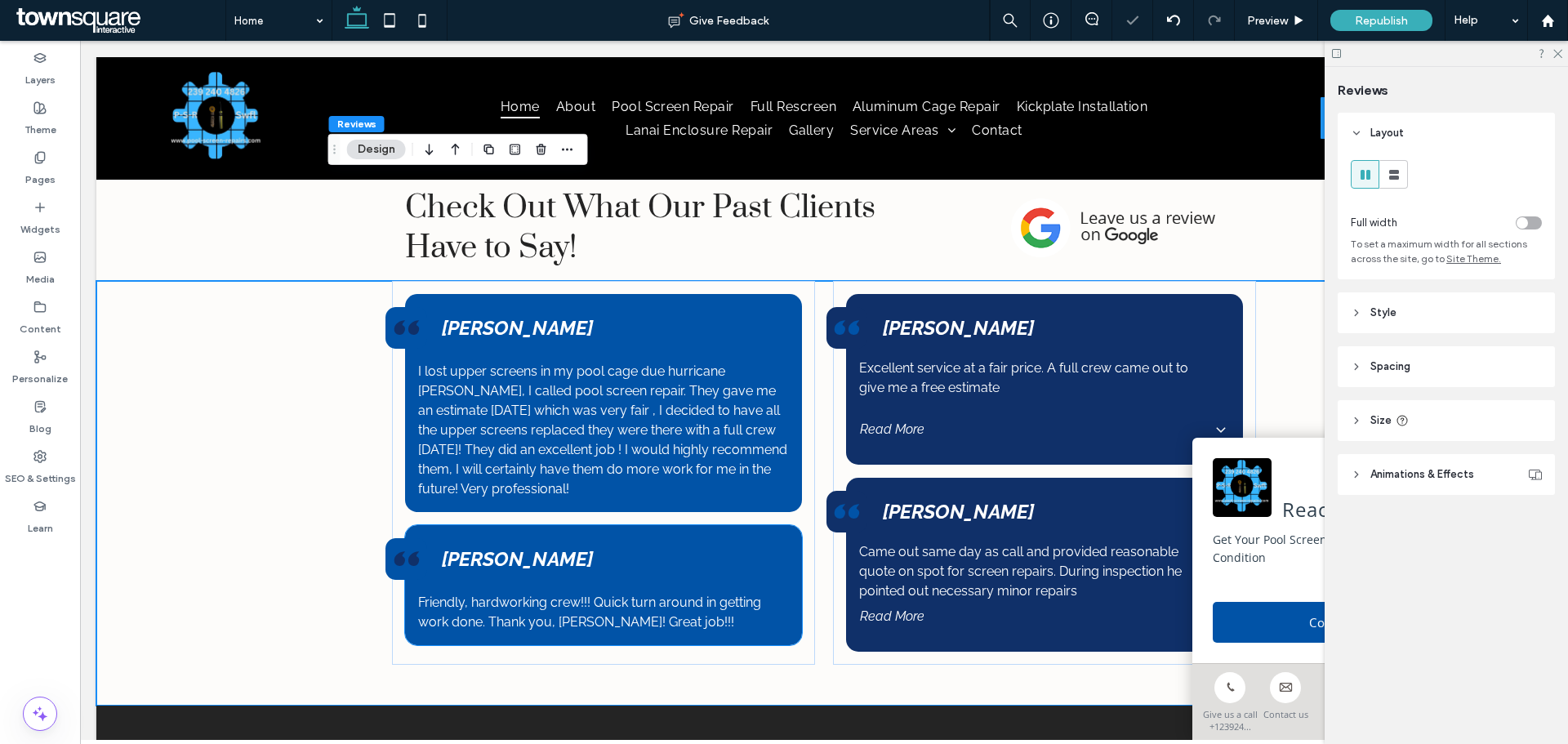
scroll to position [2615, 0]
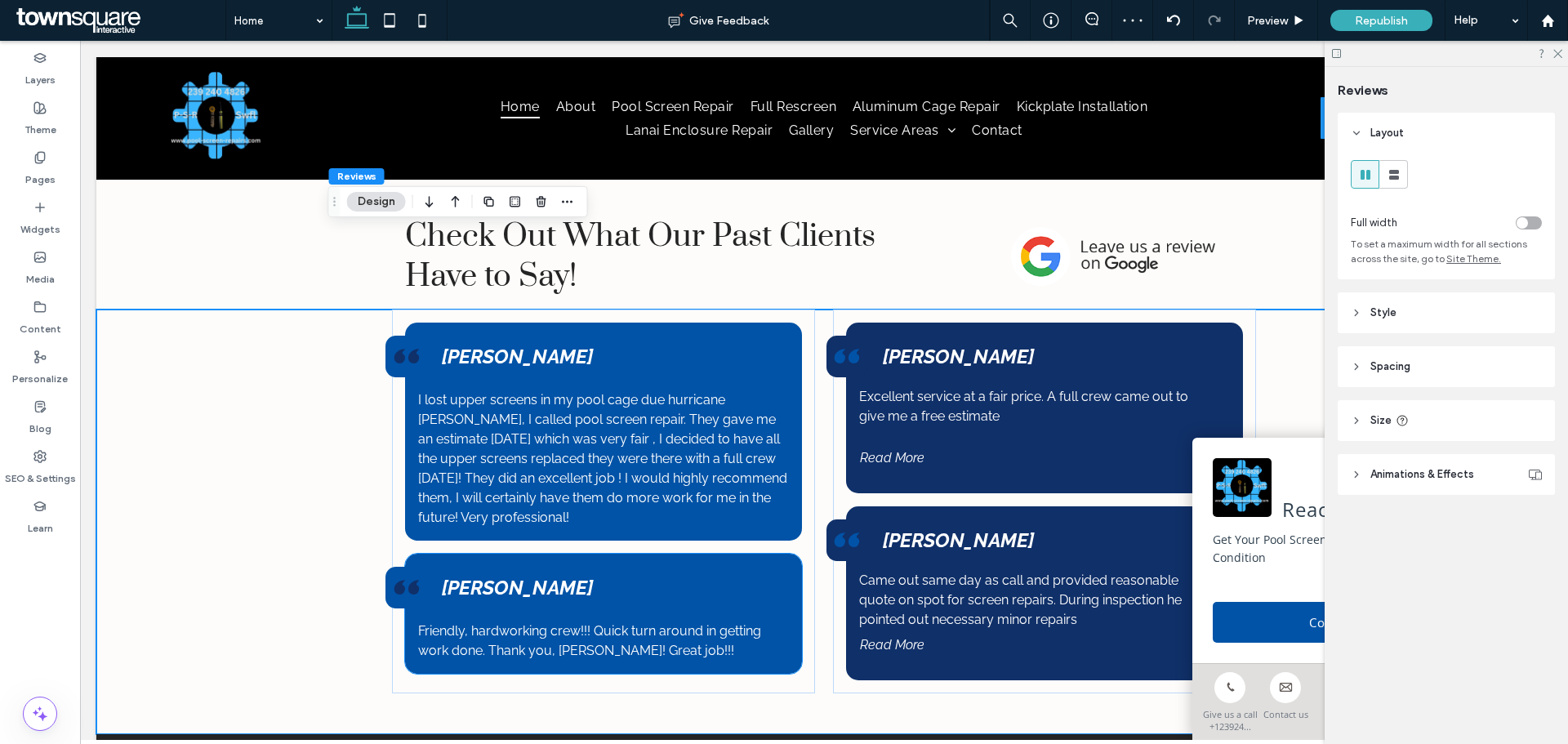
click at [517, 576] on strong "Jim Covello" at bounding box center [517, 587] width 152 height 23
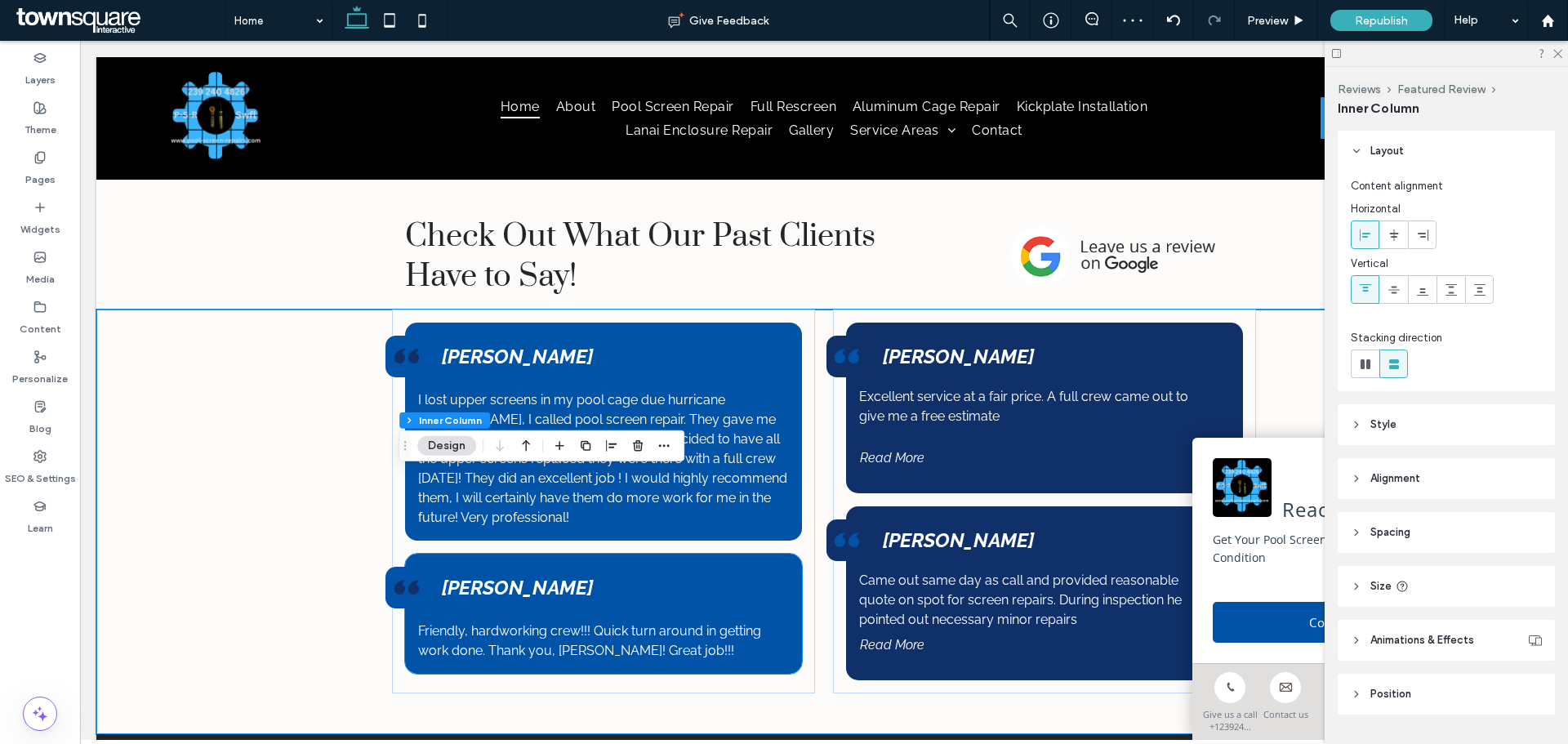
click at [517, 576] on strong "Jim Covello" at bounding box center [517, 587] width 152 height 23
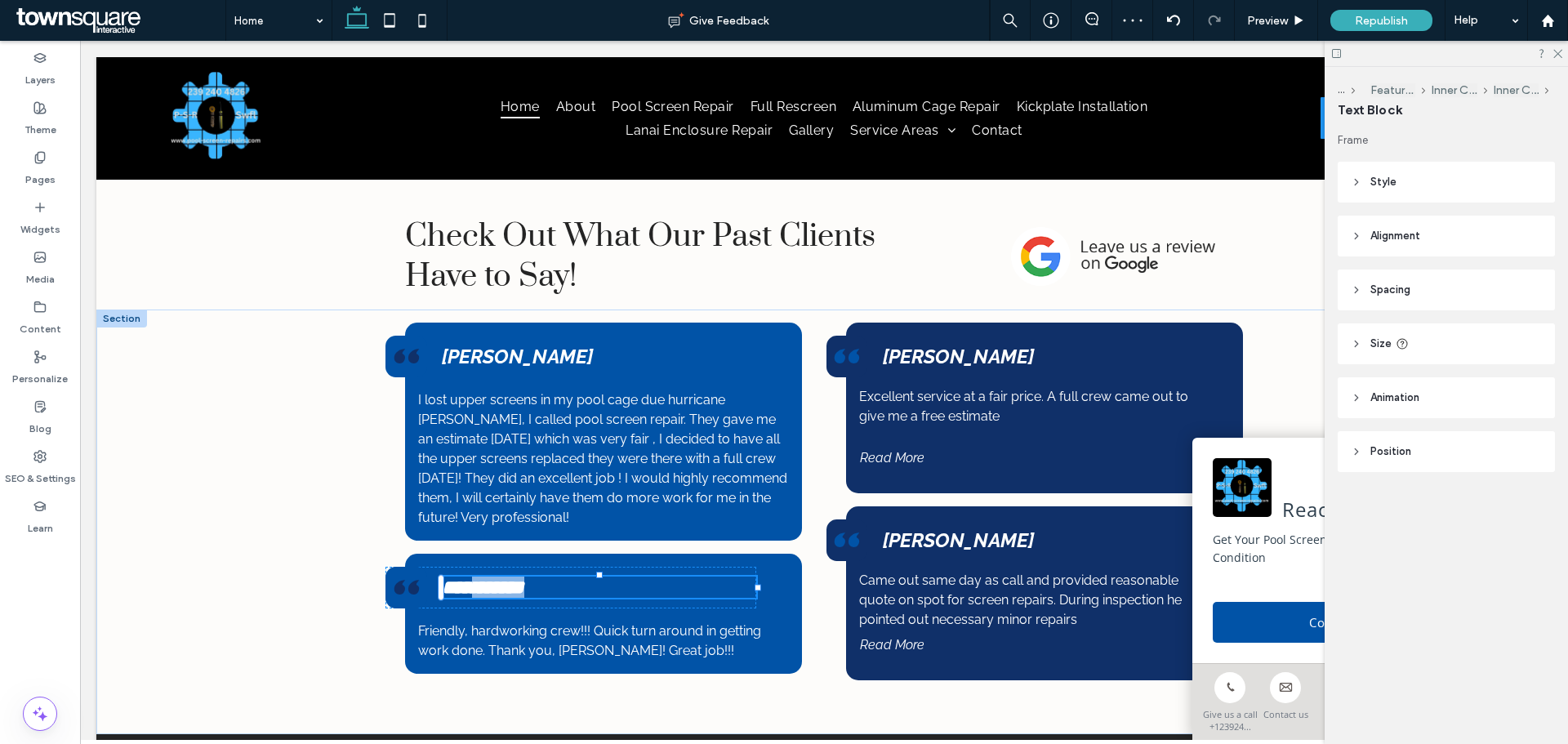
type input "*******"
type input "**"
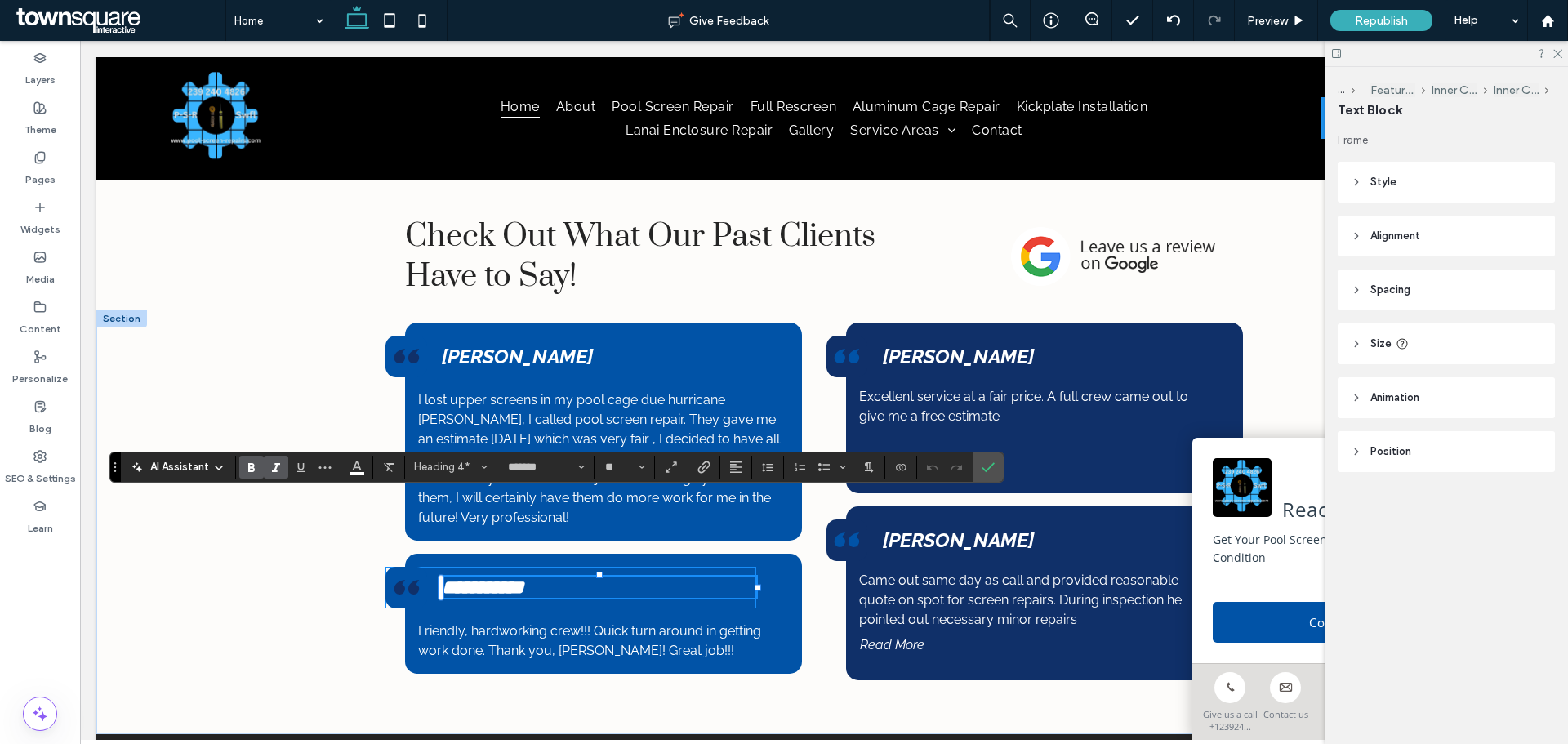
click at [483, 599] on div at bounding box center [599, 599] width 315 height 1
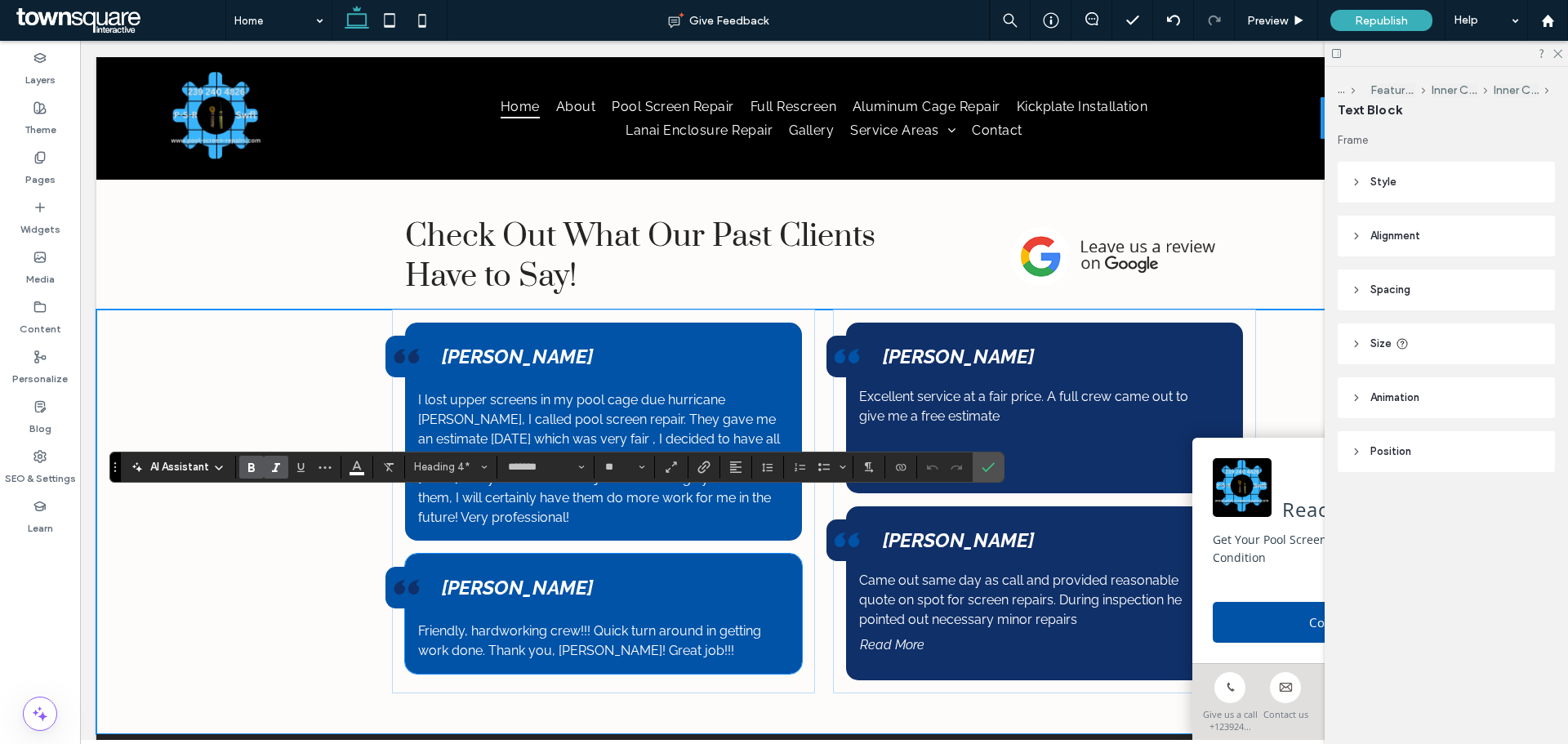
click at [483, 576] on strong "Jim Covello" at bounding box center [517, 587] width 152 height 23
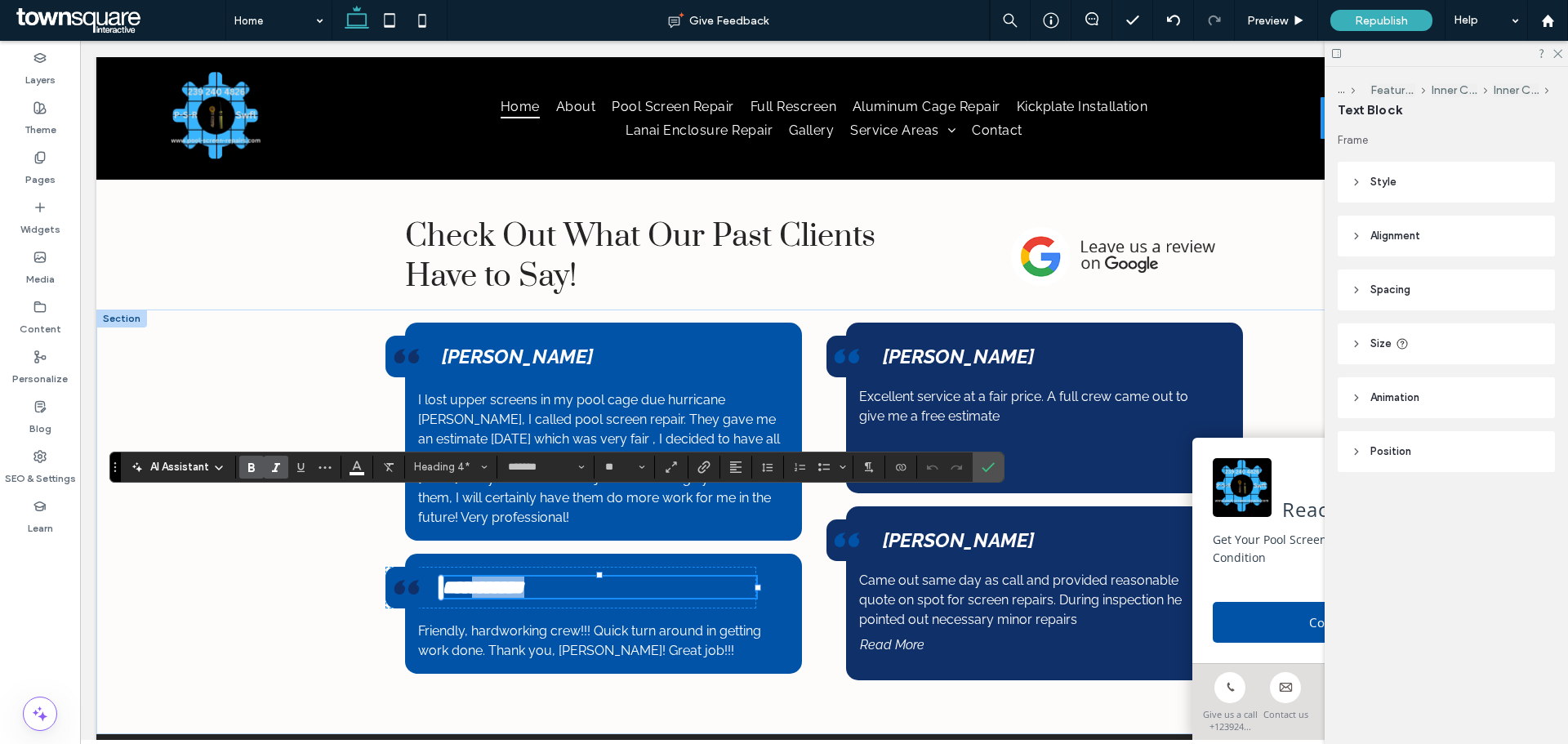
click at [485, 578] on strong "**********" at bounding box center [482, 587] width 82 height 20
click at [526, 345] on strong "Jim Covello" at bounding box center [517, 356] width 152 height 23
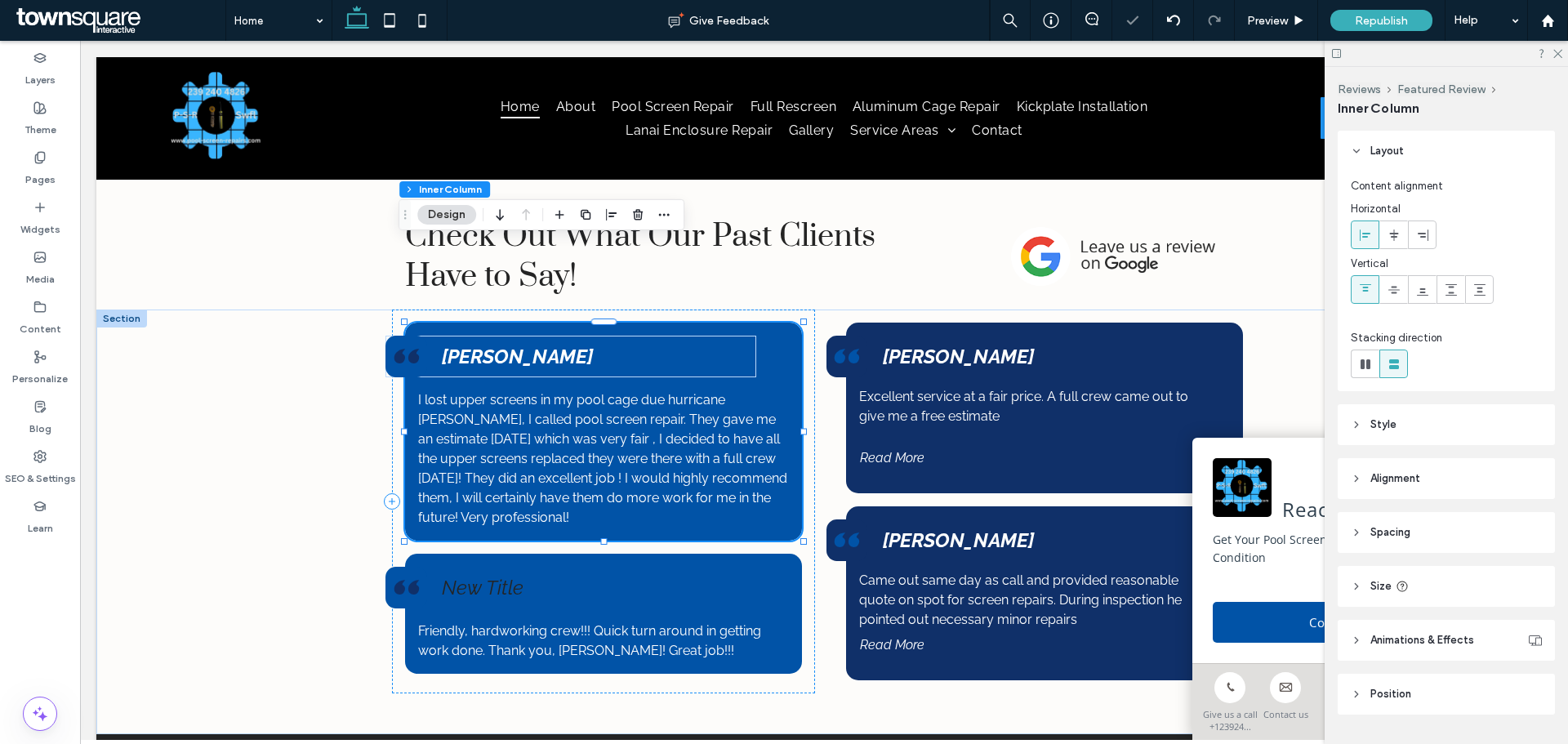
click at [526, 345] on strong "Jim Covello" at bounding box center [517, 356] width 152 height 23
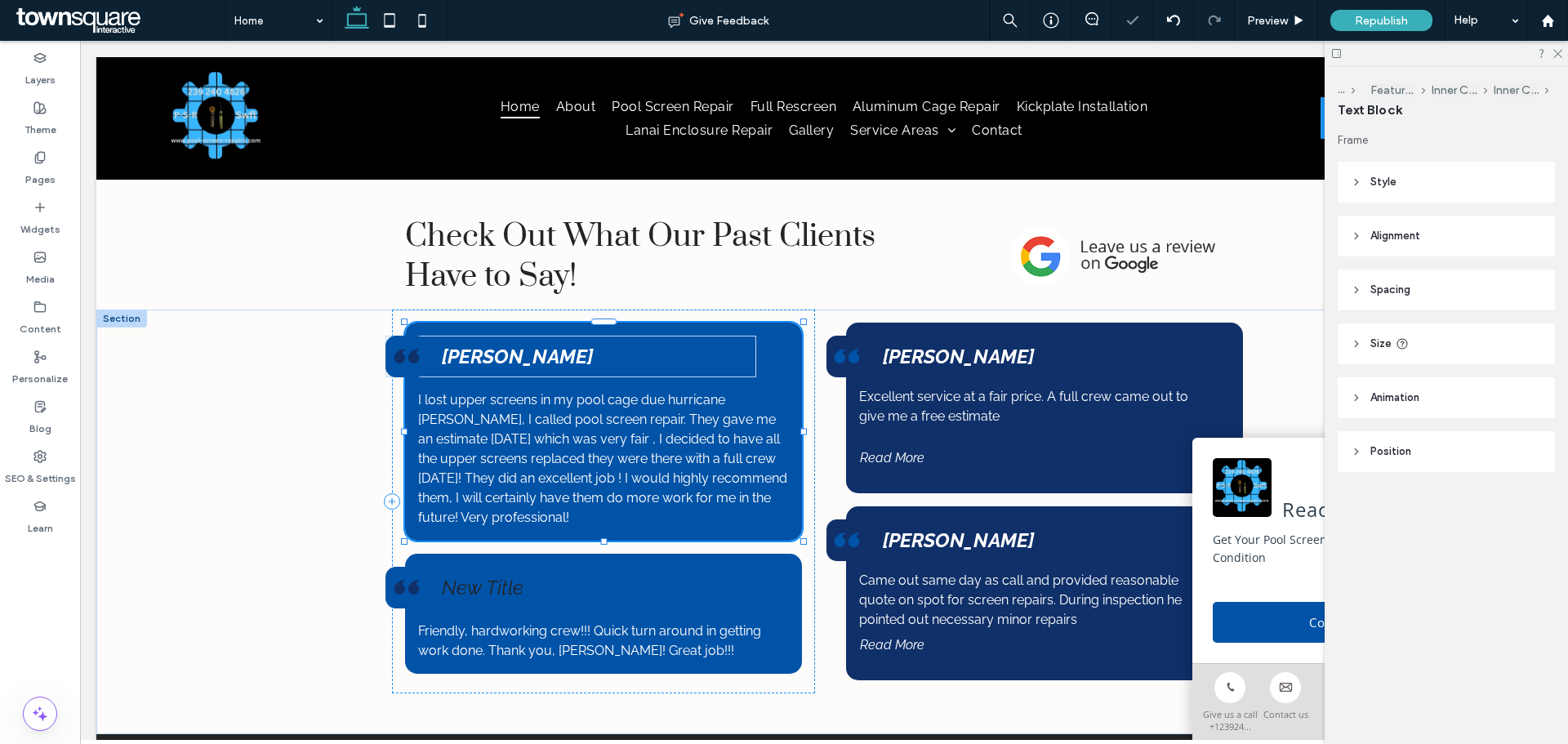
type input "*******"
type input "**"
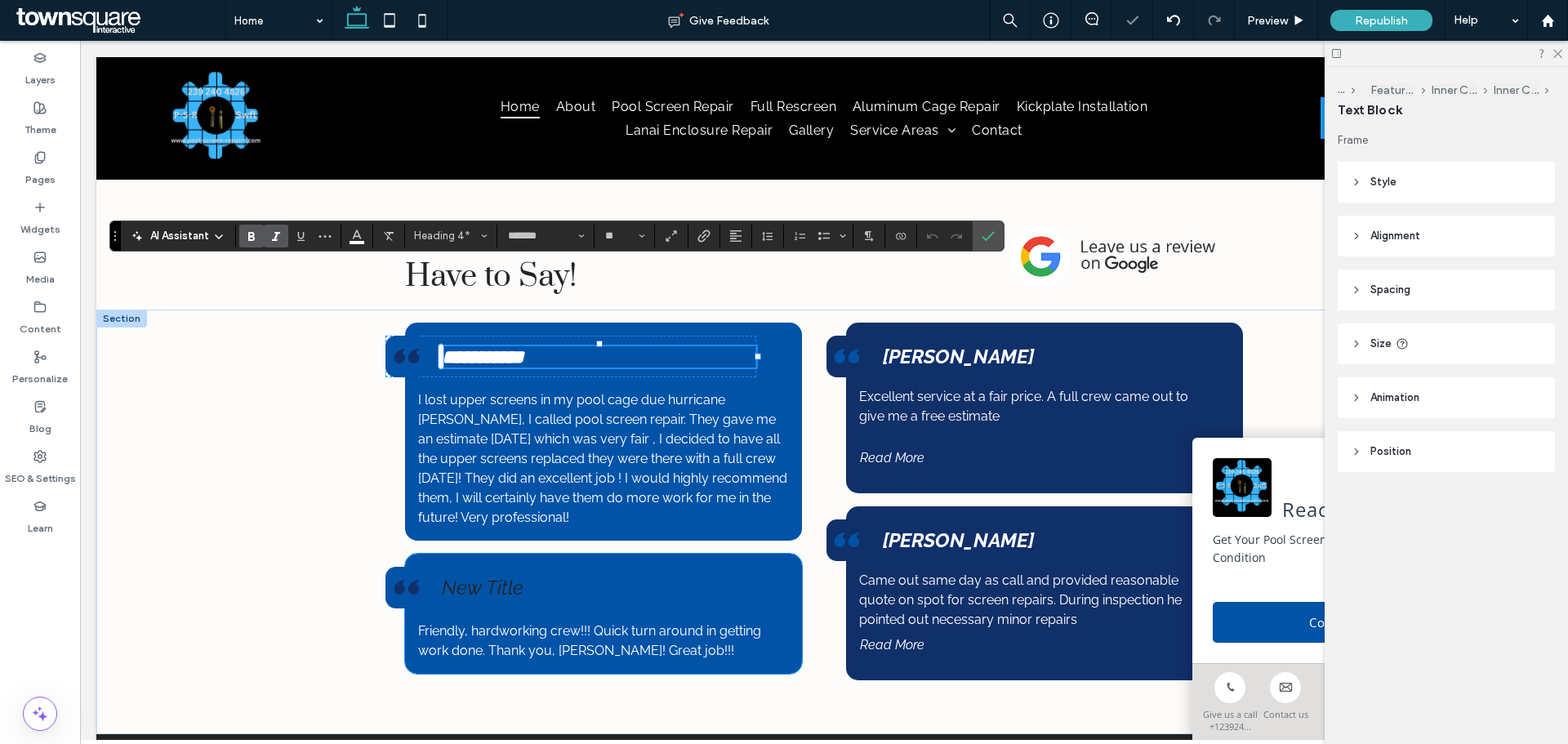
click at [455, 576] on h4 "New Title" at bounding box center [598, 587] width 314 height 23
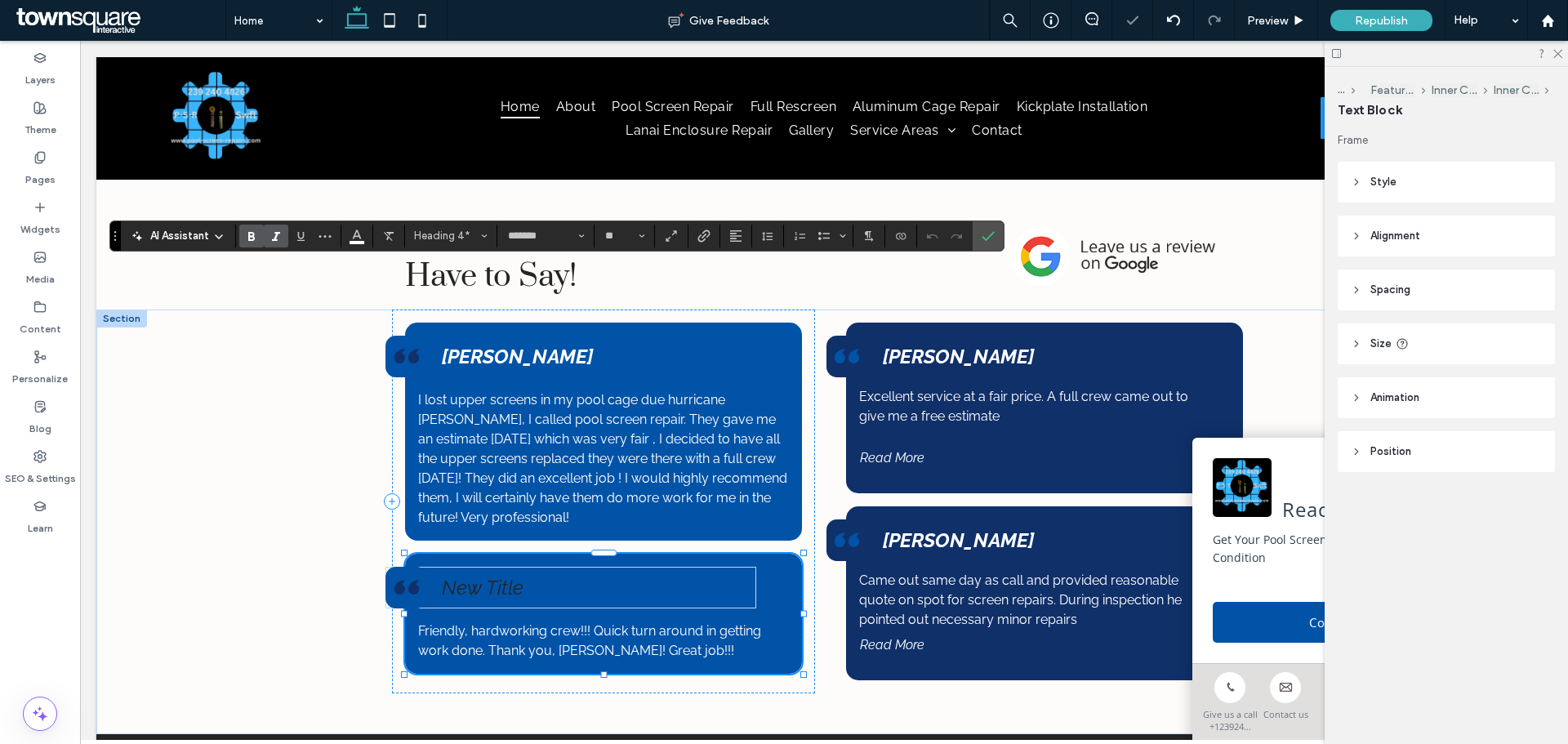
click at [455, 576] on h4 "New Title" at bounding box center [598, 587] width 314 height 23
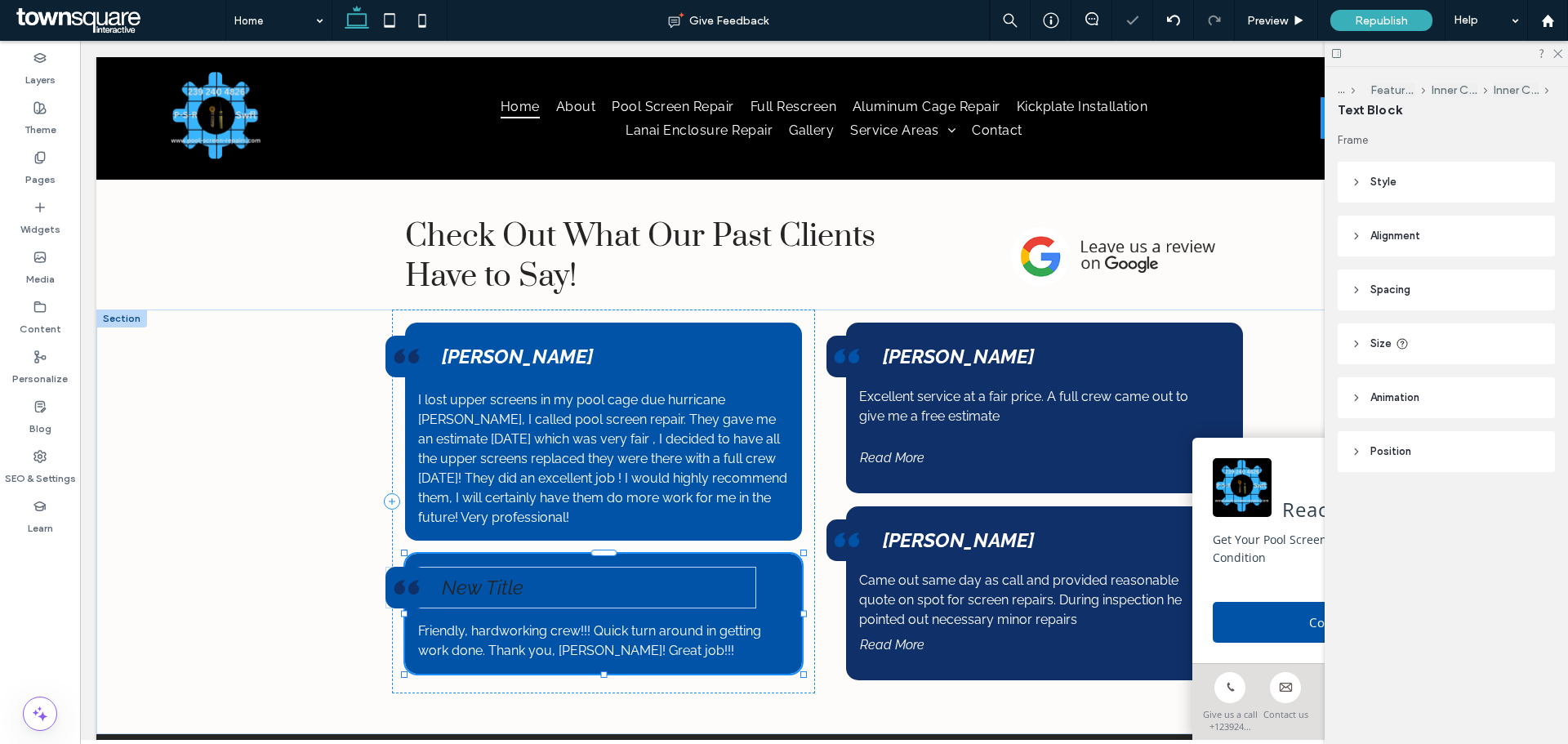
type input "*******"
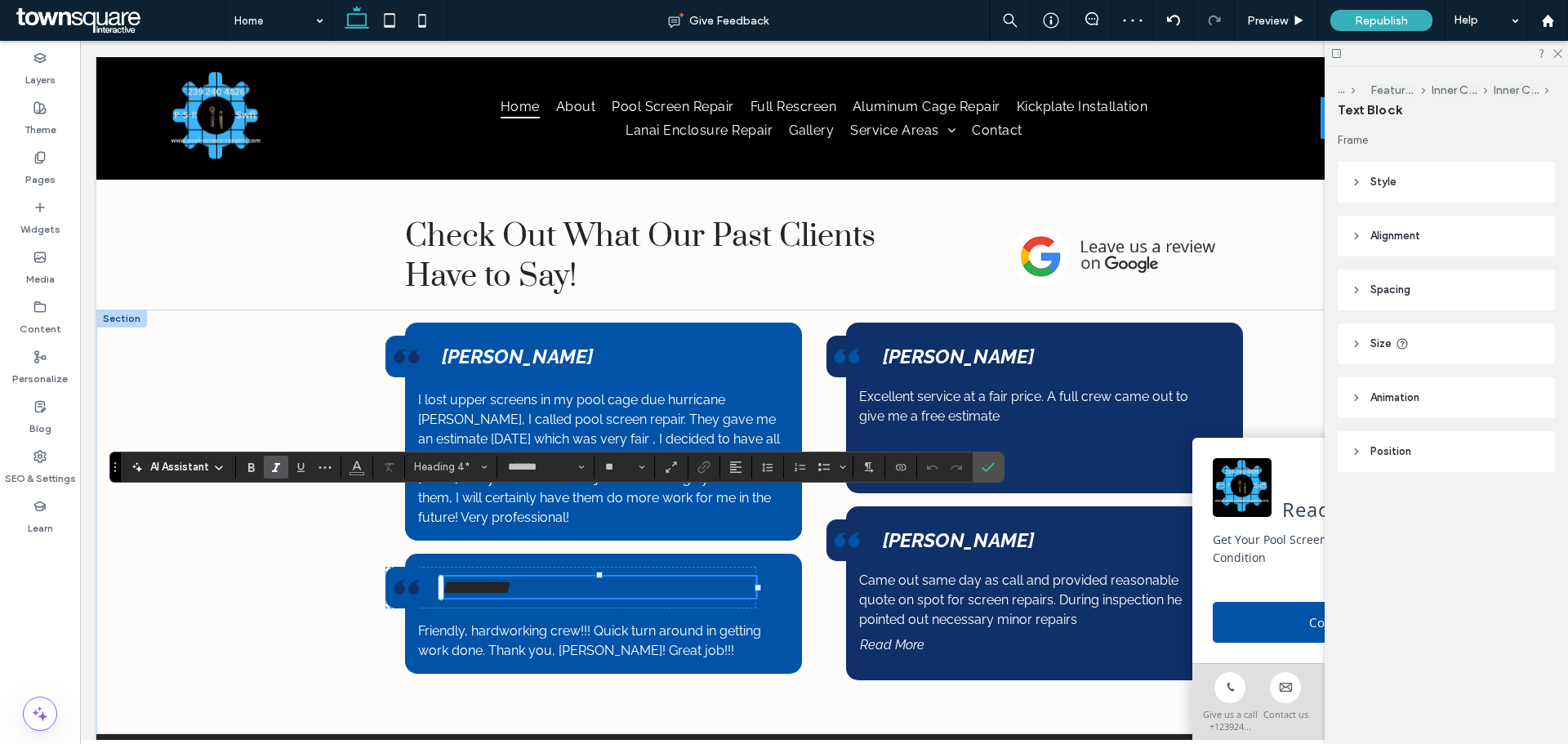
paste div
type input "**"
click at [533, 578] on strong "**********" at bounding box center [526, 587] width 171 height 20
drag, startPoint x: 571, startPoint y: 502, endPoint x: 439, endPoint y: 502, distance: 132.0
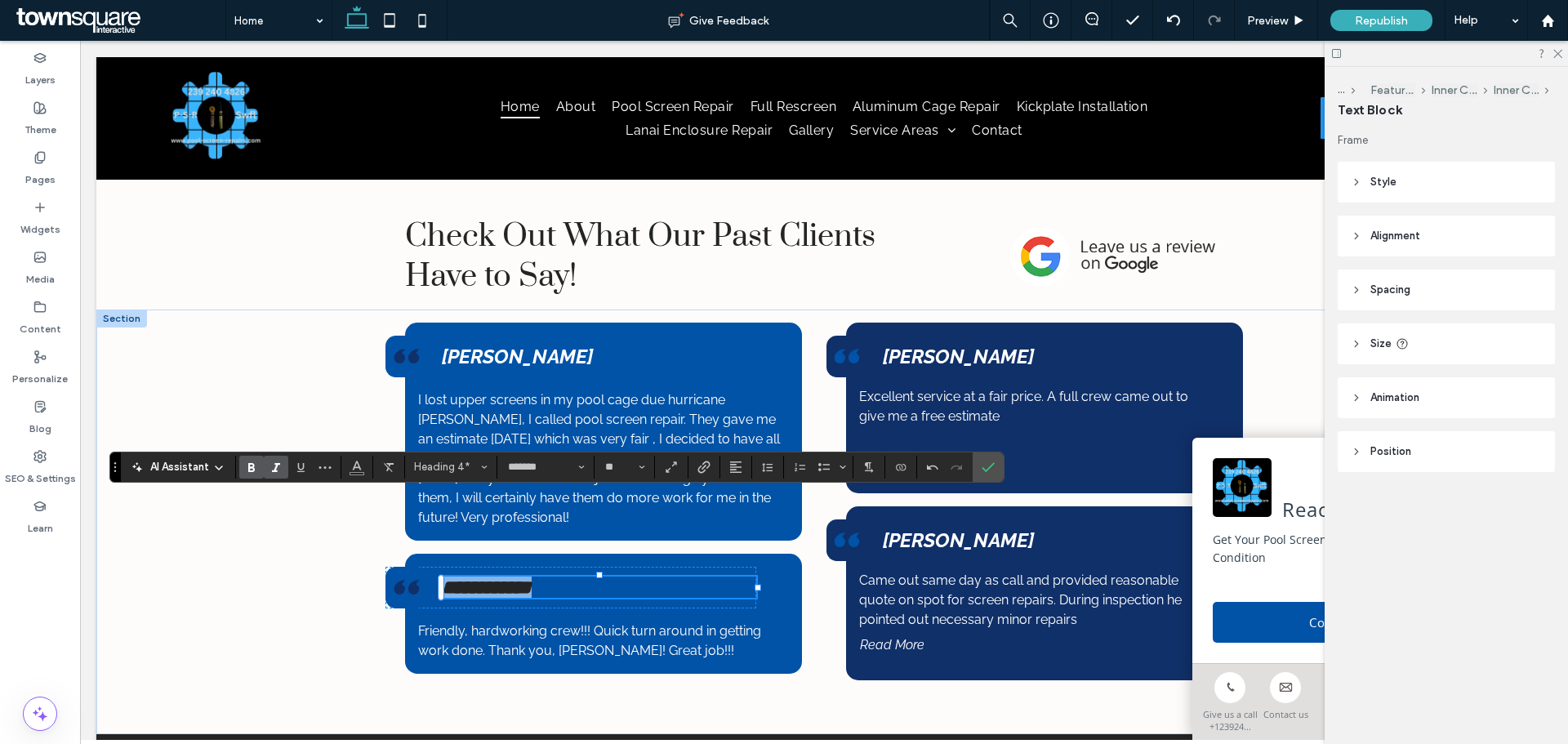
click at [442, 577] on h4 "**********" at bounding box center [598, 587] width 314 height 22
click at [352, 469] on icon "Color" at bounding box center [357, 465] width 13 height 13
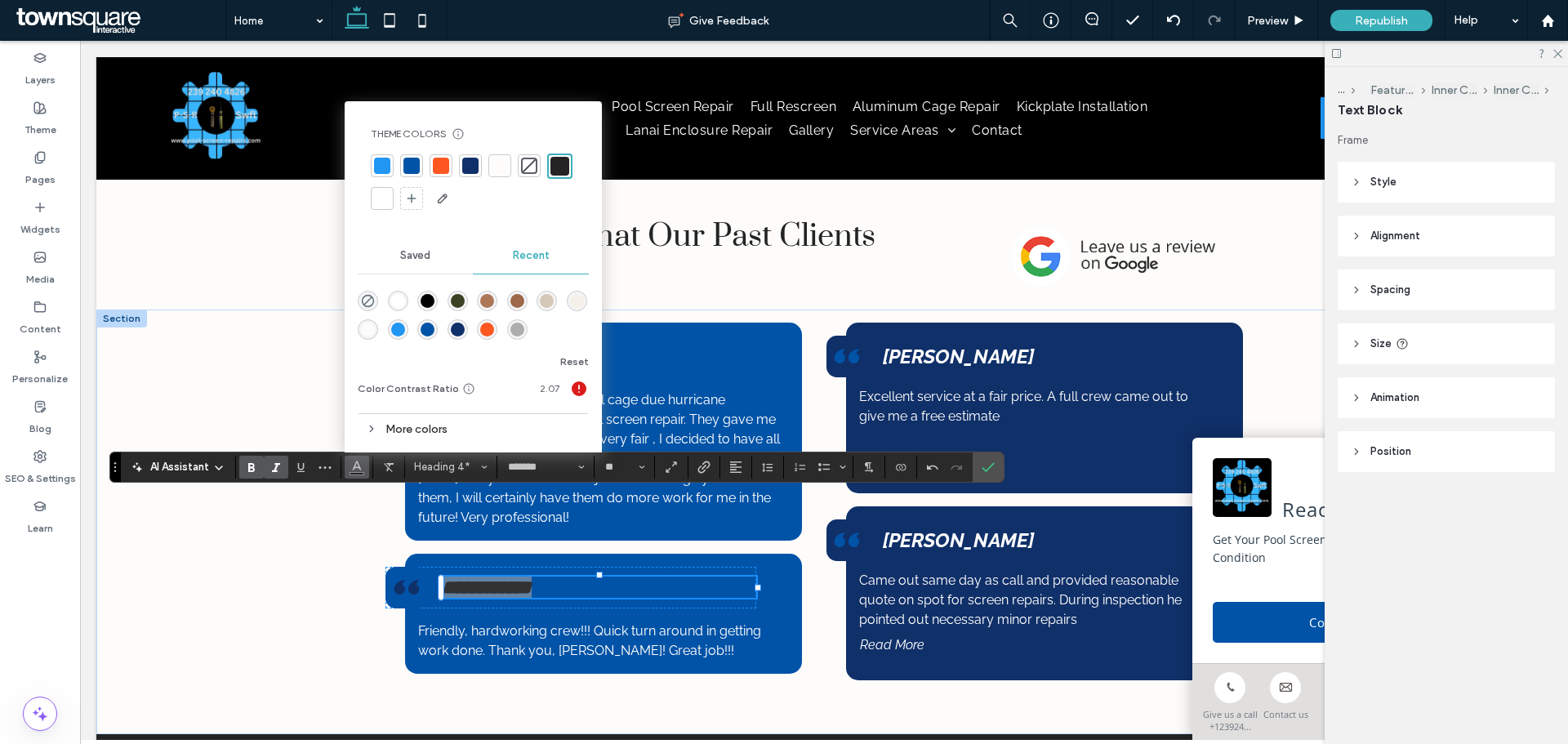
click at [500, 166] on div at bounding box center [500, 165] width 16 height 16
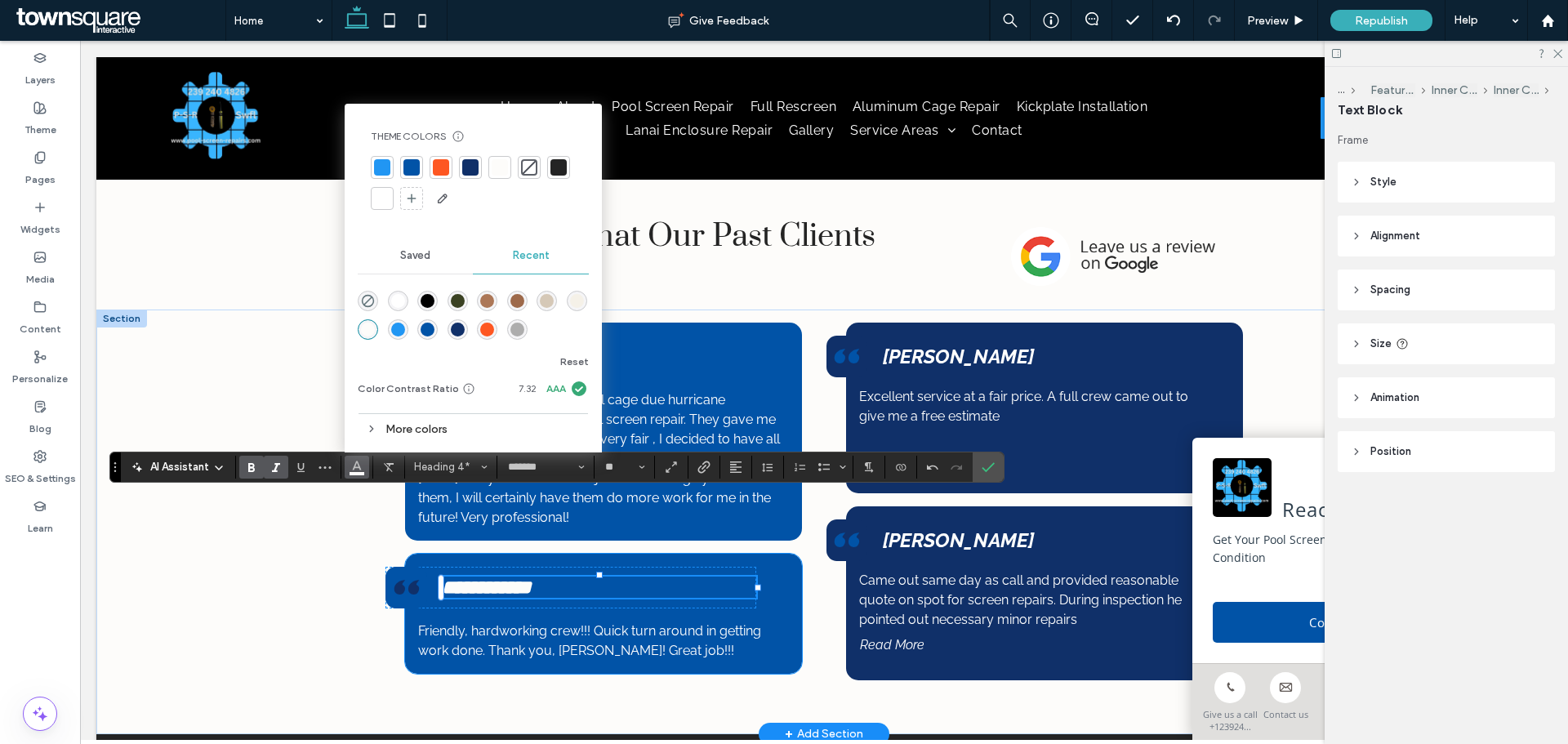
click at [777, 554] on div "**********" at bounding box center [603, 614] width 397 height 120
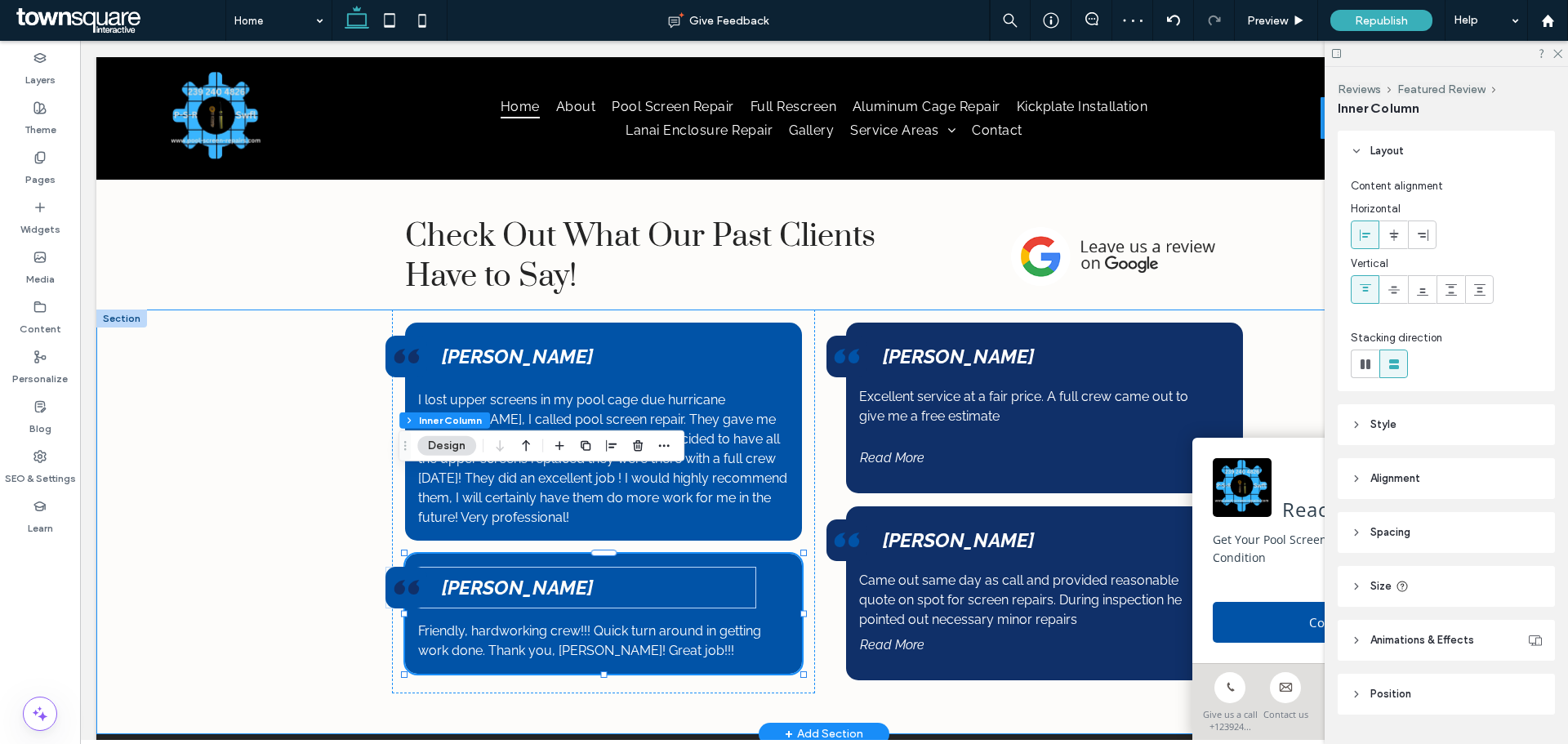
click at [247, 349] on div "I lost upper screens in my pool cage due hurricane Milton, I called pool screen…" at bounding box center [823, 522] width 1455 height 425
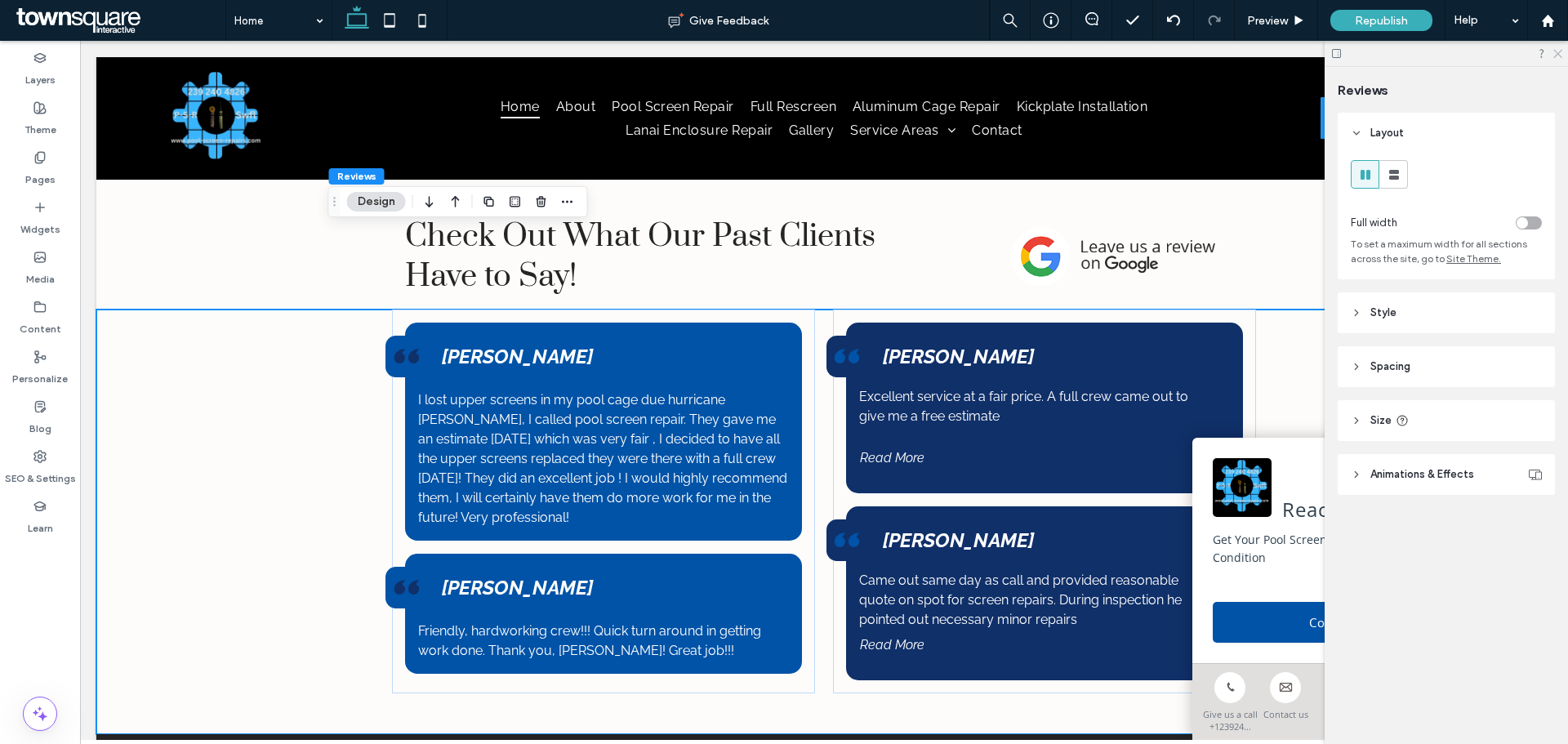
click at [1560, 50] on icon at bounding box center [1557, 53] width 10 height 10
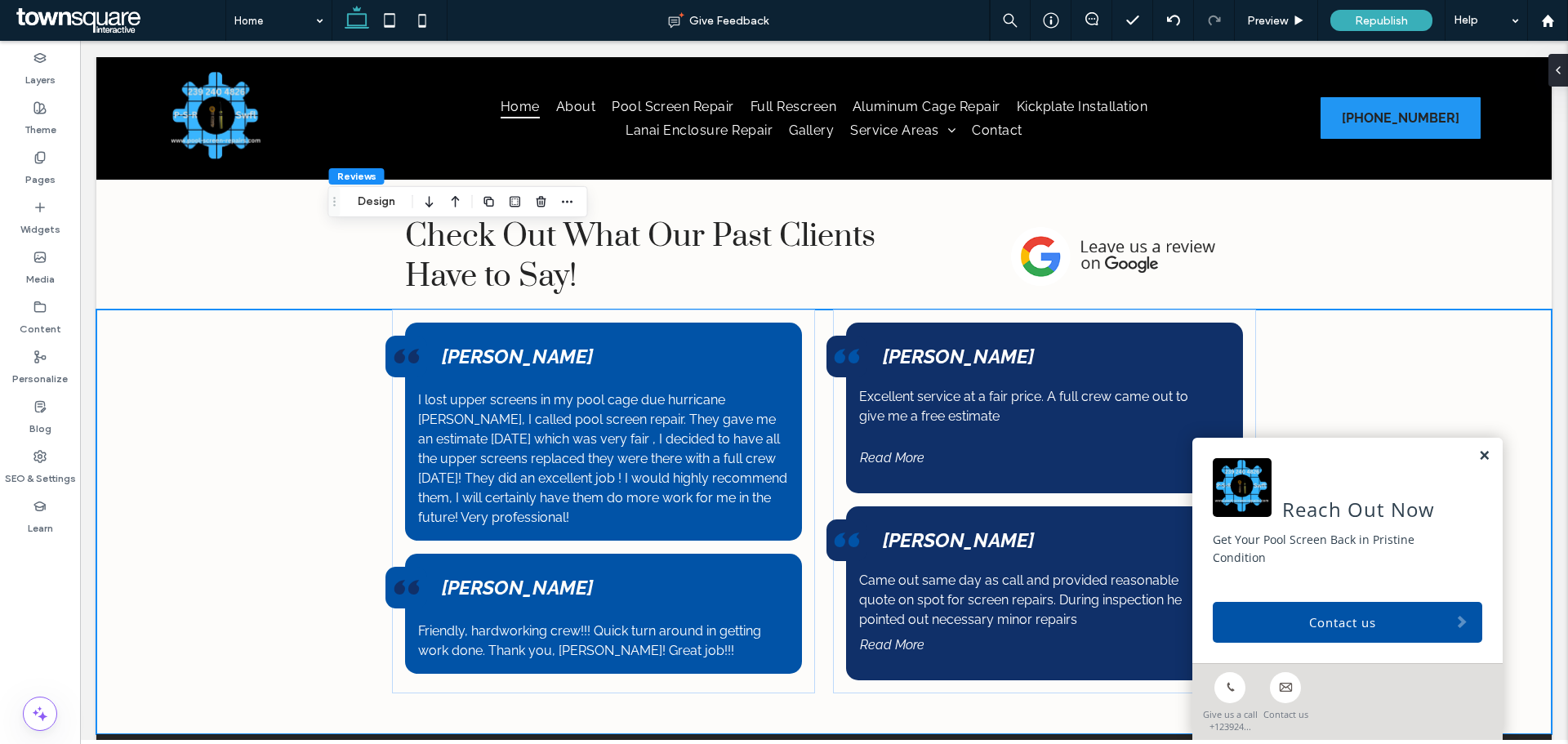
click at [1479, 463] on link at bounding box center [1485, 456] width 12 height 14
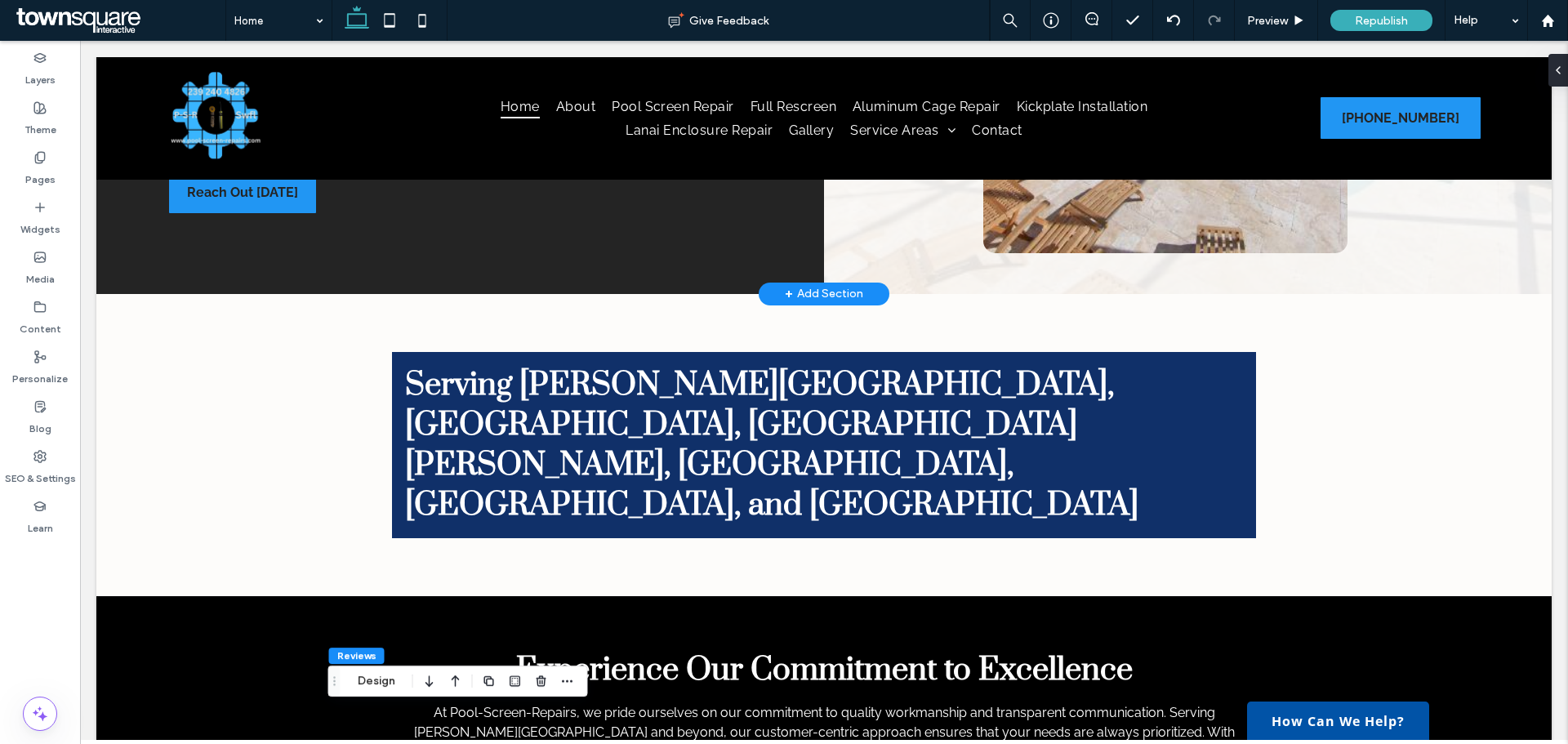
scroll to position [1758, 0]
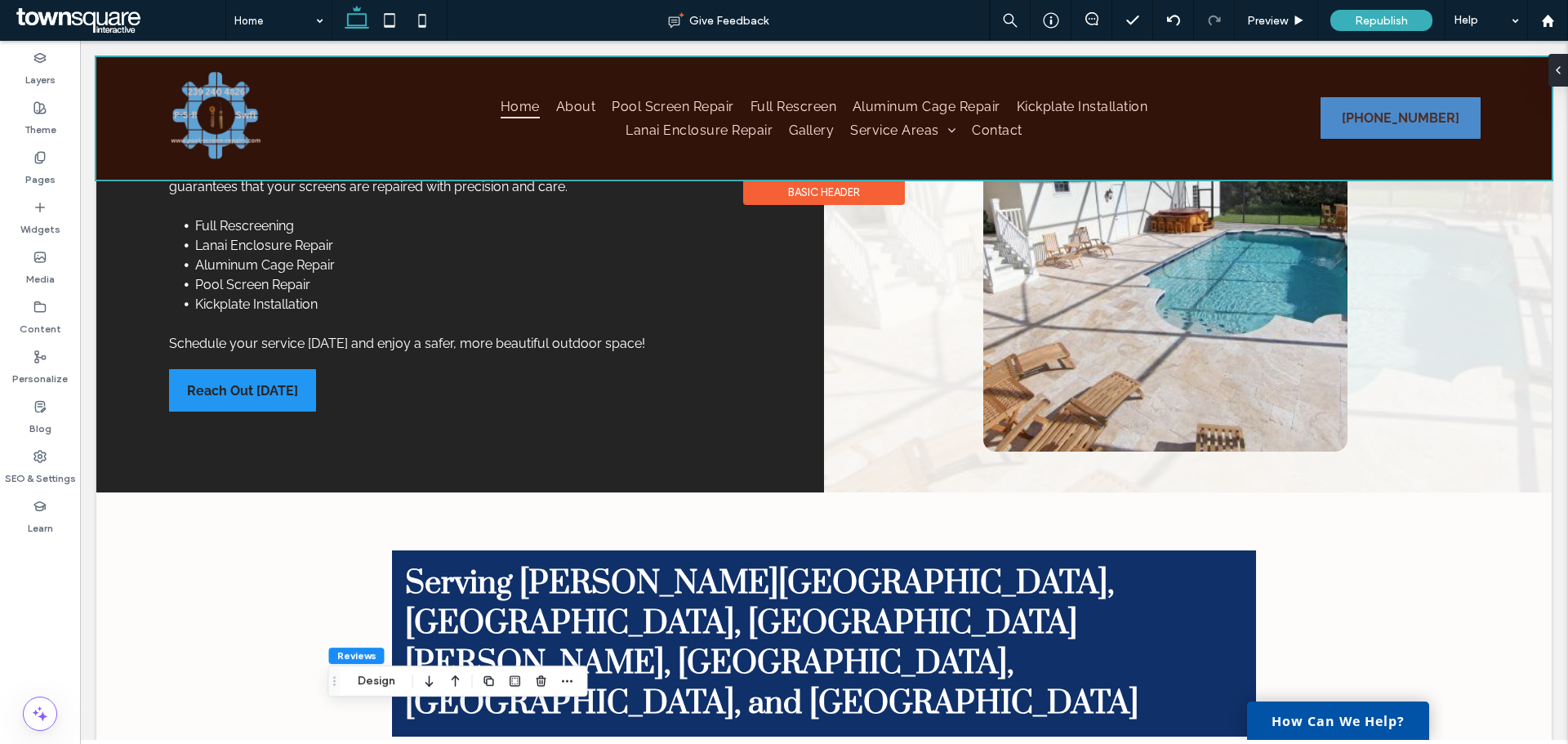
click at [1111, 132] on div at bounding box center [823, 119] width 1455 height 123
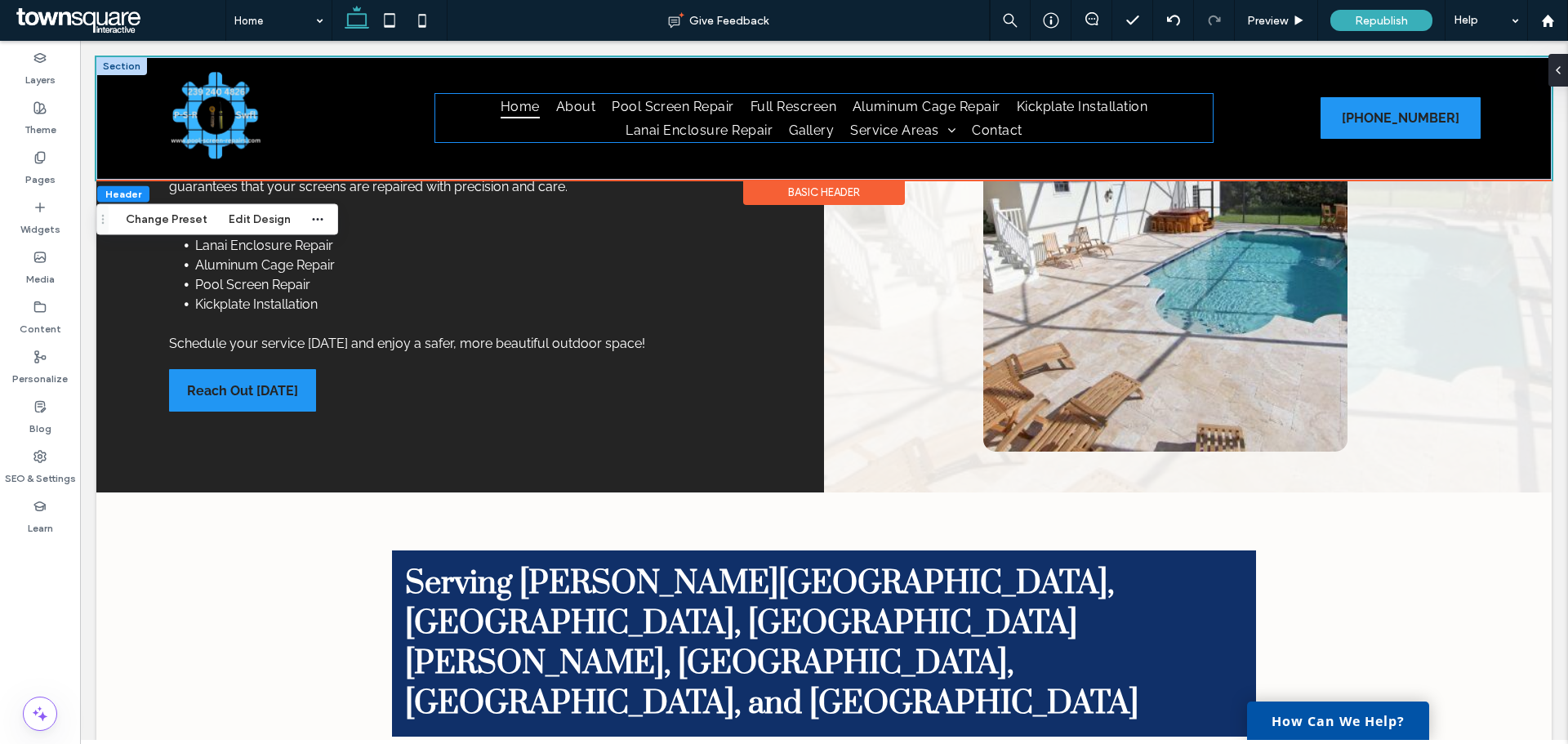
click at [1045, 121] on ul "Home About Pool Screen Repair Full Rescreen Aluminum Cage Repair Kickplate Inst…" at bounding box center [824, 118] width 778 height 49
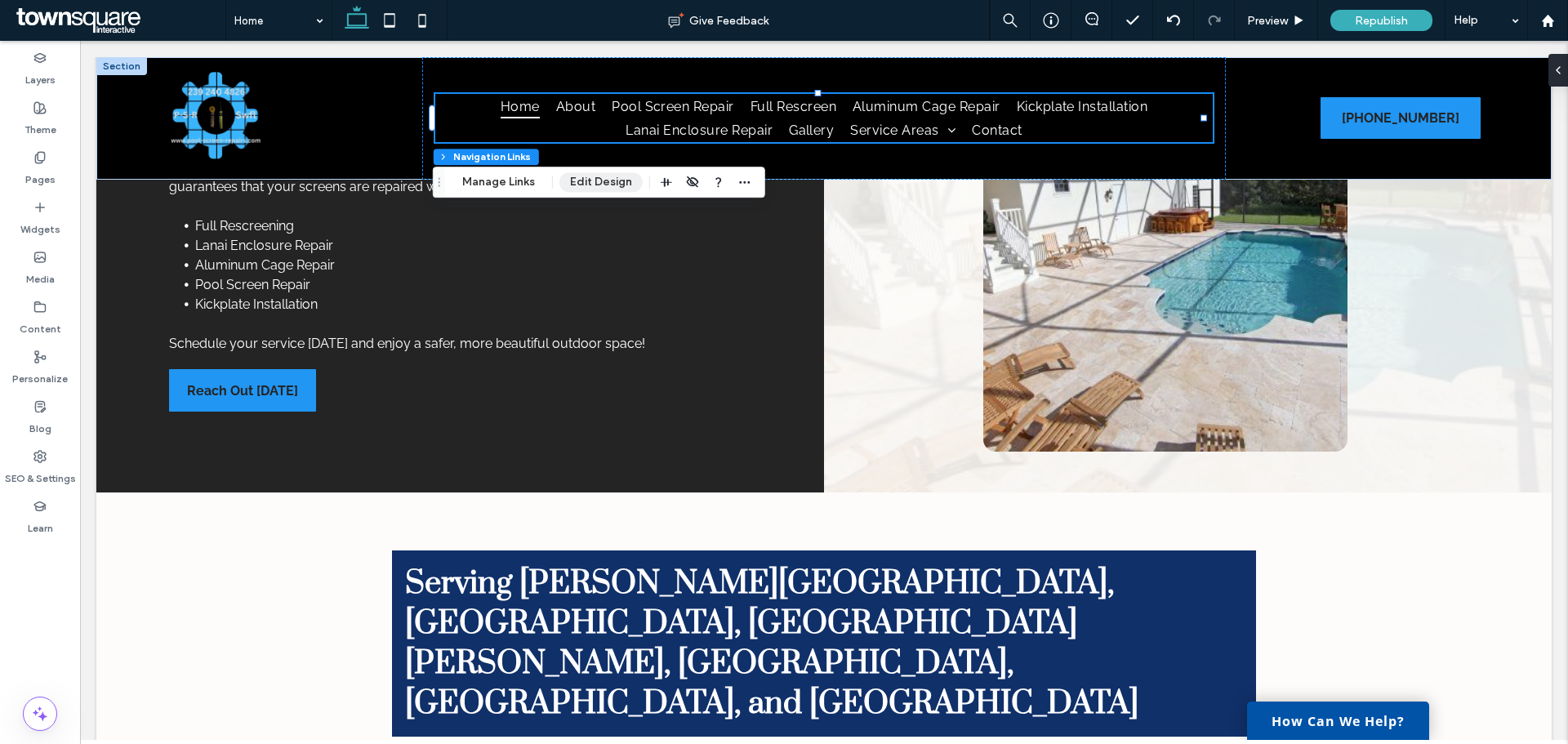
click at [603, 182] on button "Edit Design" at bounding box center [601, 182] width 83 height 20
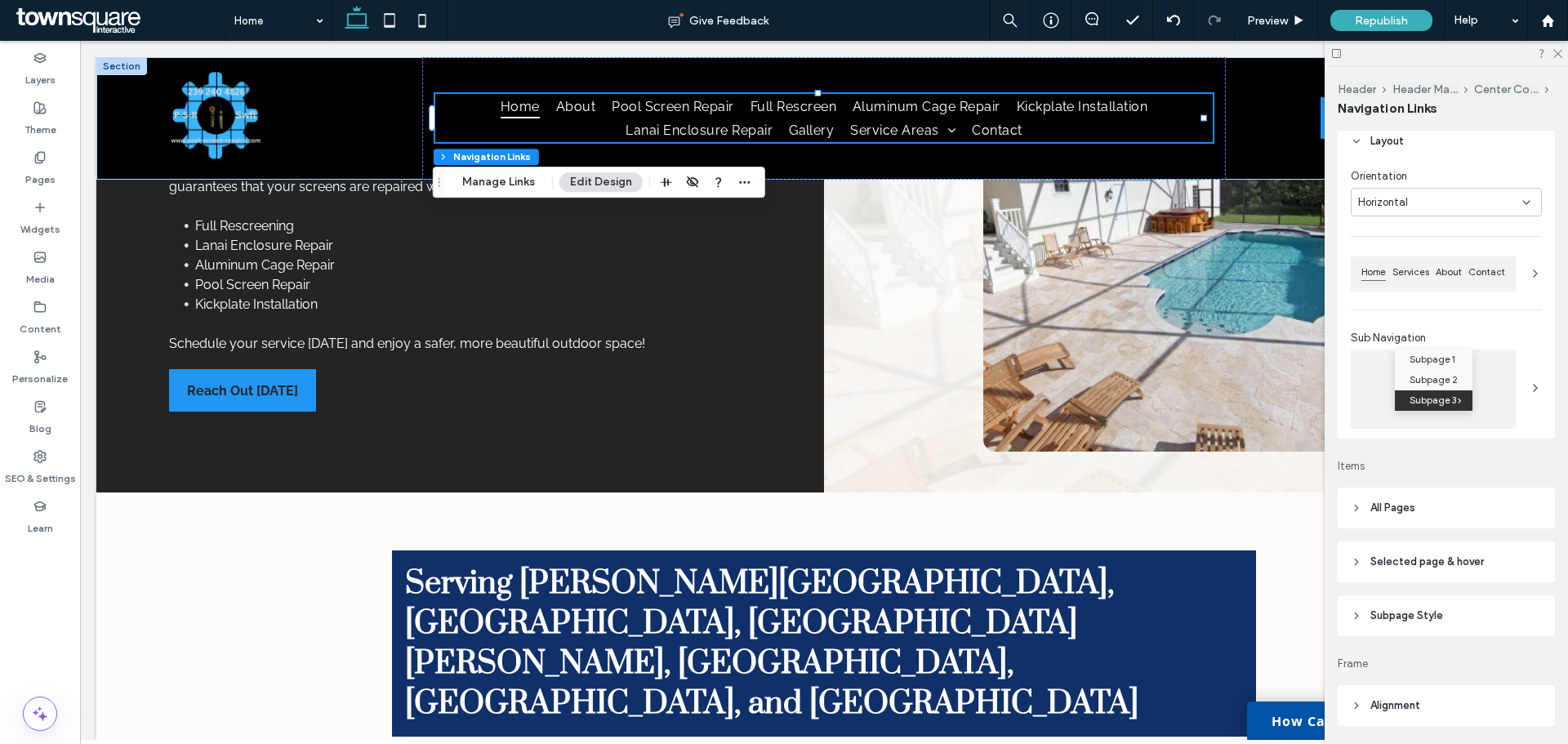
scroll to position [81, 0]
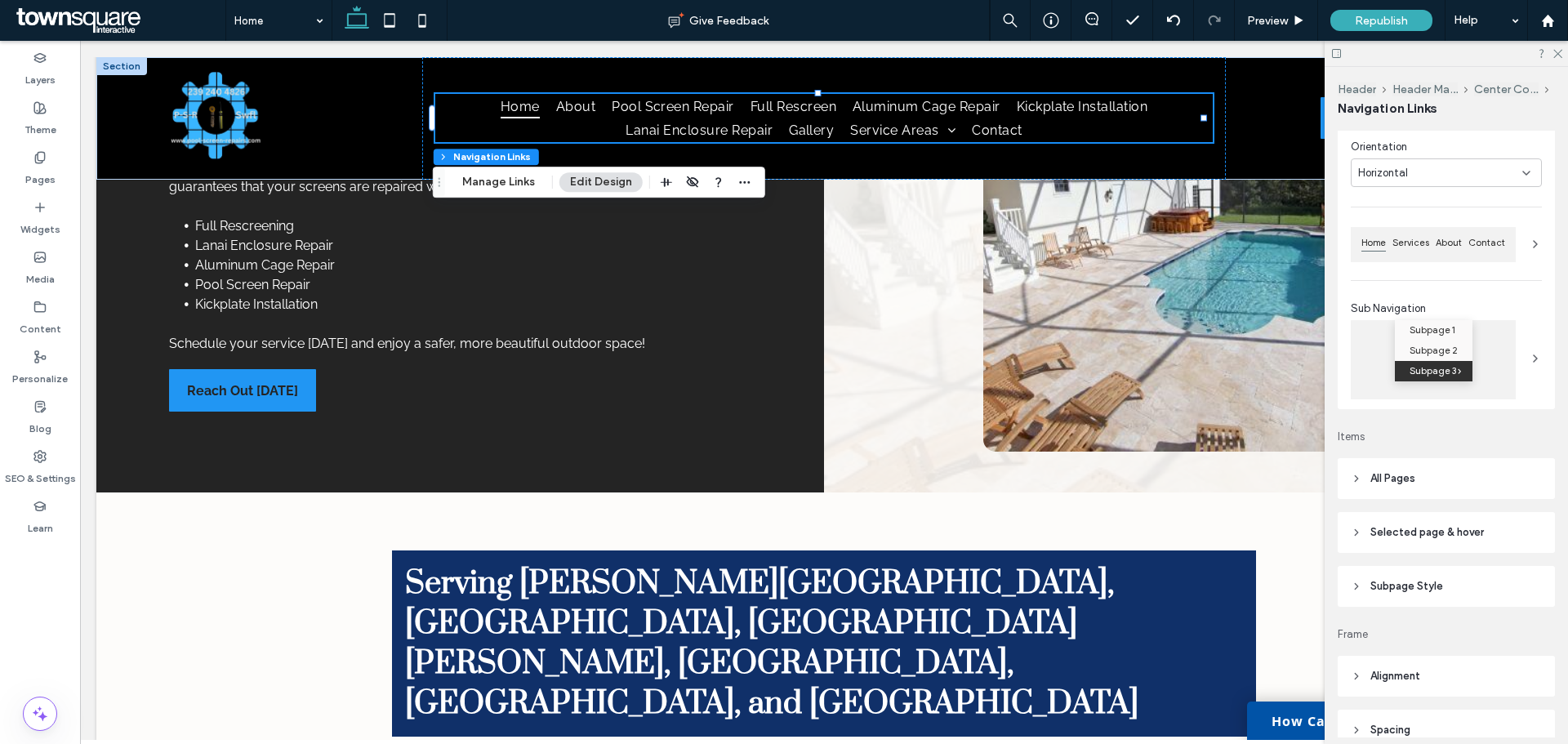
click at [1361, 476] on icon at bounding box center [1356, 478] width 11 height 11
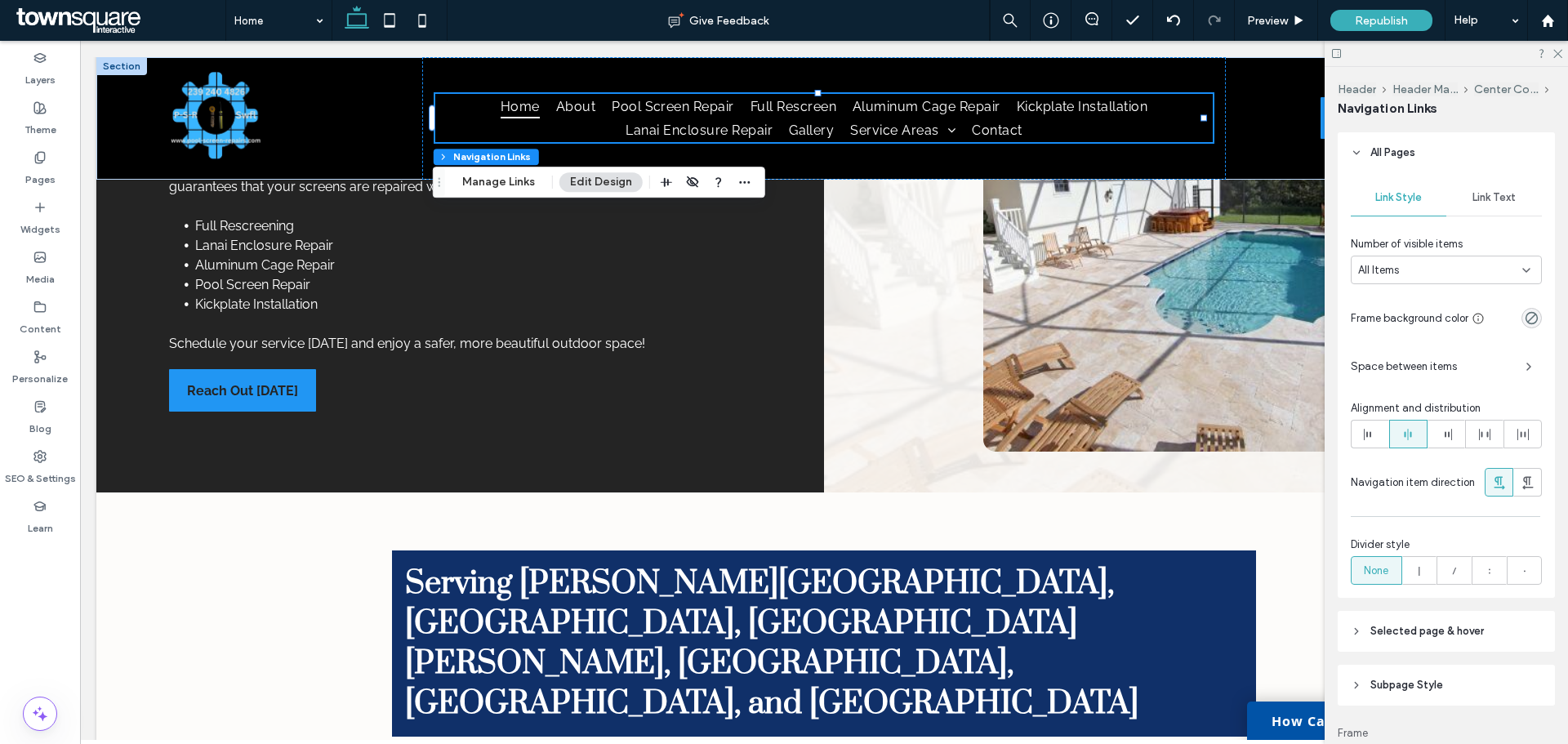
scroll to position [409, 0]
click at [1422, 572] on icon at bounding box center [1419, 570] width 16 height 16
click at [1557, 50] on icon at bounding box center [1557, 53] width 10 height 10
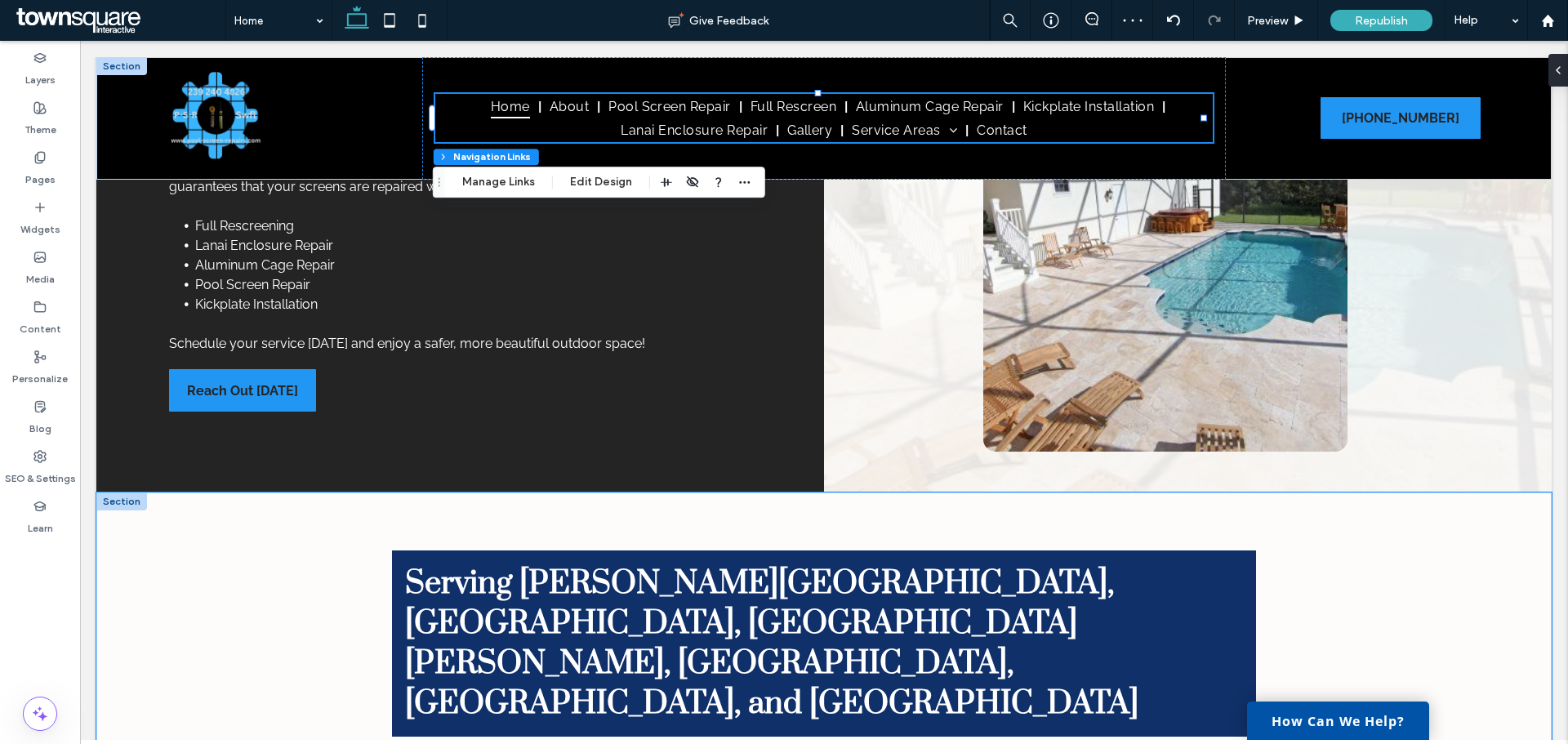
click at [1429, 553] on div "Serving Bonita Springs, Cape Coral, Fort Myers, Golden Gate, Lehigh Acres, and …" at bounding box center [823, 644] width 1455 height 303
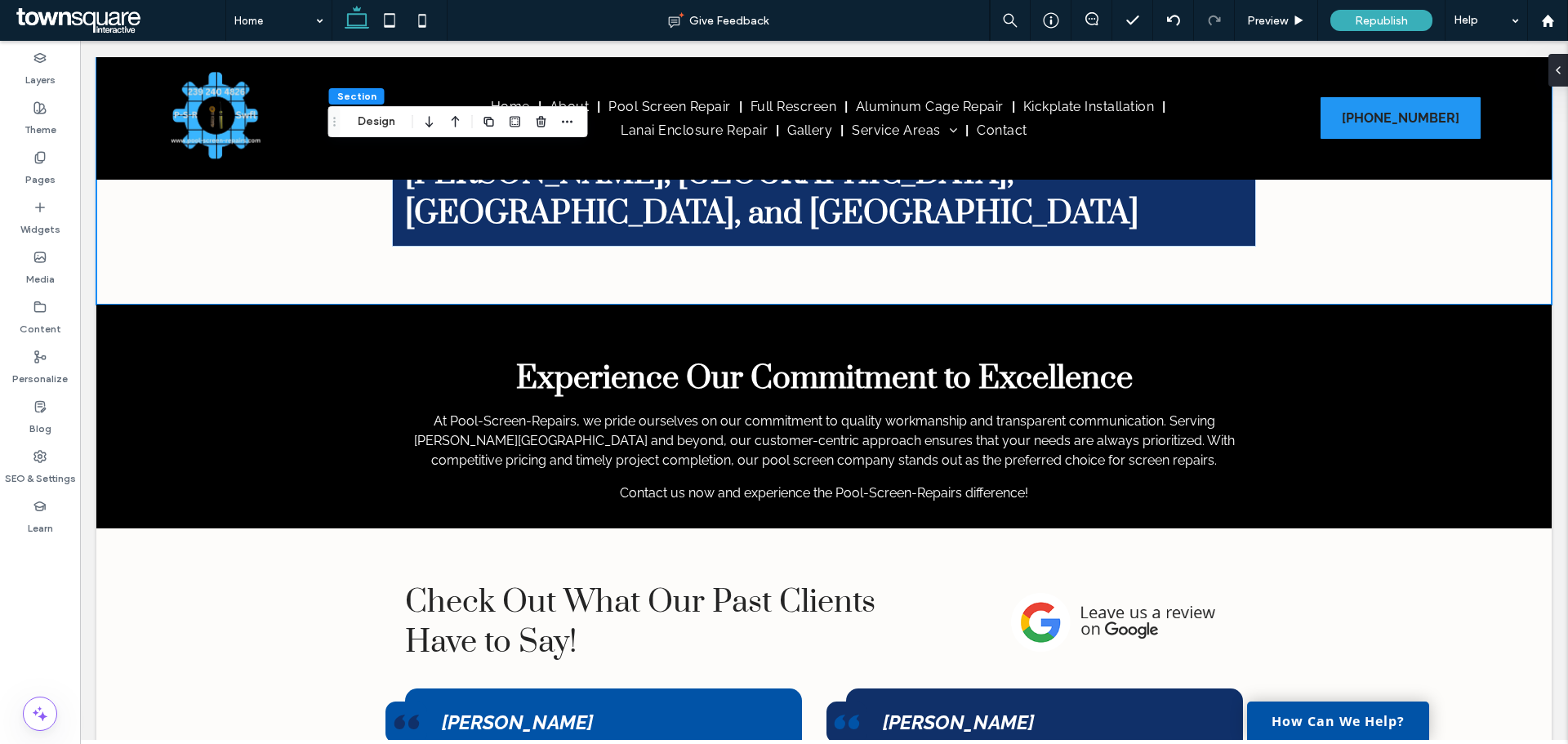
scroll to position [2739, 0]
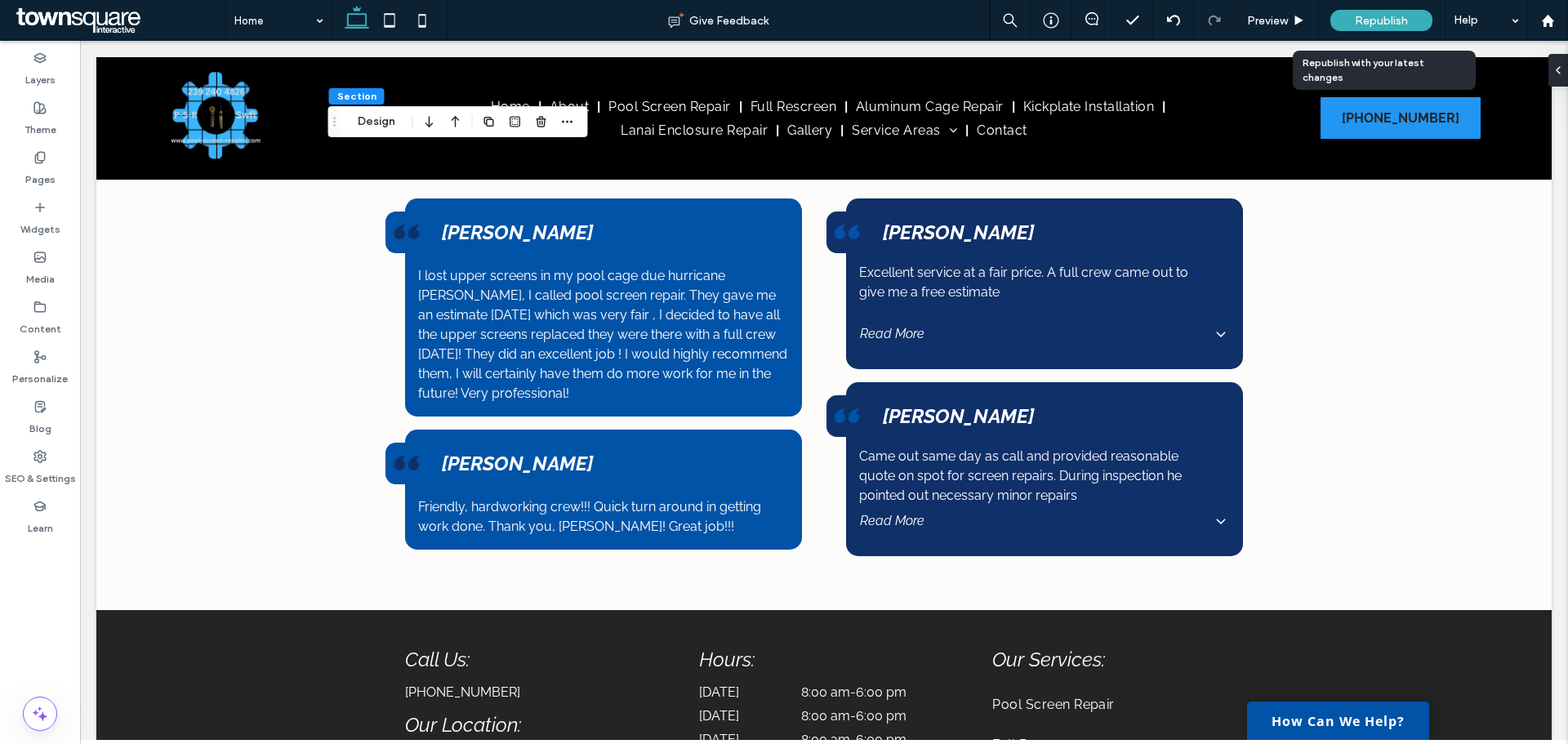
click at [1403, 21] on span "Republish" at bounding box center [1381, 21] width 53 height 14
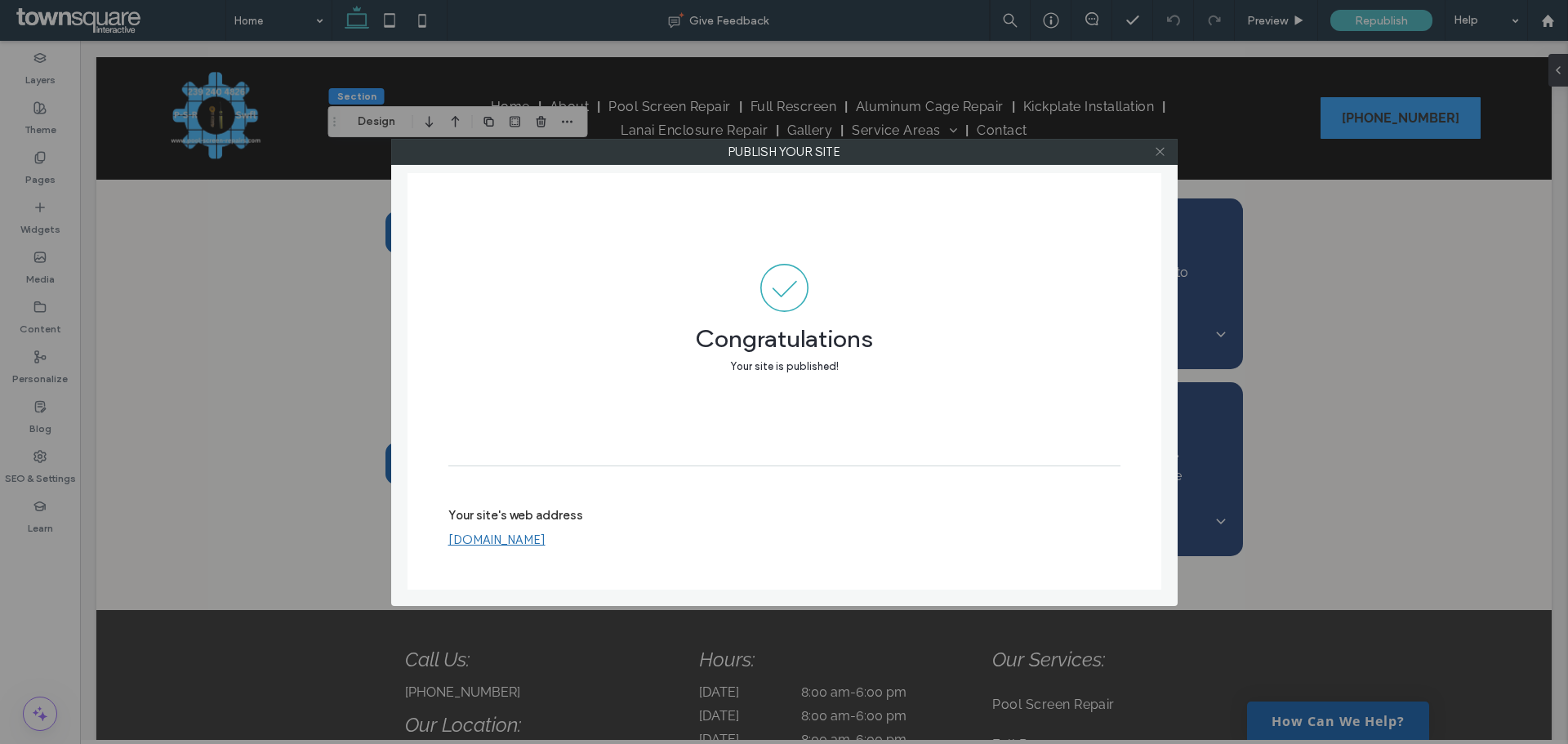
click at [1162, 153] on icon at bounding box center [1160, 152] width 12 height 12
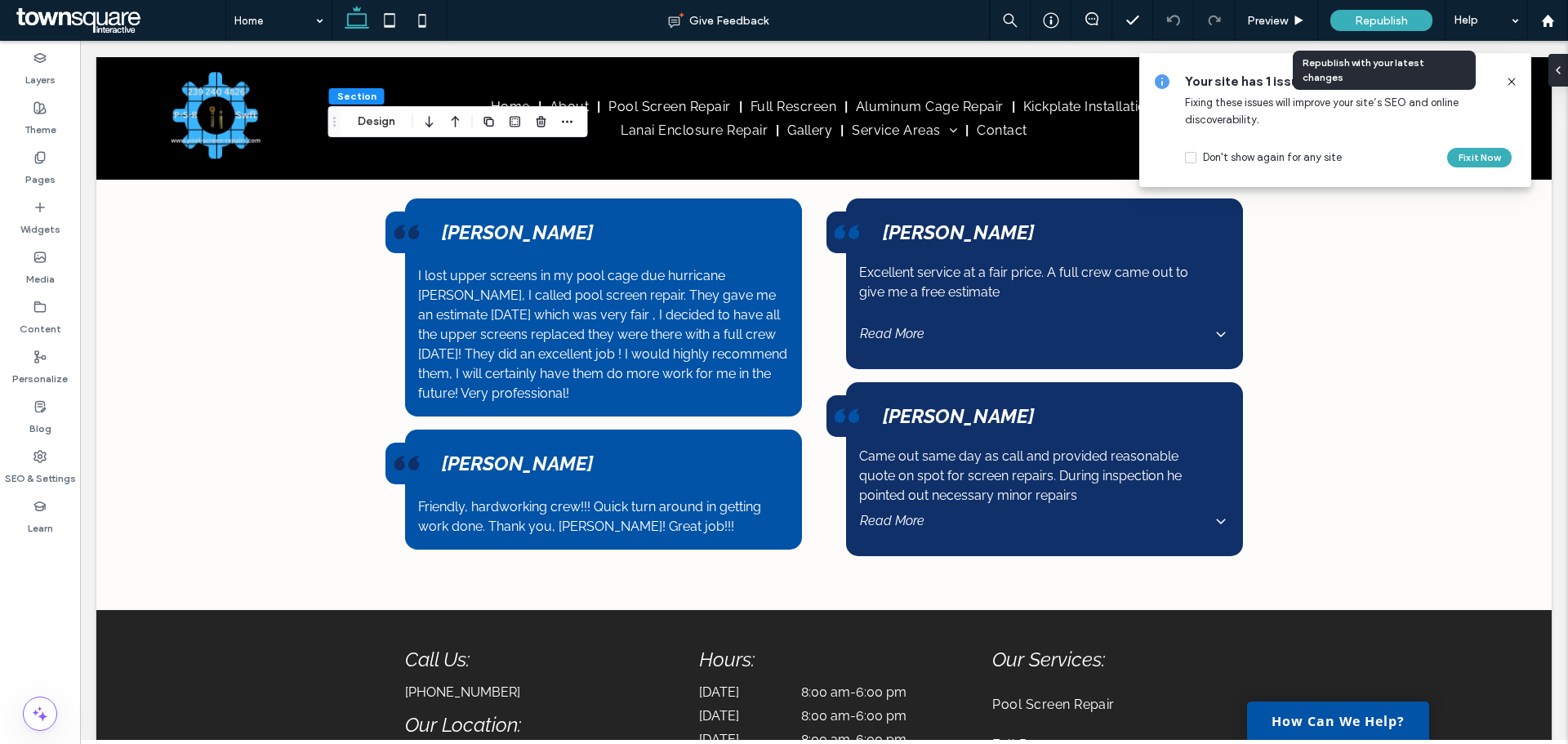
click at [1350, 18] on div "Republish" at bounding box center [1382, 20] width 102 height 22
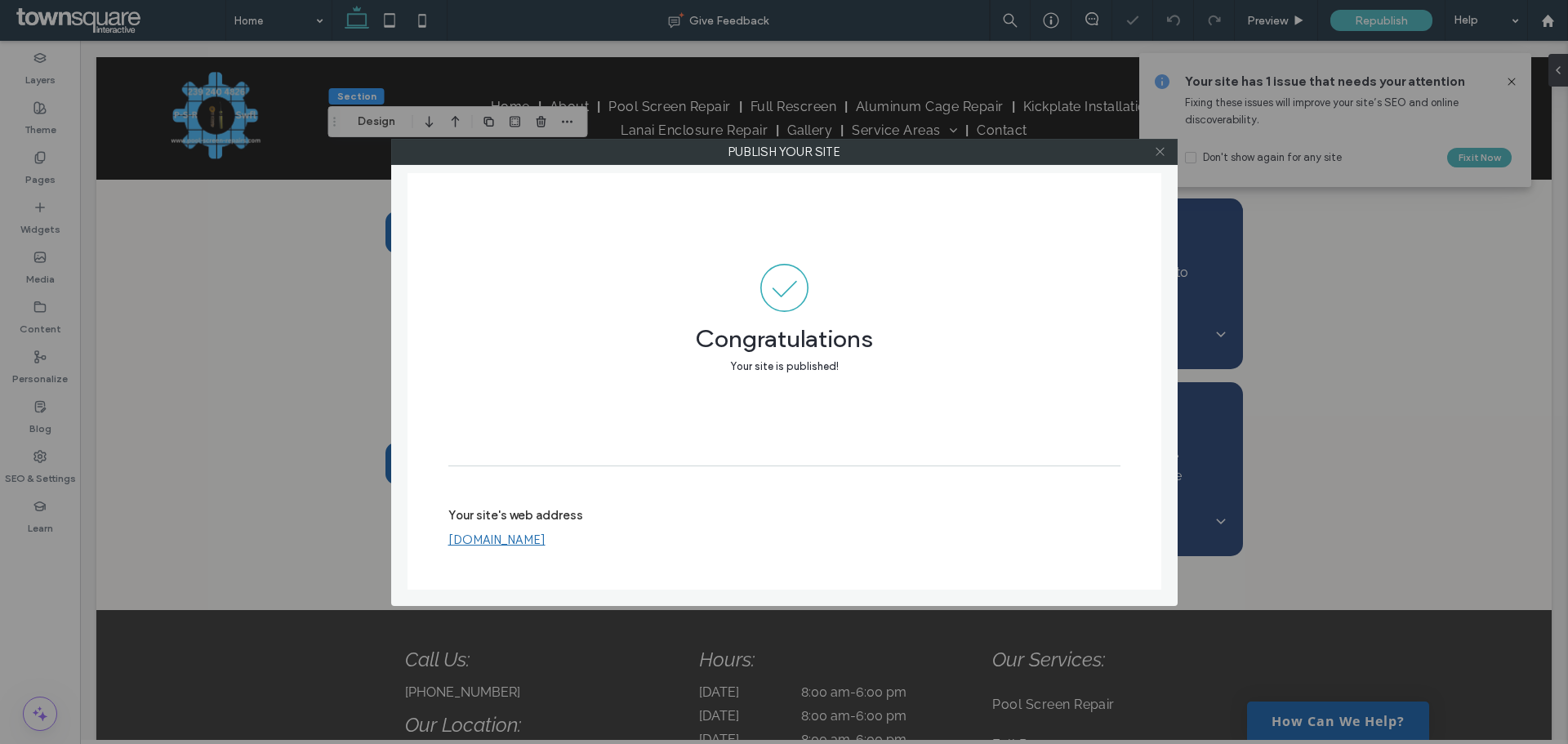
click at [1159, 146] on icon at bounding box center [1160, 152] width 12 height 12
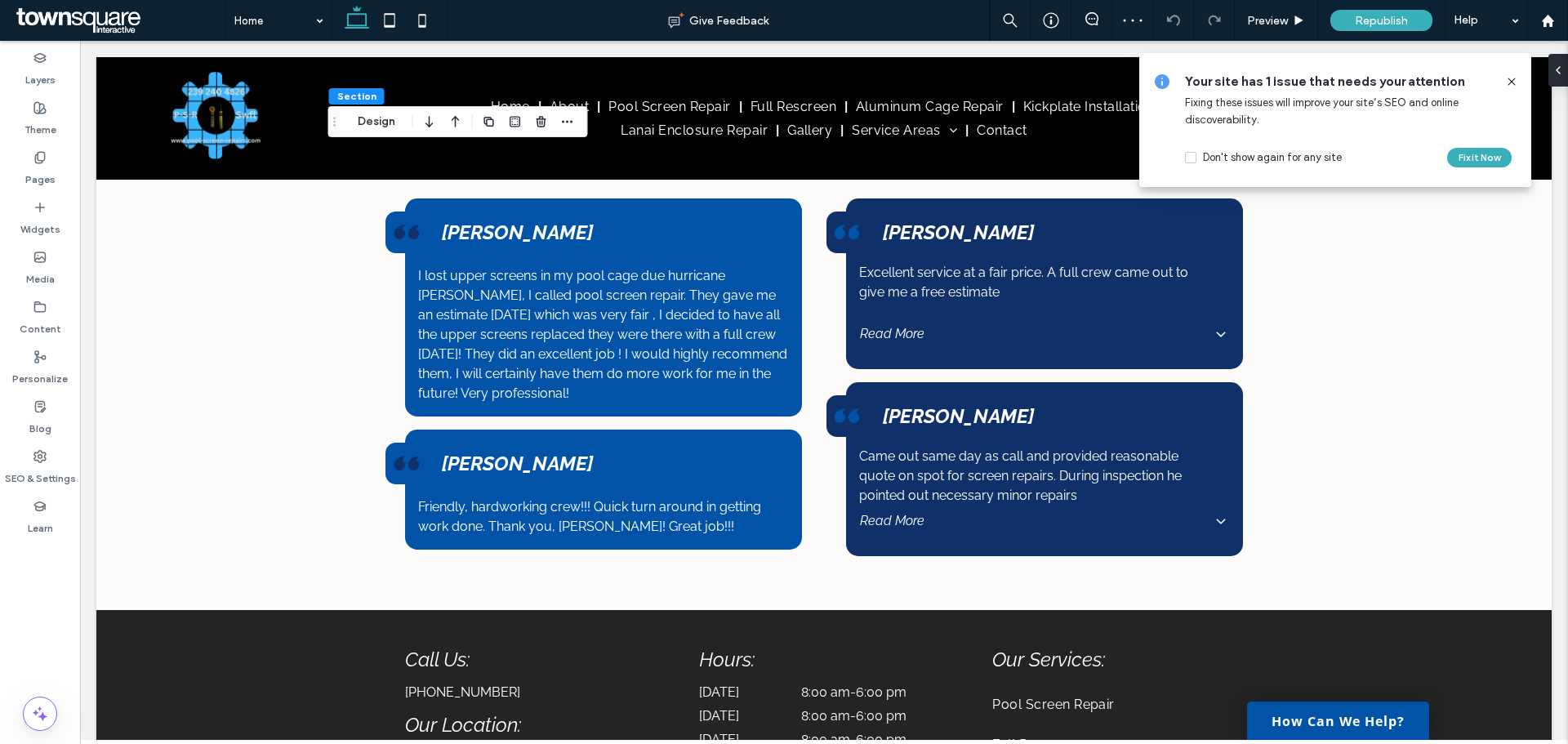
click at [1508, 82] on icon at bounding box center [1512, 81] width 13 height 13
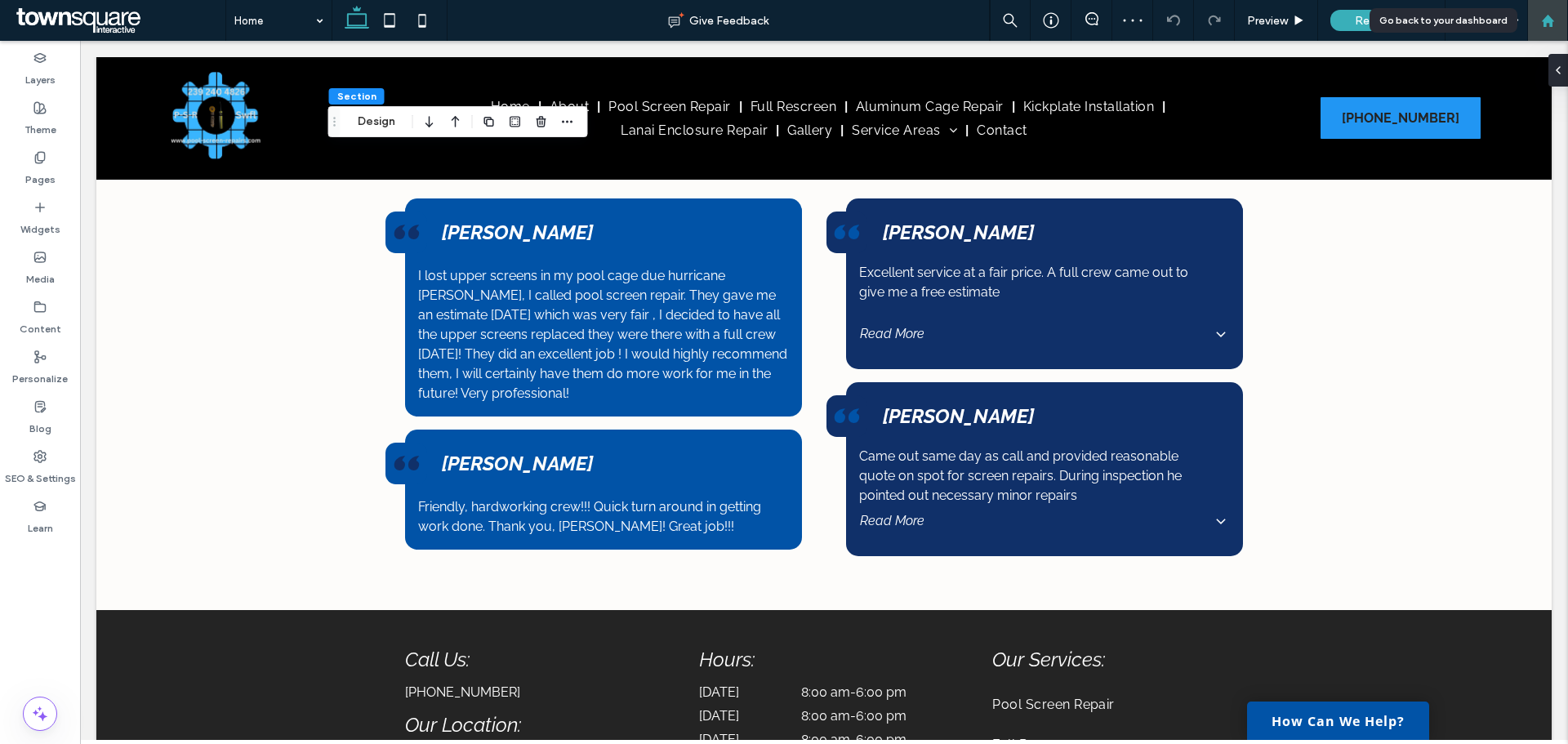
click at [1555, 33] on div at bounding box center [1547, 20] width 41 height 41
